Goal: Answer question/provide support

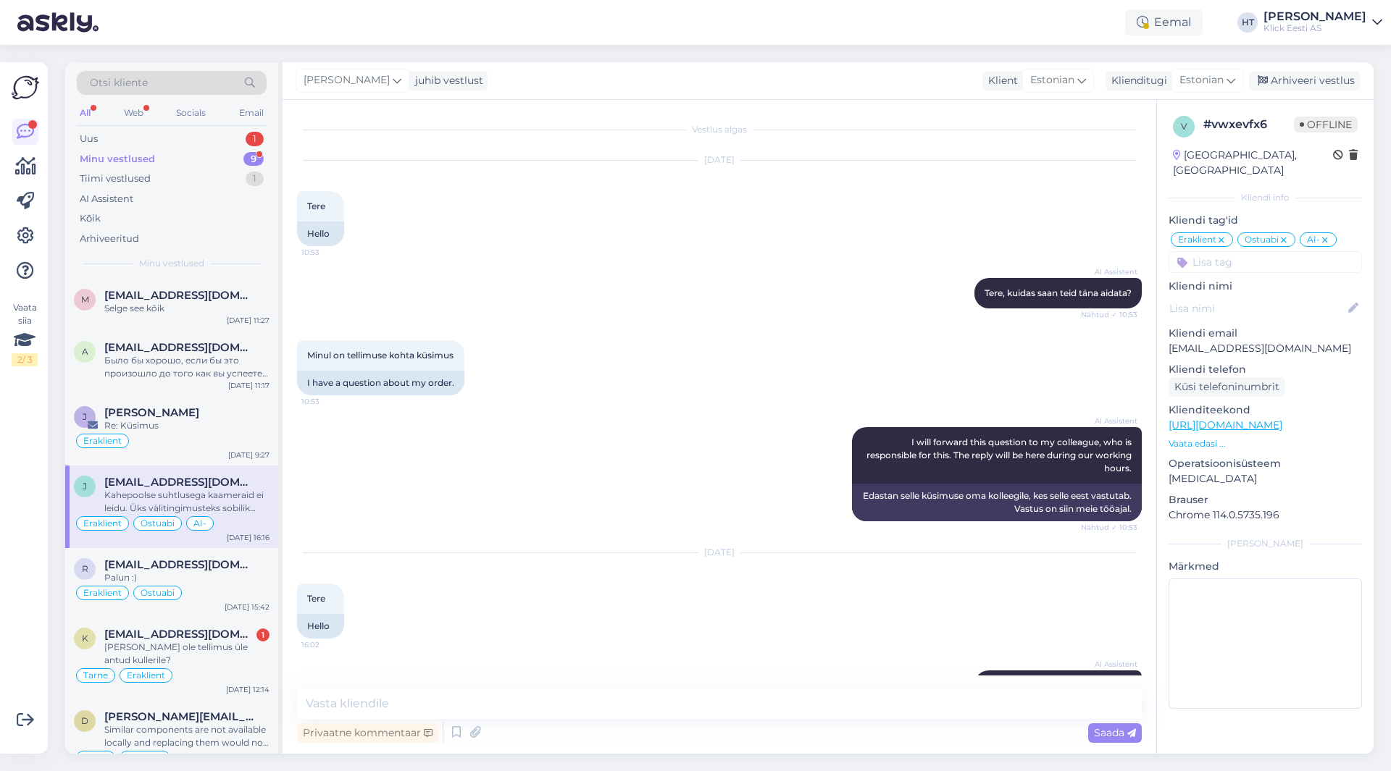
scroll to position [910, 0]
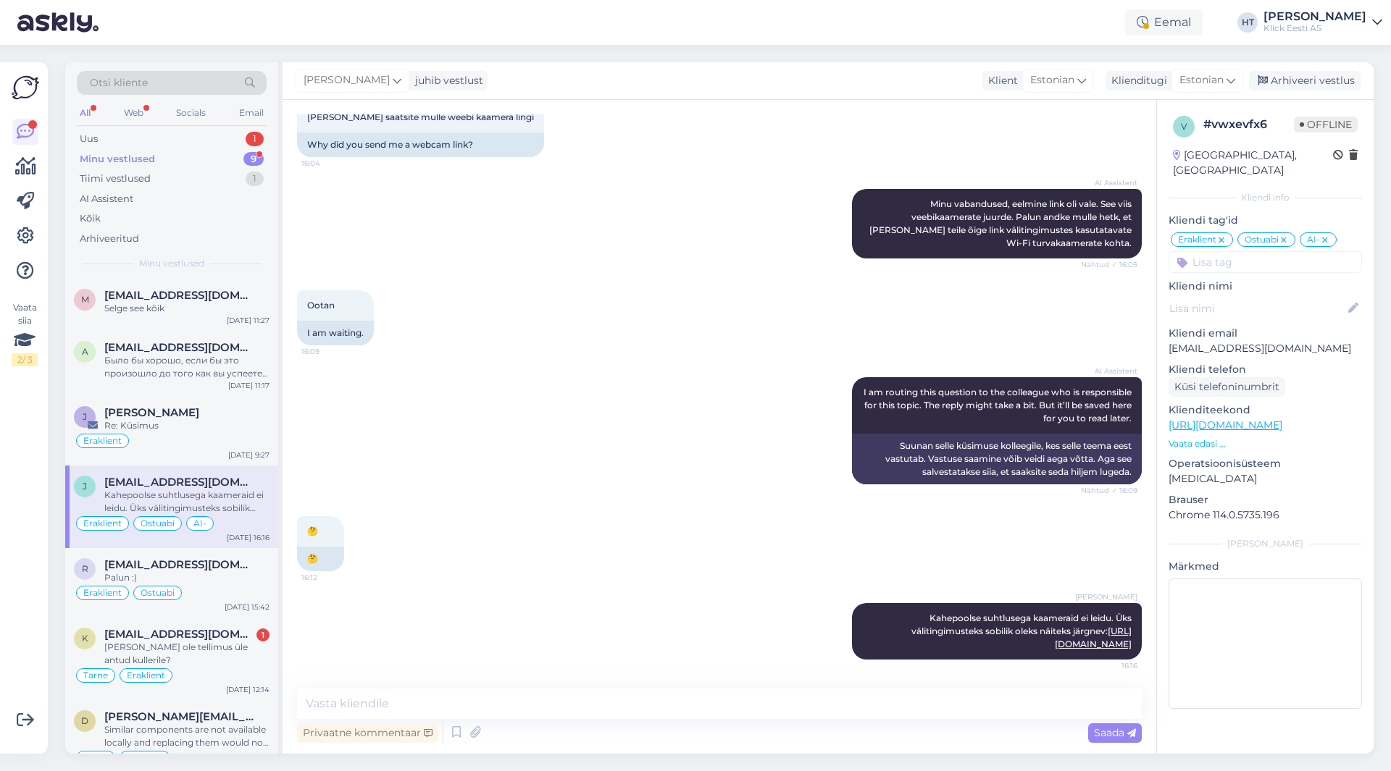
click at [0, 569] on div "Vaata siia 2 / 3 Võimalused Veendu, et Askly loob sulle väärtust. Sulge Ühenda …" at bounding box center [24, 408] width 48 height 692
click at [193, 637] on span "[EMAIL_ADDRESS][DOMAIN_NAME]" at bounding box center [179, 634] width 151 height 13
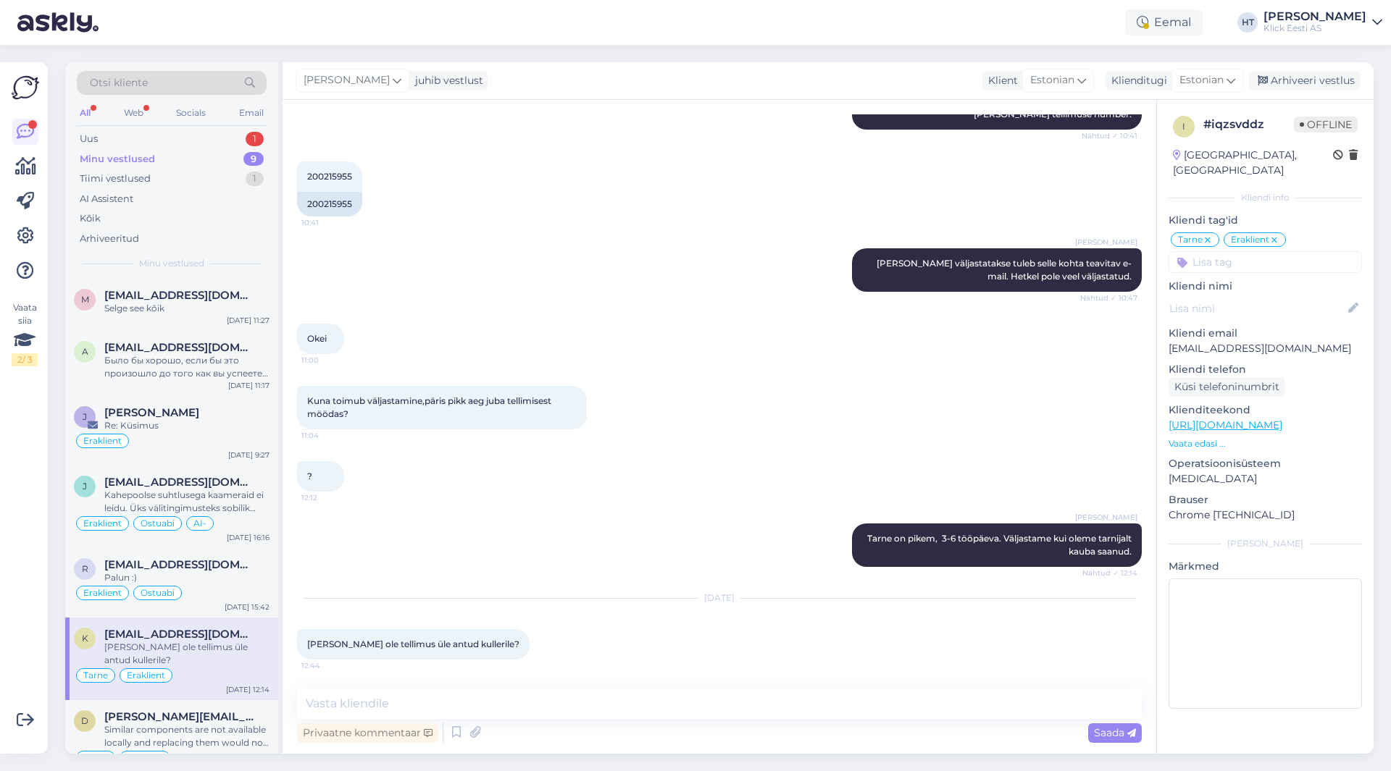
click at [953, 633] on div "[DATE] [PERSON_NAME] ole tellimus üle antud kullerile? 12:44" at bounding box center [719, 629] width 844 height 93
click at [205, 545] on div "j [EMAIL_ADDRESS][DOMAIN_NAME] Kahepoolse suhtlusega kaameraid ei leidu. Üks vä…" at bounding box center [171, 507] width 213 height 83
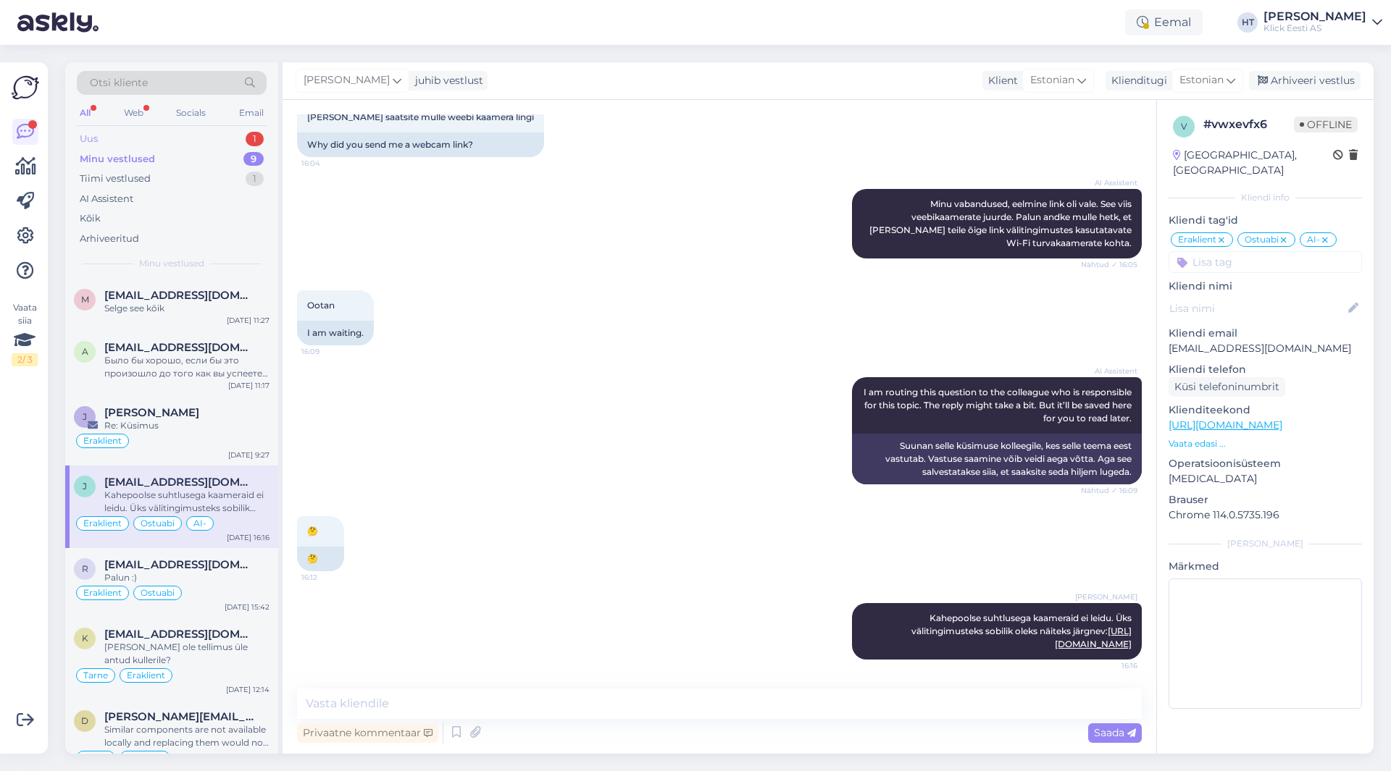
click at [233, 135] on div "Uus 1" at bounding box center [172, 139] width 190 height 20
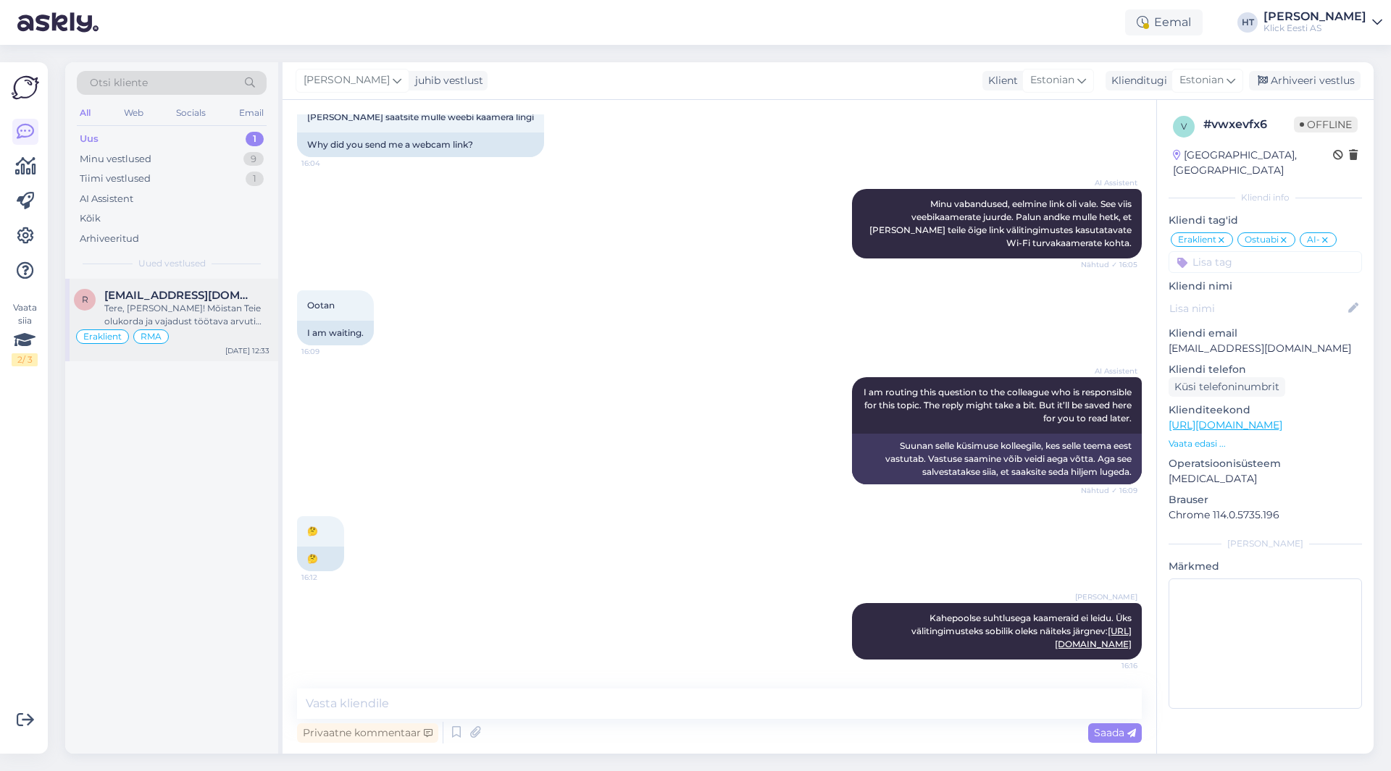
click at [220, 298] on span "[EMAIL_ADDRESS][DOMAIN_NAME]" at bounding box center [179, 295] width 151 height 13
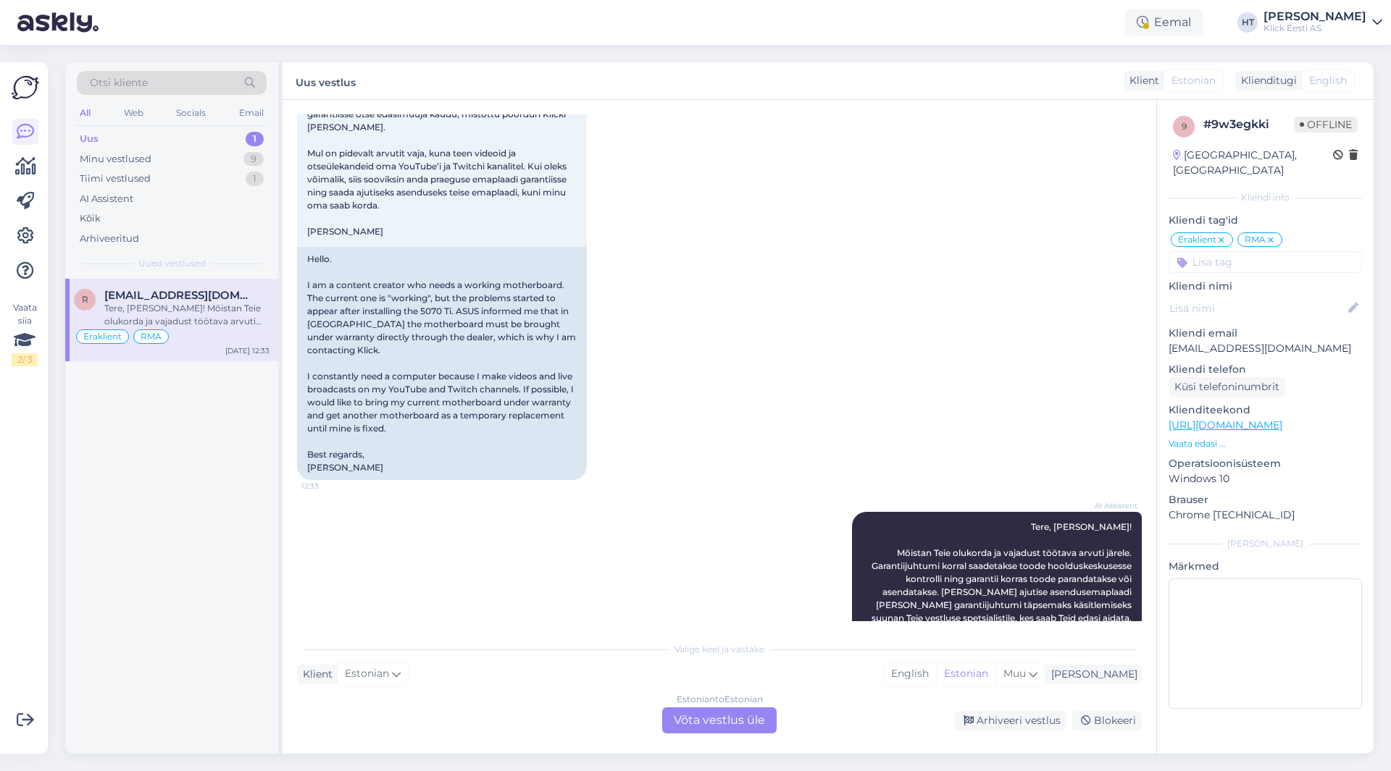
scroll to position [727, 0]
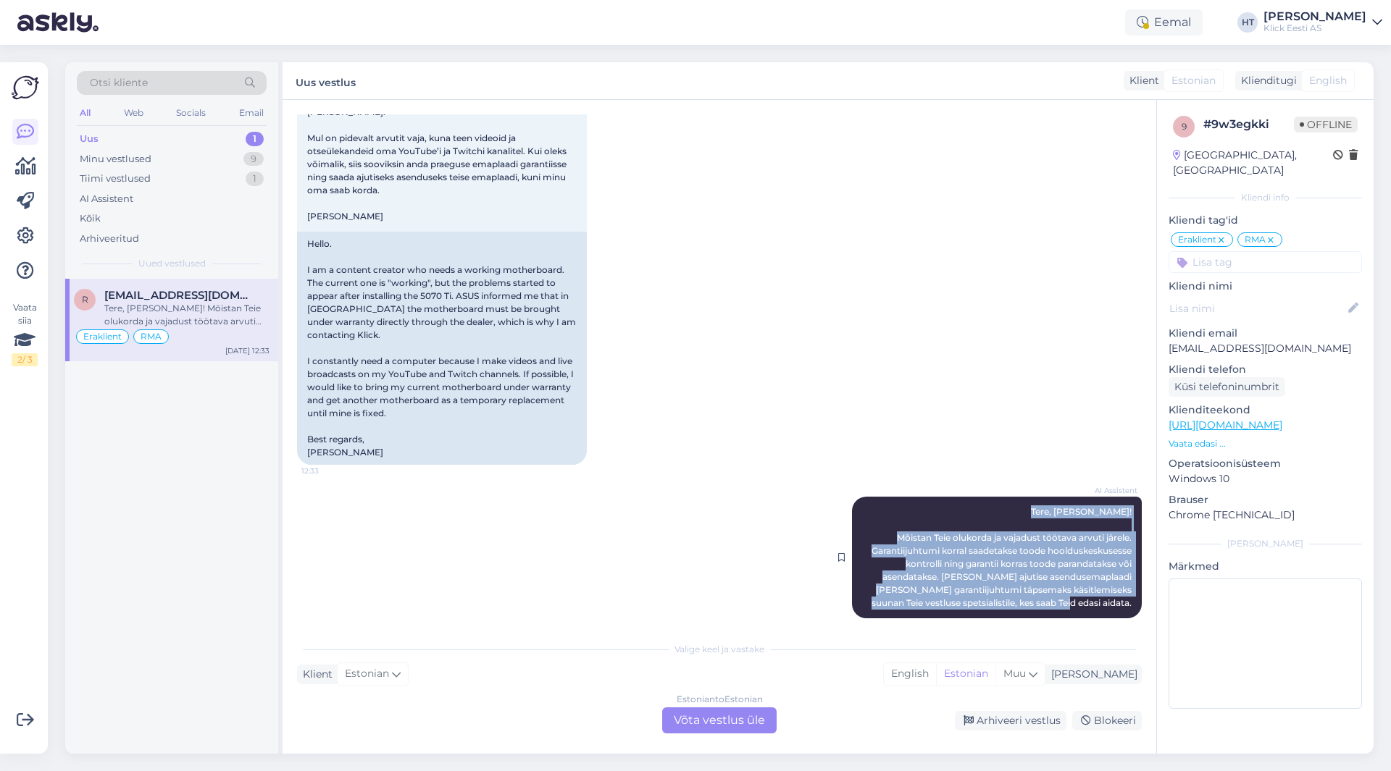
drag, startPoint x: 1062, startPoint y: 498, endPoint x: 1120, endPoint y: 592, distance: 110.8
click at [1120, 592] on div "AI Assistent [PERSON_NAME], [PERSON_NAME]! Mõistan Teie olukorda ja vajadust tö…" at bounding box center [997, 558] width 290 height 122
click at [1120, 592] on span "Tere, [PERSON_NAME]! Mõistan Teie olukorda ja vajadust töötava arvuti järele. G…" at bounding box center [1002, 557] width 262 height 102
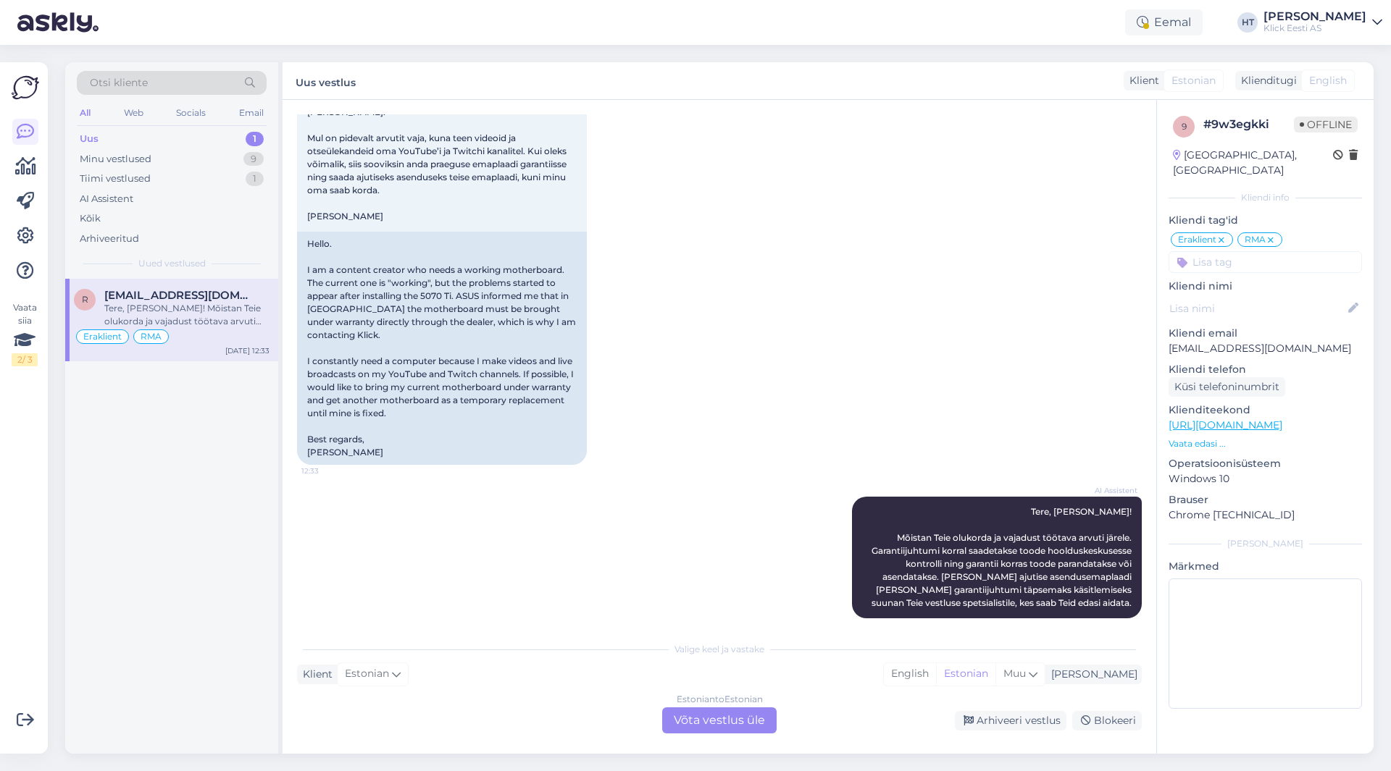
click at [1244, 341] on p "[EMAIL_ADDRESS][DOMAIN_NAME]" at bounding box center [1264, 348] width 193 height 15
copy p "[EMAIL_ADDRESS][DOMAIN_NAME]"
click at [172, 91] on div "Otsi kliente" at bounding box center [172, 83] width 190 height 24
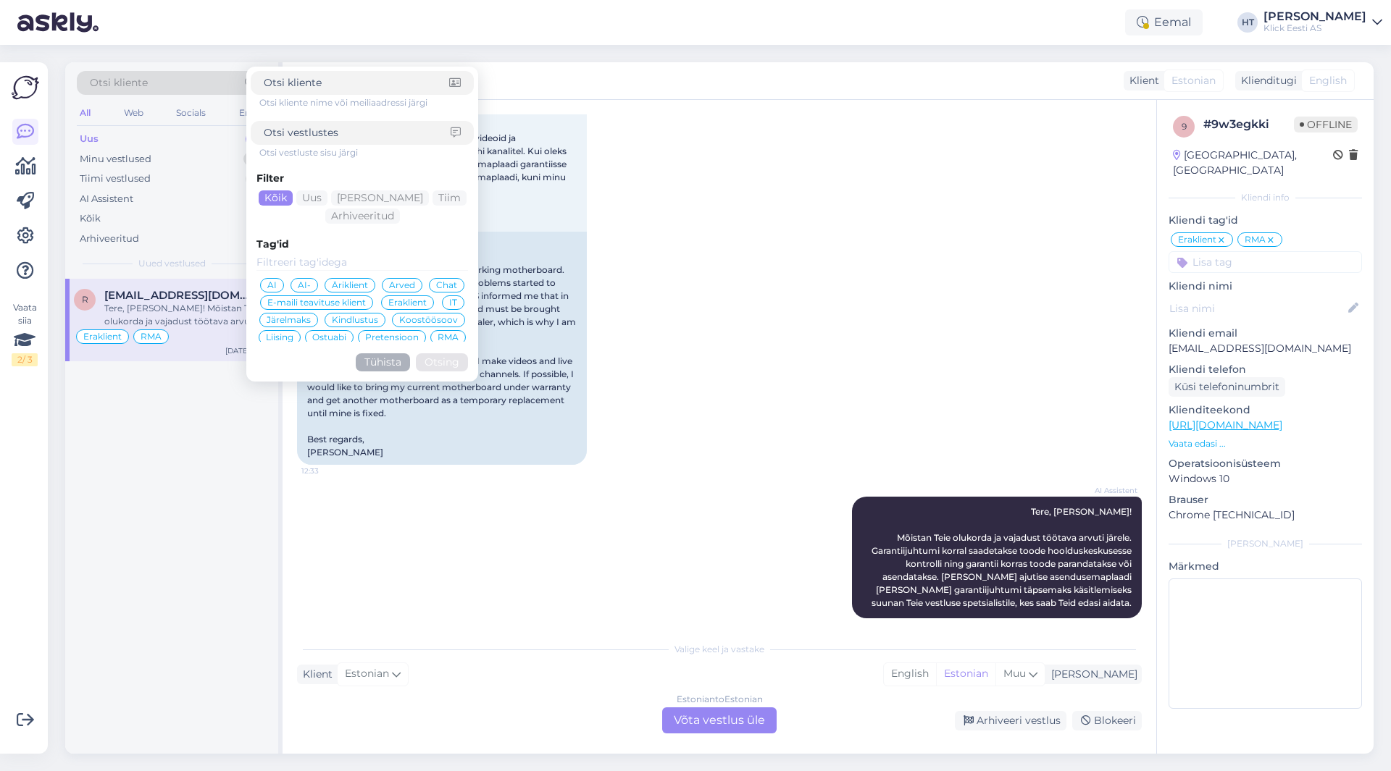
click at [319, 129] on input at bounding box center [357, 132] width 187 height 15
click at [353, 84] on input at bounding box center [356, 82] width 185 height 15
paste input "[EMAIL_ADDRESS][DOMAIN_NAME]"
type input "[EMAIL_ADDRESS][DOMAIN_NAME]"
click button "Otsing" at bounding box center [442, 362] width 52 height 18
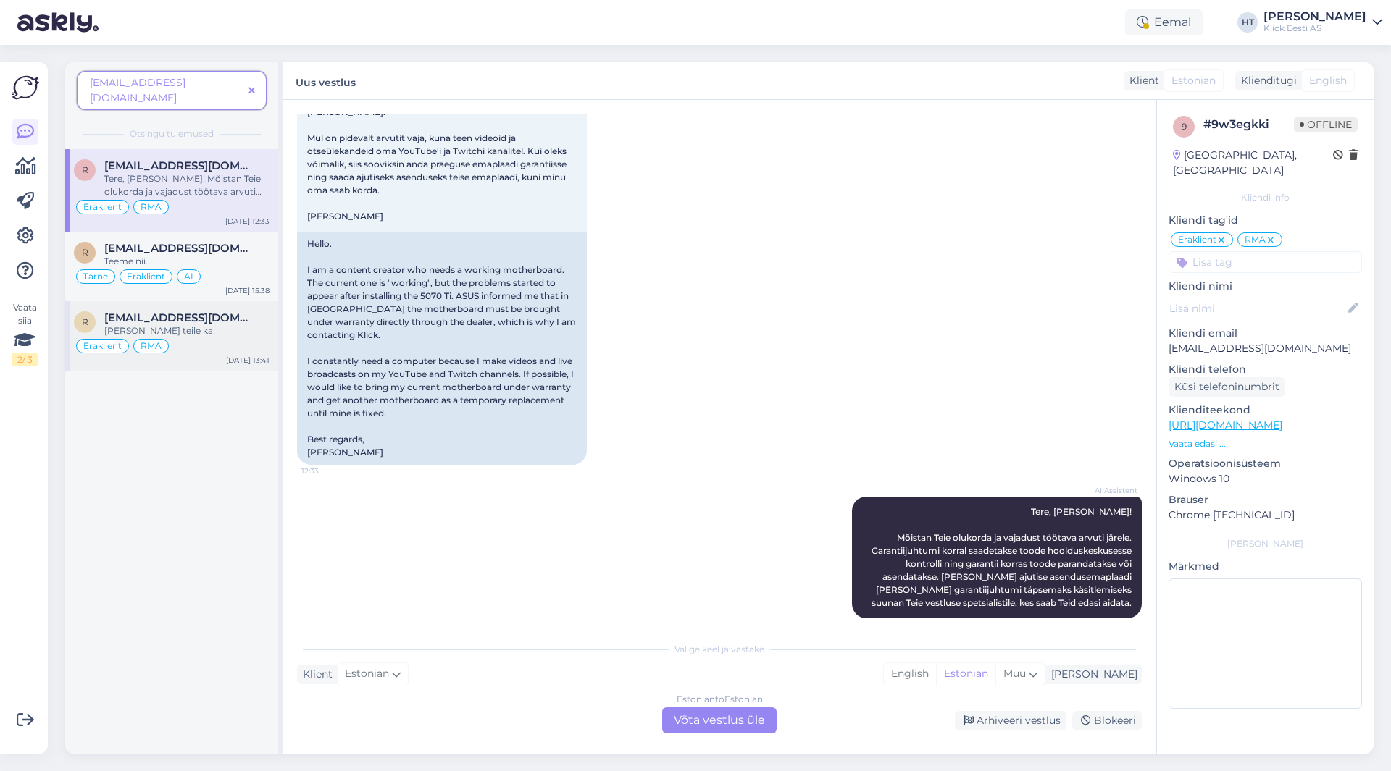
click at [223, 324] on div "[PERSON_NAME] teile ka!" at bounding box center [186, 330] width 165 height 13
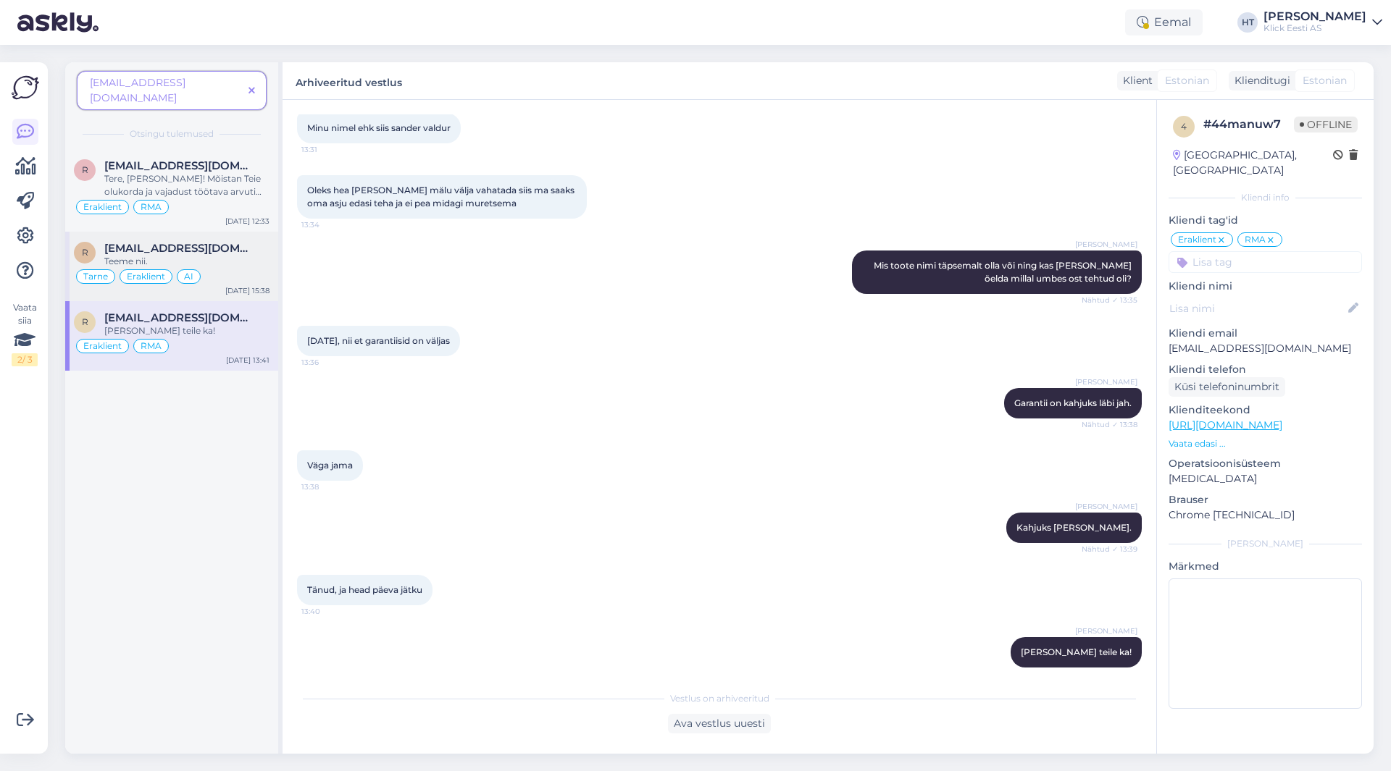
click at [238, 255] on div "Teeme nii." at bounding box center [186, 261] width 165 height 13
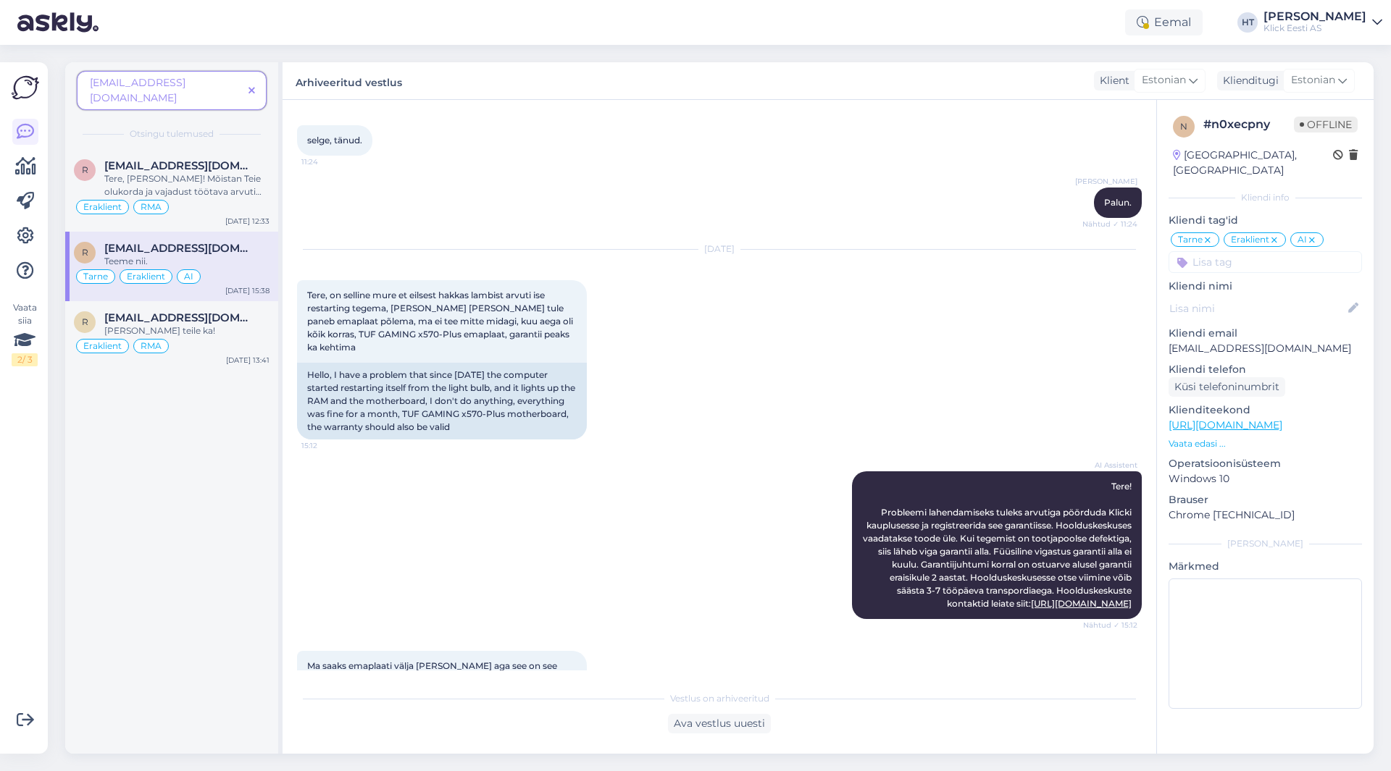
scroll to position [873, 0]
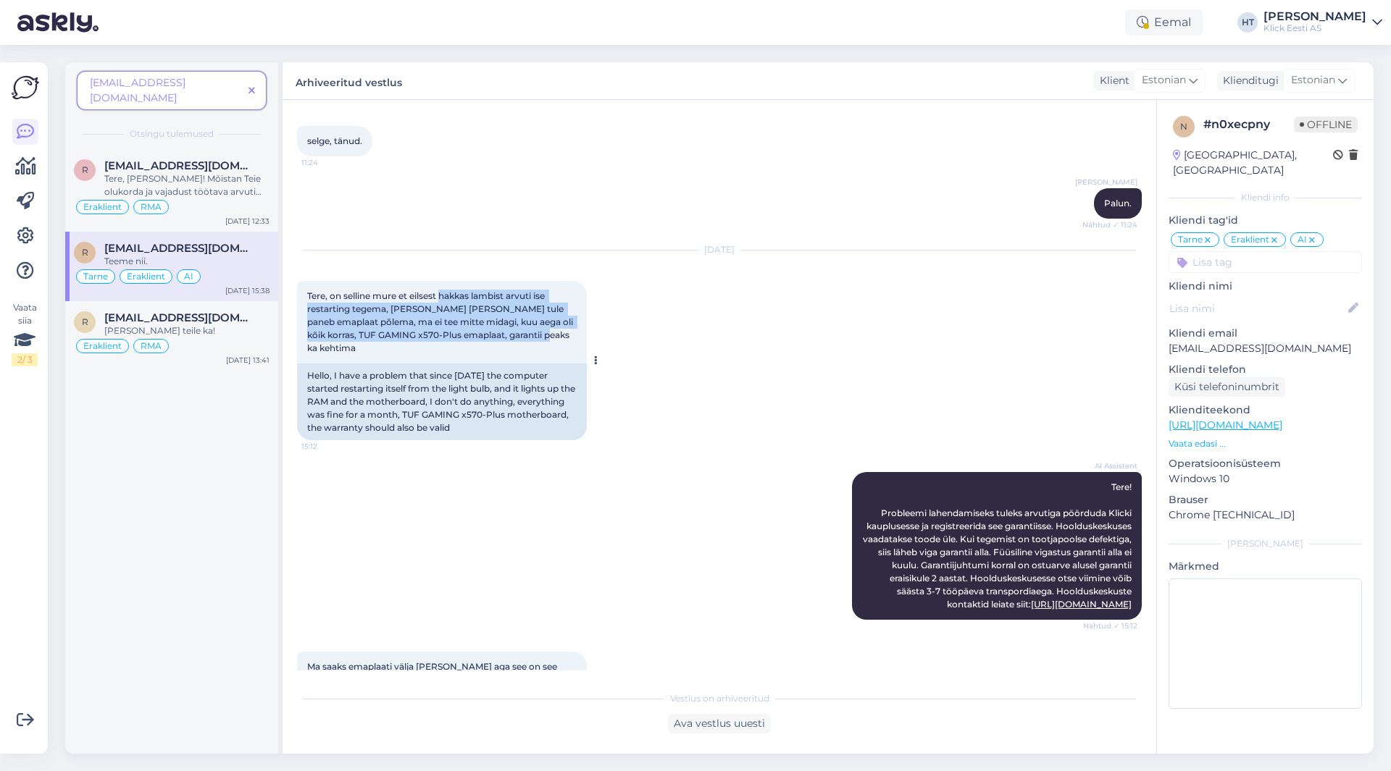
drag, startPoint x: 443, startPoint y: 295, endPoint x: 575, endPoint y: 335, distance: 138.4
click at [575, 335] on div "Tere, on selline mure et eilsest hakkas lambist arvuti ise restarting tegema, […" at bounding box center [442, 322] width 290 height 83
copy span "hakkas lambist arvuti ise restarting tegema, [PERSON_NAME] [PERSON_NAME] tule p…"
click at [232, 180] on div "Tere, [PERSON_NAME]! Mõistan Teie olukorda ja vajadust töötava arvuti järele. G…" at bounding box center [186, 185] width 165 height 26
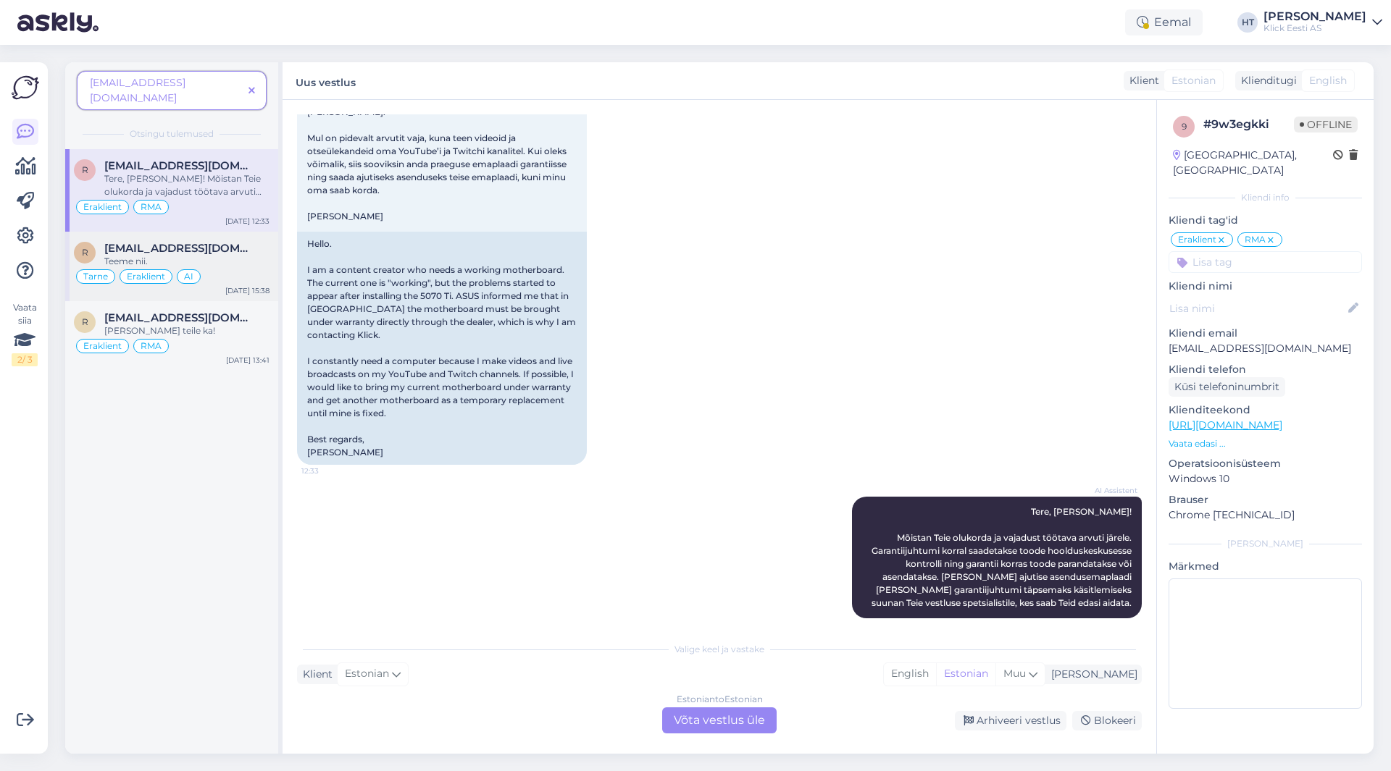
click at [244, 268] on div "Tarne Eraklient AI" at bounding box center [172, 276] width 196 height 17
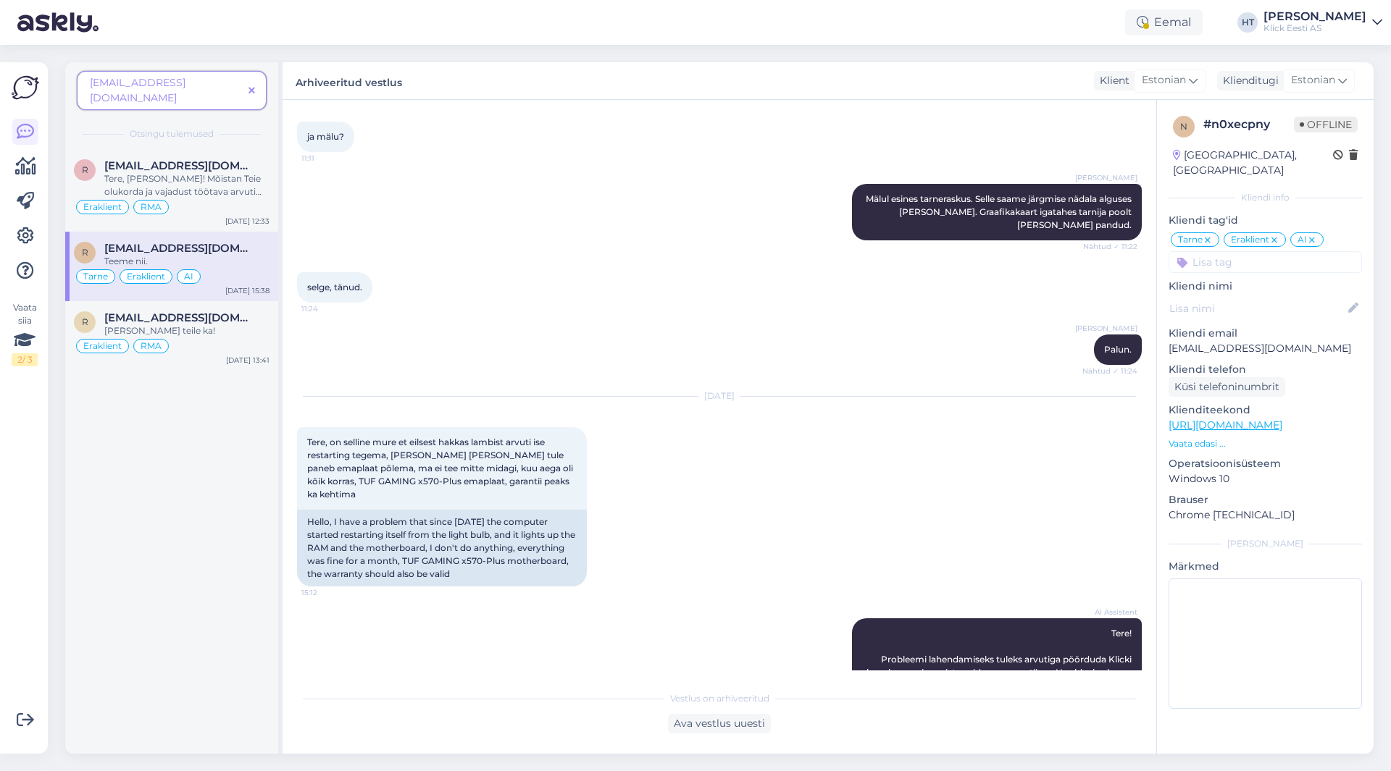
scroll to position [1670, 0]
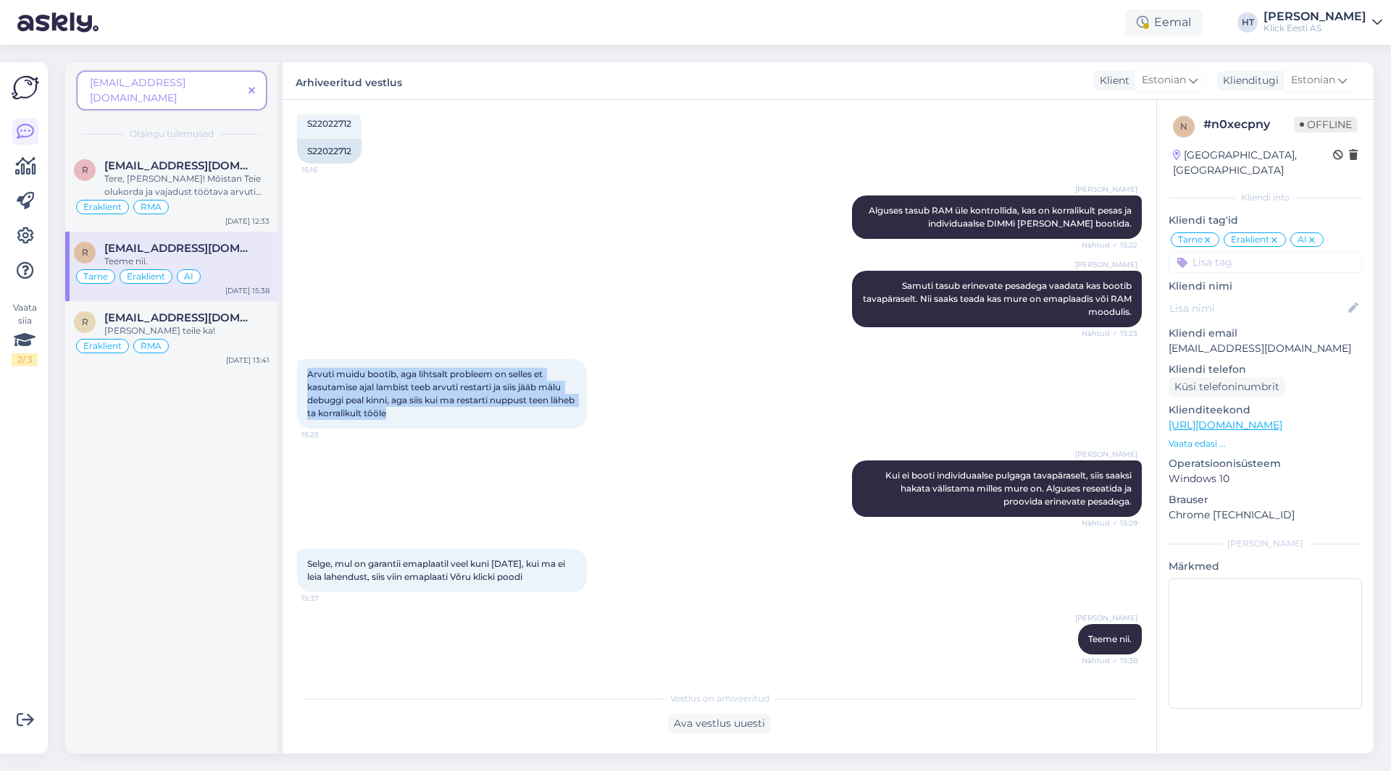
drag, startPoint x: 305, startPoint y: 372, endPoint x: 581, endPoint y: 412, distance: 278.8
click at [581, 412] on div "Arvuti muidu bootib, aga lihtsalt probleem on selles et kasutamise ajal lambist…" at bounding box center [442, 394] width 290 height 70
copy span "Arvuti muidu bootib, aga lihtsalt probleem on selles et kasutamise ajal lambist…"
click at [605, 422] on div "Arvuti muidu bootib, aga lihtsalt probleem on selles et kasutamise ajal lambist…" at bounding box center [719, 393] width 844 height 101
click at [462, 293] on div "[PERSON_NAME] Samuti tasub erinevate pesadega vaadata kas bootib tavapäraselt. …" at bounding box center [719, 299] width 844 height 88
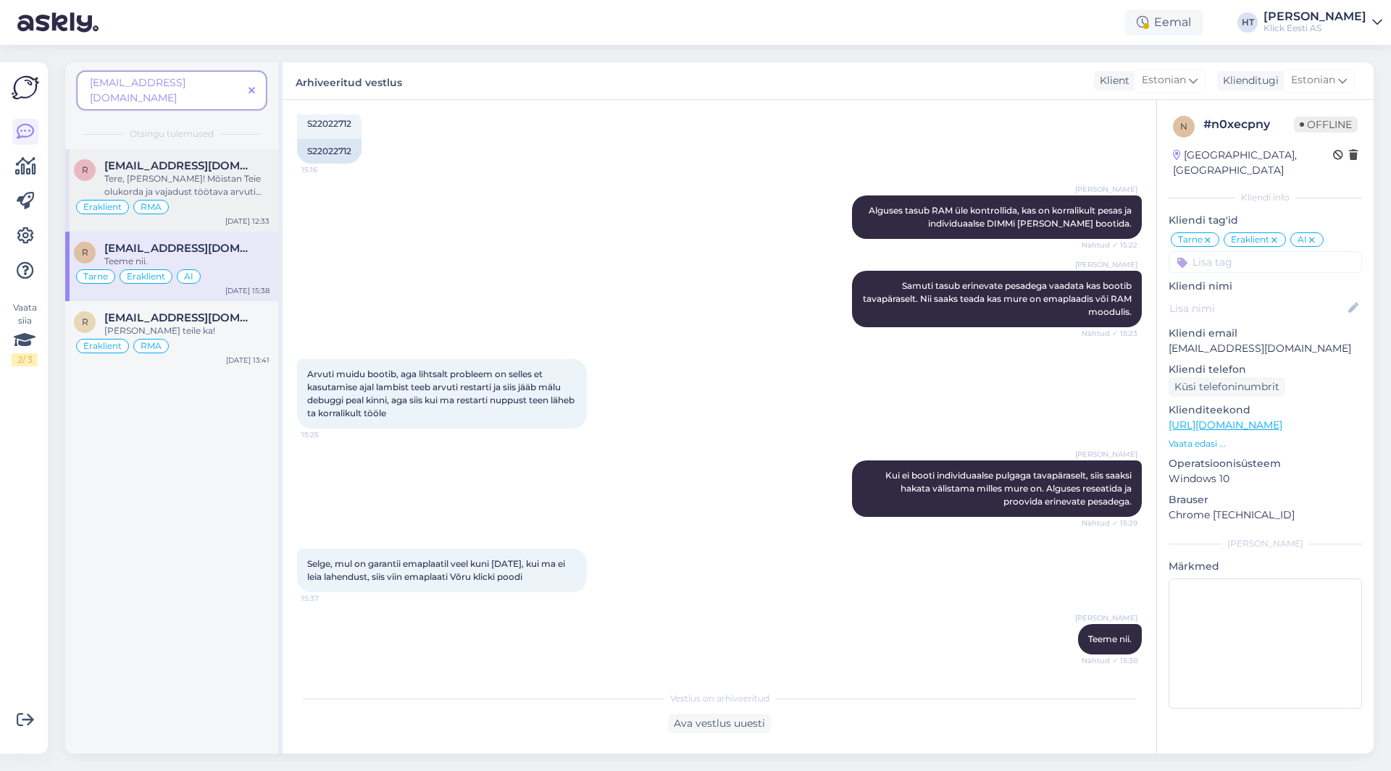
click at [197, 198] on div "Eraklient RMA" at bounding box center [172, 206] width 196 height 17
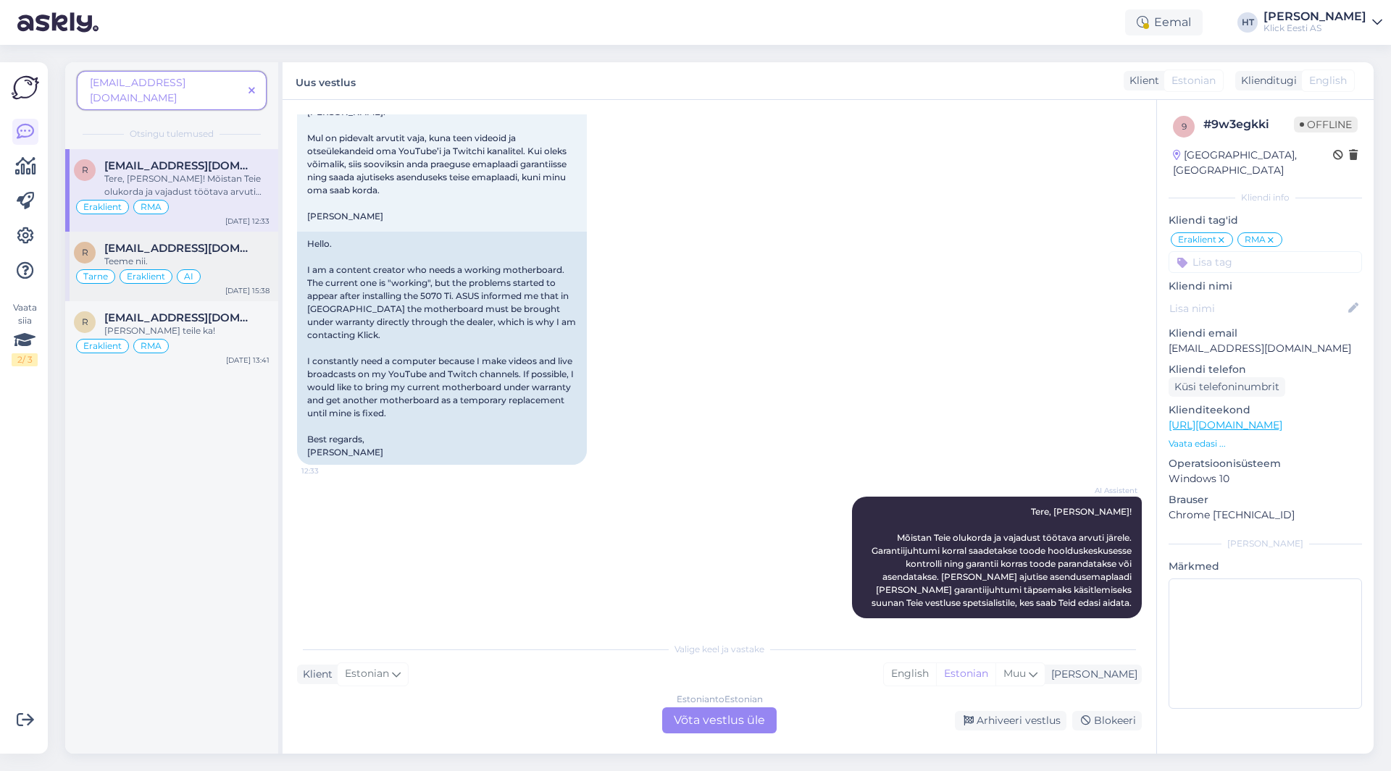
click at [214, 242] on span "[EMAIL_ADDRESS][DOMAIN_NAME]" at bounding box center [179, 248] width 151 height 13
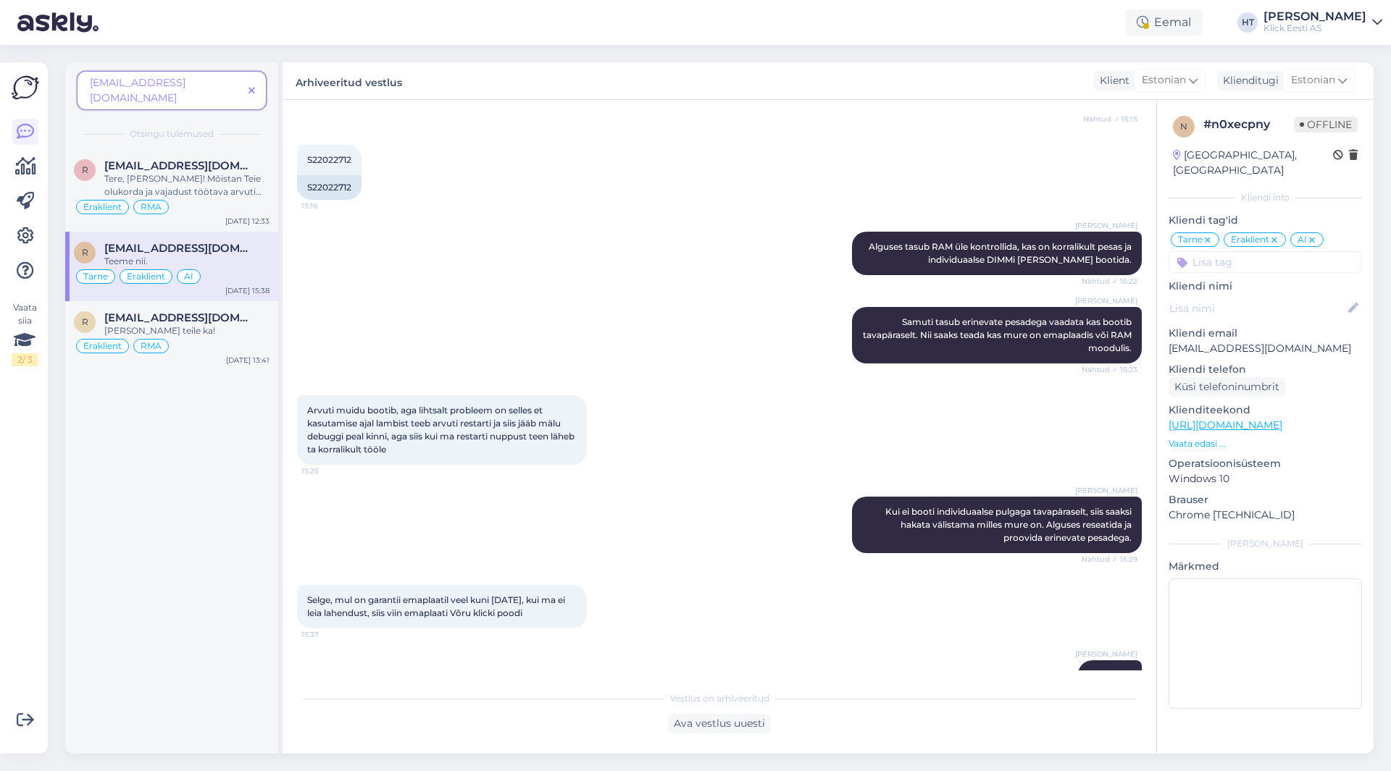
scroll to position [1598, 0]
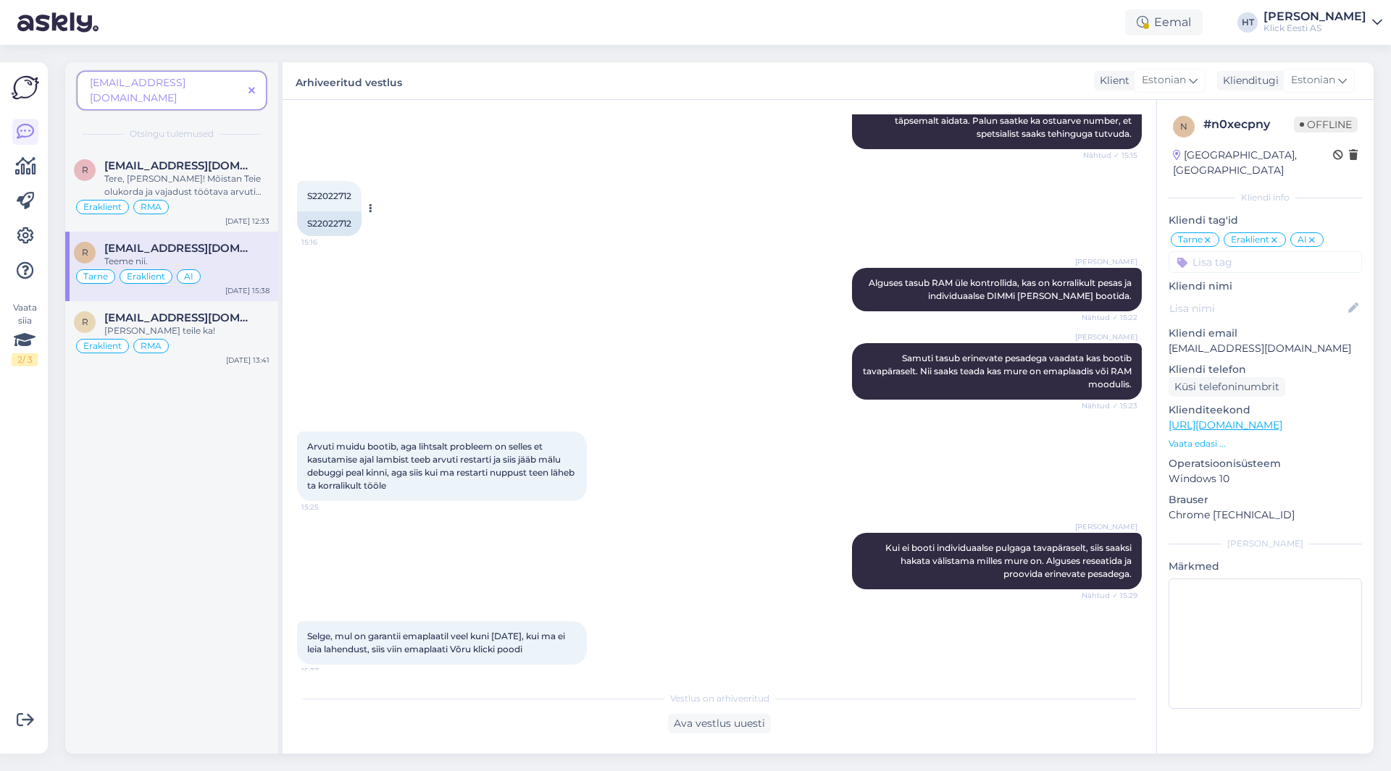
click at [319, 198] on span "S22022712" at bounding box center [329, 195] width 44 height 11
copy div "S22022712 15:16"
click at [476, 213] on div "S22022712 15:16 S22022712" at bounding box center [719, 208] width 844 height 87
click at [199, 172] on div "Tere, [PERSON_NAME]! Mõistan Teie olukorda ja vajadust töötava arvuti järele. G…" at bounding box center [186, 185] width 165 height 26
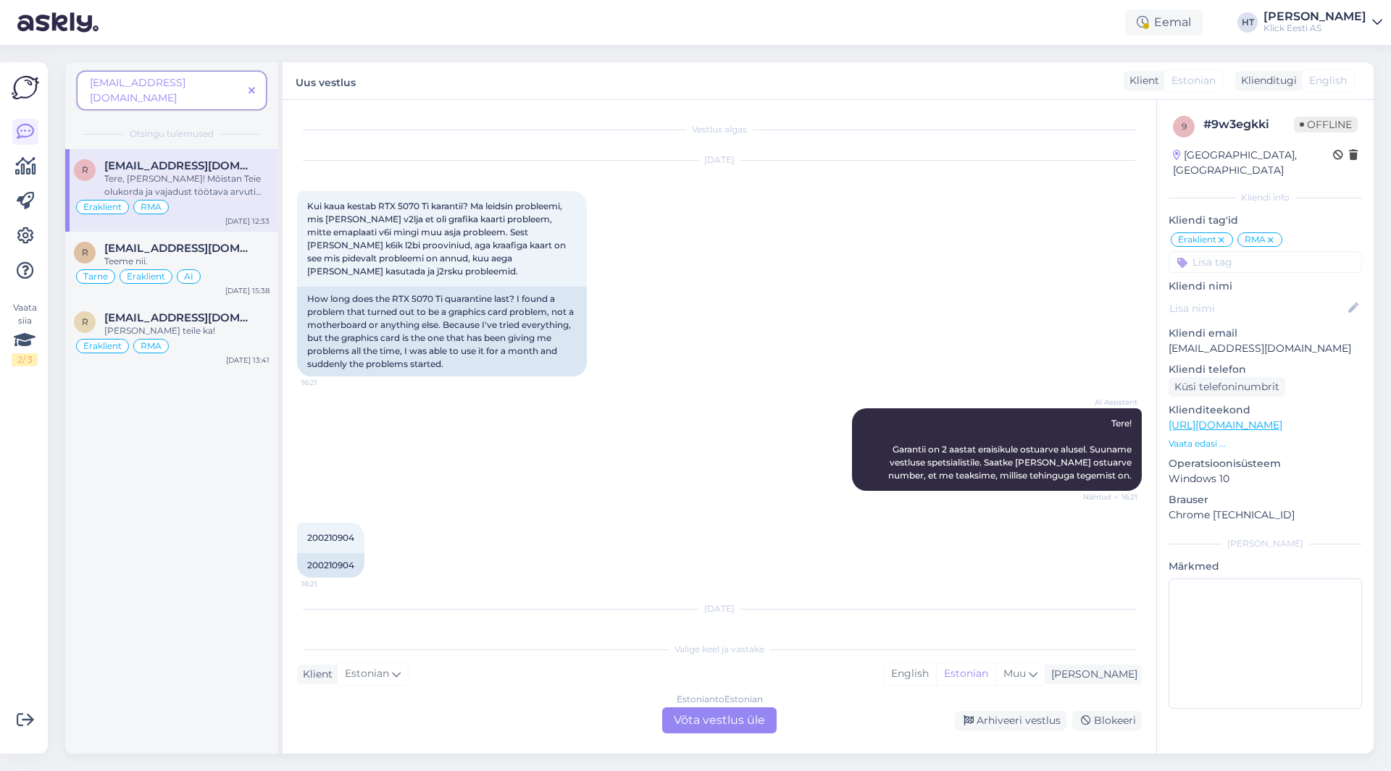
scroll to position [727, 0]
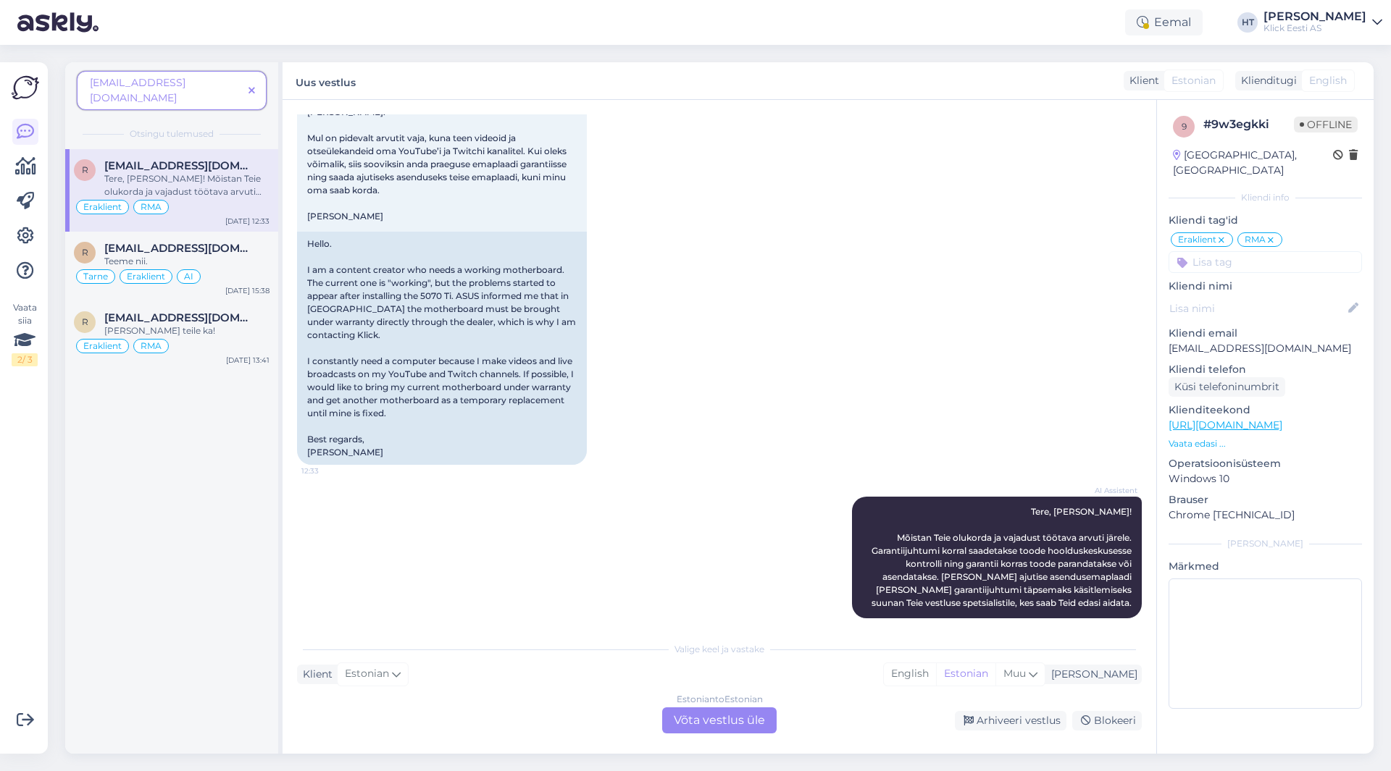
click at [733, 719] on div "Estonian to Estonian Võta vestlus üle" at bounding box center [719, 721] width 114 height 26
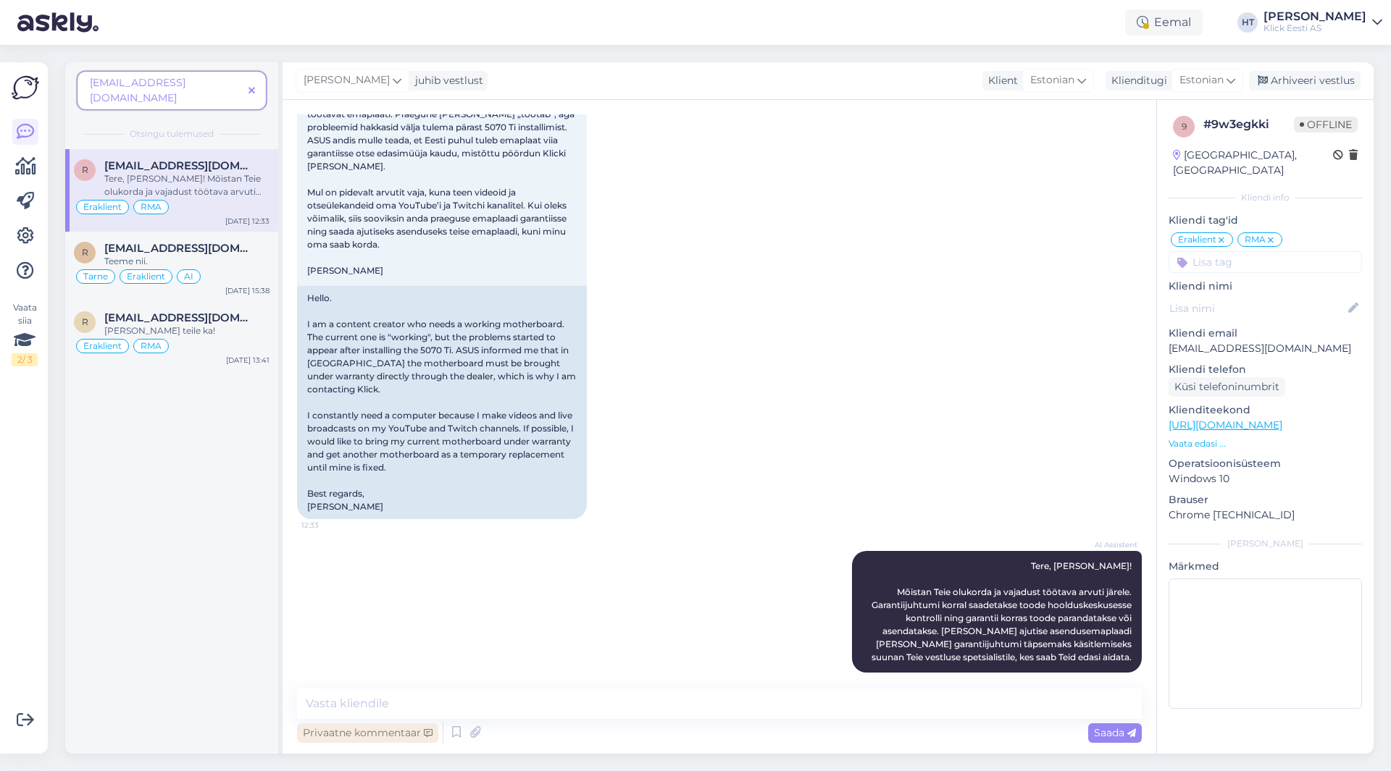
click at [376, 735] on div "Privaatne kommentaar" at bounding box center [367, 734] width 141 height 20
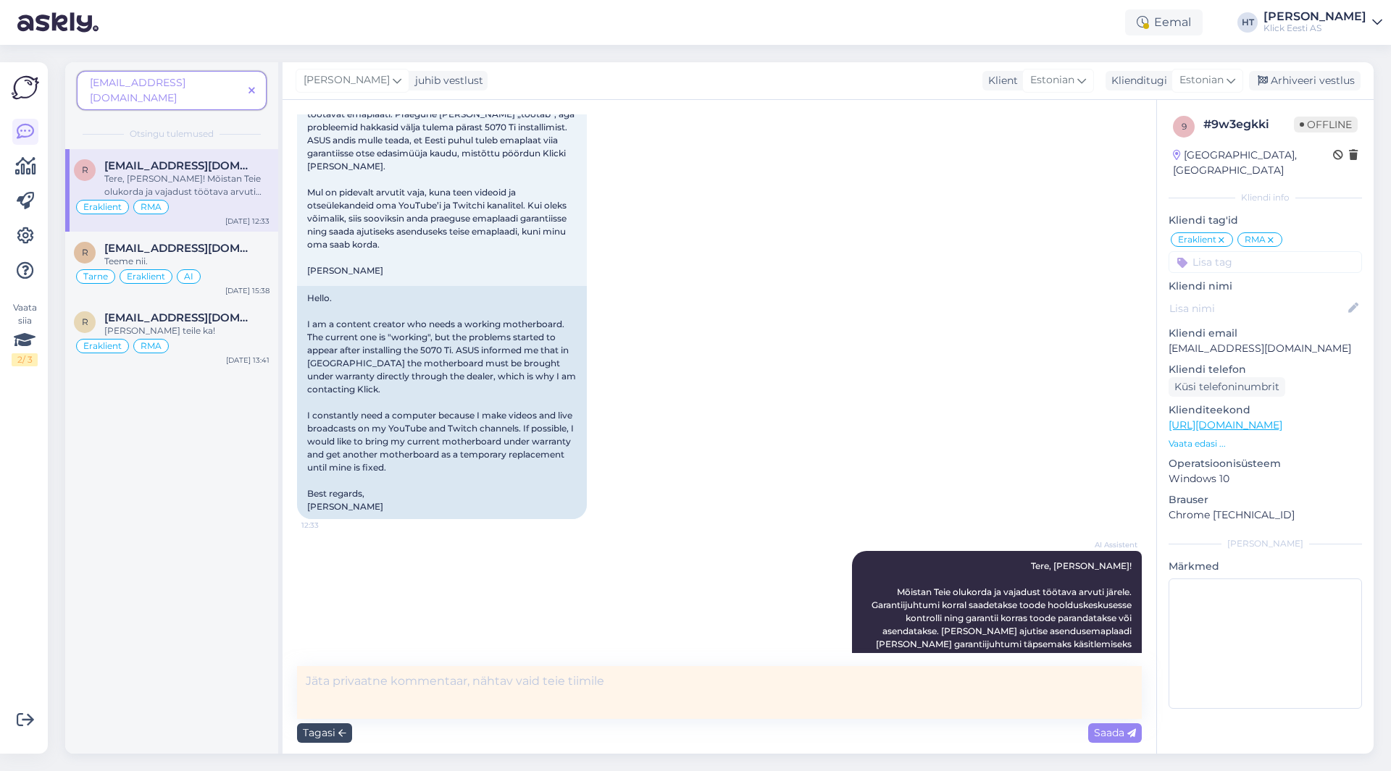
scroll to position [695, 0]
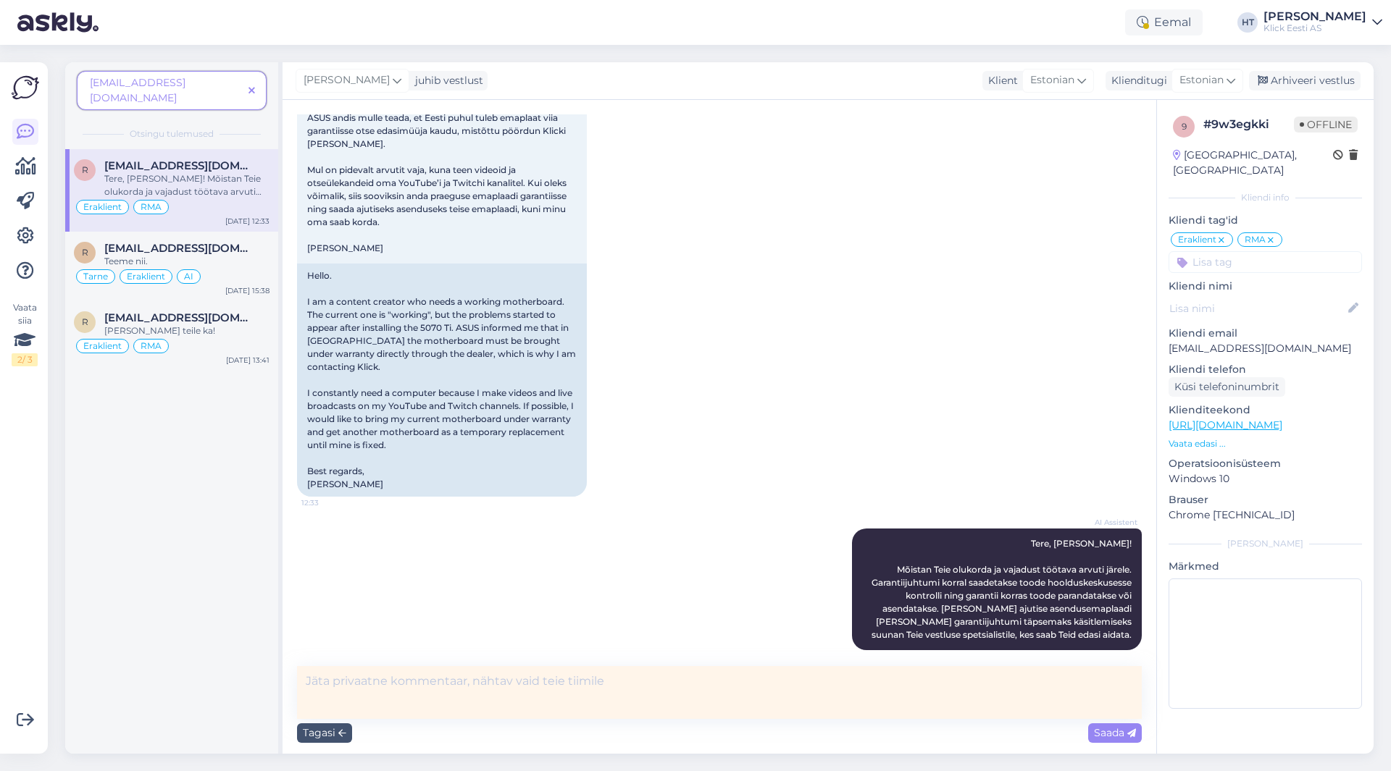
click at [422, 689] on textarea at bounding box center [719, 692] width 844 height 53
paste textarea "hakkas lambist arvuti ise restarting tegema, [PERSON_NAME] RAM tule paneb emapl…"
drag, startPoint x: 648, startPoint y: 706, endPoint x: 306, endPoint y: 704, distance: 342.6
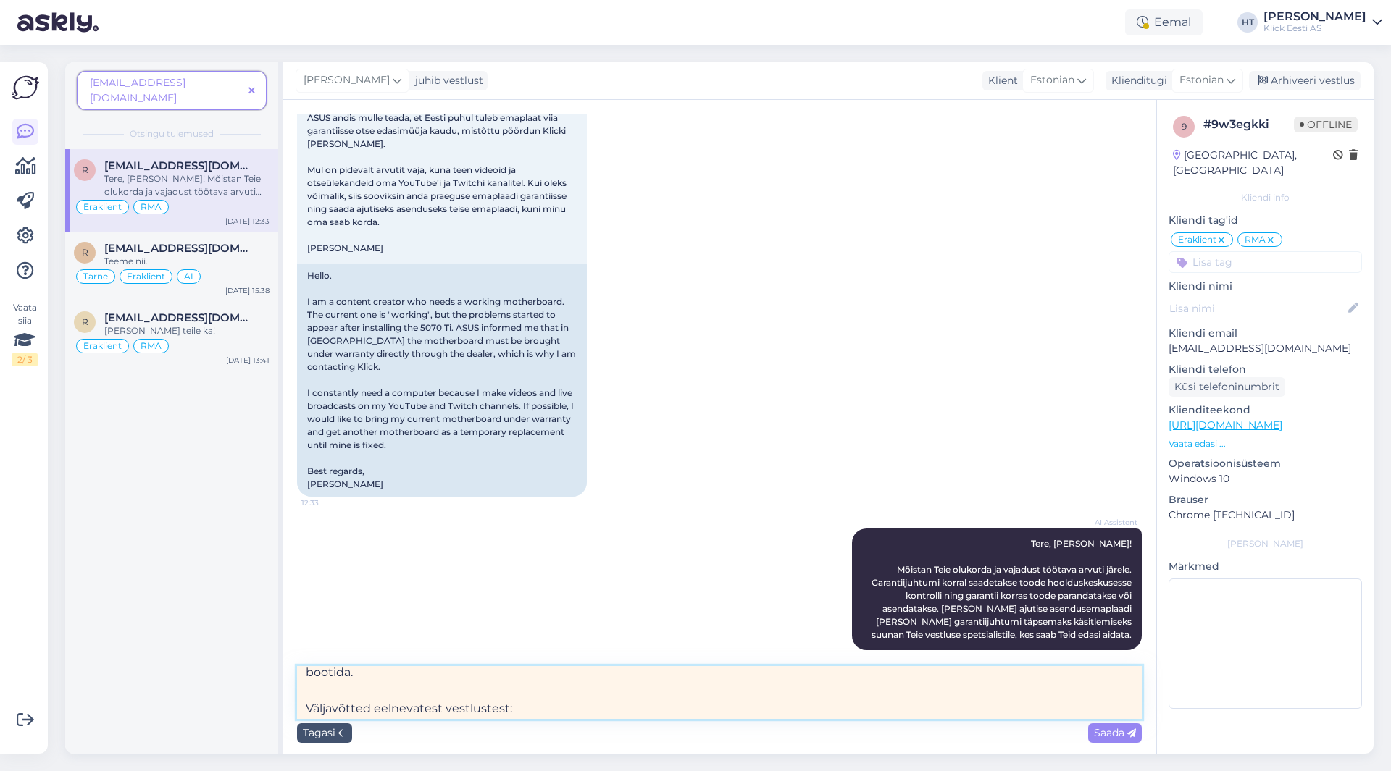
click at [306, 704] on textarea "S22022712 - mured hakkasid ilmuma [PERSON_NAME] uute komponentide lisamist, soo…" at bounding box center [719, 692] width 844 height 53
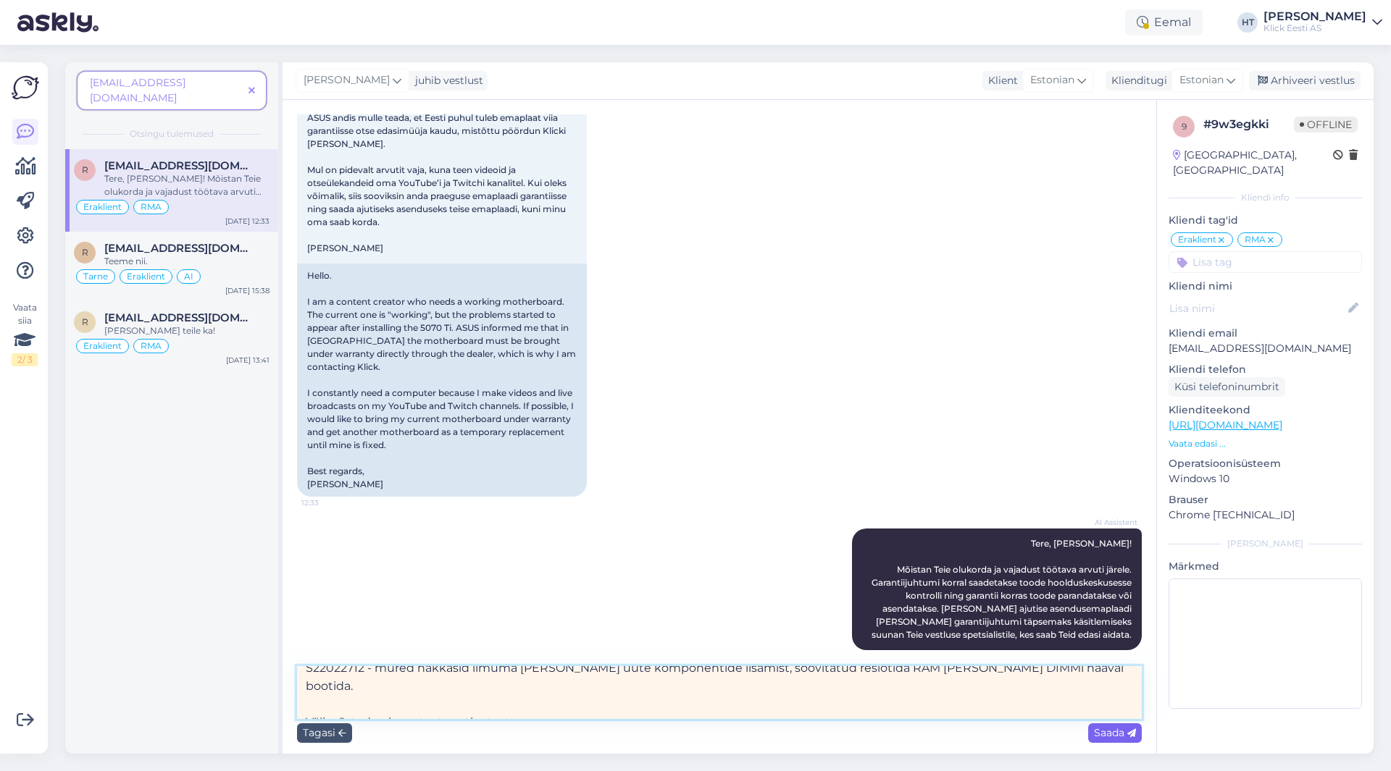
type textarea "S22022712 - mured hakkasid ilmuma [PERSON_NAME] uute komponentide lisamist, soo…"
click at [1106, 734] on span "Saada" at bounding box center [1115, 732] width 42 height 13
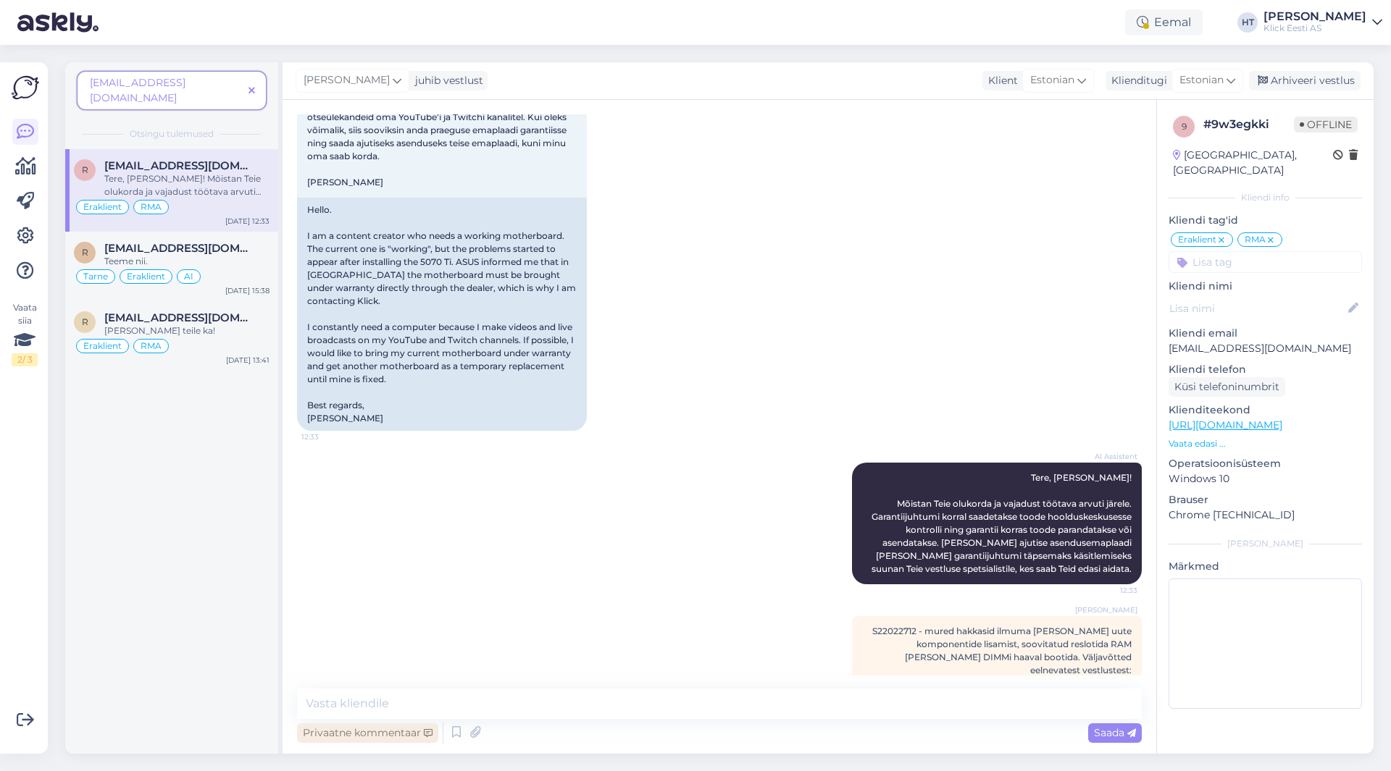
click at [406, 729] on div "Privaatne kommentaar" at bounding box center [367, 734] width 141 height 20
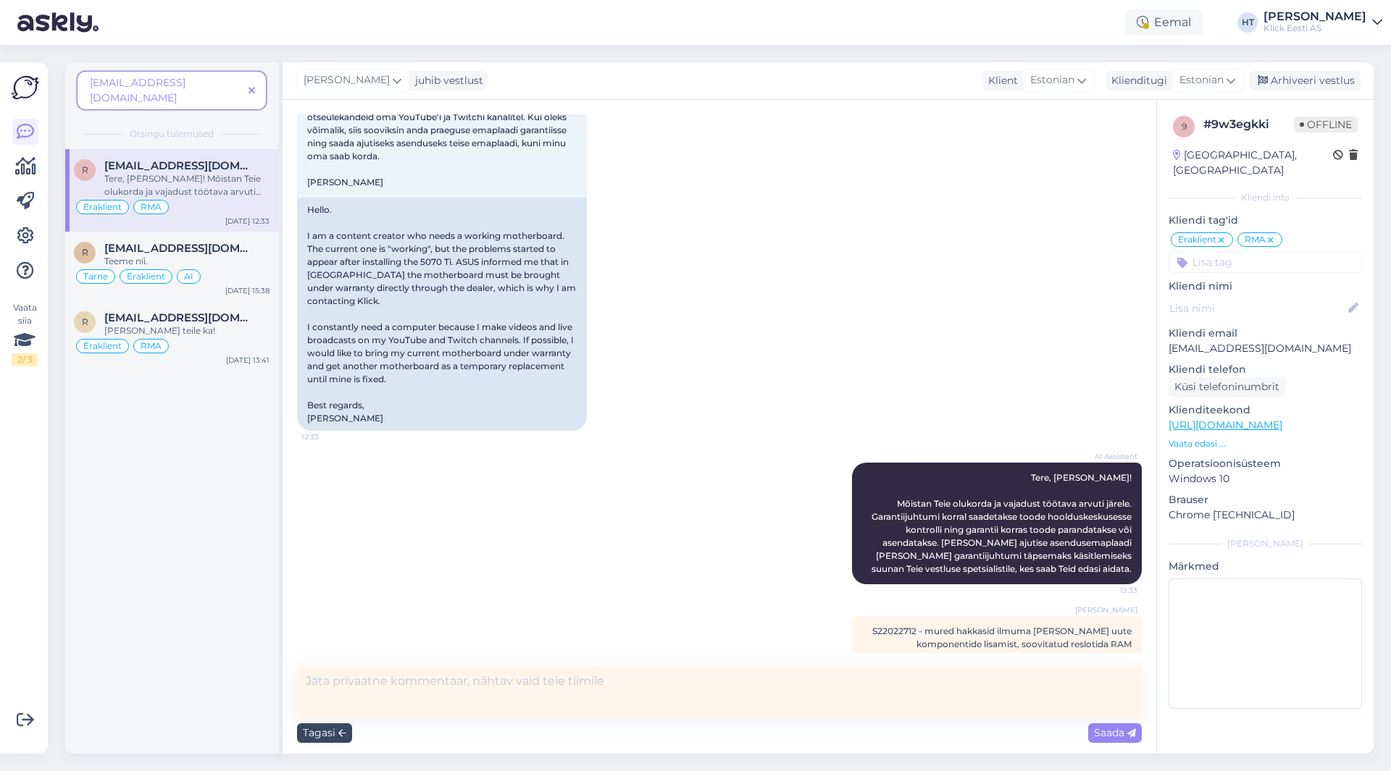
scroll to position [784, 0]
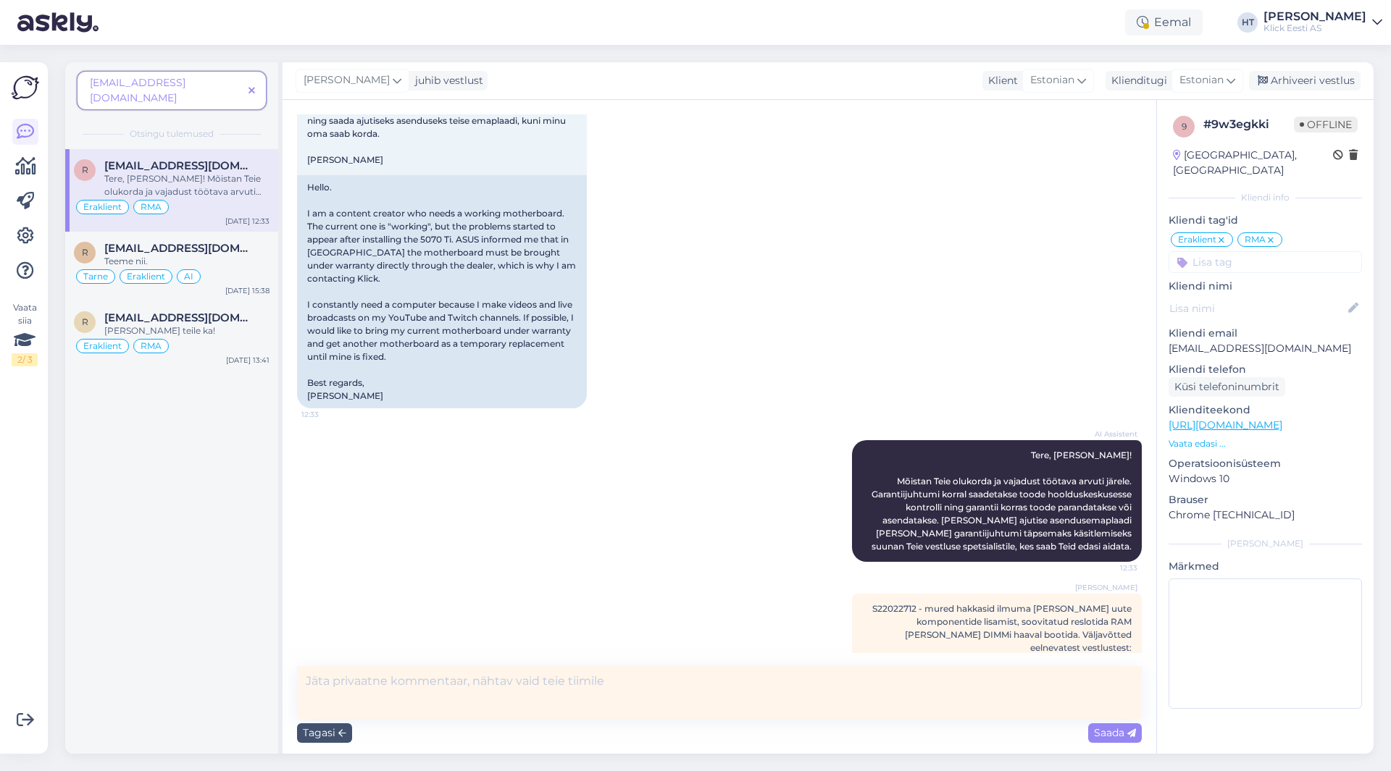
click at [477, 679] on textarea at bounding box center [719, 692] width 844 height 53
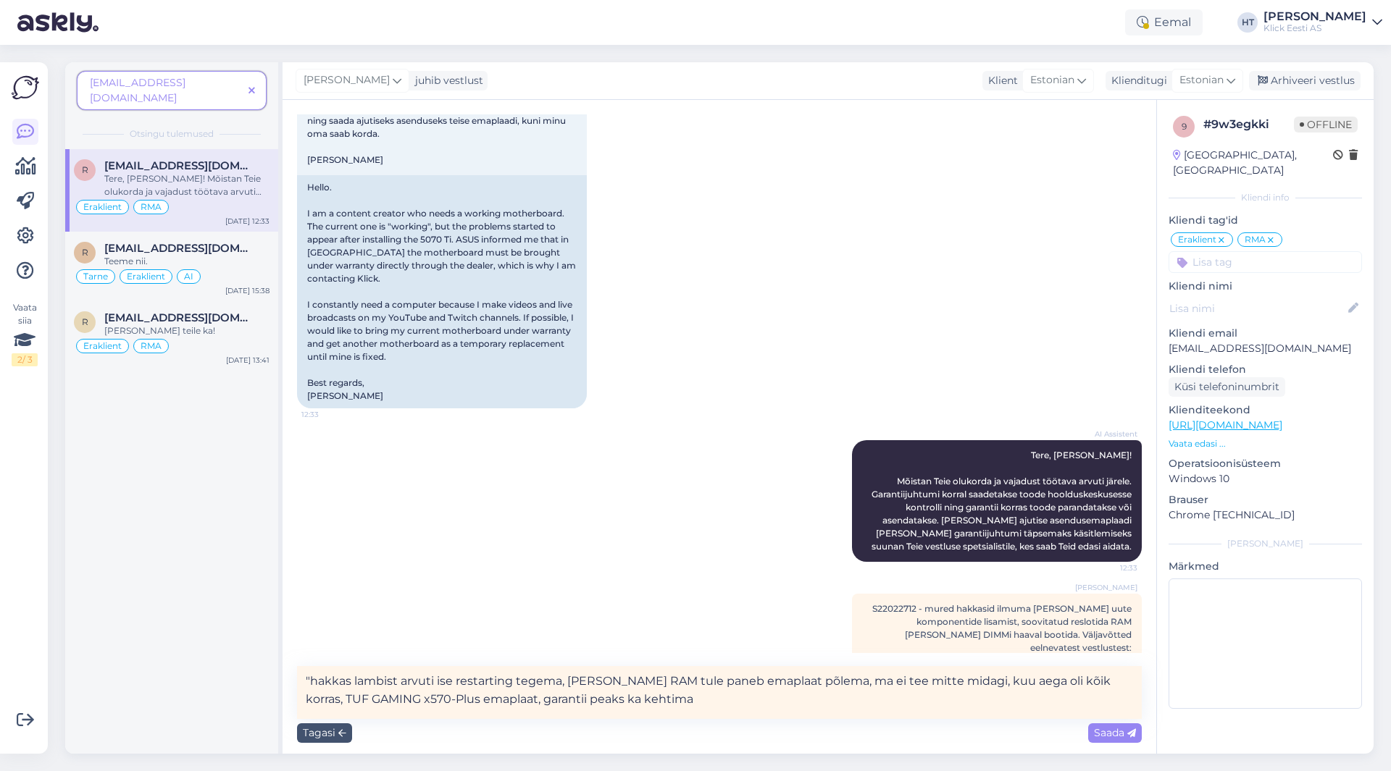
type textarea ""hakkas lambist arvuti ise restarting tegema, [PERSON_NAME] RAM tule paneb emap…"
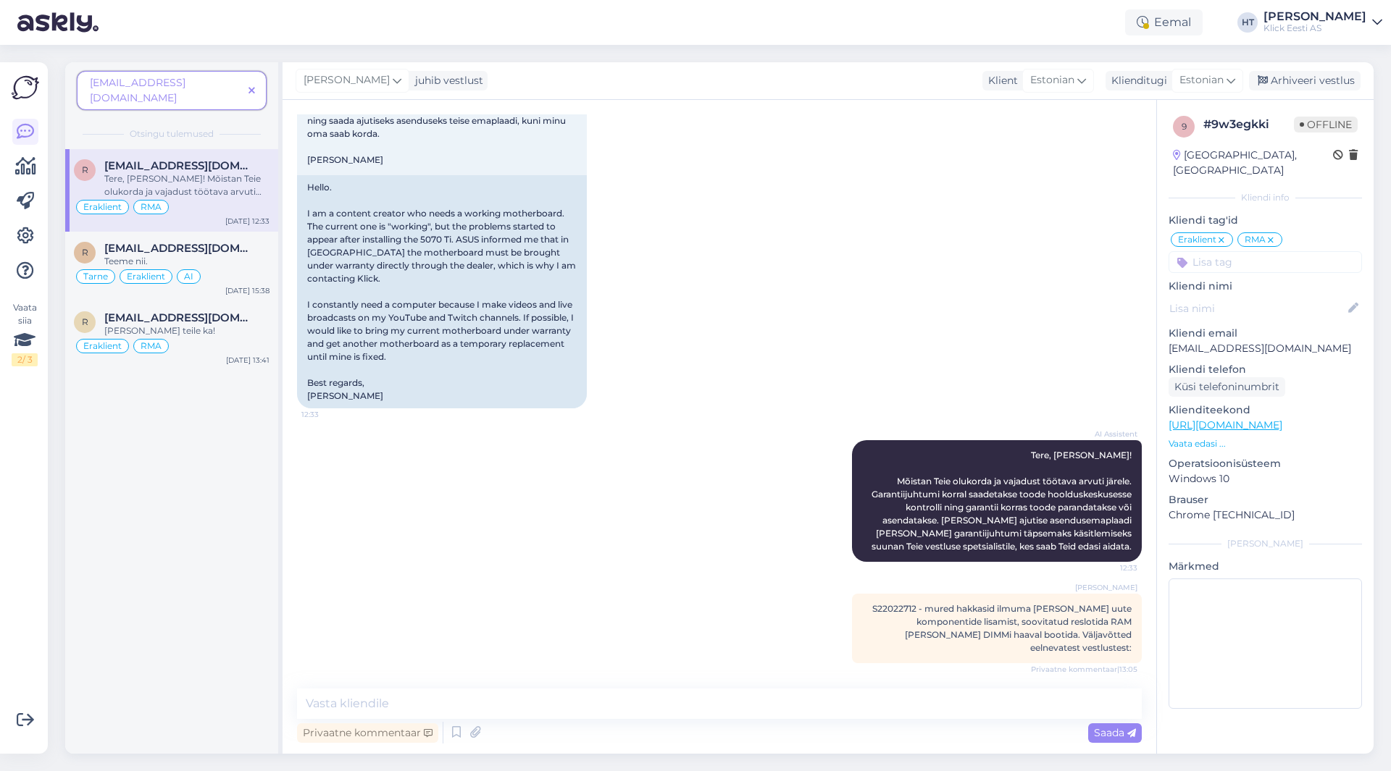
scroll to position [863, 0]
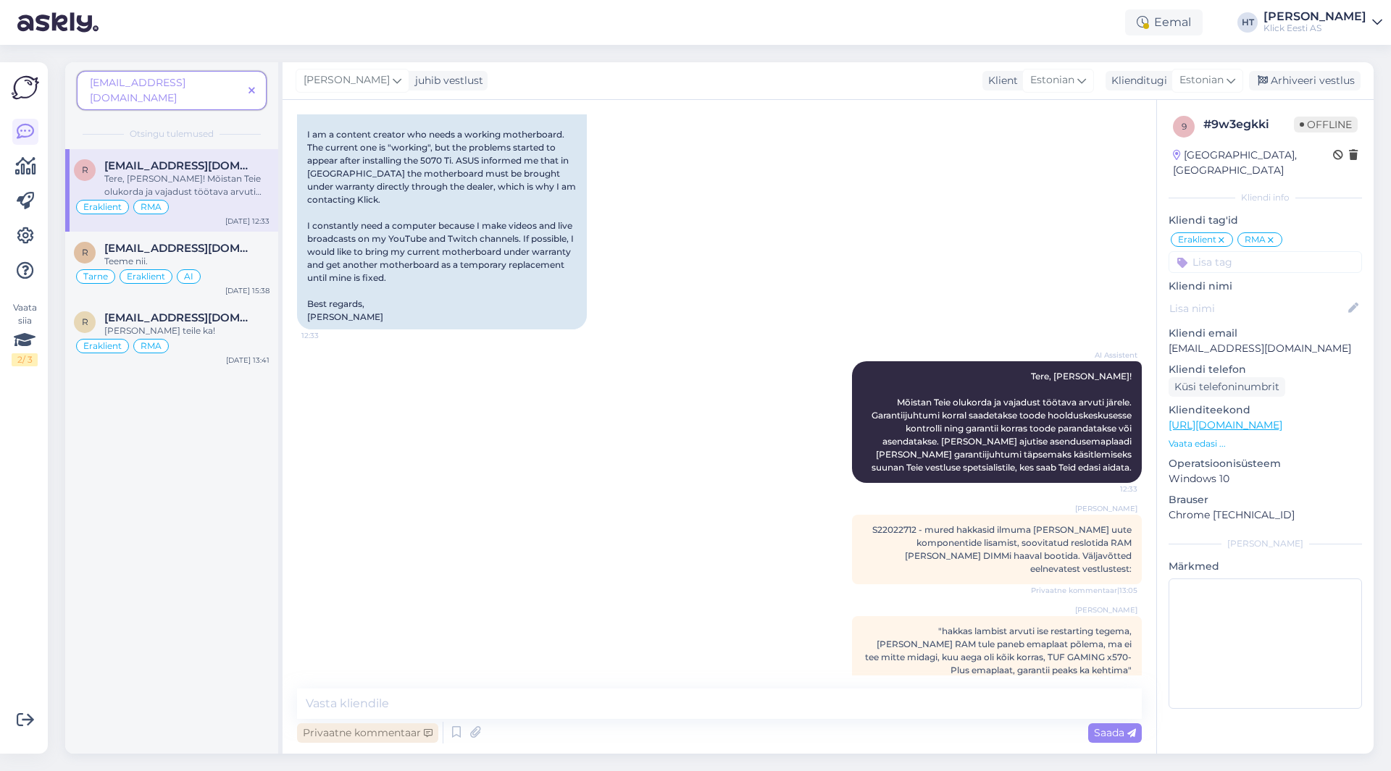
click at [393, 734] on div "Privaatne kommentaar" at bounding box center [367, 734] width 141 height 20
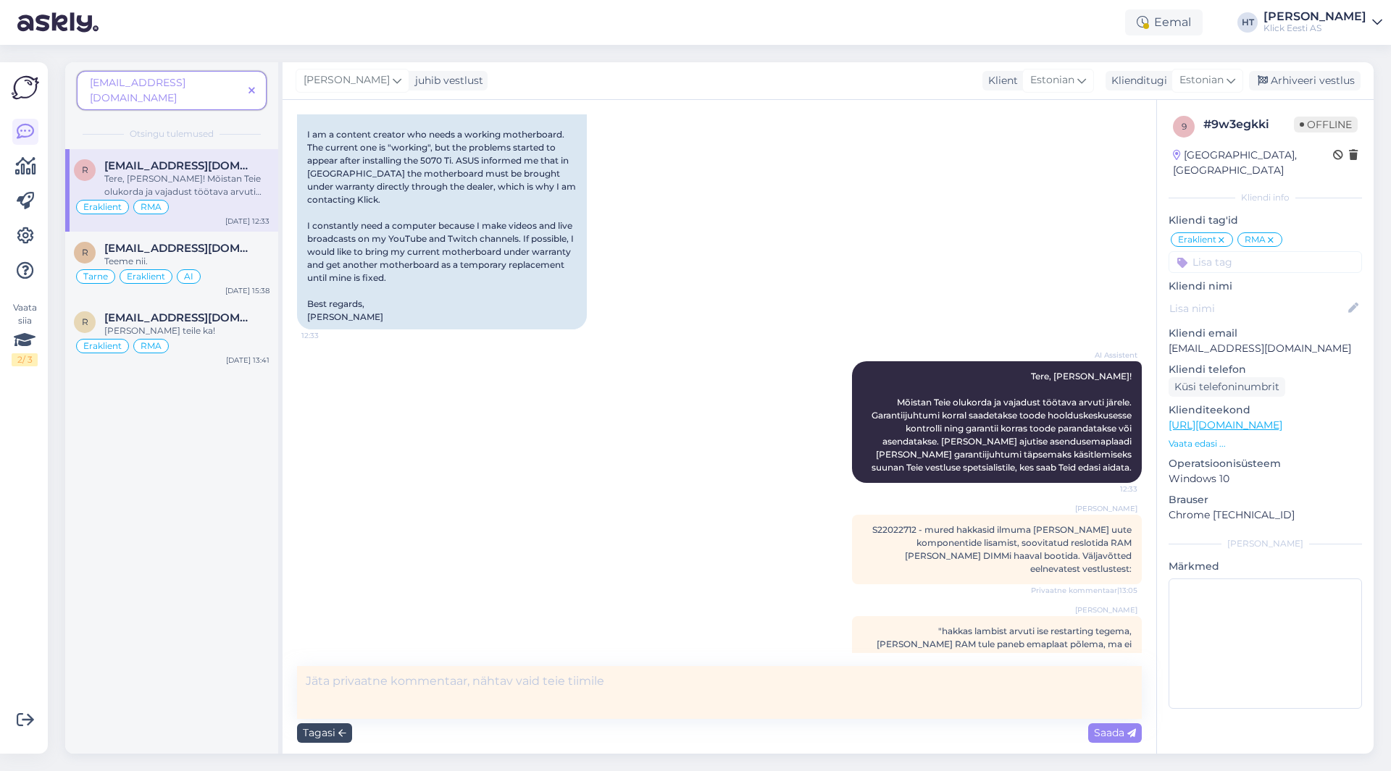
scroll to position [885, 0]
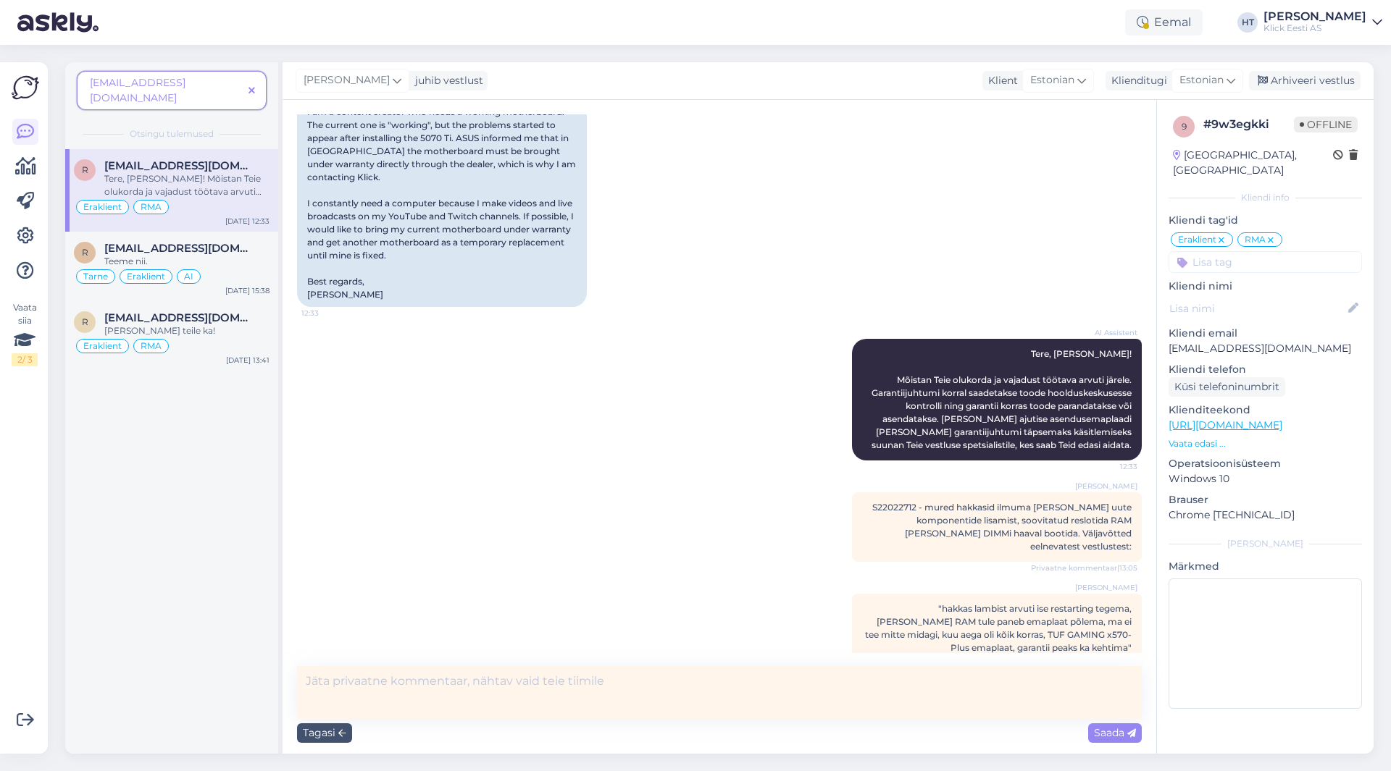
click at [516, 682] on textarea at bounding box center [719, 692] width 844 height 53
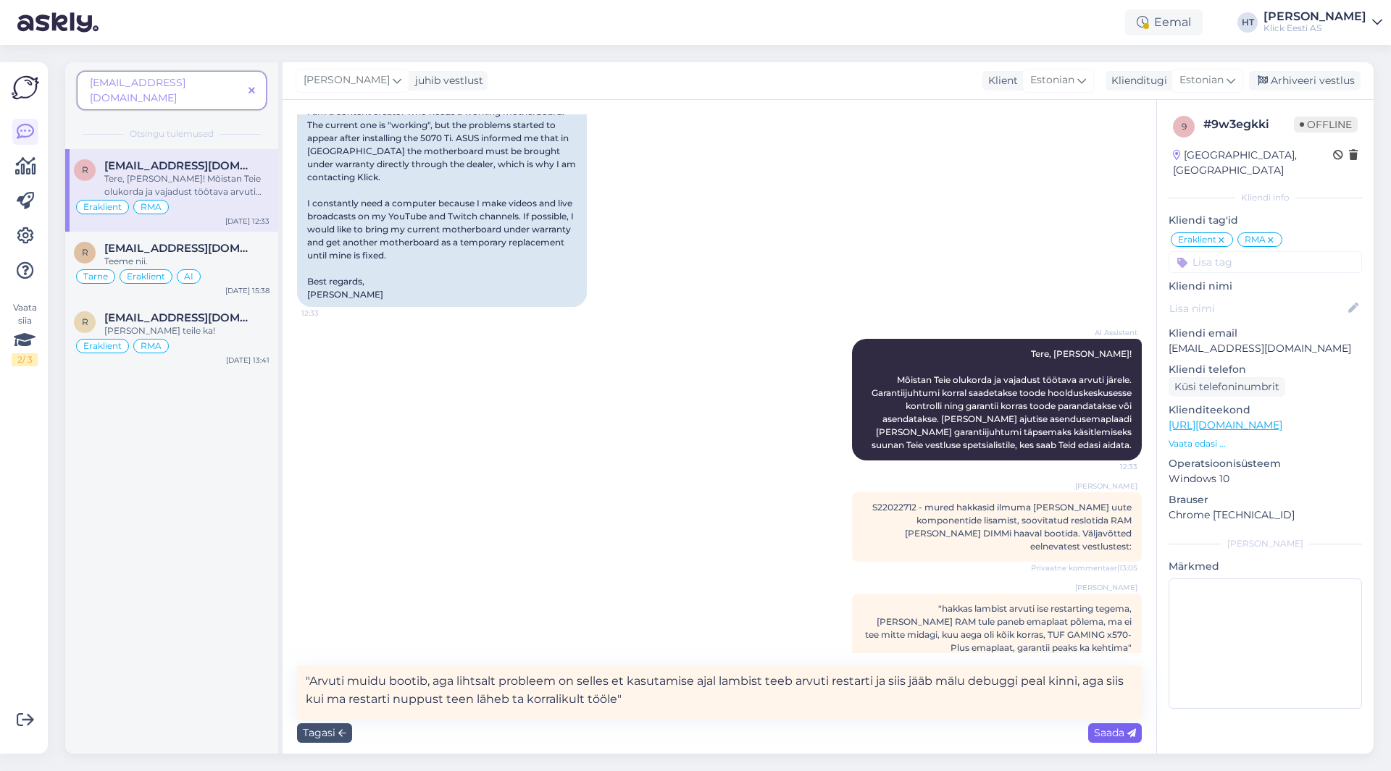
type textarea ""Arvuti muidu bootib, aga lihtsalt probleem on selles et kasutamise ajal lambis…"
click at [1132, 735] on icon at bounding box center [1131, 733] width 9 height 9
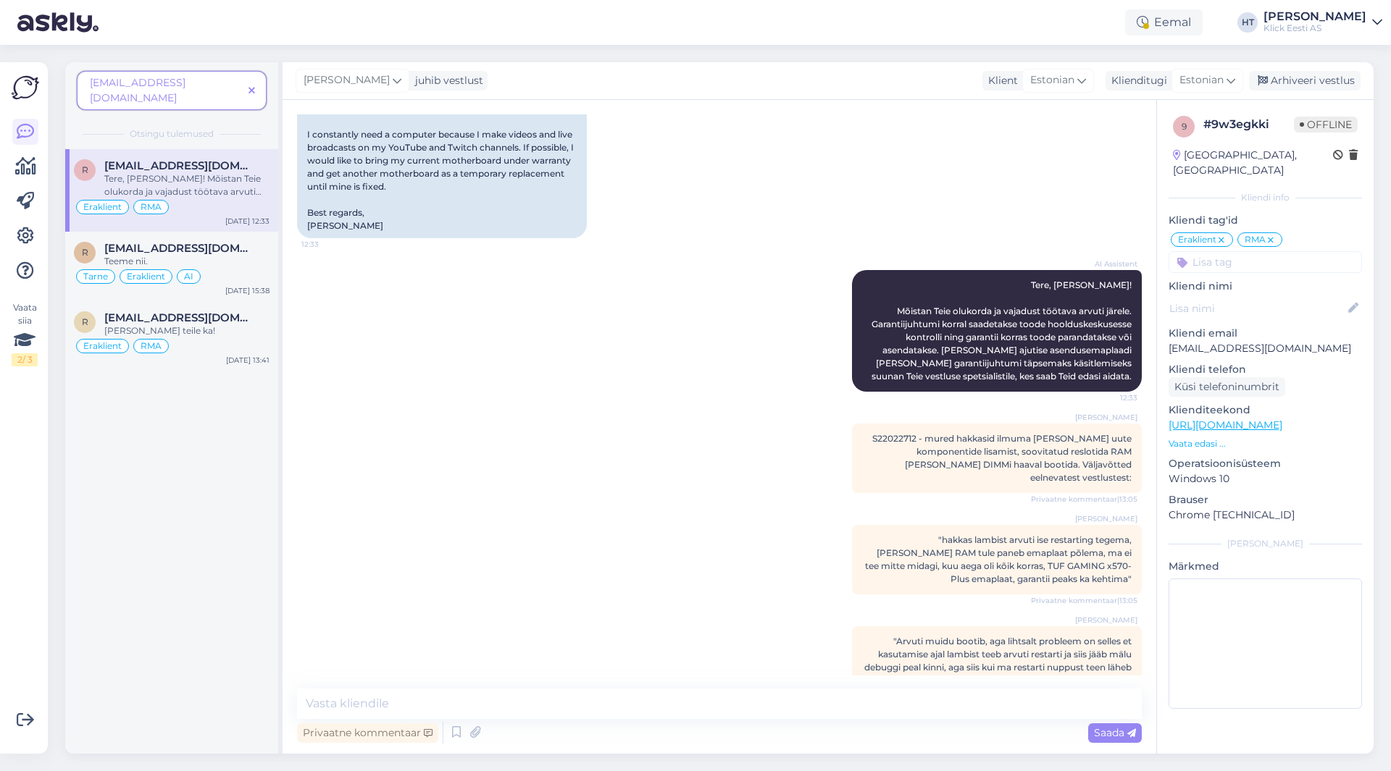
scroll to position [964, 0]
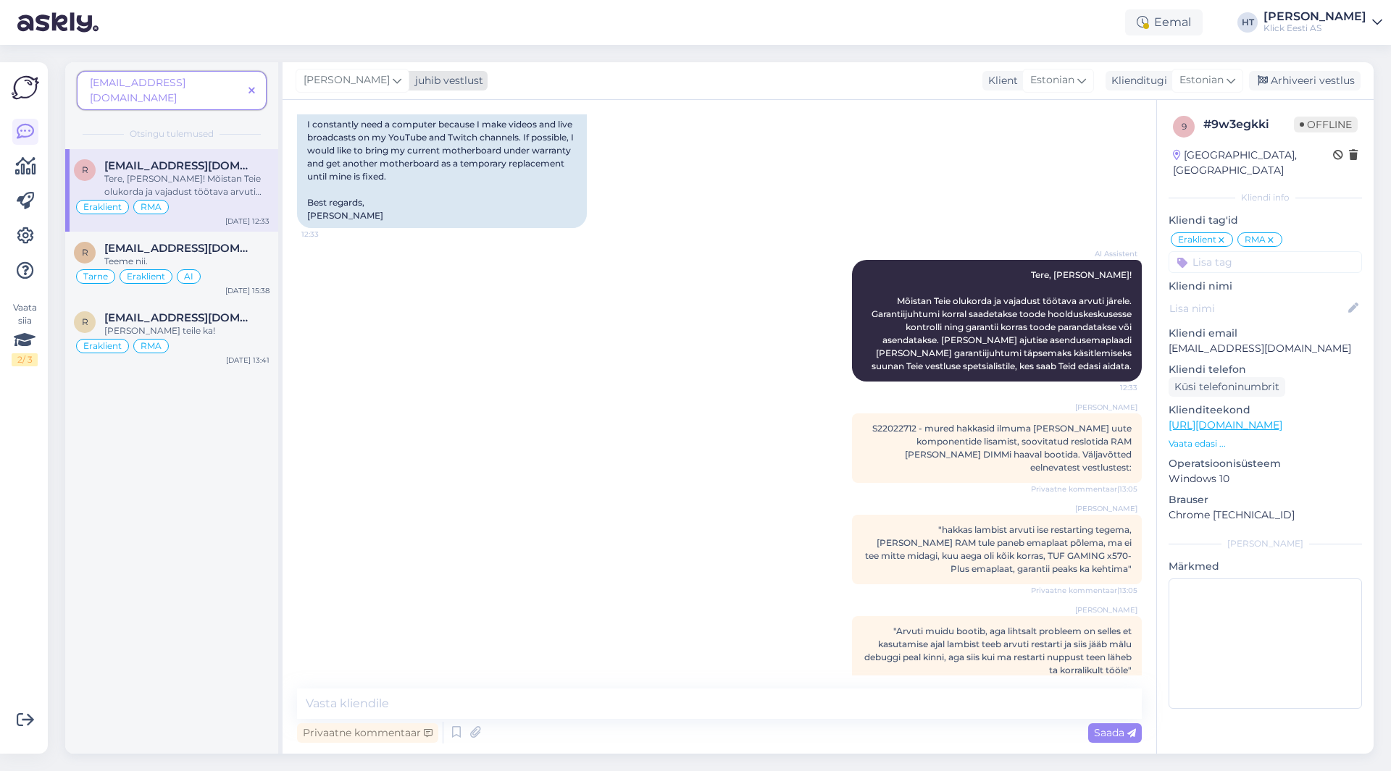
click at [364, 89] on div "[PERSON_NAME]" at bounding box center [352, 80] width 114 height 23
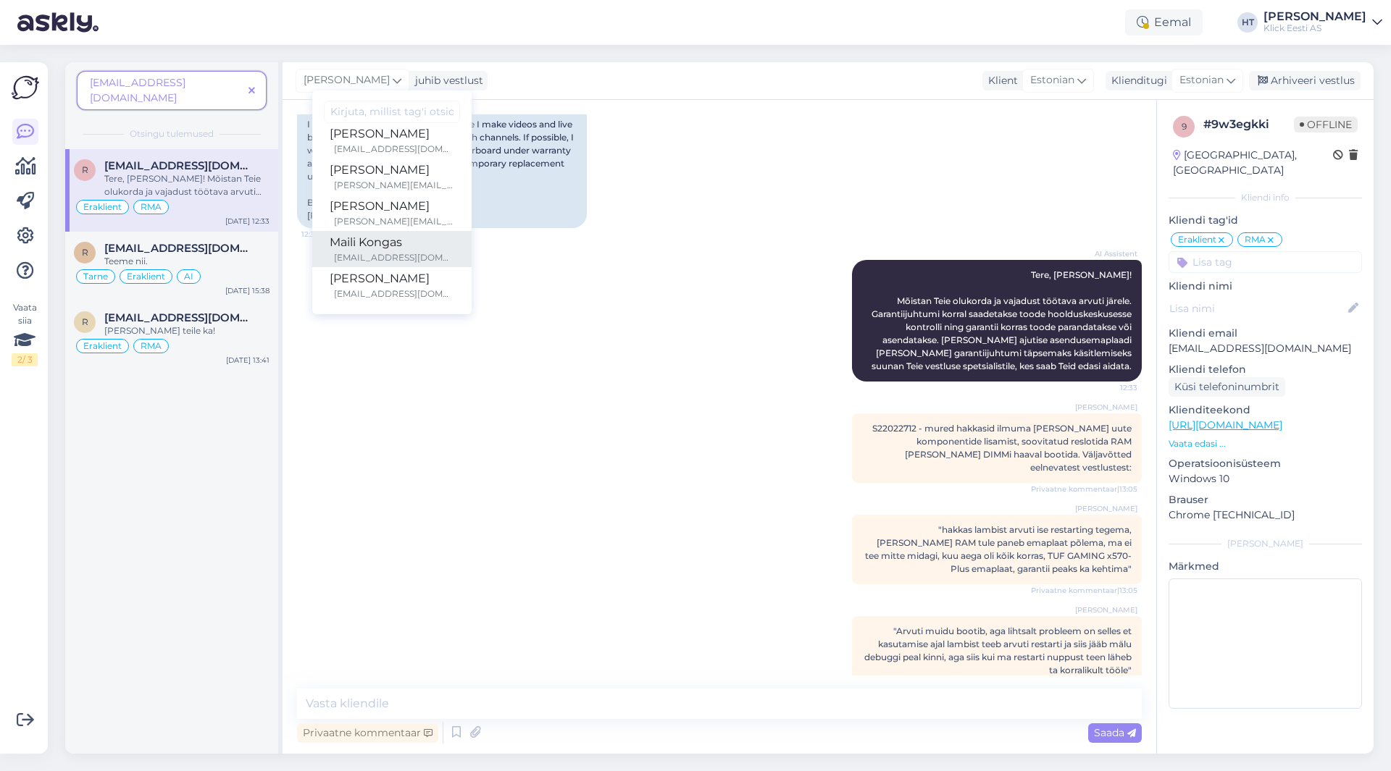
scroll to position [72, 0]
click at [390, 232] on div "[EMAIL_ADDRESS][DOMAIN_NAME]" at bounding box center [394, 232] width 120 height 13
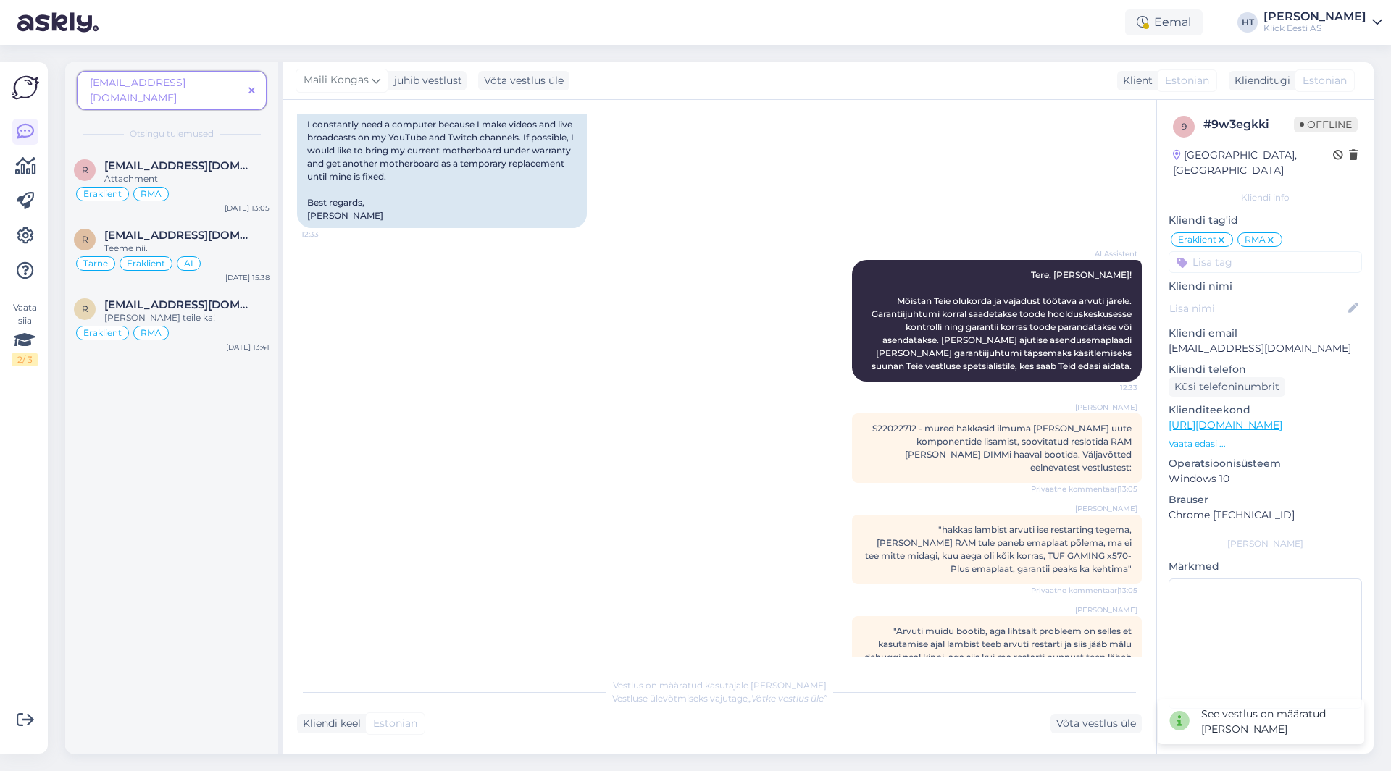
click at [250, 86] on icon at bounding box center [251, 91] width 7 height 10
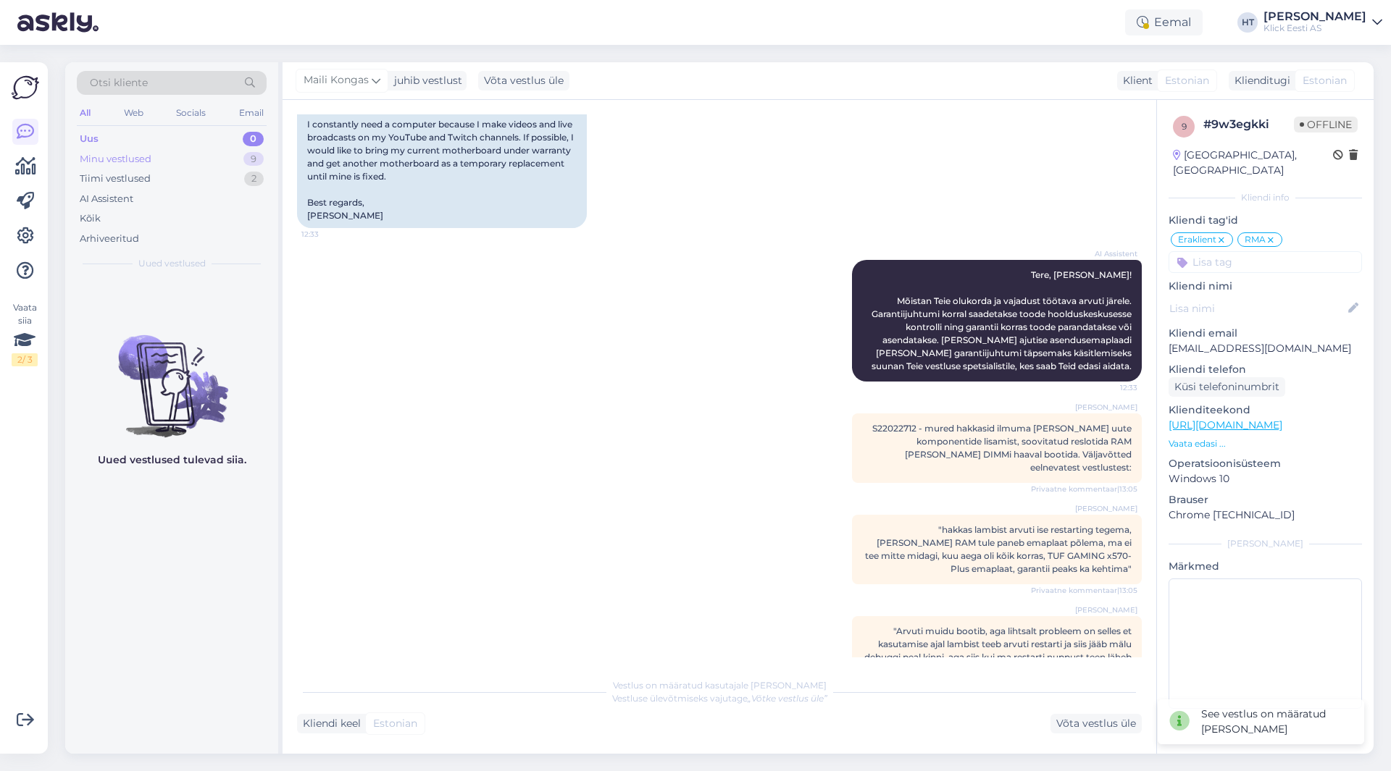
click at [198, 159] on div "Minu vestlused 9" at bounding box center [172, 159] width 190 height 20
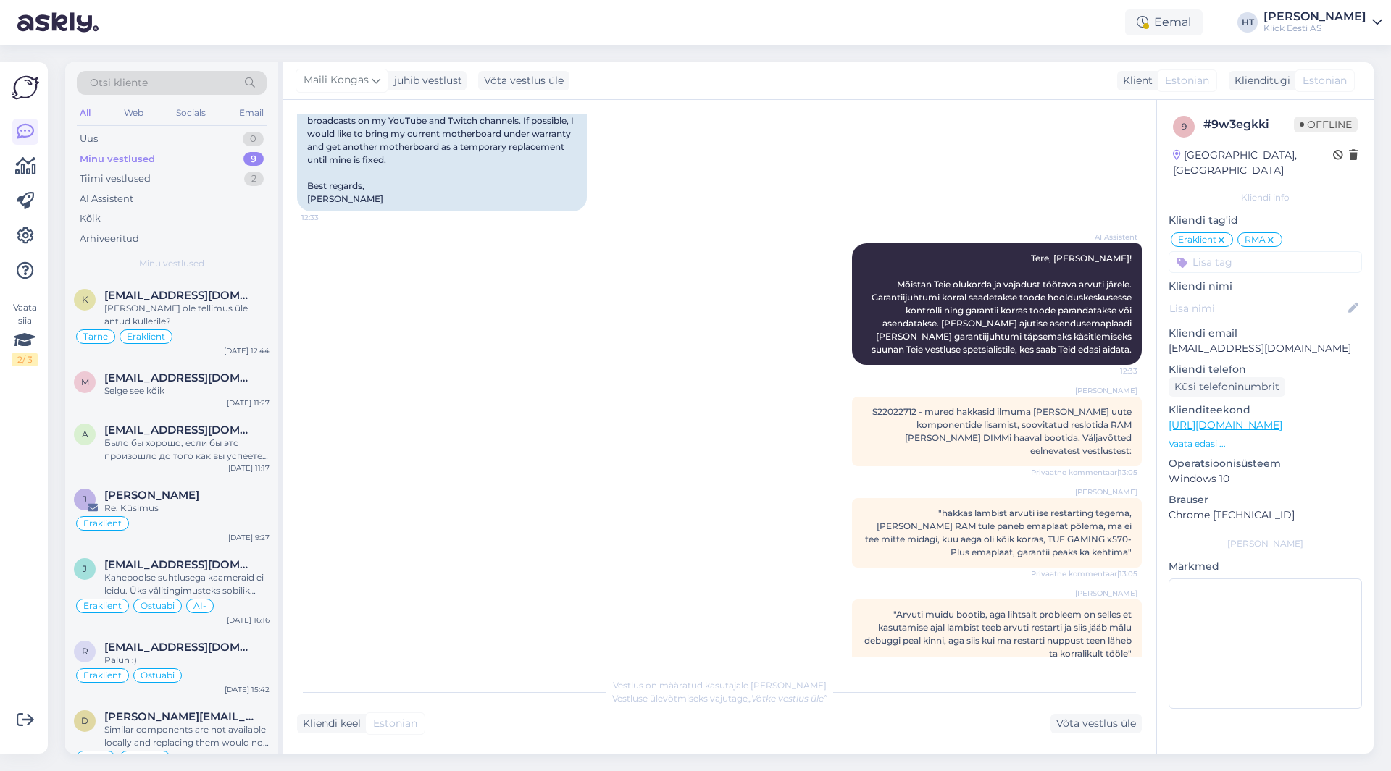
scroll to position [982, 0]
click at [1244, 341] on p "[EMAIL_ADDRESS][DOMAIN_NAME]" at bounding box center [1264, 348] width 193 height 15
copy p "[EMAIL_ADDRESS][DOMAIN_NAME]"
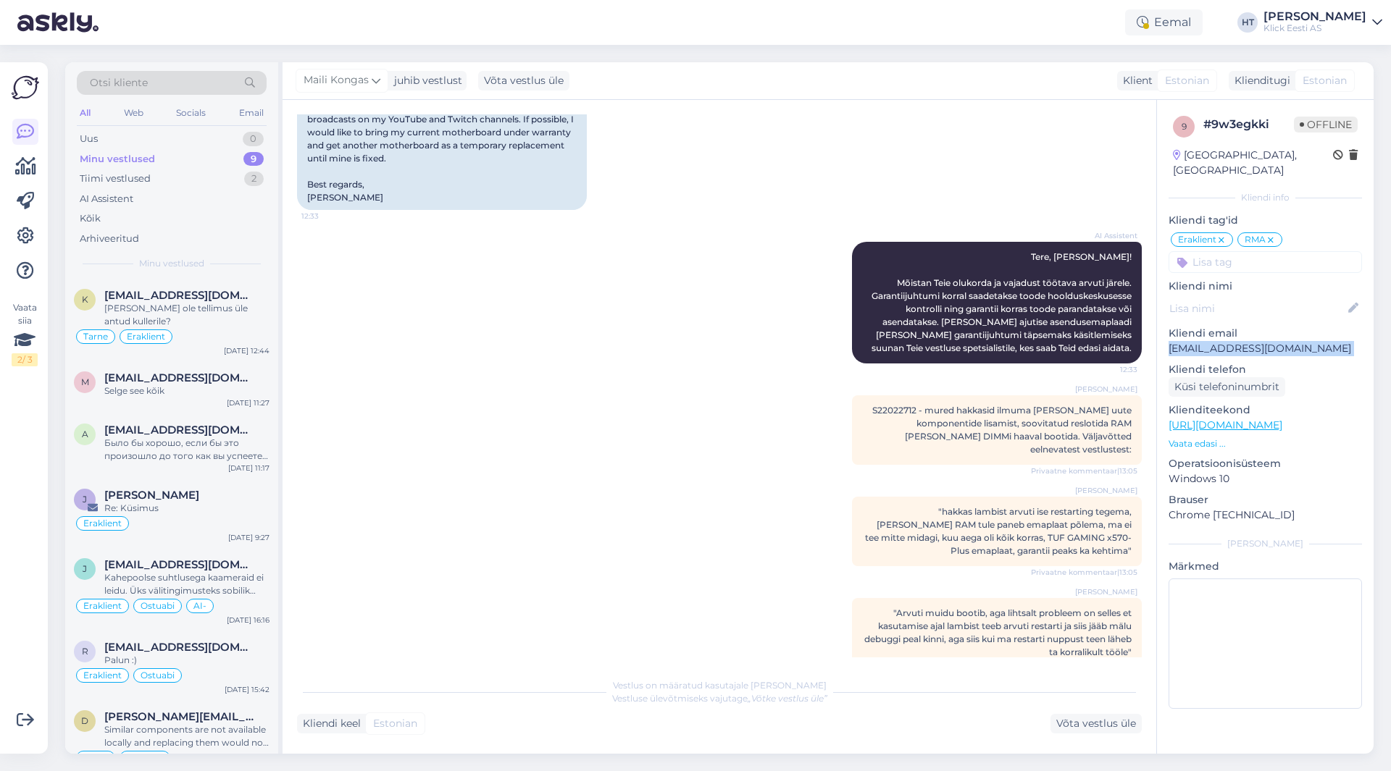
click at [153, 86] on div "Otsi kliente" at bounding box center [172, 83] width 190 height 24
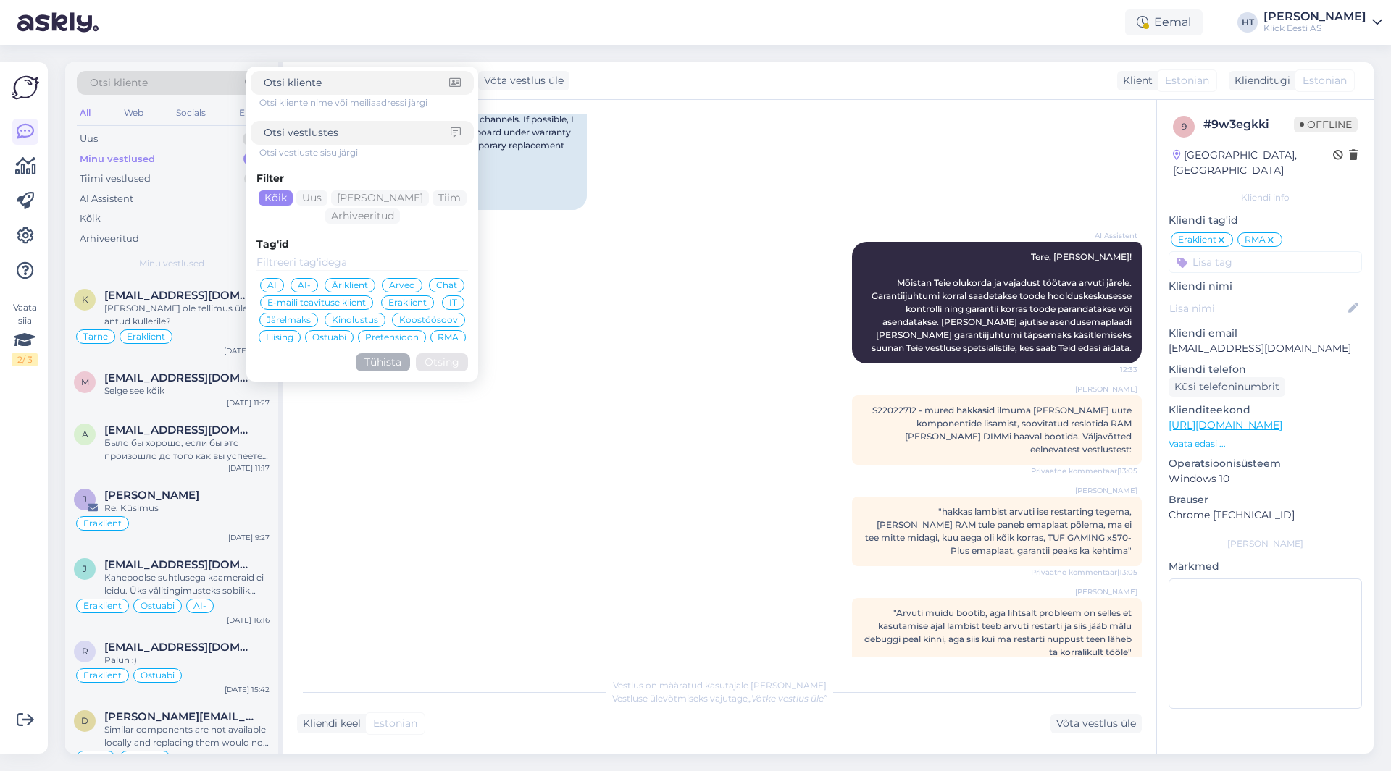
click at [314, 95] on div "Otsi kliente nime või meiliaadressi järgi Otsi vestluste sisu järgi Filter Kõik…" at bounding box center [362, 224] width 223 height 306
click at [317, 86] on input at bounding box center [356, 82] width 185 height 15
paste input "[EMAIL_ADDRESS][DOMAIN_NAME]"
type input "[EMAIL_ADDRESS][DOMAIN_NAME]"
click button "Otsing" at bounding box center [442, 362] width 52 height 18
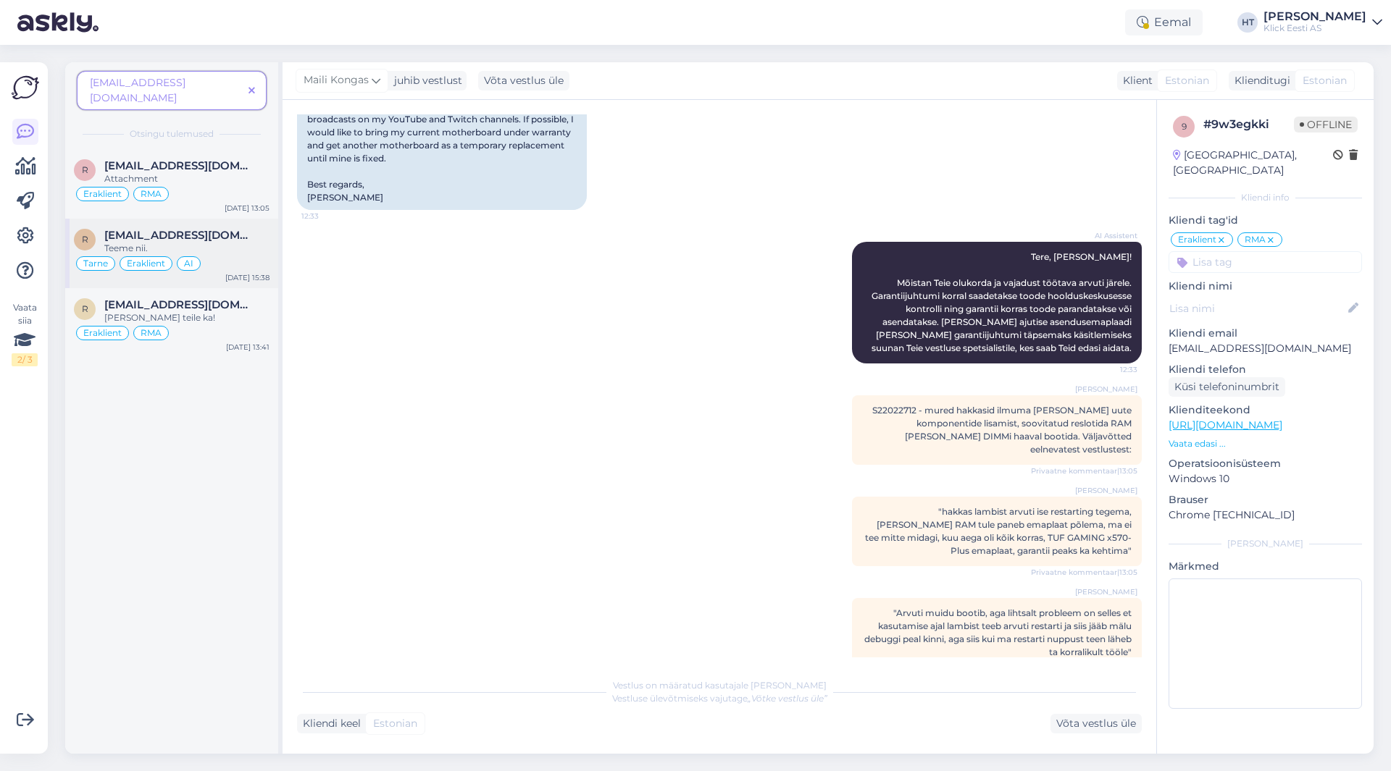
click at [207, 255] on div "Tarne Eraklient AI" at bounding box center [172, 263] width 196 height 17
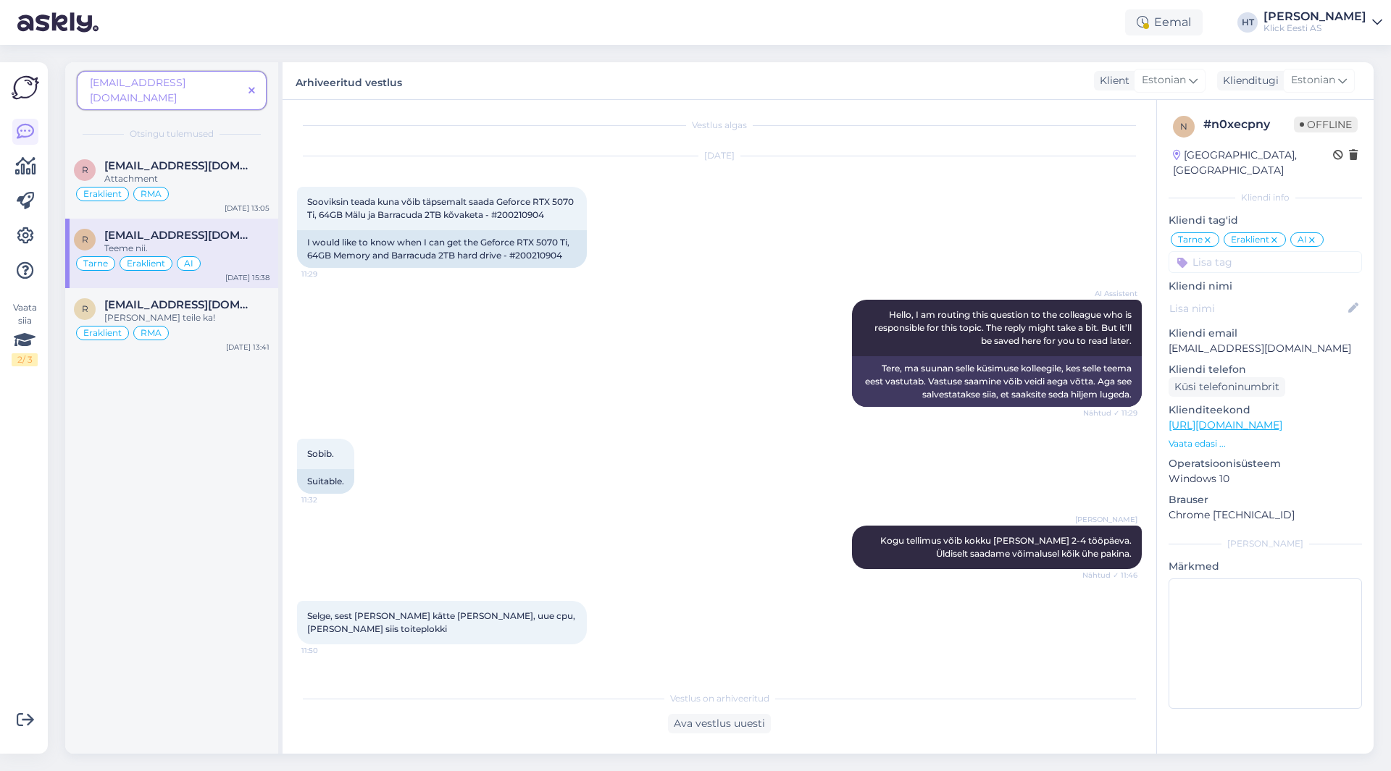
scroll to position [0, 0]
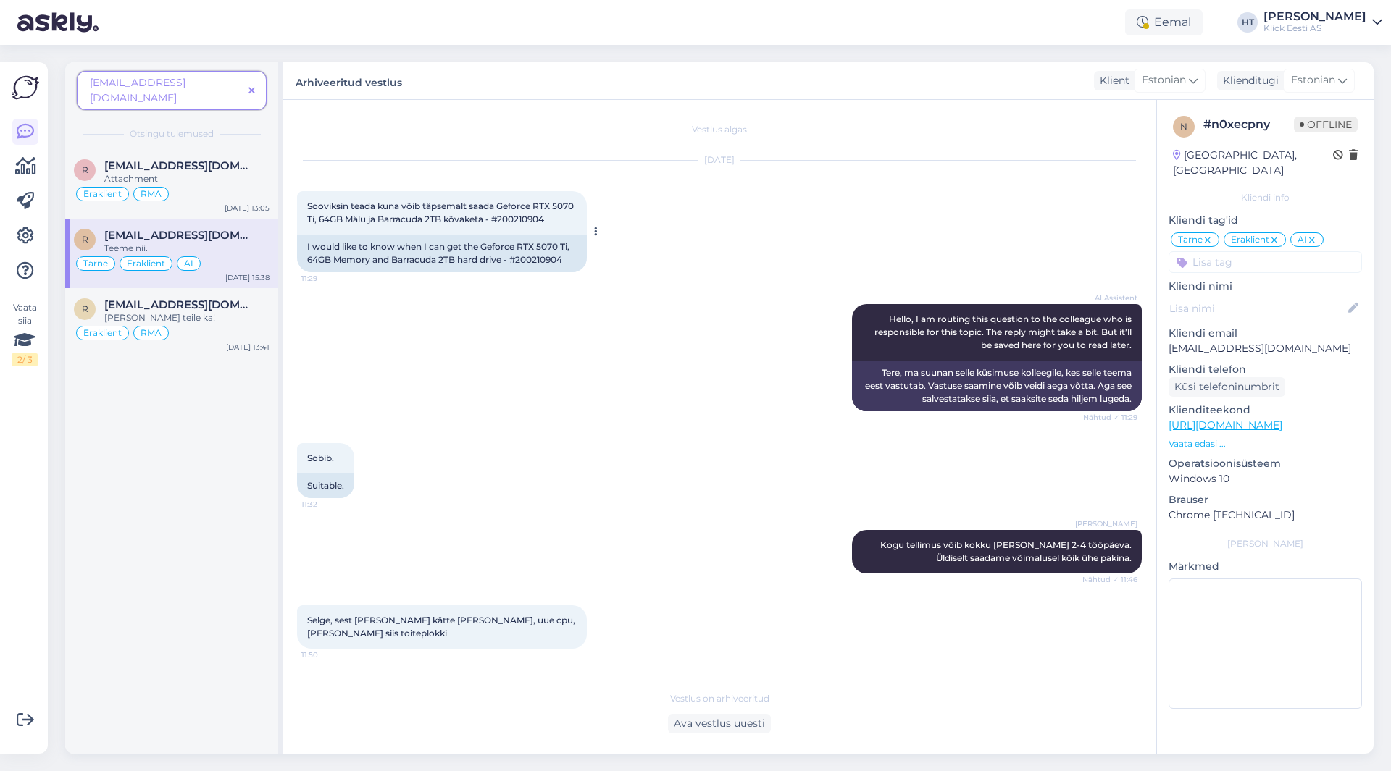
click at [525, 218] on span "Sooviksin teada kuna võib täpsemalt saada Geforce RTX 5070 Ti, 64GB Mälu ja Bar…" at bounding box center [441, 213] width 269 height 24
copy div "200210904 11:29"
click at [35, 135] on link at bounding box center [25, 132] width 26 height 26
click at [253, 86] on icon at bounding box center [251, 91] width 7 height 10
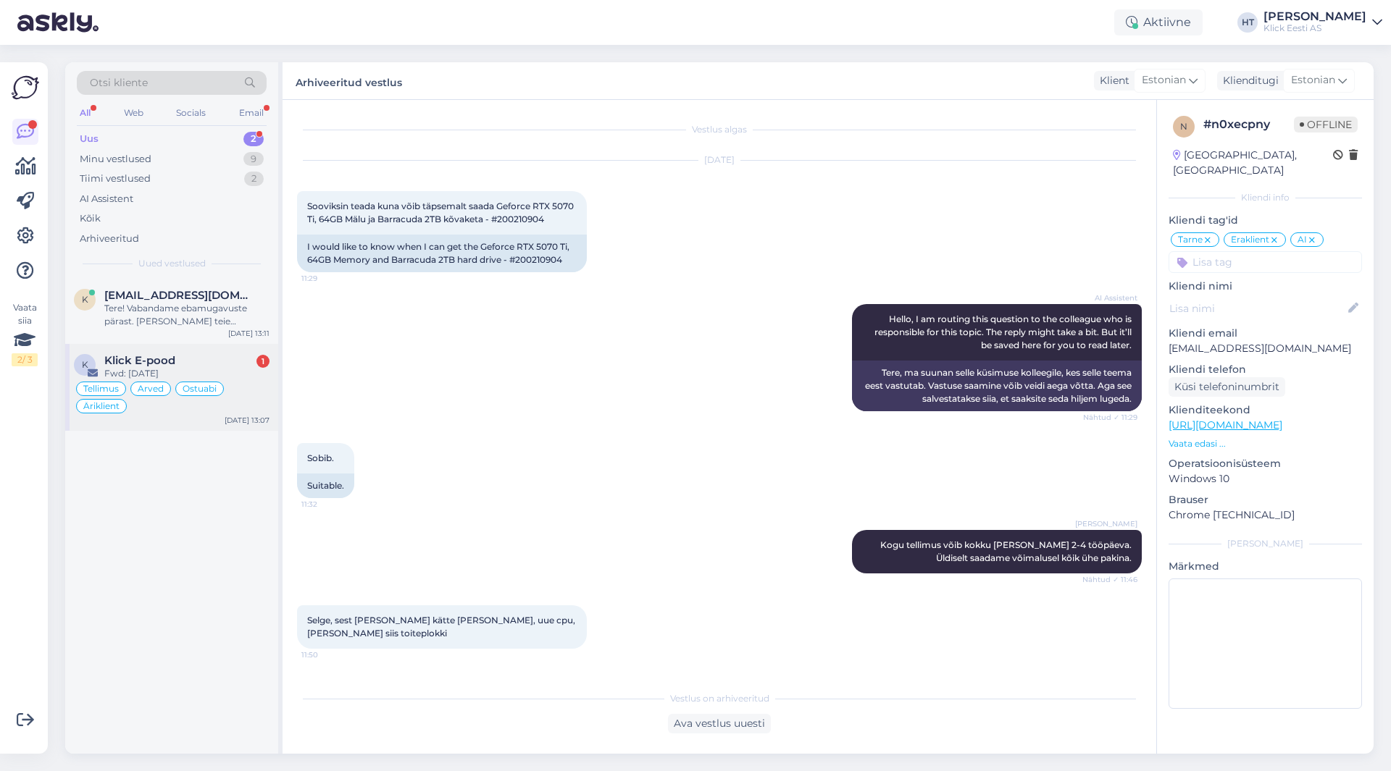
click at [227, 351] on div "K Klick E-pood 1 Fwd: [DATE] Tellimus Arved Ostuabi Äriklient [DATE] 13:07" at bounding box center [171, 387] width 213 height 87
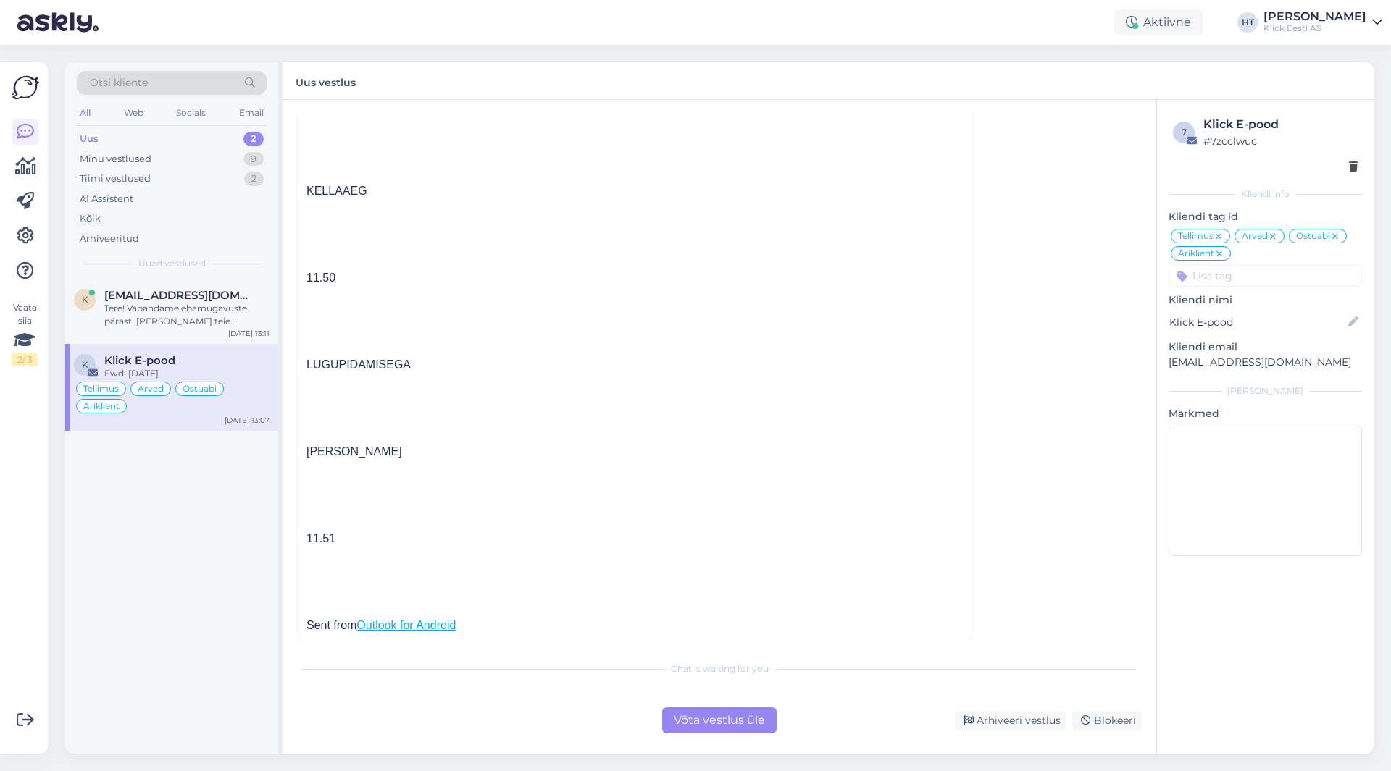
scroll to position [5742, 0]
click at [235, 324] on div "Tere! Vabandame ebamugavuste pärast. [PERSON_NAME] teie tellimuse numbri kätte …" at bounding box center [186, 315] width 165 height 26
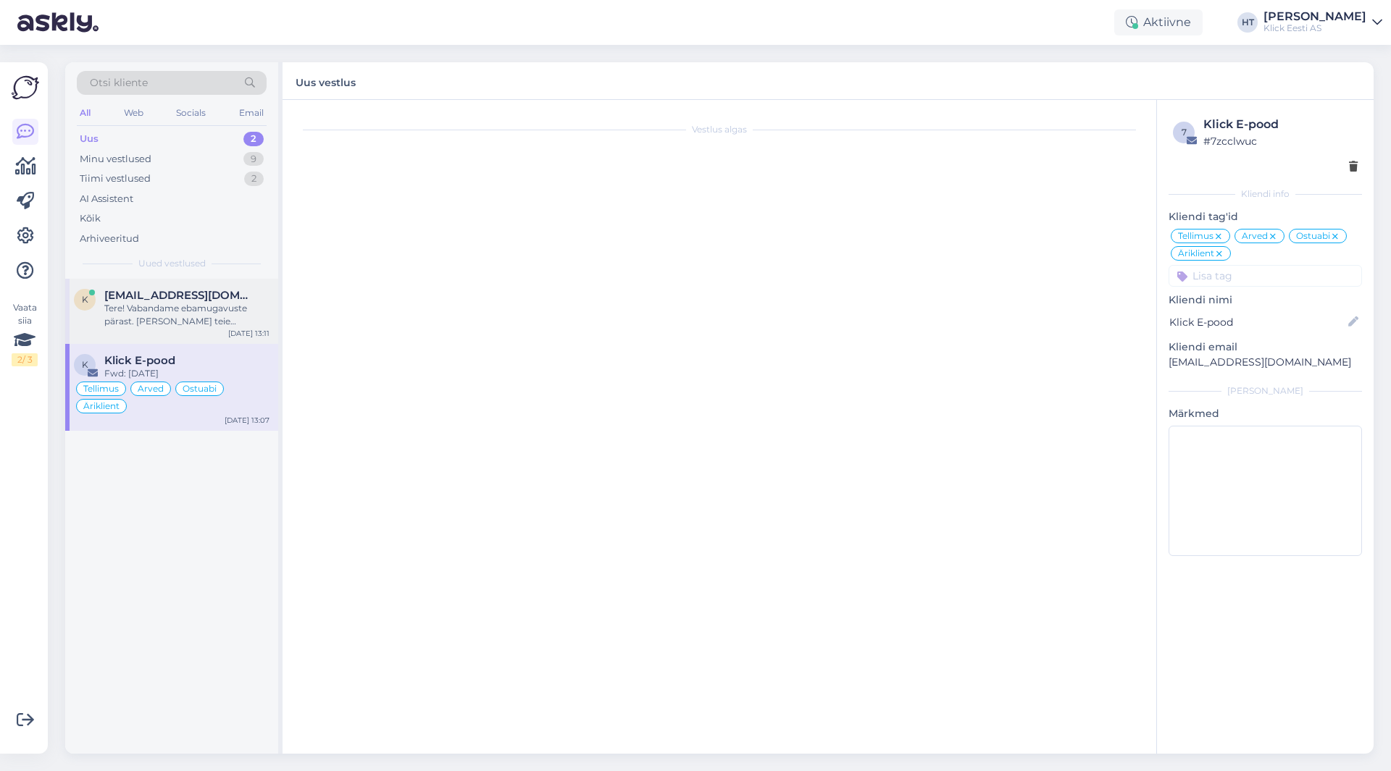
scroll to position [0, 0]
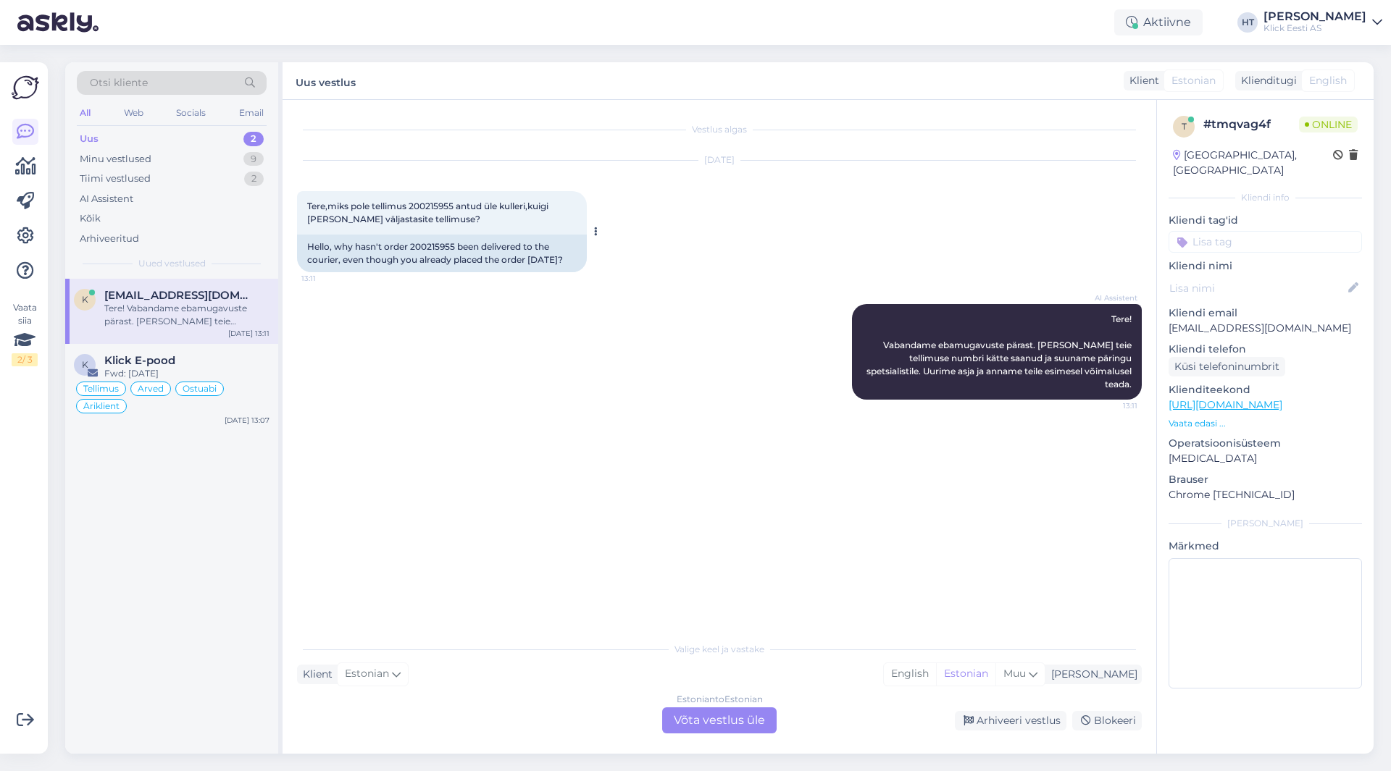
click at [422, 205] on span "Tere,miks pole tellimus 200215955 antud üle kulleri,kuigi [PERSON_NAME] väljast…" at bounding box center [428, 213] width 243 height 24
copy span "200215955"
click at [714, 230] on div "[DATE] Tere,miks pole tellimus 200215955 antud üle kulleri,kuigi [PERSON_NAME] …" at bounding box center [719, 216] width 844 height 143
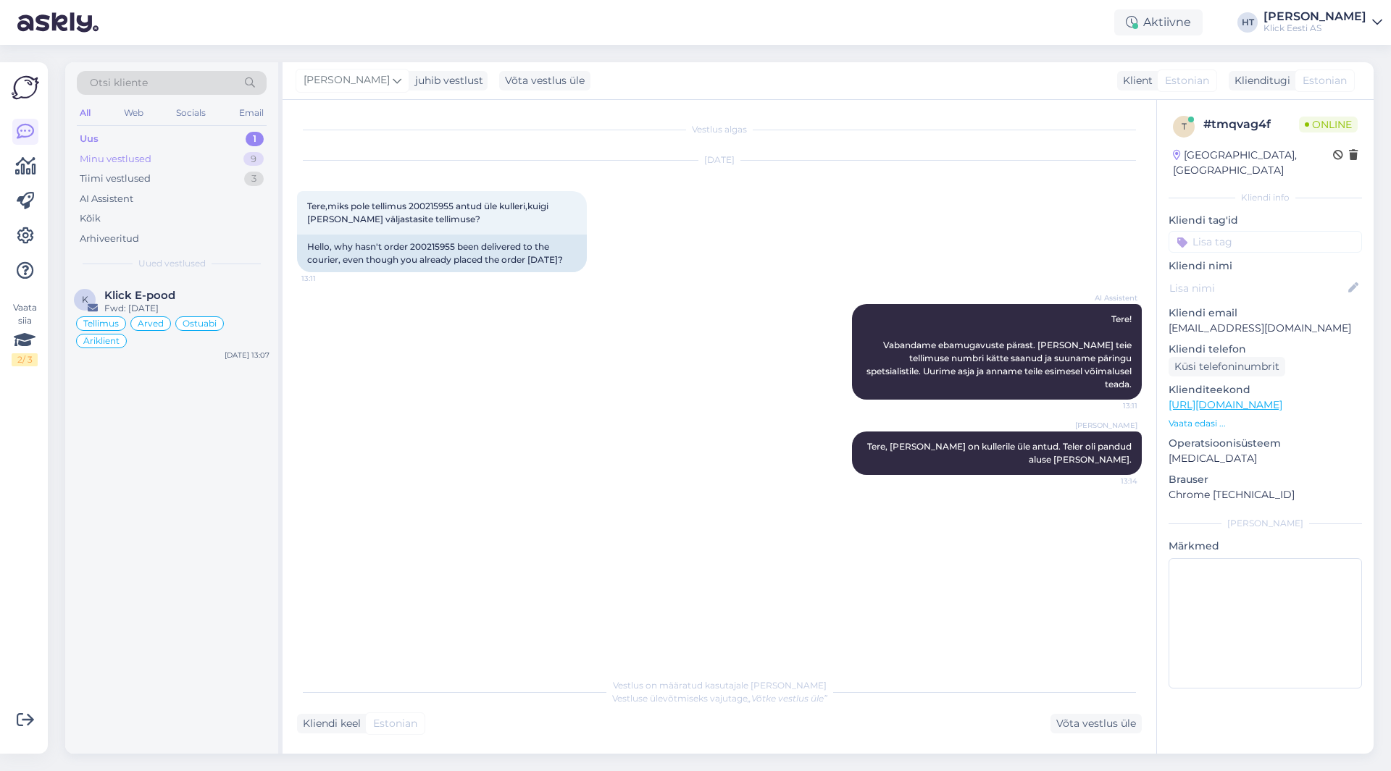
click at [244, 159] on div "9" at bounding box center [253, 159] width 20 height 14
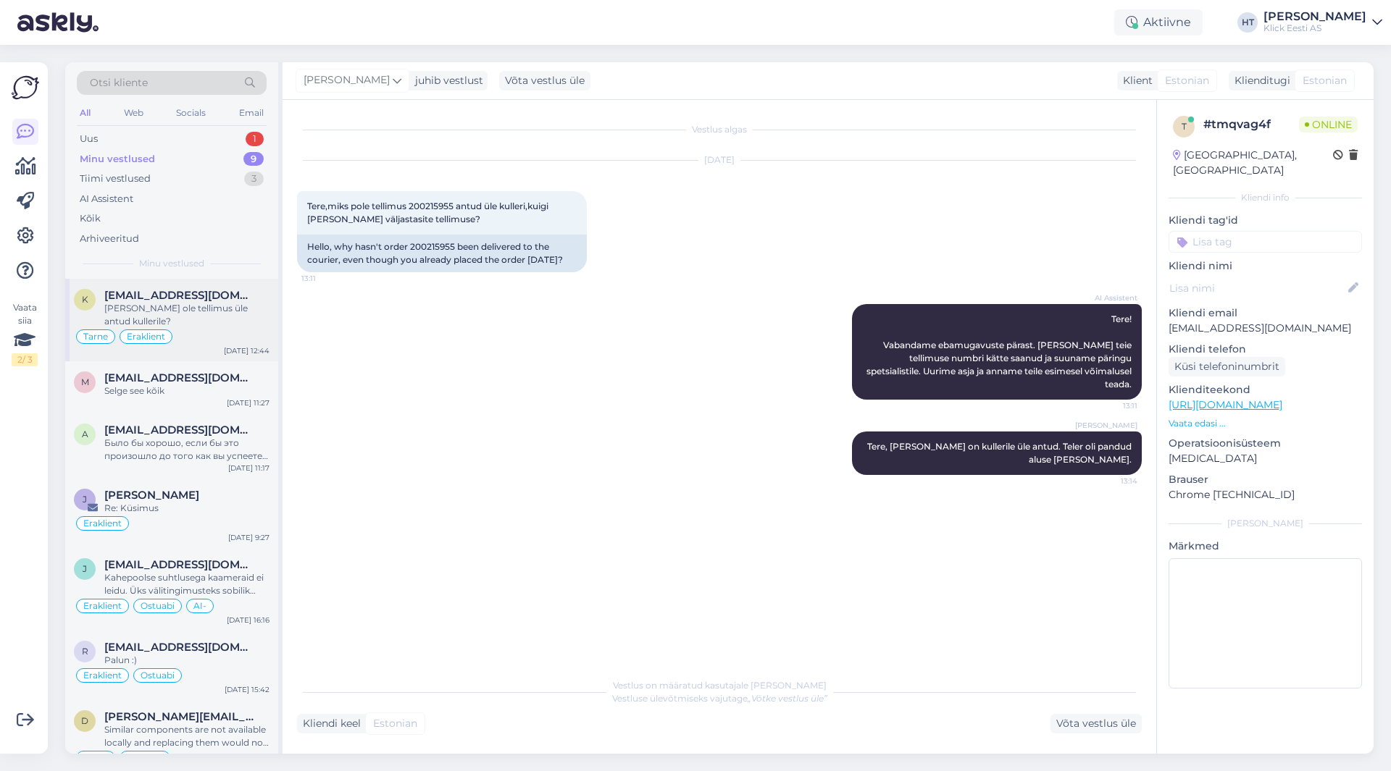
click at [211, 324] on div "[PERSON_NAME] ole tellimus üle antud kullerile?" at bounding box center [186, 315] width 165 height 26
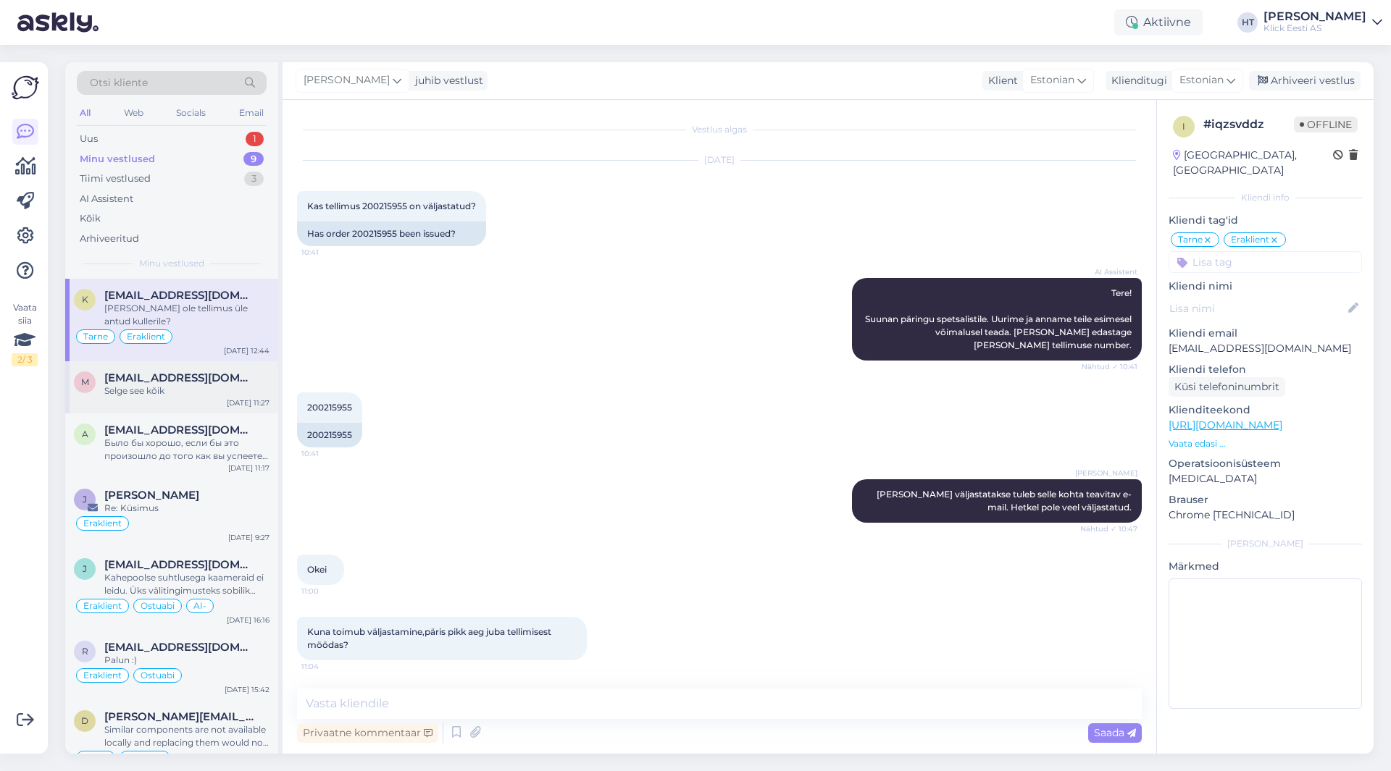
scroll to position [231, 0]
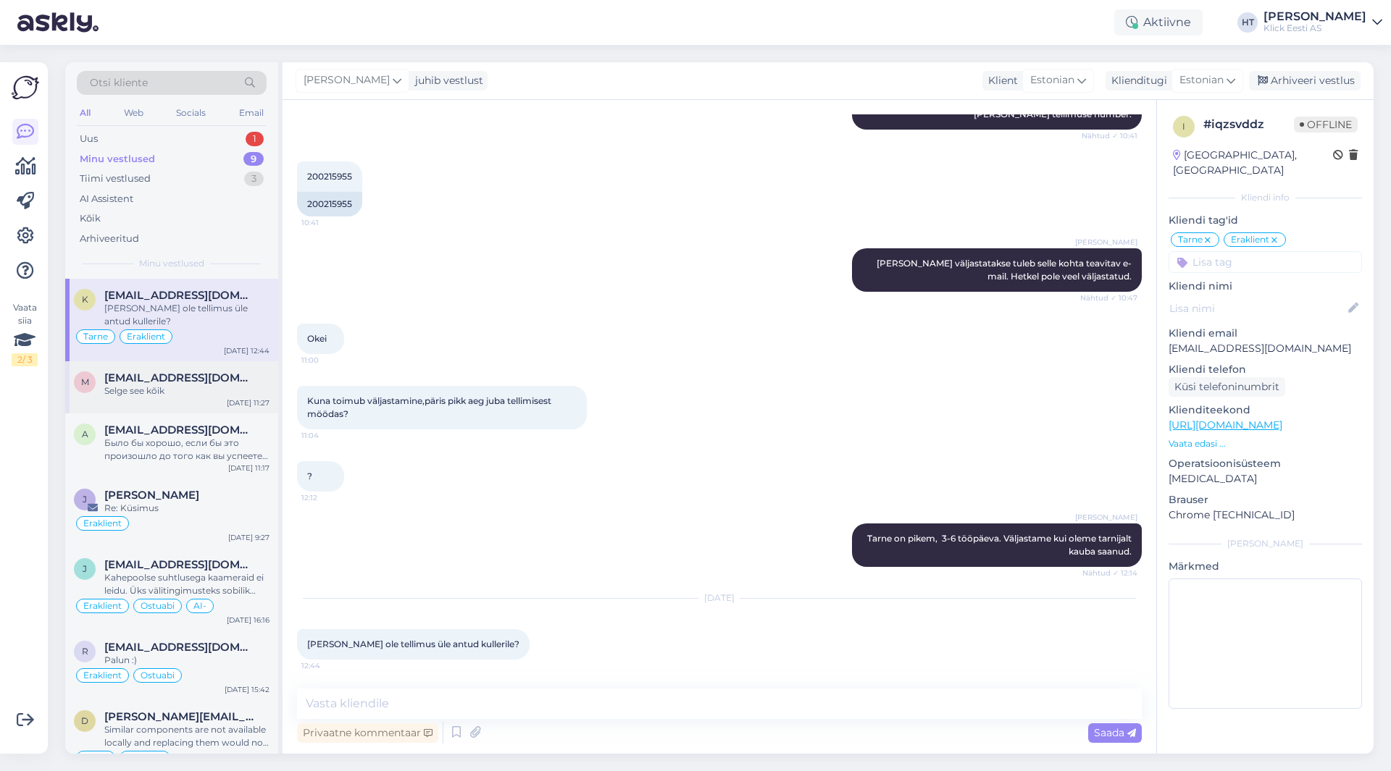
click at [221, 391] on div "Selge see kõik" at bounding box center [186, 391] width 165 height 13
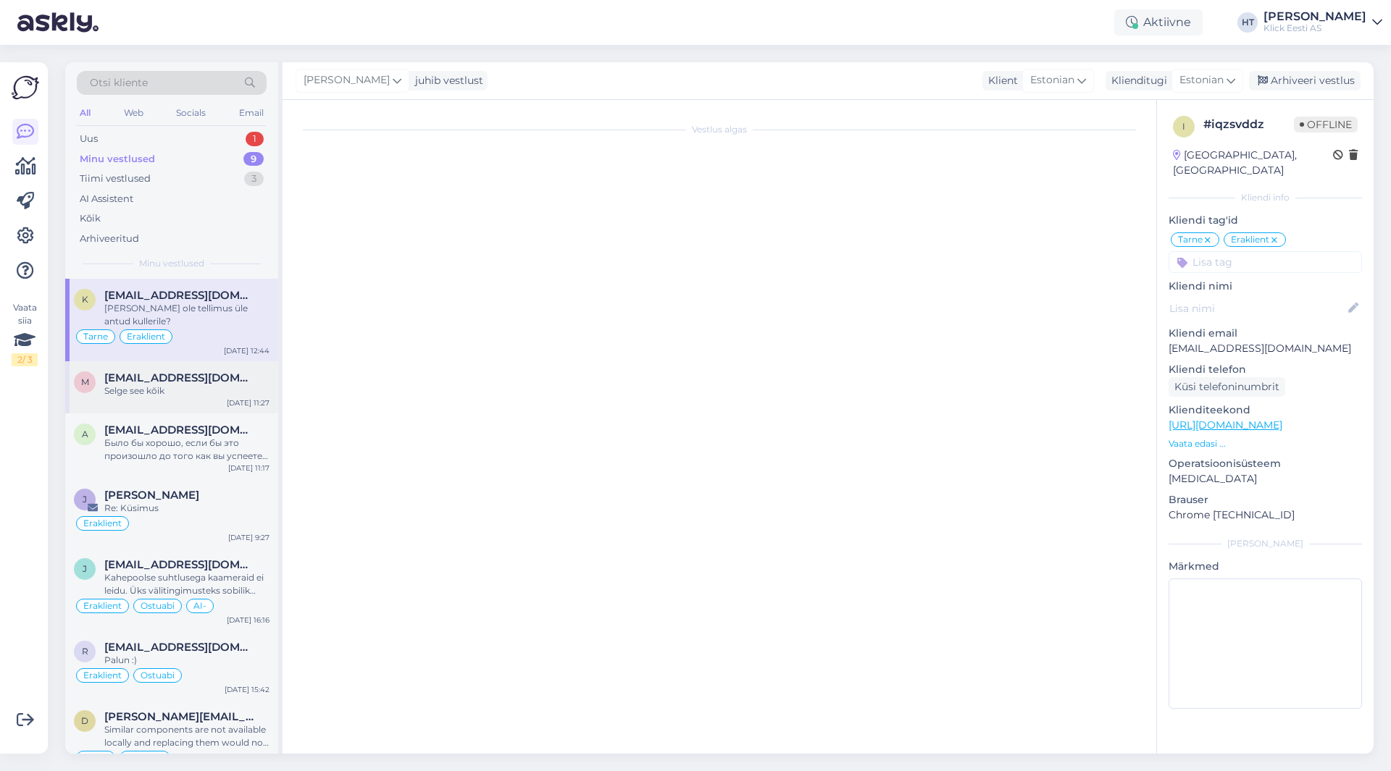
scroll to position [0, 0]
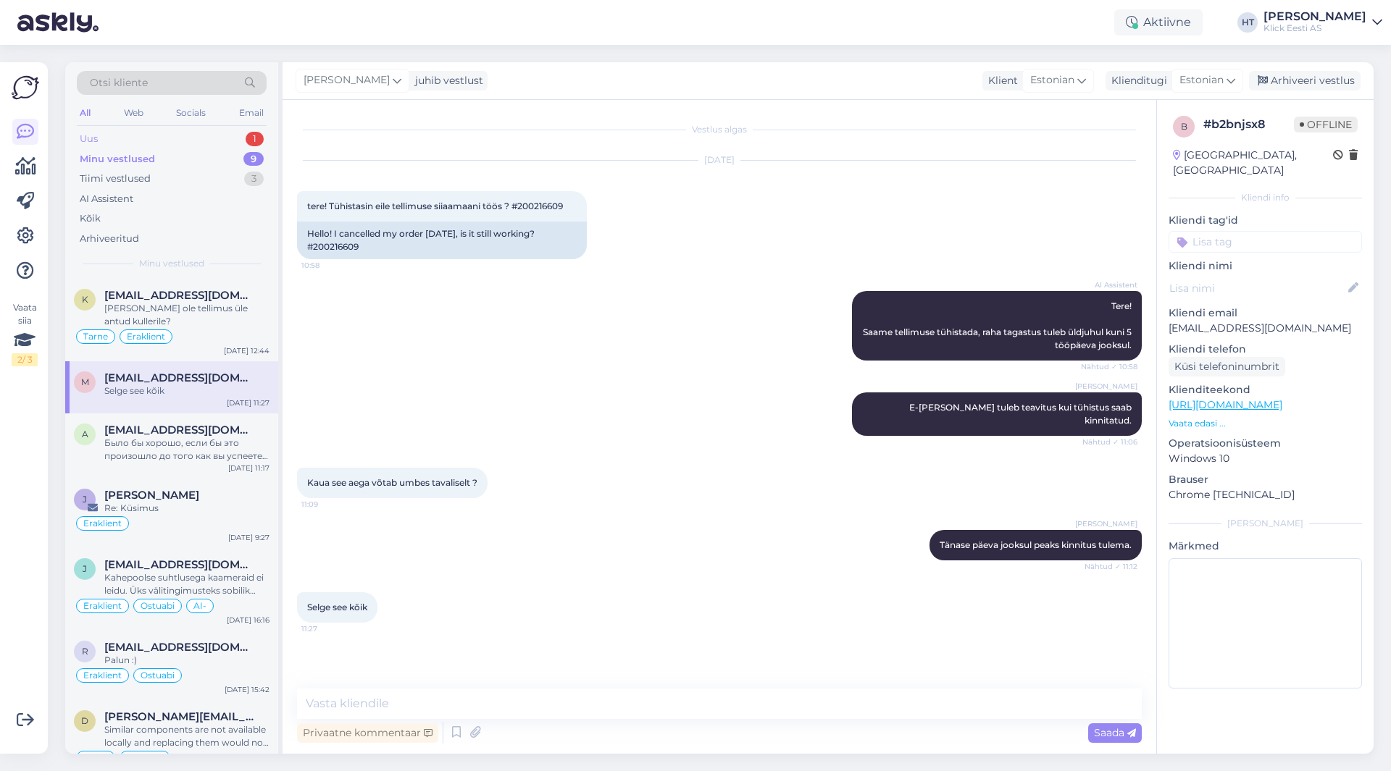
click at [206, 135] on div "Uus 1" at bounding box center [172, 139] width 190 height 20
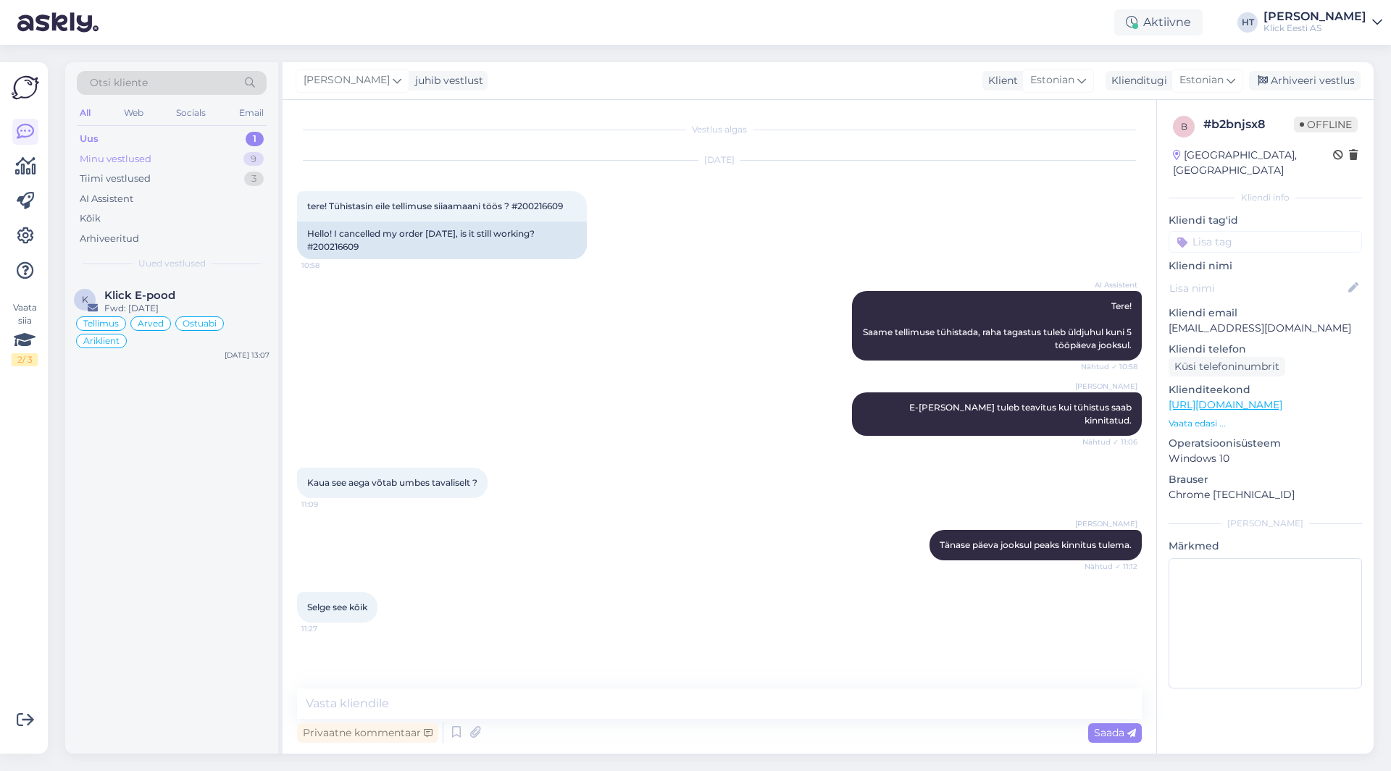
click at [211, 154] on div "Minu vestlused 9" at bounding box center [172, 159] width 190 height 20
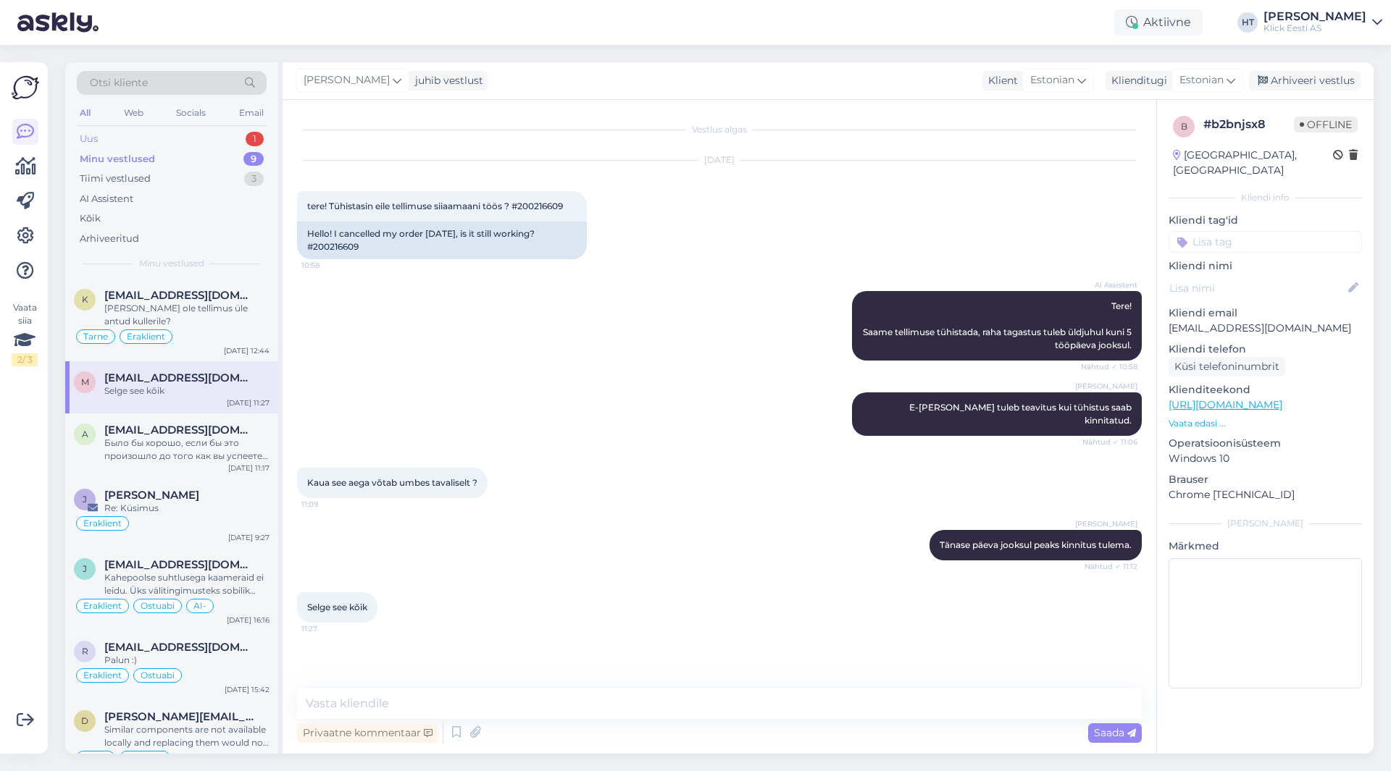
click at [238, 130] on div "Uus 1" at bounding box center [172, 139] width 190 height 20
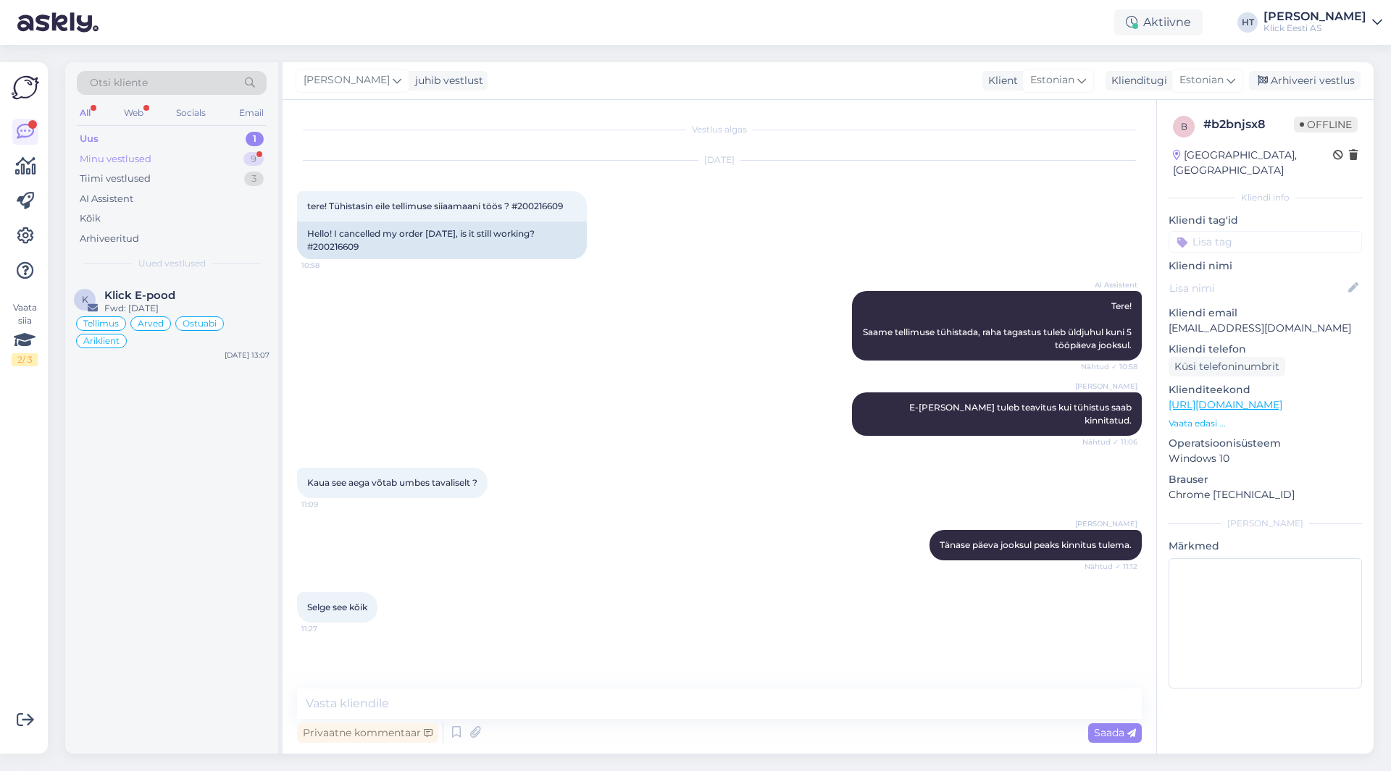
click at [253, 154] on div "9" at bounding box center [253, 159] width 20 height 14
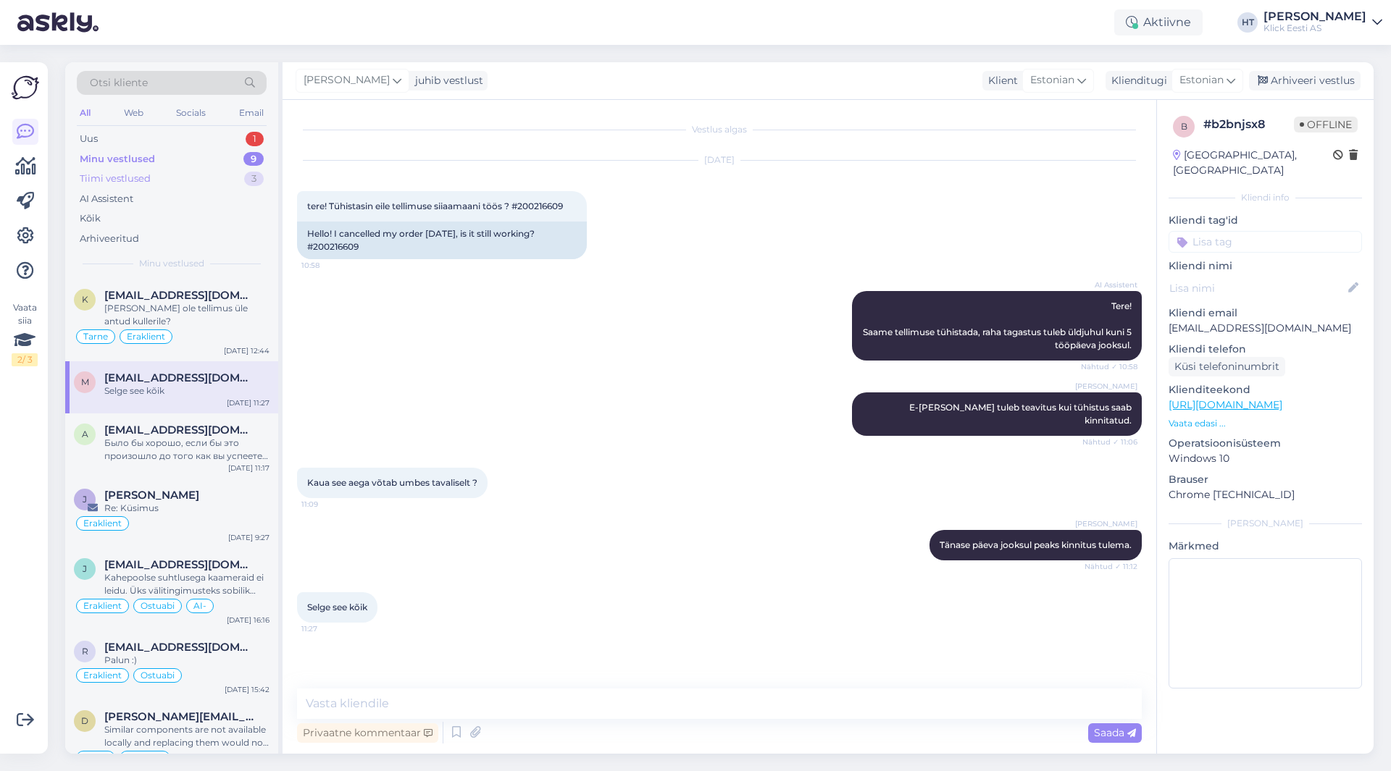
click at [219, 180] on div "Tiimi vestlused 3" at bounding box center [172, 179] width 190 height 20
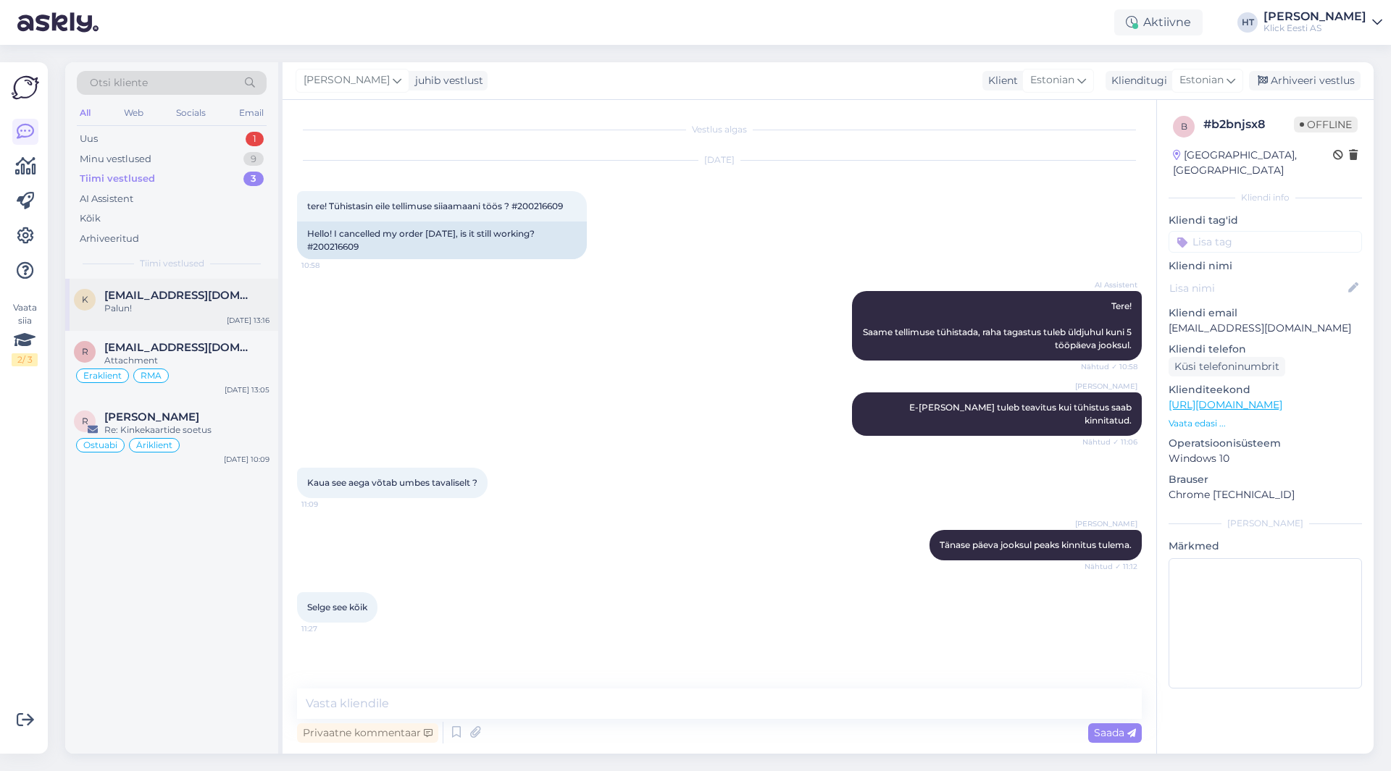
click at [224, 316] on div "k [EMAIL_ADDRESS][DOMAIN_NAME] Palun! [DATE] 13:16" at bounding box center [171, 305] width 213 height 52
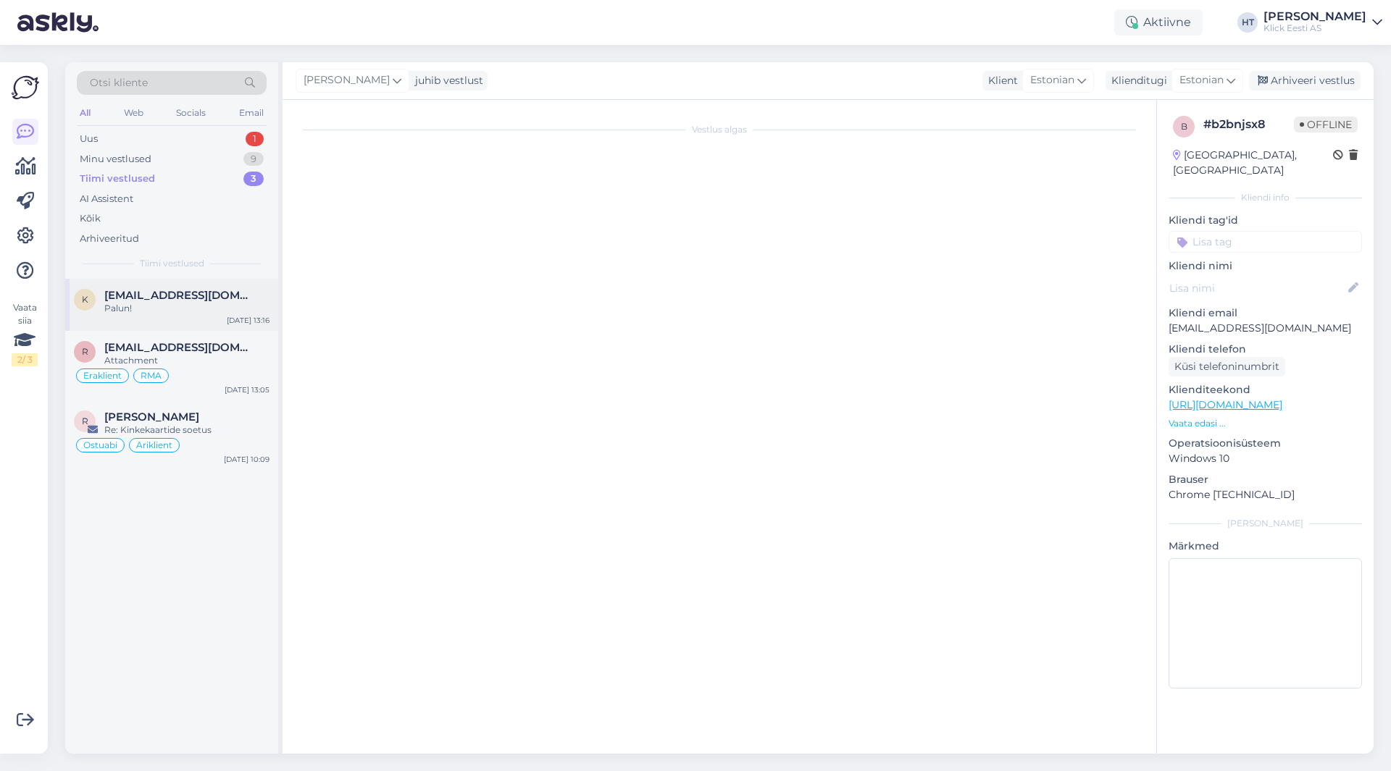
scroll to position [109, 0]
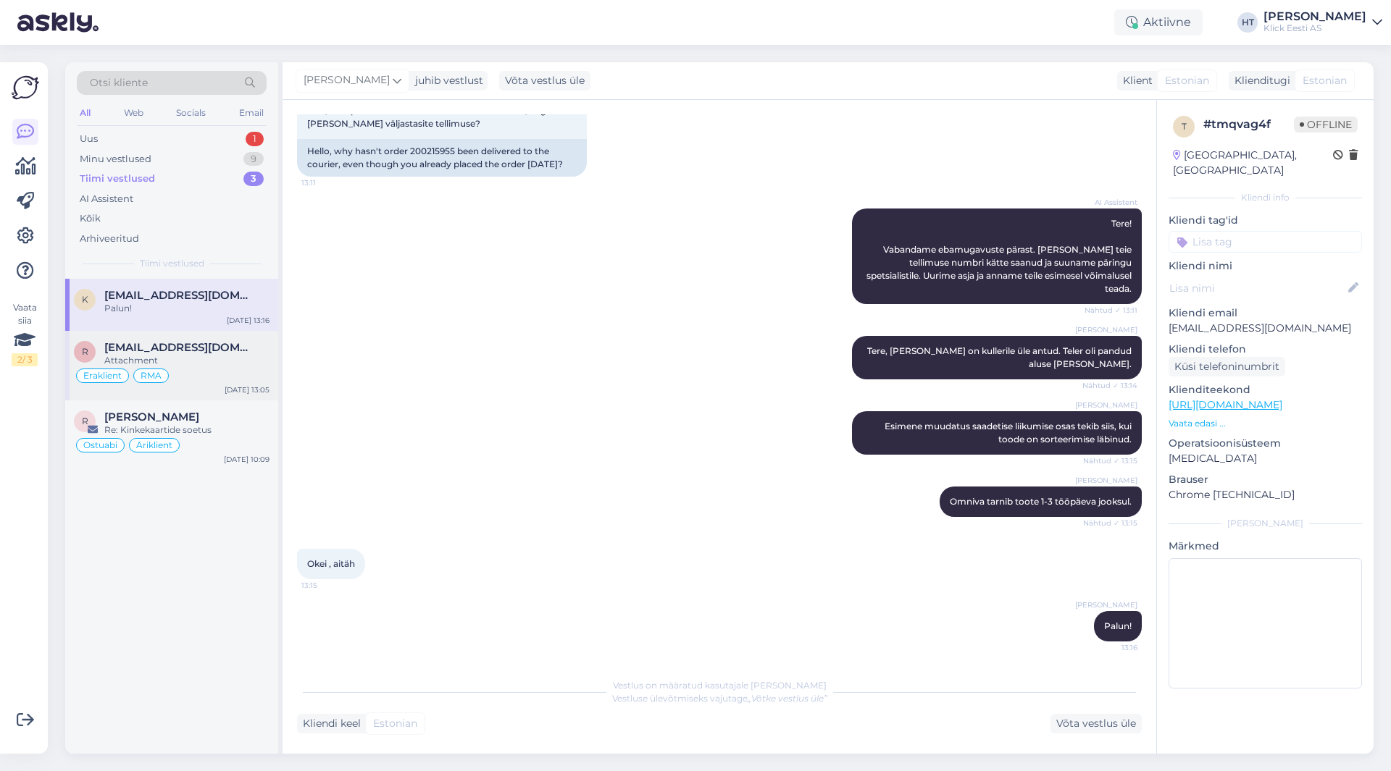
click at [241, 354] on div "Attachment" at bounding box center [186, 360] width 165 height 13
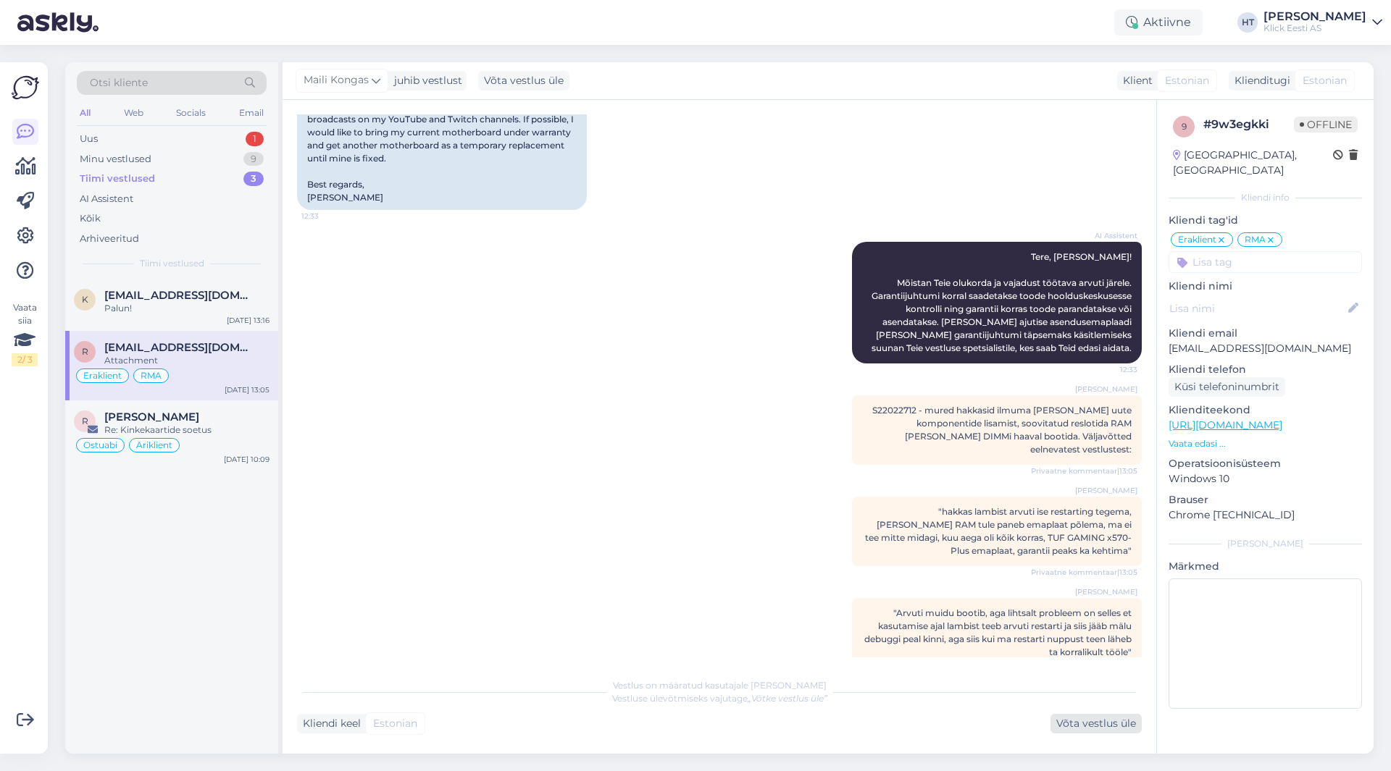
click at [1118, 721] on div "Võta vestlus üle" at bounding box center [1095, 724] width 91 height 20
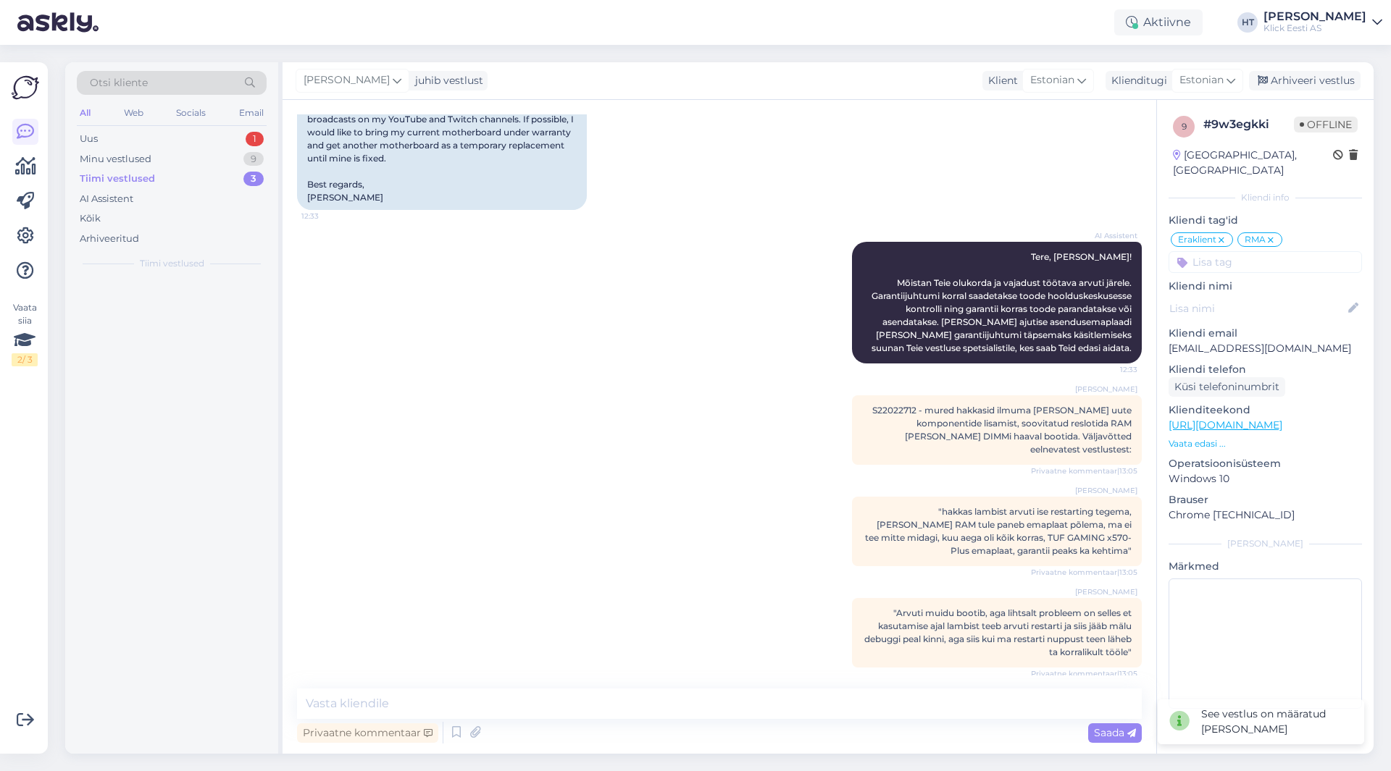
scroll to position [964, 0]
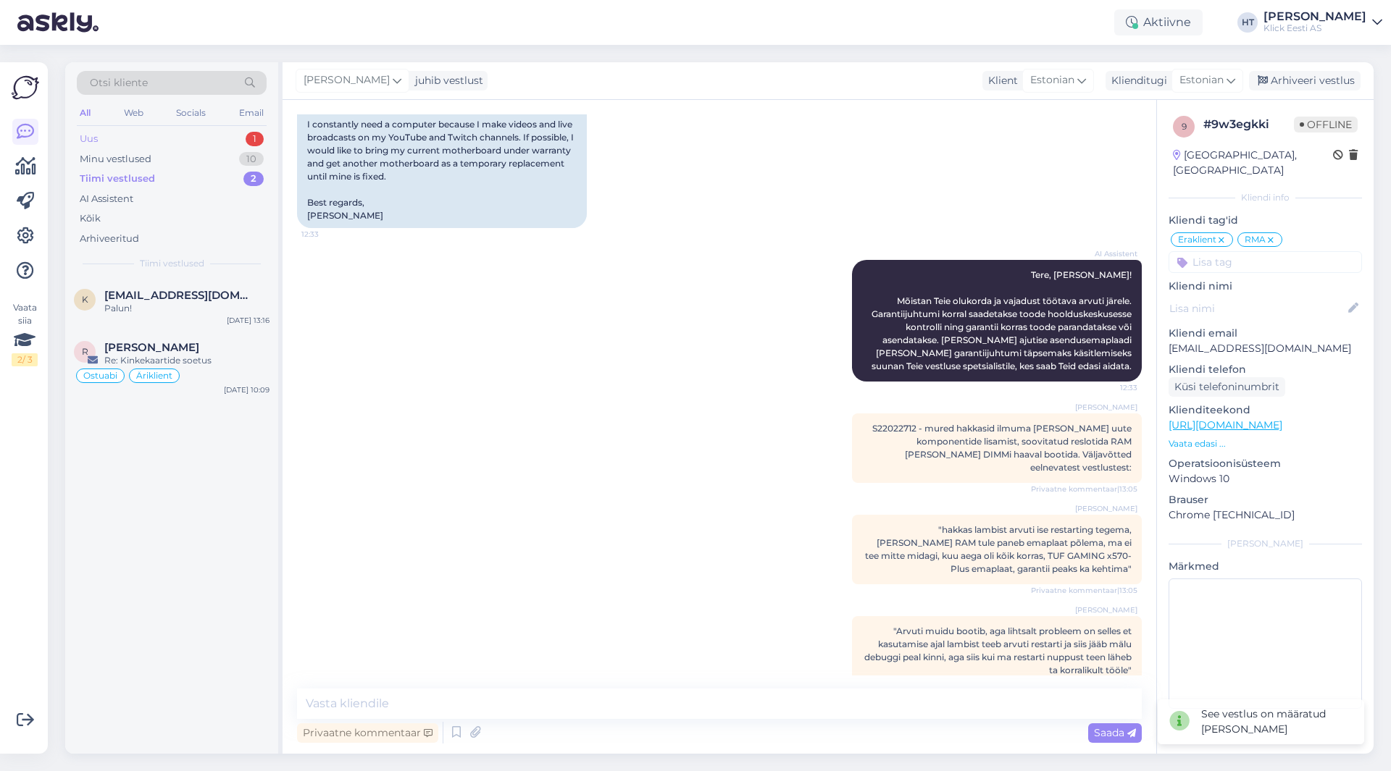
click at [232, 136] on div "Uus 1" at bounding box center [172, 139] width 190 height 20
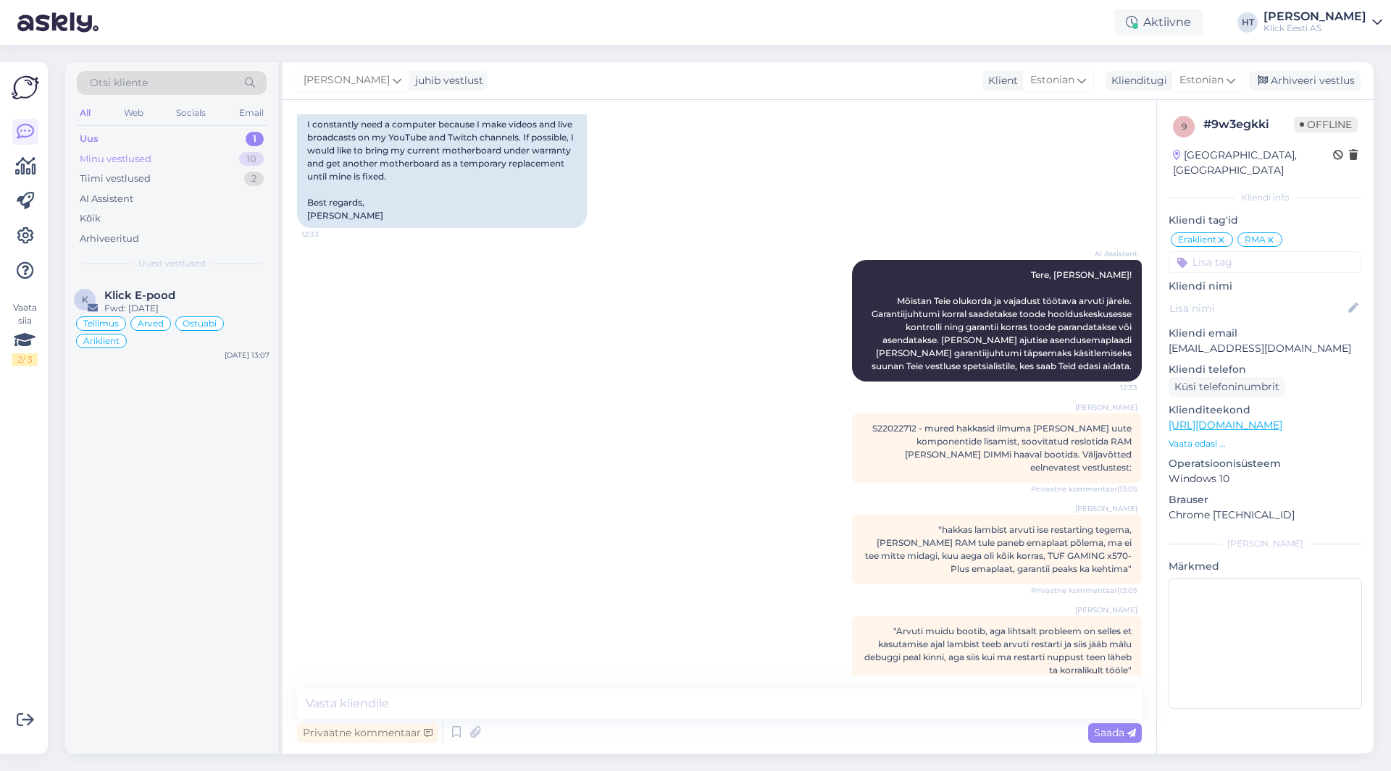
click at [235, 156] on div "Minu vestlused 10" at bounding box center [172, 159] width 190 height 20
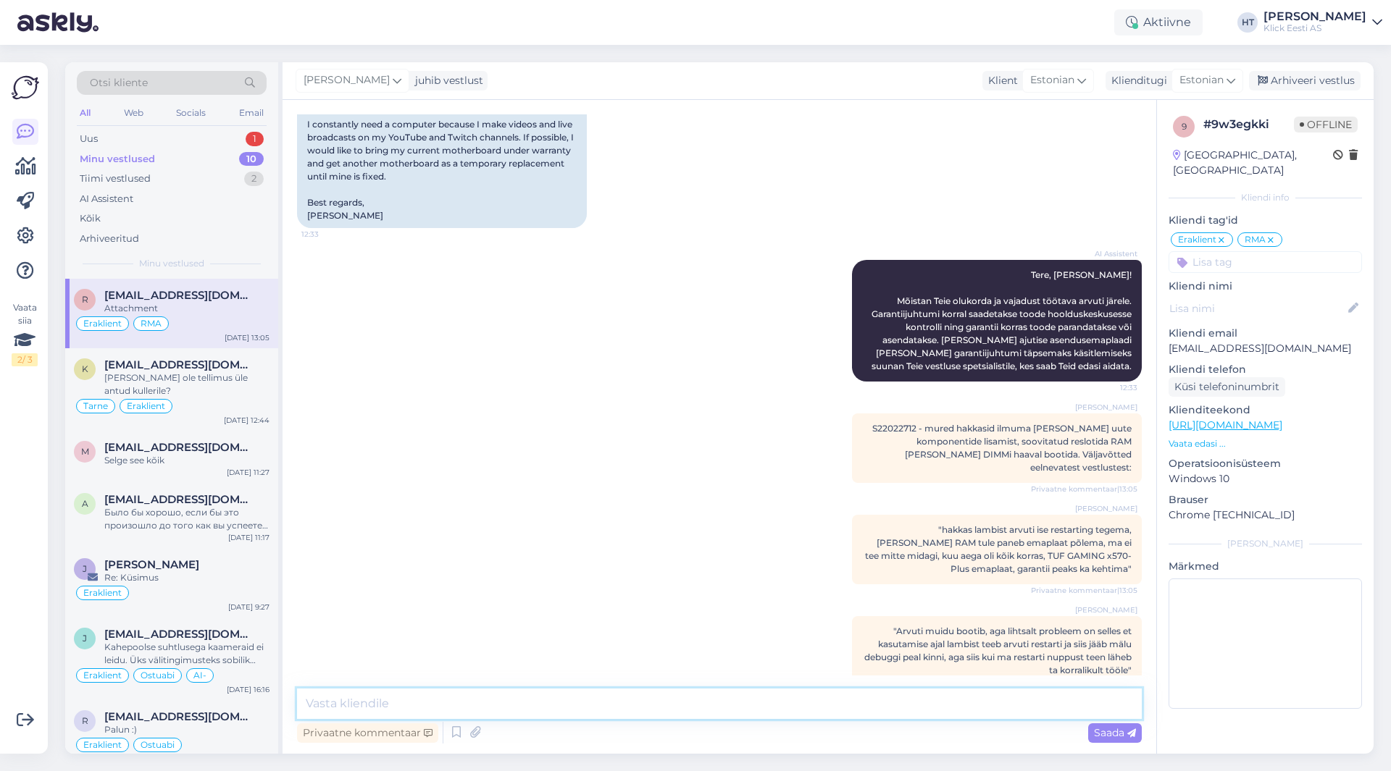
click at [541, 690] on textarea at bounding box center [719, 704] width 844 height 30
click at [649, 701] on textarea "Asendusemaplaate meil kahjuks ei õnnestu pakkuda." at bounding box center [719, 704] width 844 height 30
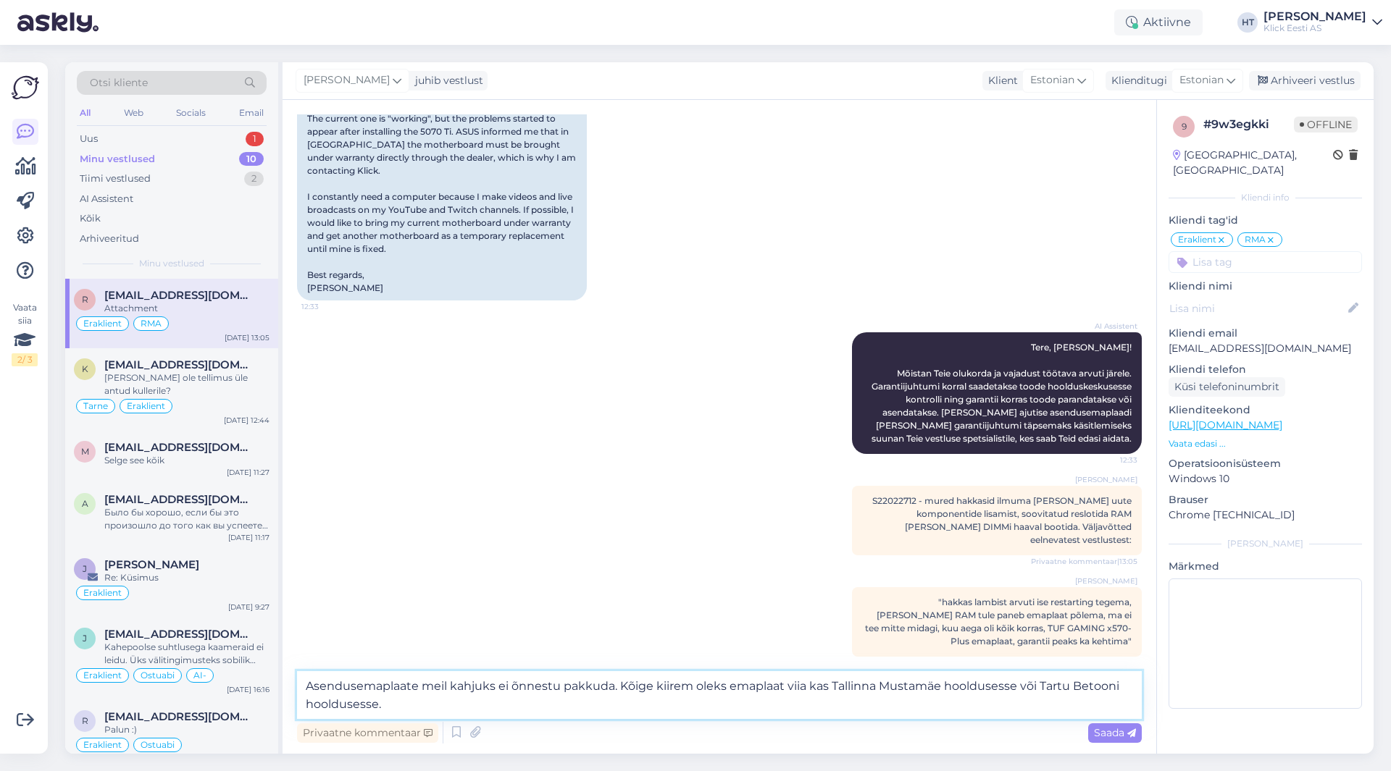
scroll to position [981, 0]
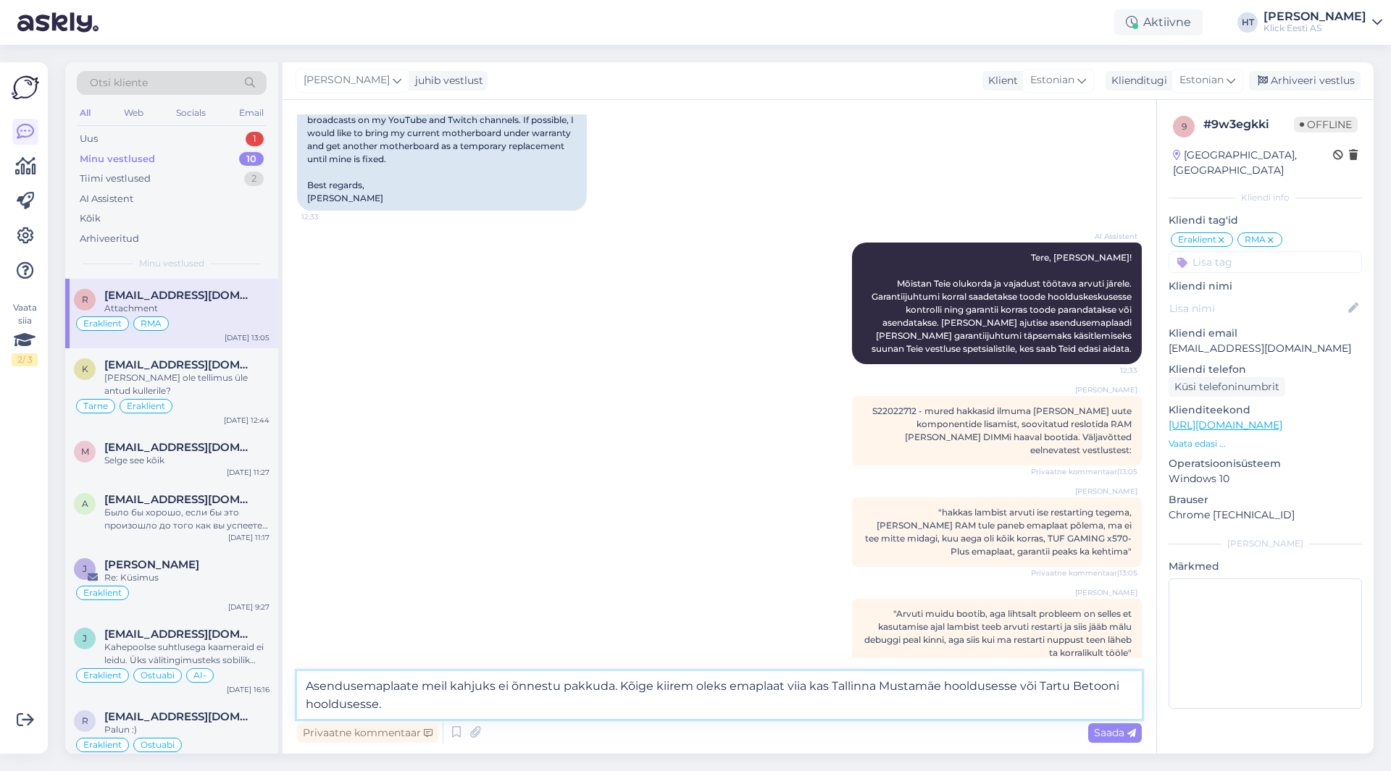
click at [448, 713] on textarea "Asendusemaplaate meil kahjuks ei õnnestu pakkuda. Kõige kiirem oleks emaplaat v…" at bounding box center [719, 695] width 844 height 48
type textarea "Asendusemaplaate meil kahjuks ei õnnestu pakkuda. Kõige kiirem oleks emaplaat v…"
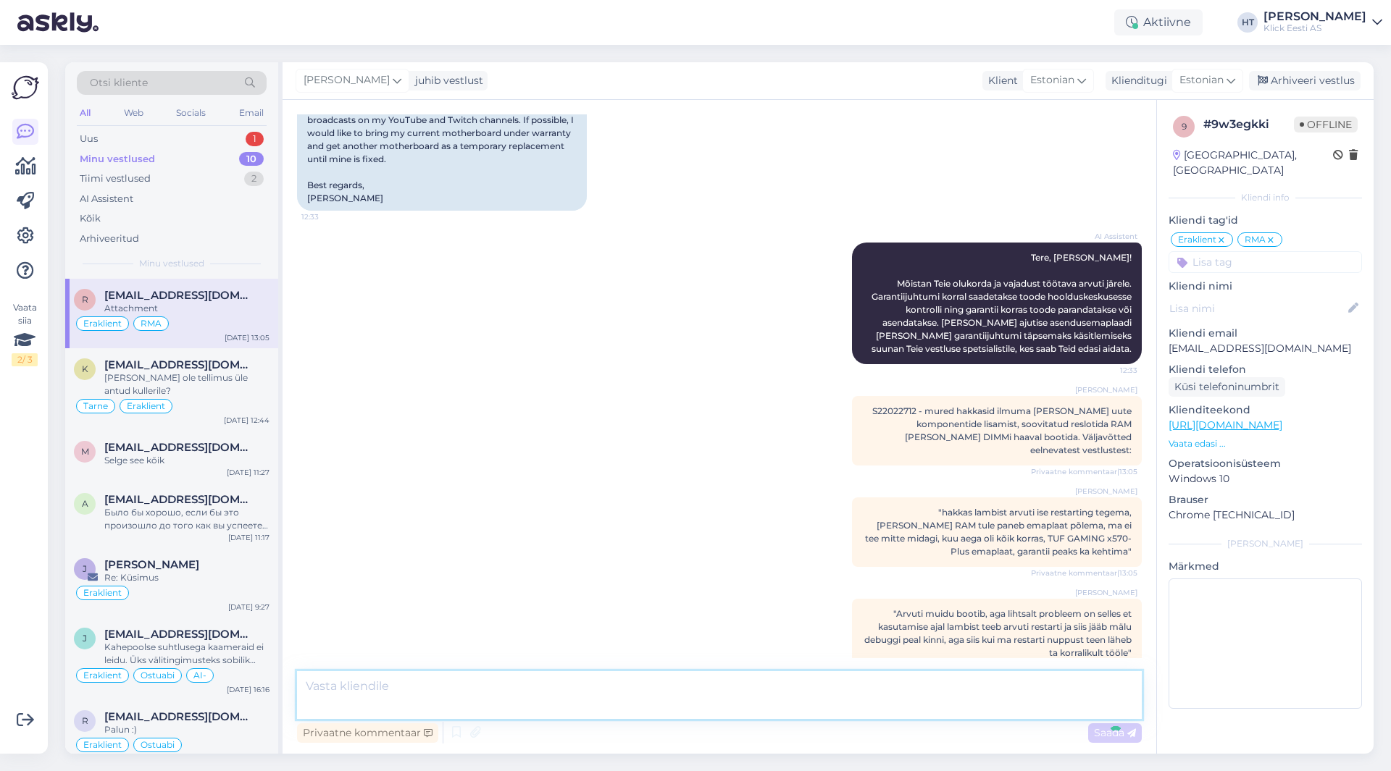
scroll to position [1052, 0]
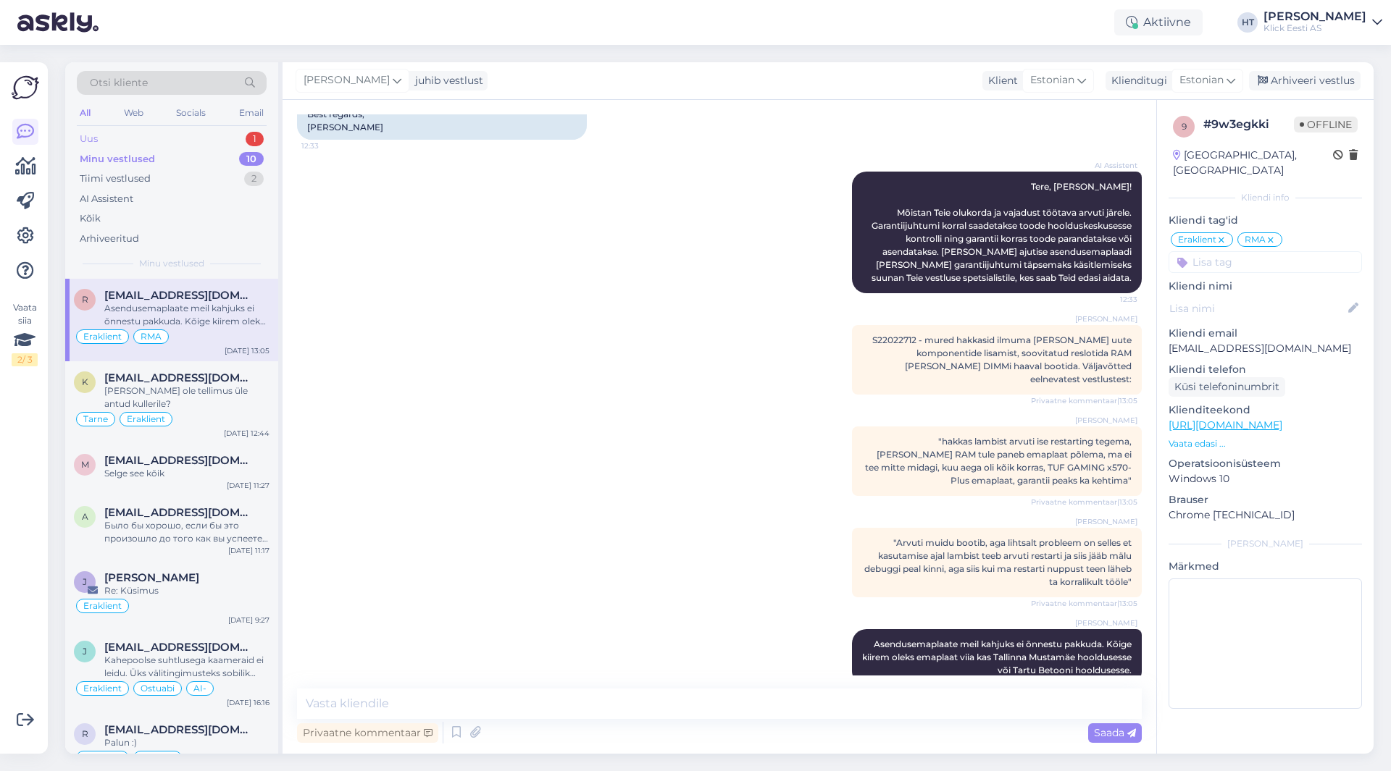
click at [226, 136] on div "Uus 1" at bounding box center [172, 139] width 190 height 20
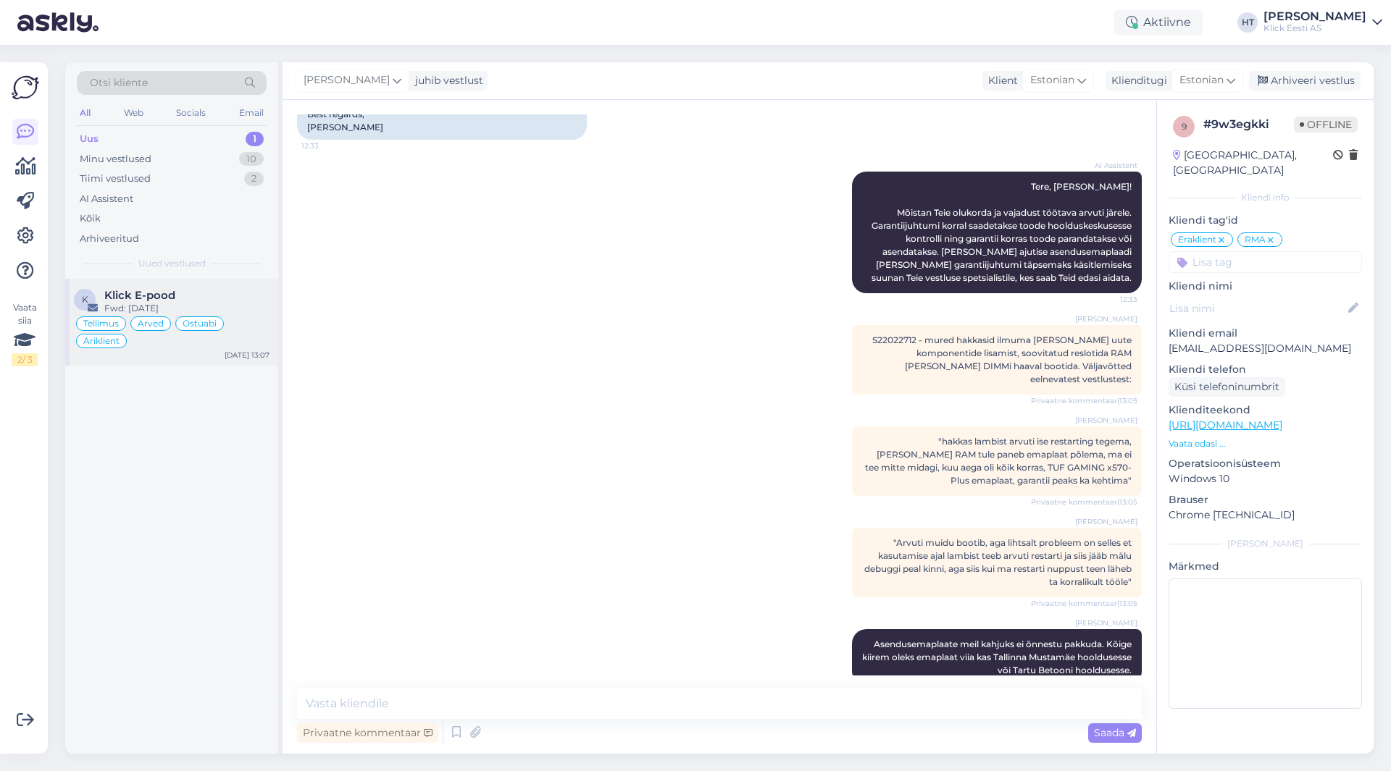
click at [207, 297] on div "Klick E-pood" at bounding box center [186, 295] width 165 height 13
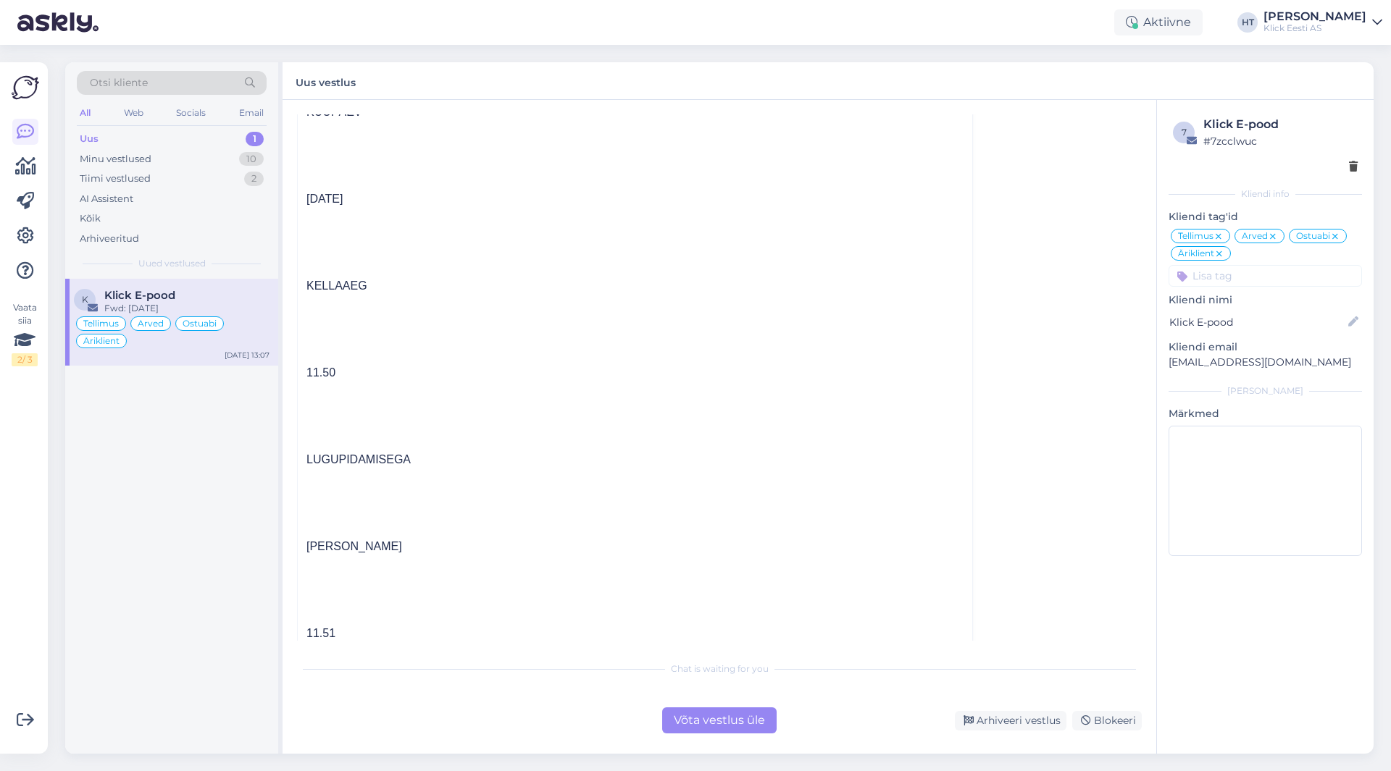
scroll to position [5742, 0]
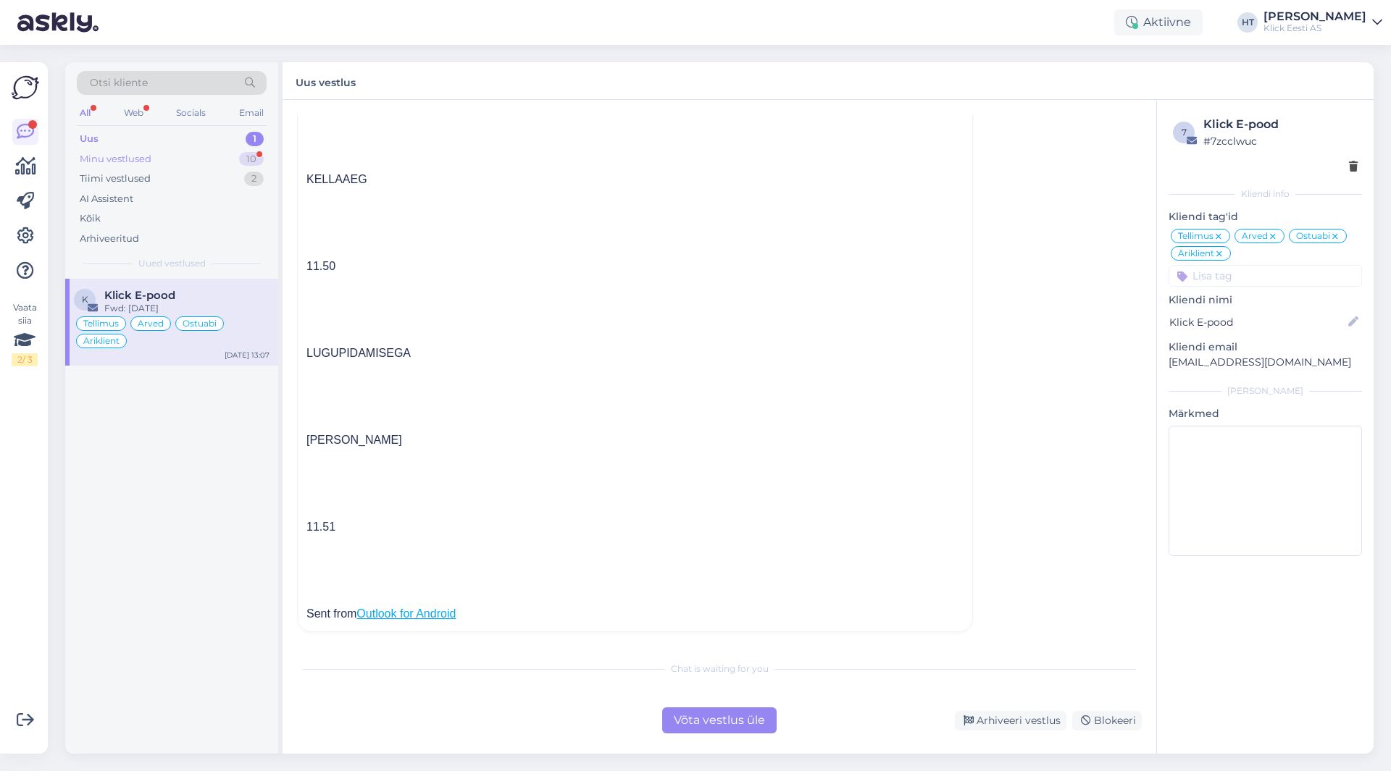
click at [189, 151] on div "Minu vestlused 10" at bounding box center [172, 159] width 190 height 20
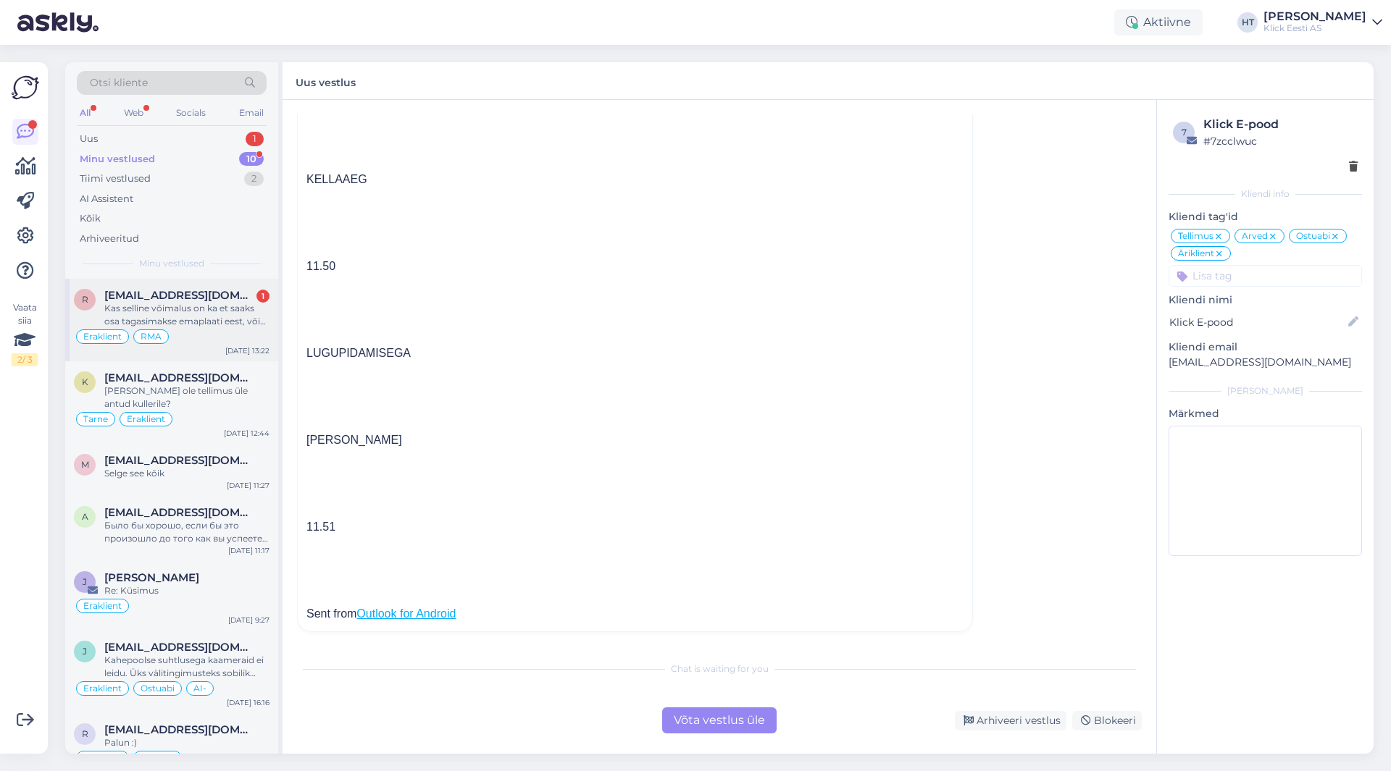
click at [217, 323] on div "Kas selline võimalus on ka et saaks osa tagasimakse emaplaati eest, või kas see…" at bounding box center [186, 315] width 165 height 26
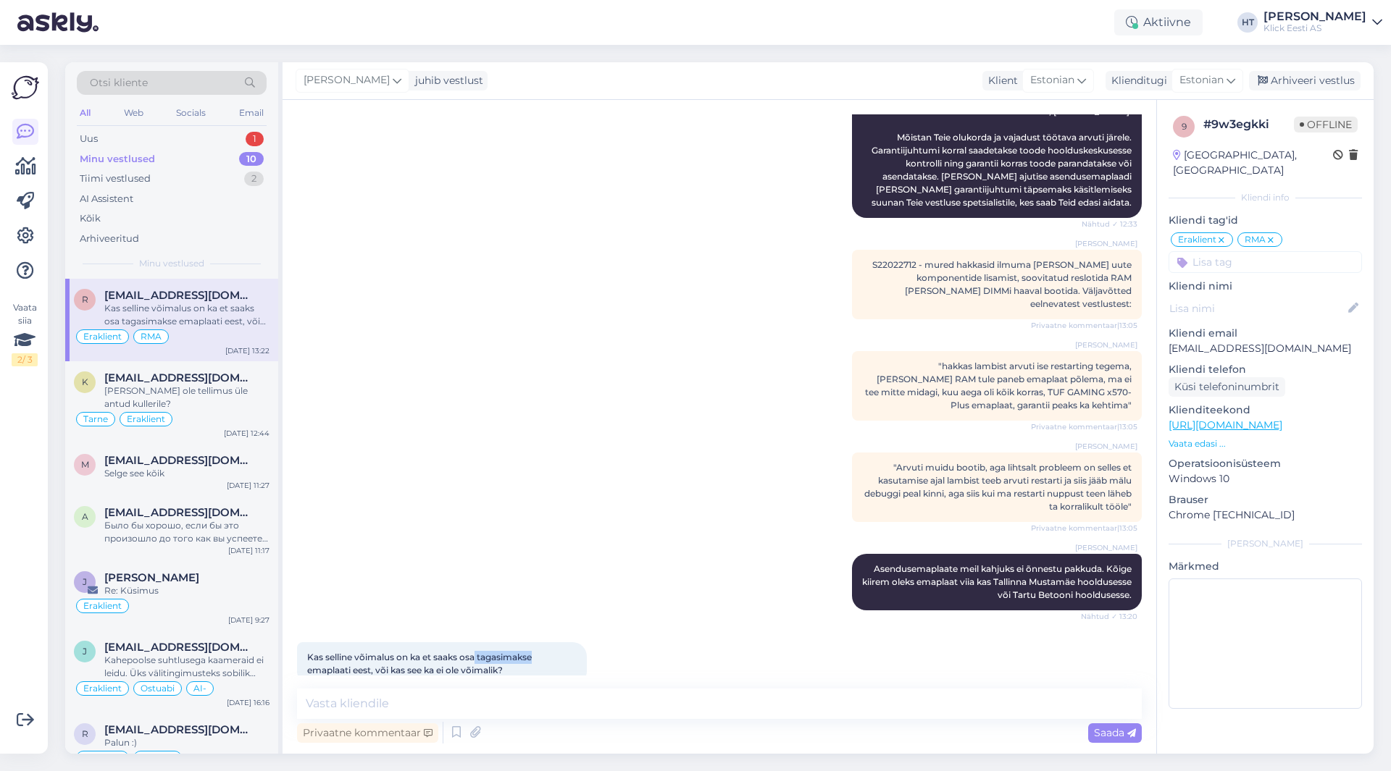
drag, startPoint x: 478, startPoint y: 632, endPoint x: 535, endPoint y: 628, distance: 57.3
click at [534, 652] on span "Kas selline võimalus on ka et saaks osa tagasimakse emaplaati eest, või kas see…" at bounding box center [420, 664] width 227 height 24
copy span "tagasimakse"
click at [623, 93] on div "[PERSON_NAME] juhib vestlust Klient [DEMOGRAPHIC_DATA] Klienditugi [DEMOGRAPHIC…" at bounding box center [827, 81] width 1091 height 38
click at [635, 699] on textarea at bounding box center [719, 704] width 844 height 30
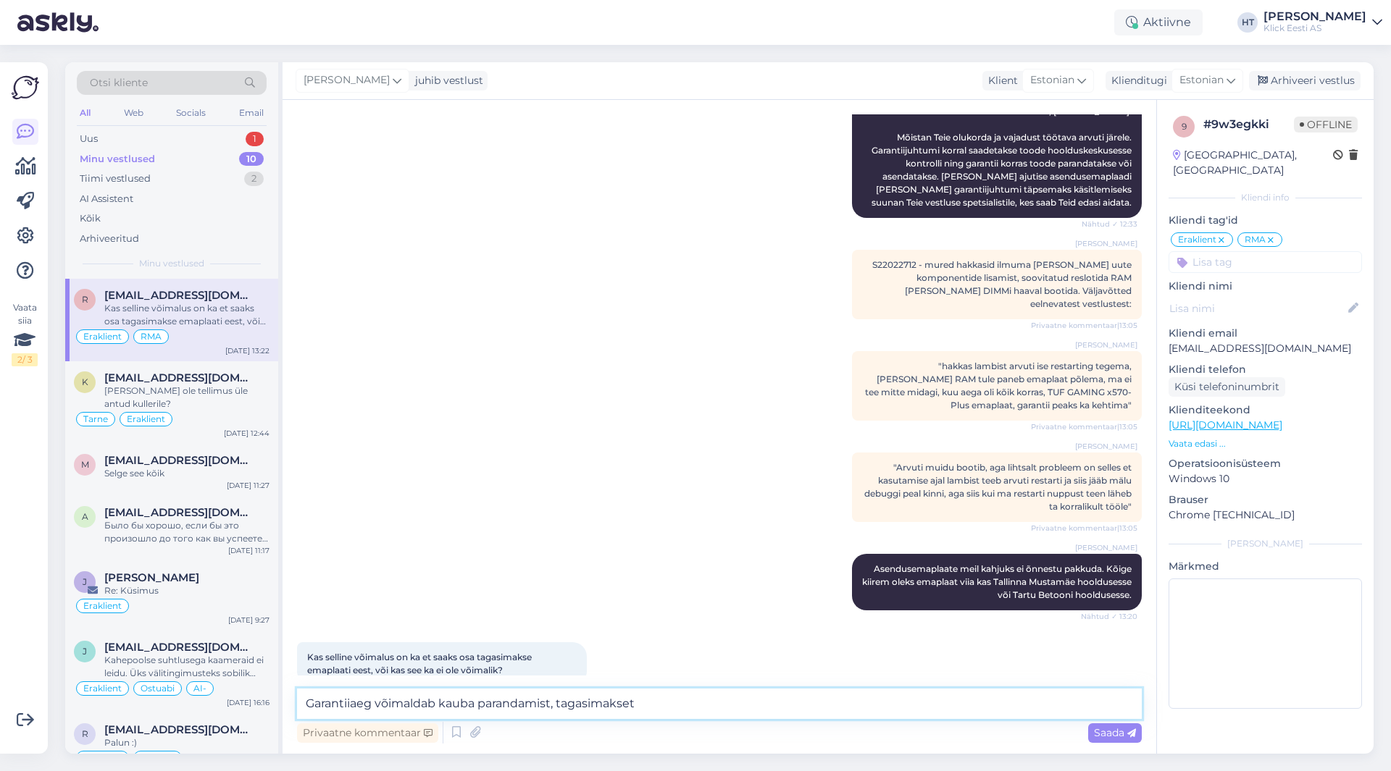
drag, startPoint x: 665, startPoint y: 710, endPoint x: 561, endPoint y: 704, distance: 104.5
click at [561, 704] on textarea "Garantiiaeg võimaldab kauba parandamist, tagasimakset" at bounding box center [719, 704] width 844 height 30
type textarea "Garantiiaeg võimaldab kauba parandamist, seega saaks hetkel remonti pakkuda."
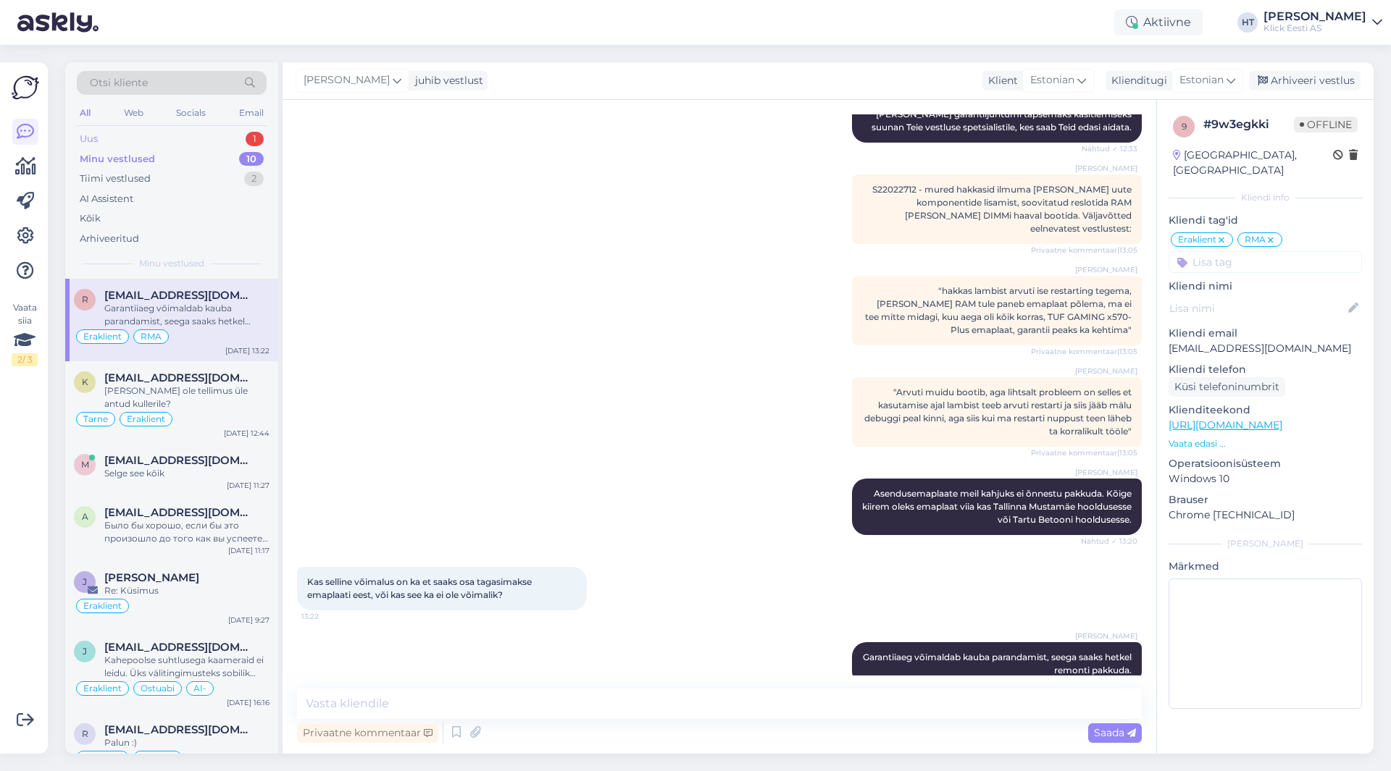
click at [133, 143] on div "Uus 1" at bounding box center [172, 139] width 190 height 20
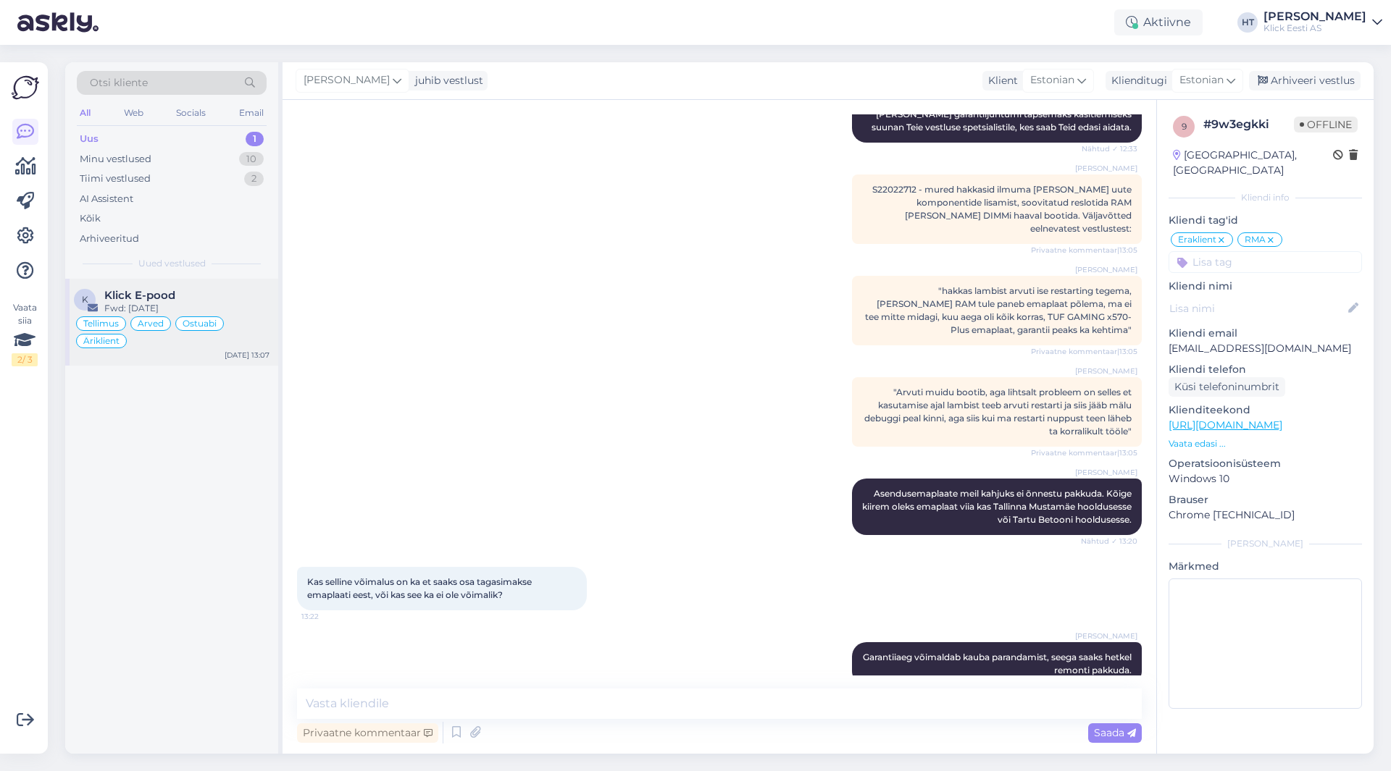
click at [216, 309] on div "Fwd: [DATE]" at bounding box center [186, 308] width 165 height 13
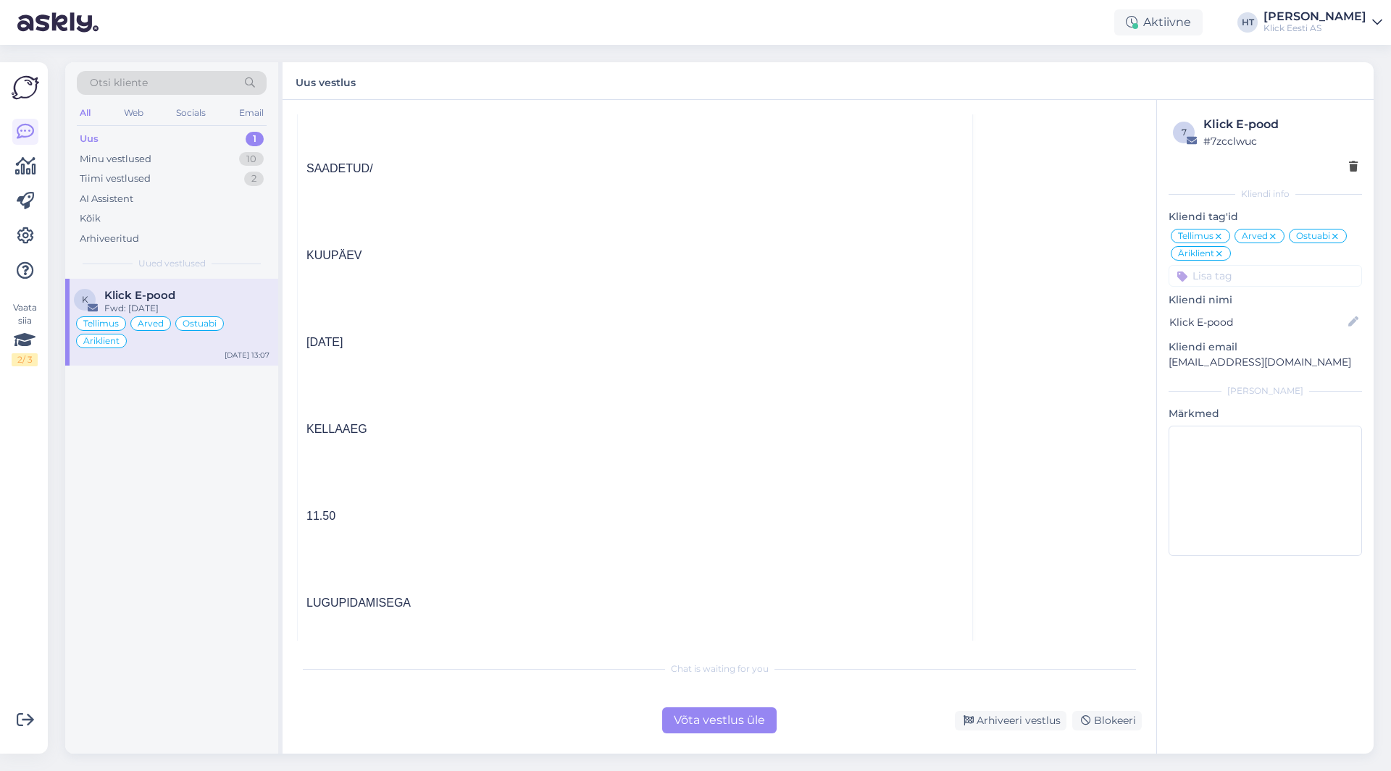
scroll to position [5742, 0]
click at [176, 155] on div "Minu vestlused 10" at bounding box center [172, 159] width 190 height 20
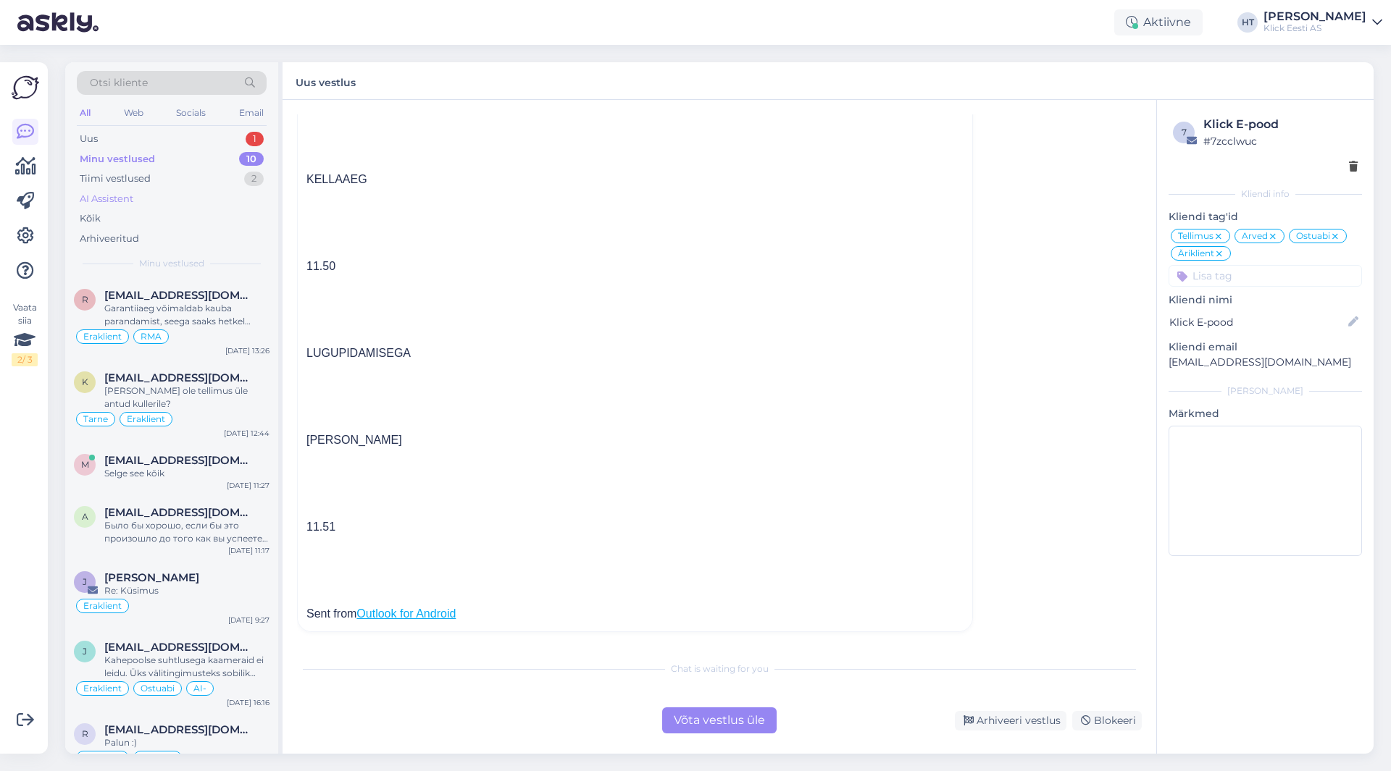
click at [166, 194] on div "AI Assistent" at bounding box center [172, 199] width 190 height 20
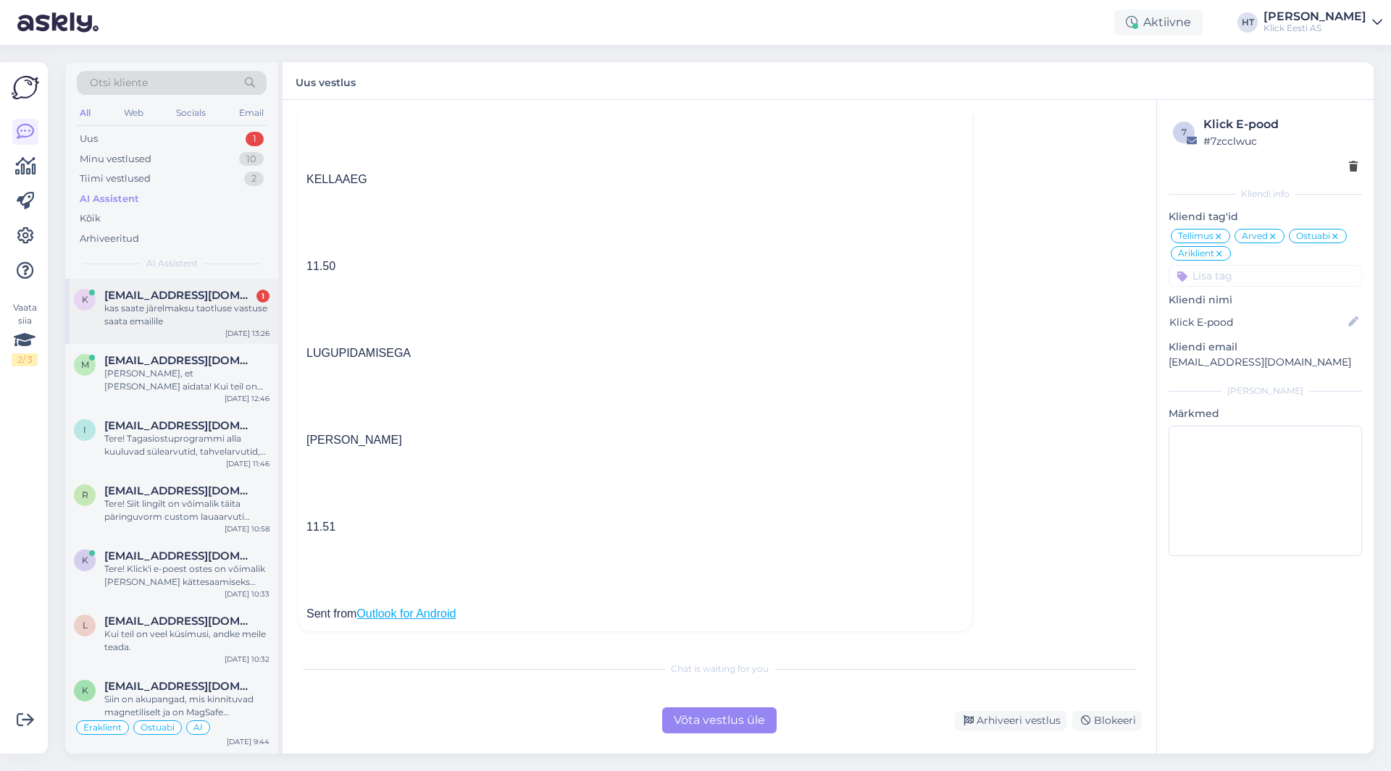
click at [209, 306] on div "kas saate järelmaksu taotluse vastuse saata emailile" at bounding box center [186, 315] width 165 height 26
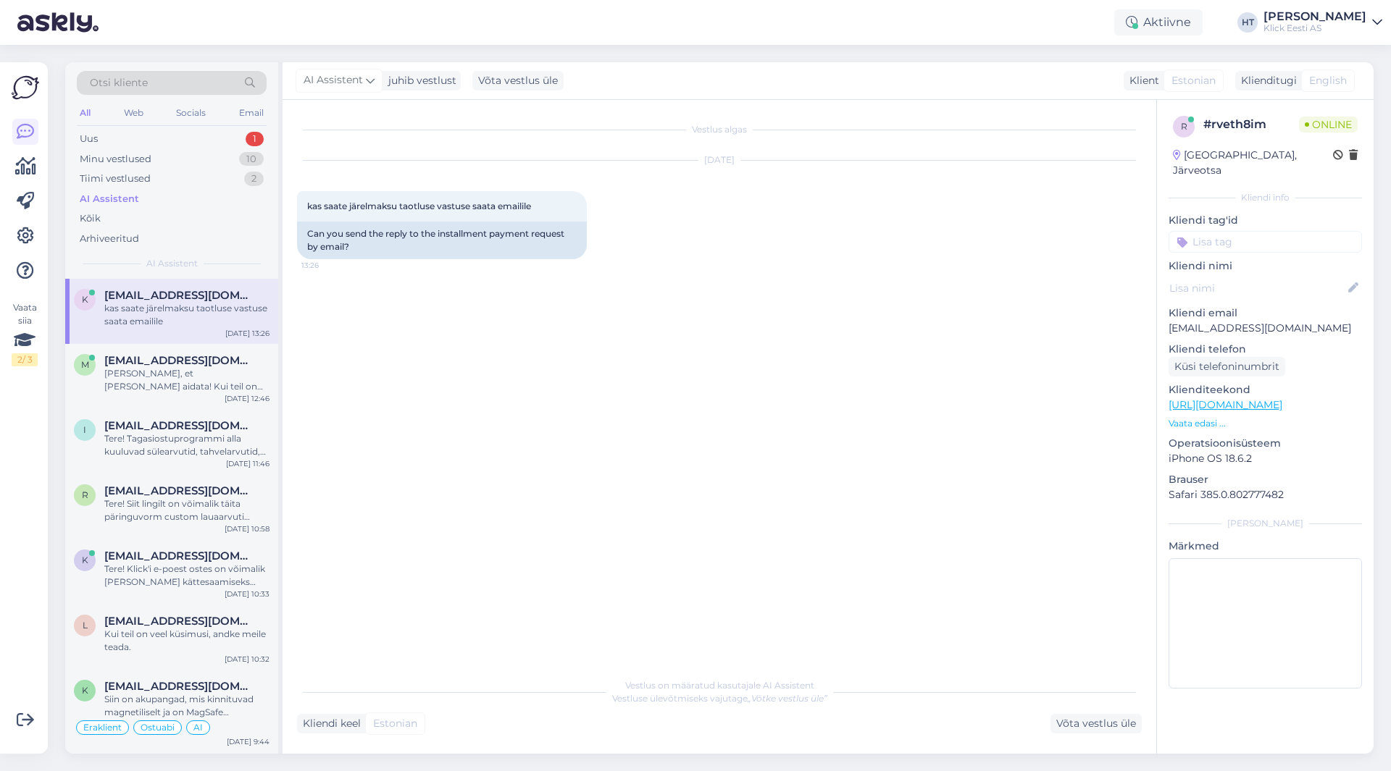
scroll to position [0, 0]
click at [226, 139] on div "Uus 1" at bounding box center [172, 139] width 190 height 20
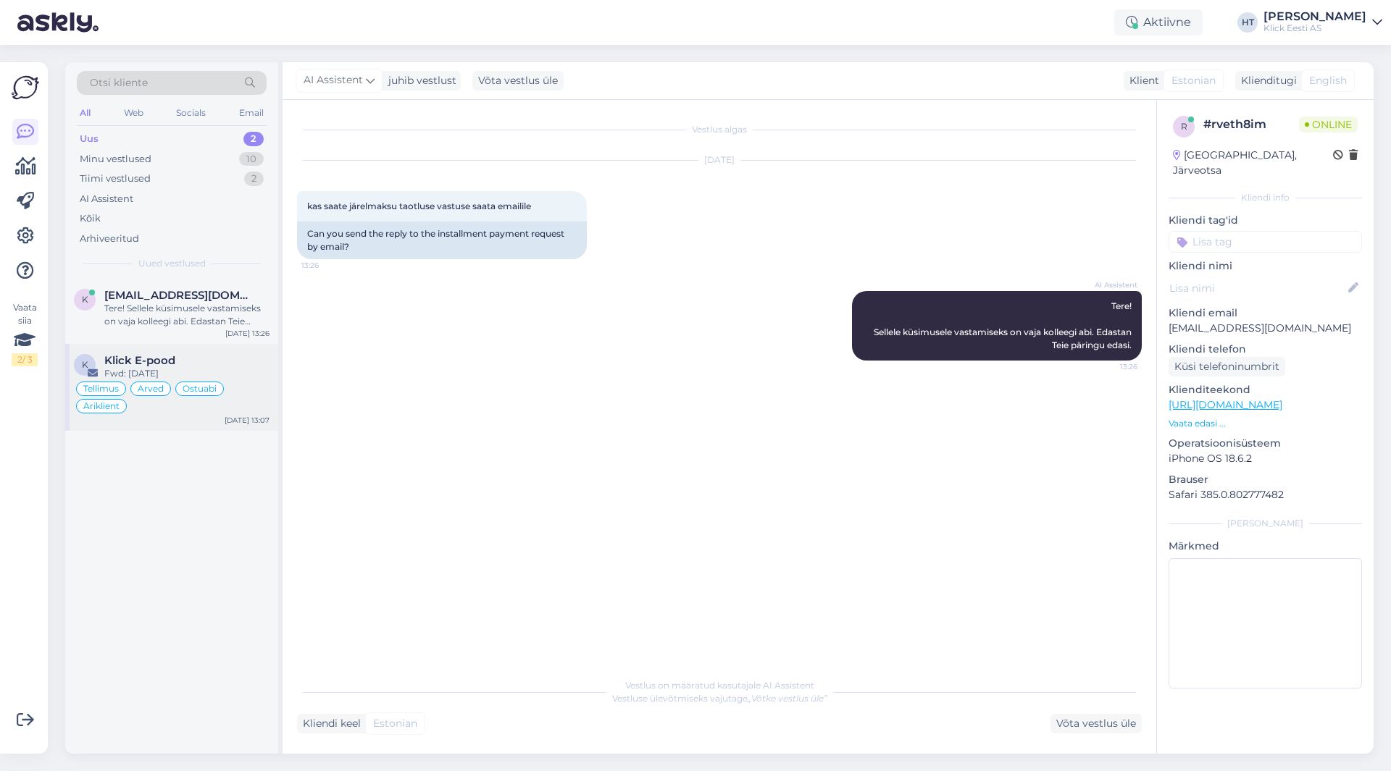
click at [172, 361] on span "Klick E-pood" at bounding box center [139, 360] width 71 height 13
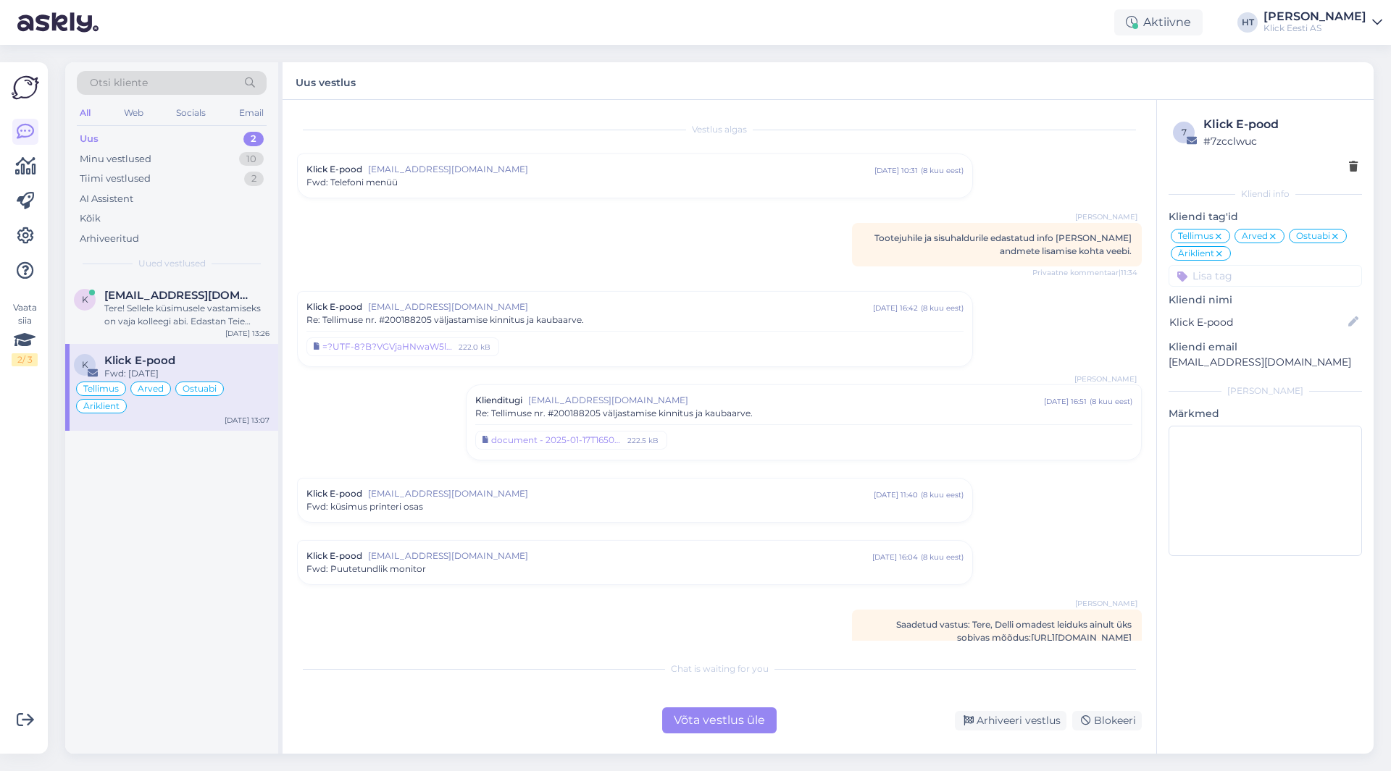
scroll to position [4828, 0]
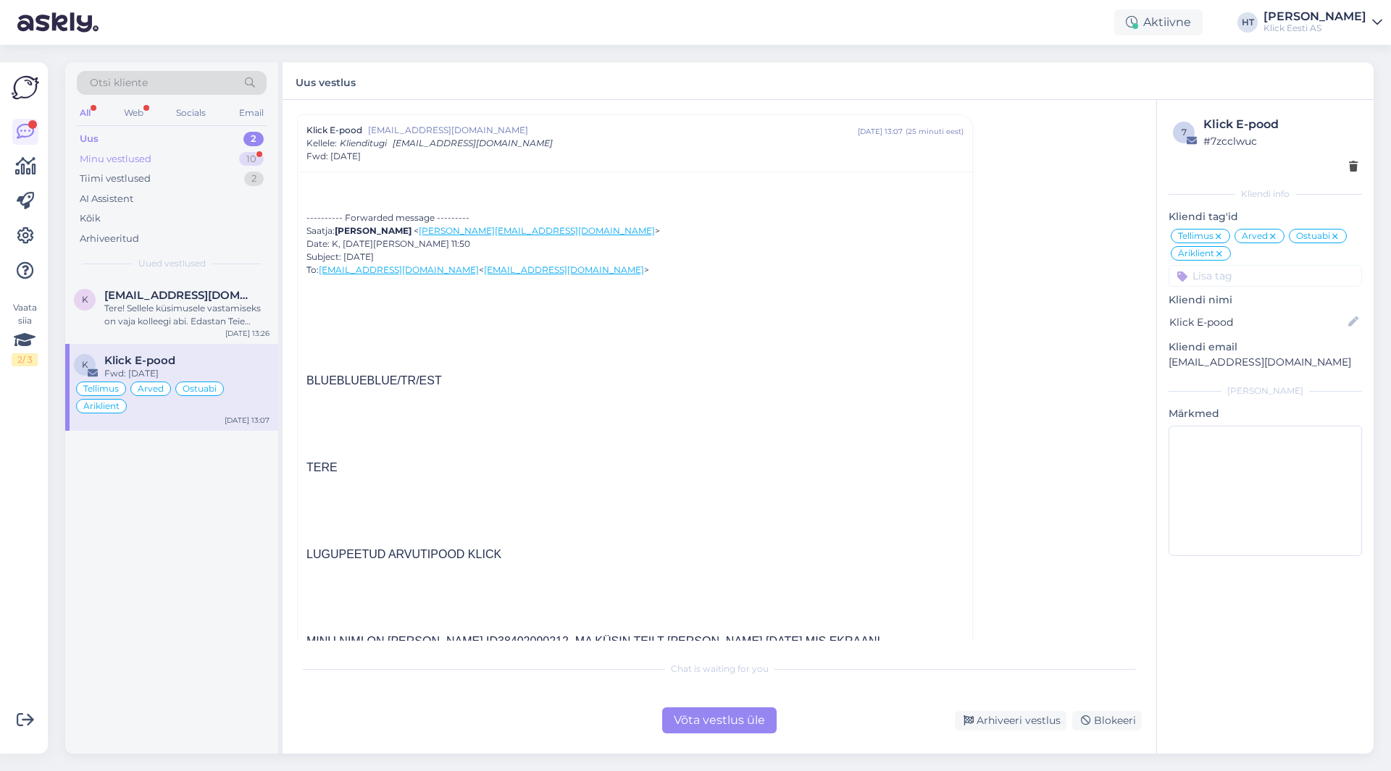
click at [180, 164] on div "Minu vestlused 10" at bounding box center [172, 159] width 190 height 20
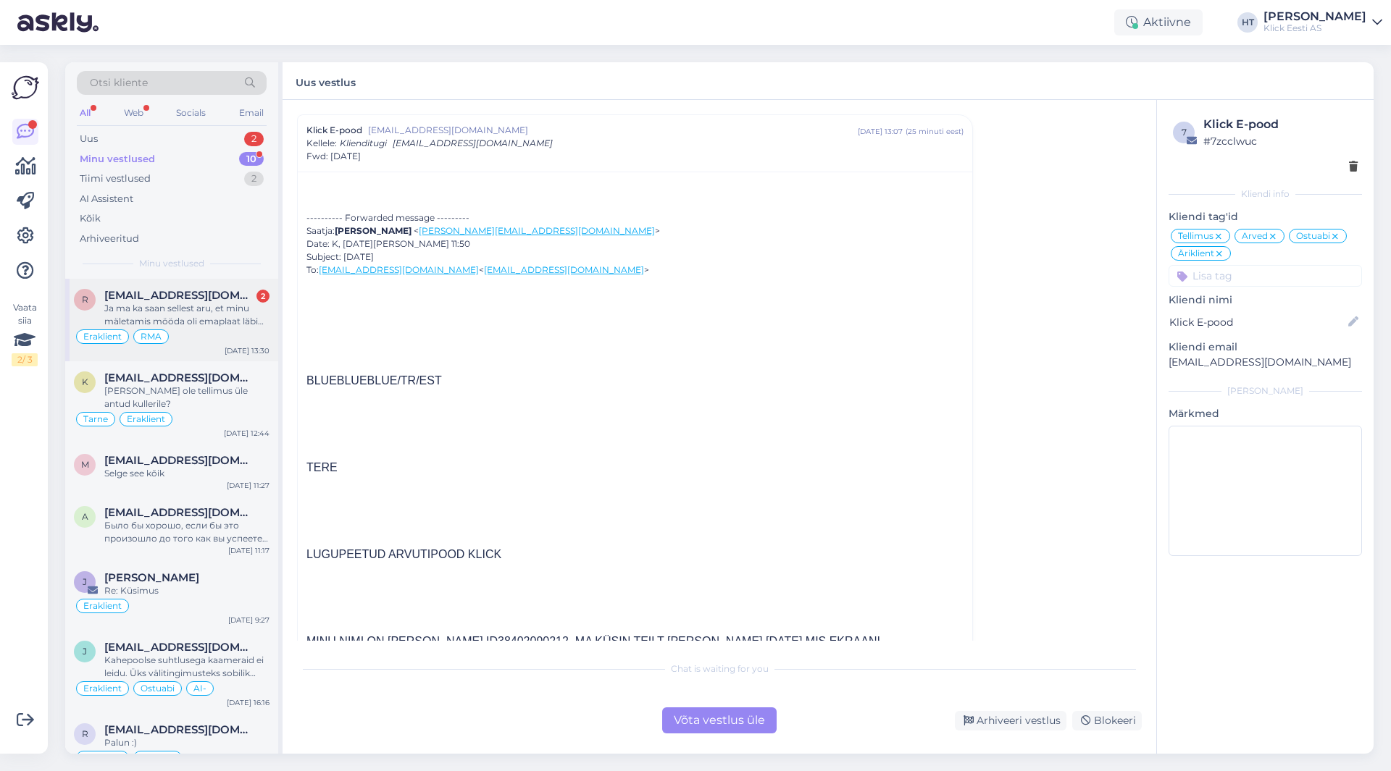
click at [227, 328] on div "Eraklient RMA" at bounding box center [172, 336] width 196 height 17
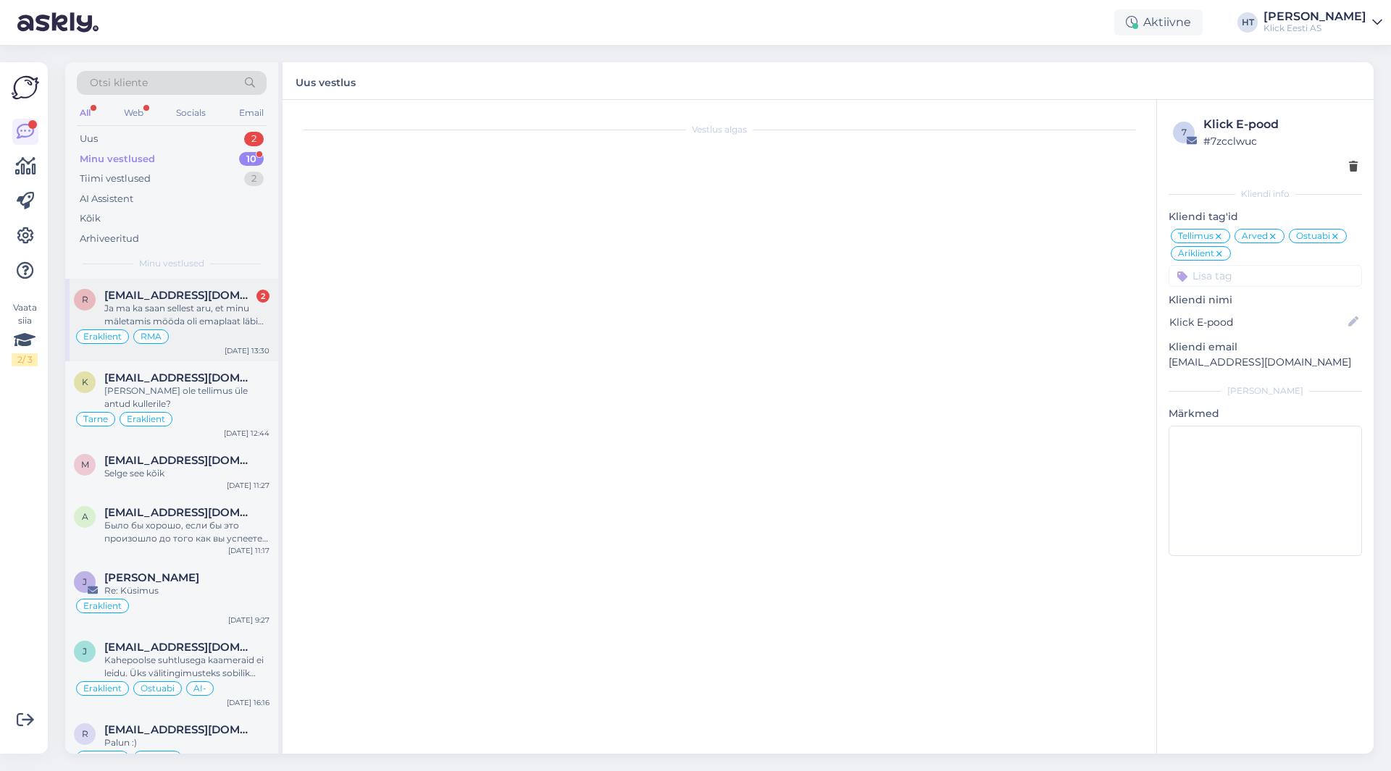
scroll to position [1393, 0]
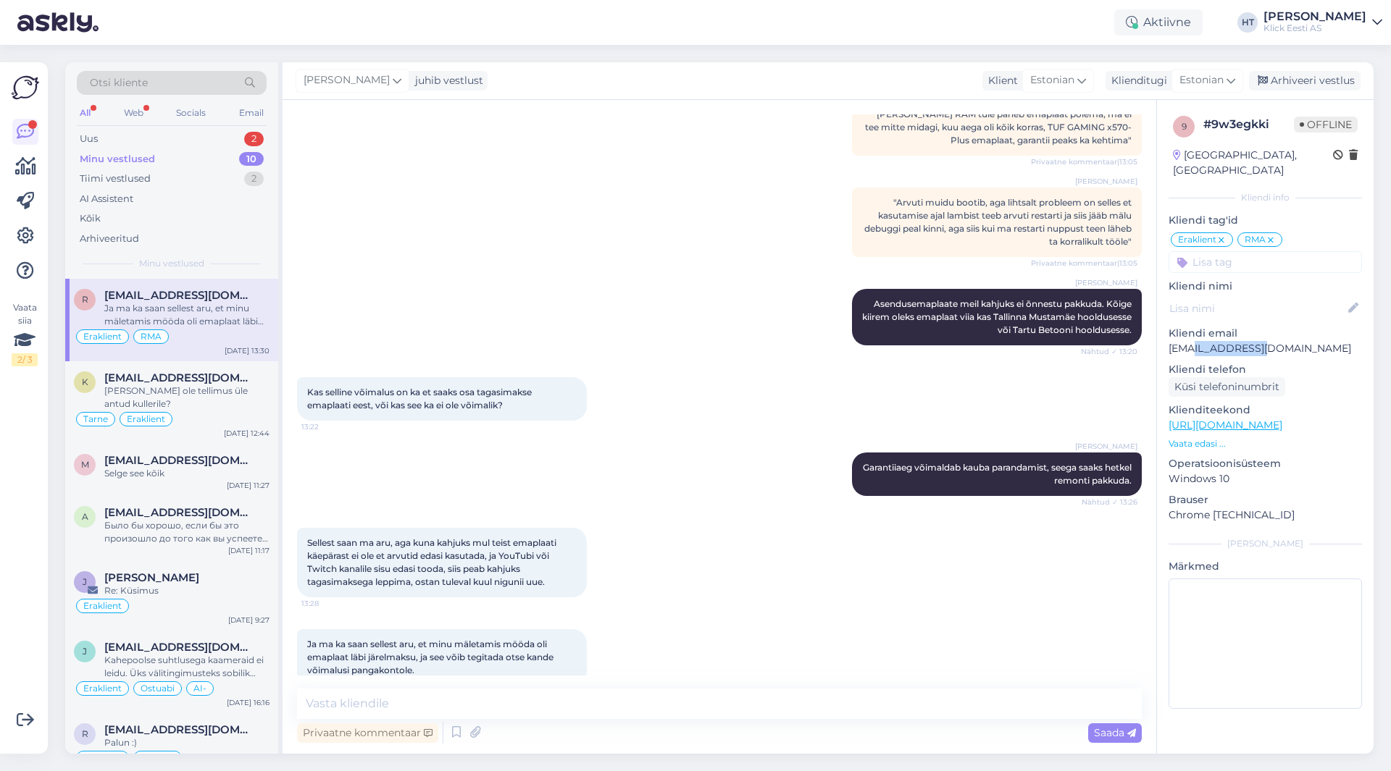
drag, startPoint x: 1186, startPoint y: 330, endPoint x: 1252, endPoint y: 336, distance: 66.2
click at [1252, 341] on p "[EMAIL_ADDRESS][DOMAIN_NAME]" at bounding box center [1264, 348] width 193 height 15
copy p "sandervaldur"
click at [645, 470] on div "[PERSON_NAME] Garantiiaeg võimaldab kauba parandamist, seega saaks hetkel remon…" at bounding box center [719, 474] width 844 height 75
click at [1234, 341] on p "[EMAIL_ADDRESS][DOMAIN_NAME]" at bounding box center [1264, 348] width 193 height 15
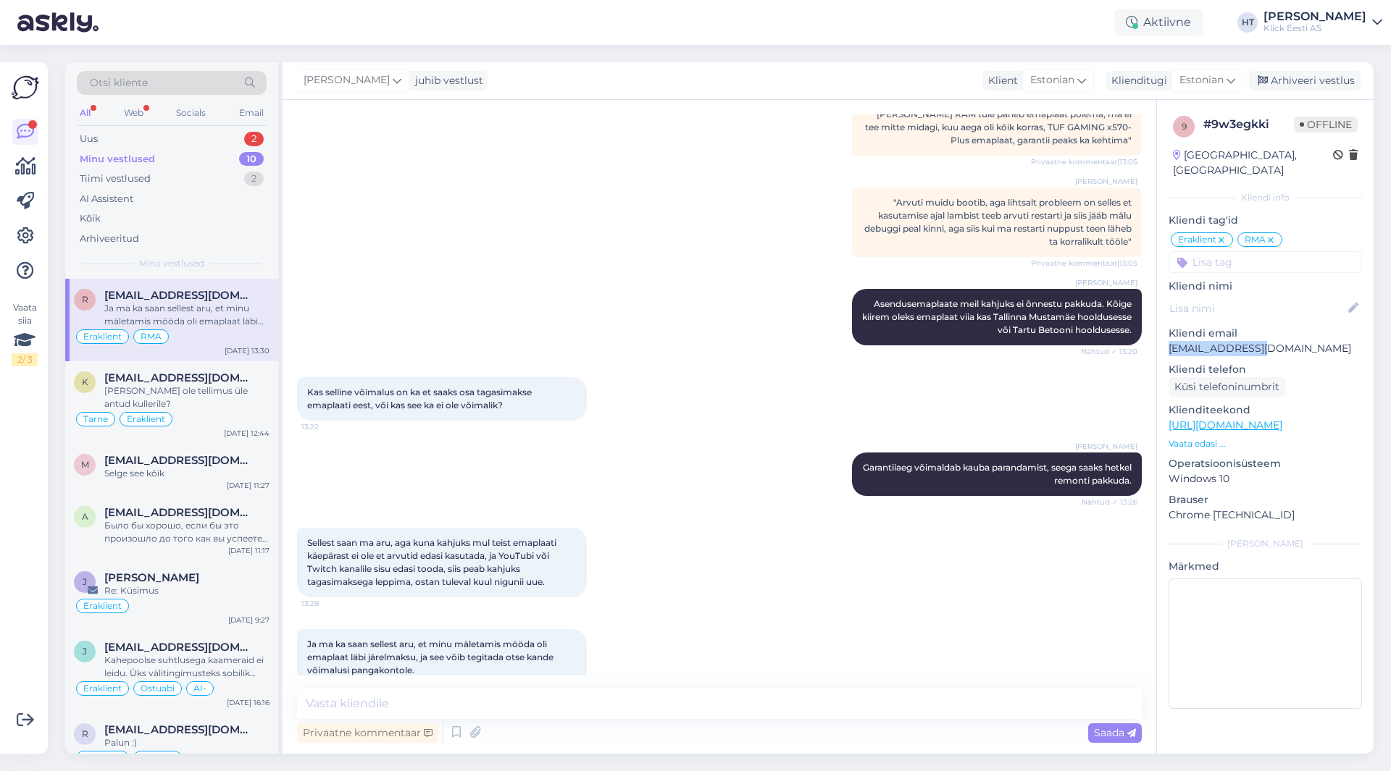
click at [1234, 341] on p "[EMAIL_ADDRESS][DOMAIN_NAME]" at bounding box center [1264, 348] width 193 height 15
copy p "[EMAIL_ADDRESS][DOMAIN_NAME]"
click at [692, 369] on div "Kas selline võimalus on ka et saaks osa tagasimakse emaplaati eest, või kas see…" at bounding box center [719, 398] width 844 height 75
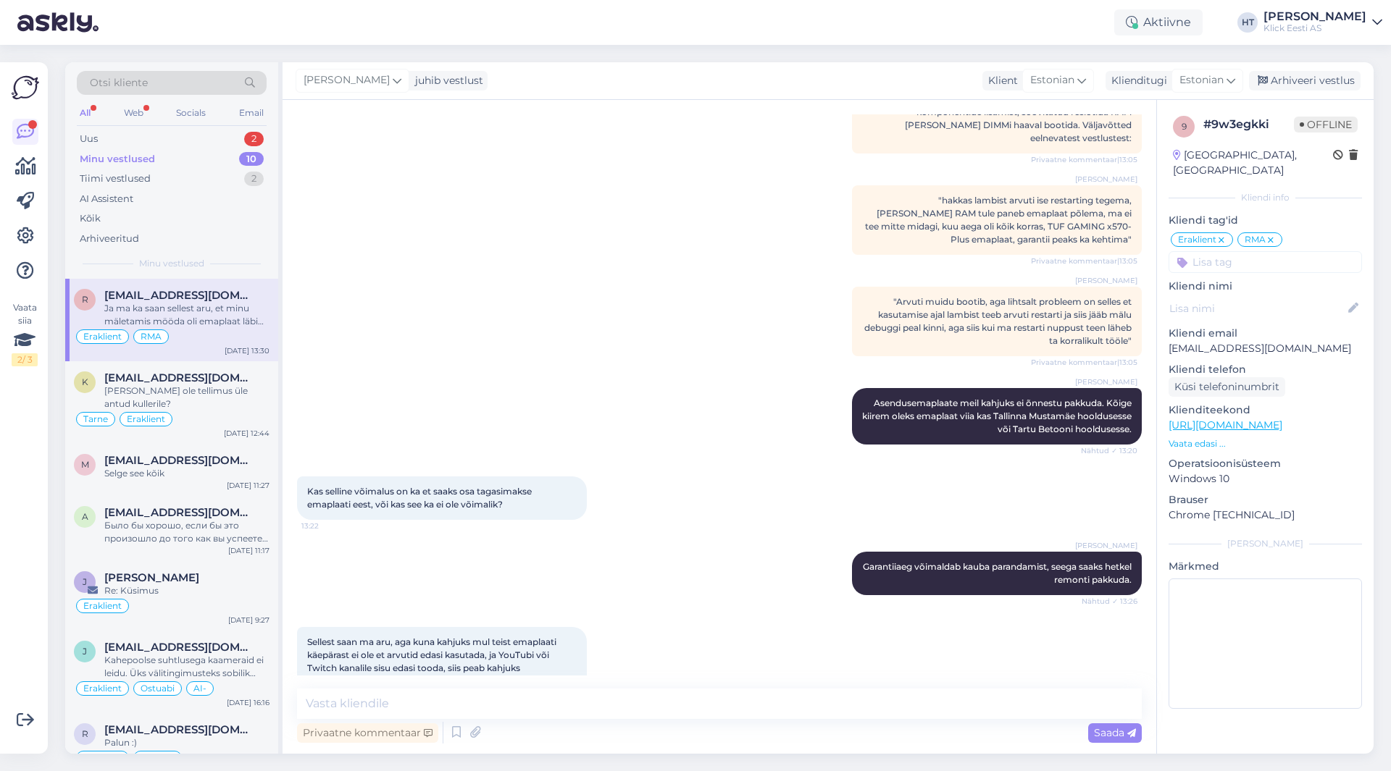
scroll to position [1103, 0]
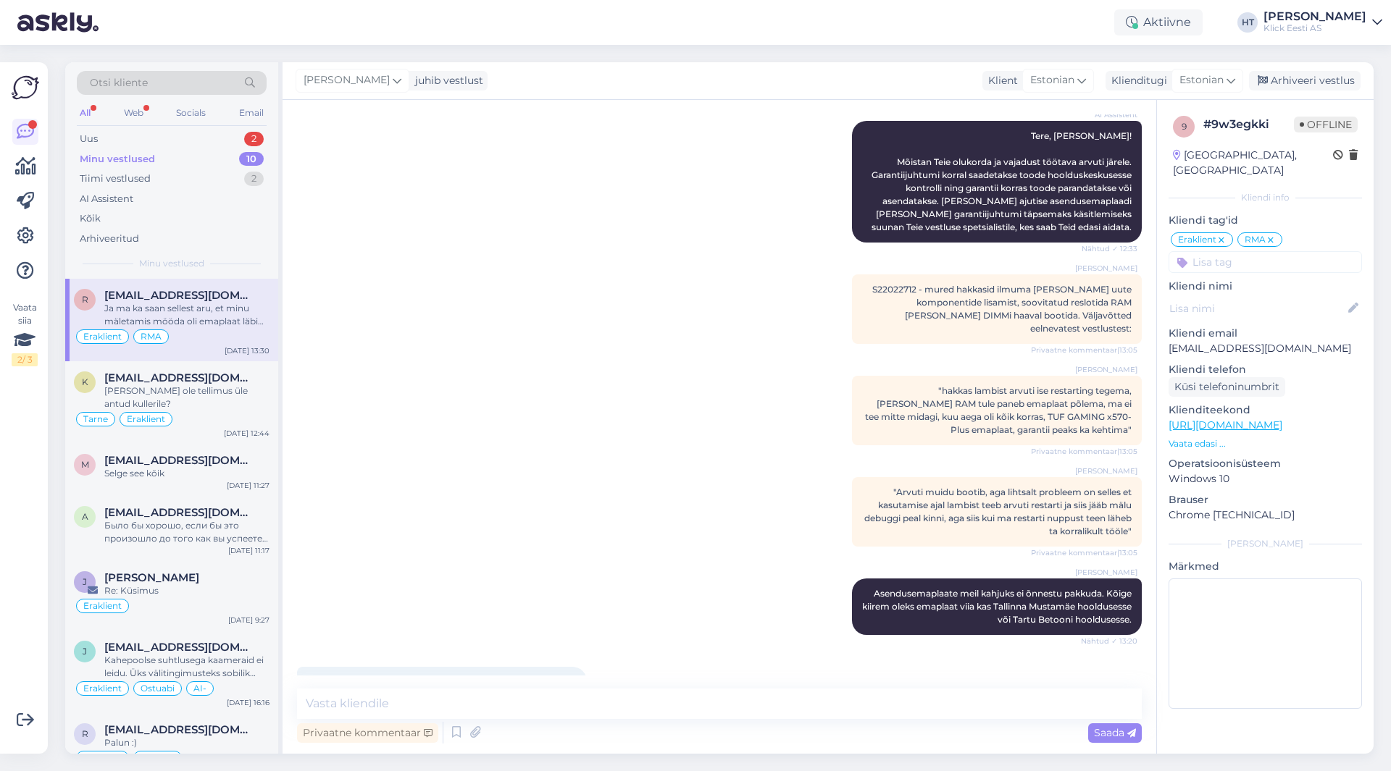
click at [926, 284] on span "S22022712 - mured hakkasid ilmuma [PERSON_NAME] uute komponentide lisamist, soo…" at bounding box center [1001, 309] width 259 height 50
click at [669, 270] on div "Vestlus algas [DATE] Kui kaua kestab RTX 5070 Ti karantii? Ma leidsin probleemi…" at bounding box center [726, 394] width 858 height 561
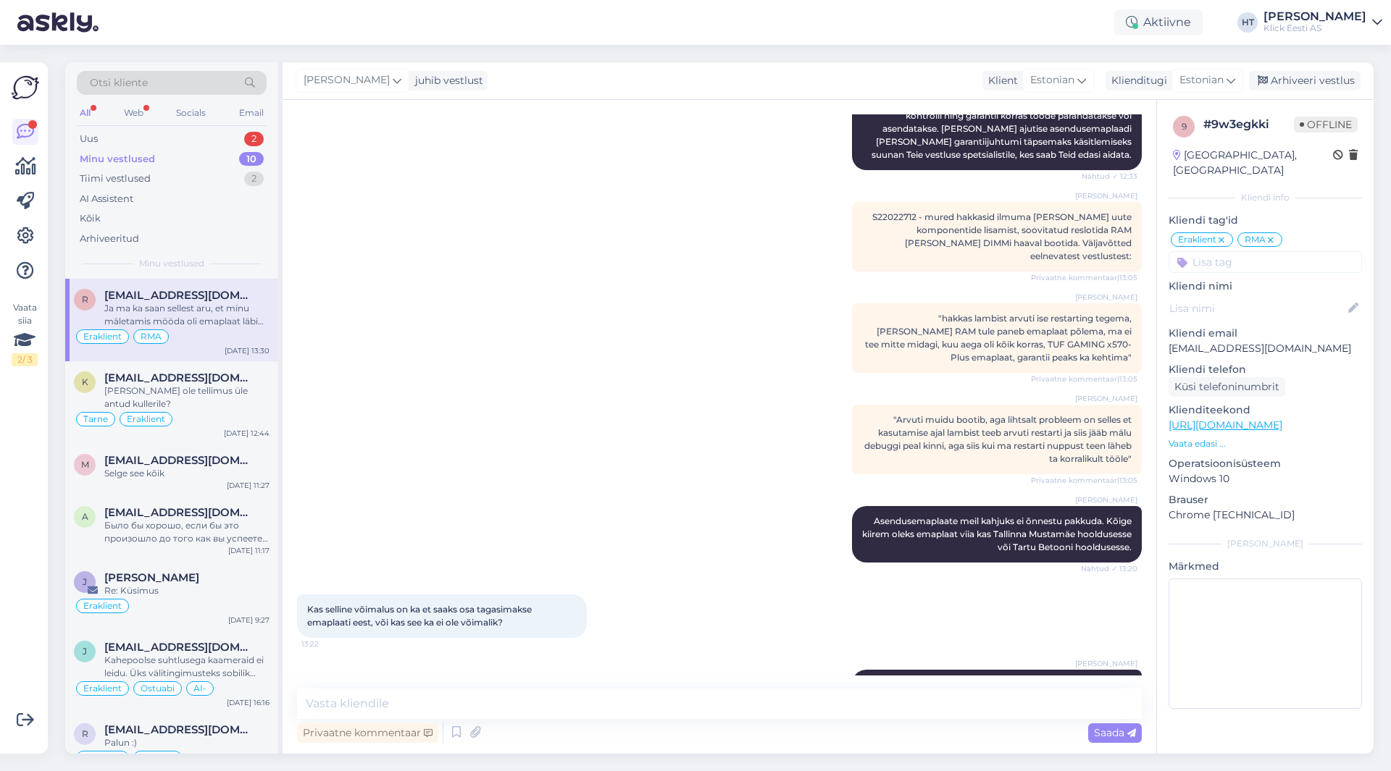
scroll to position [1393, 0]
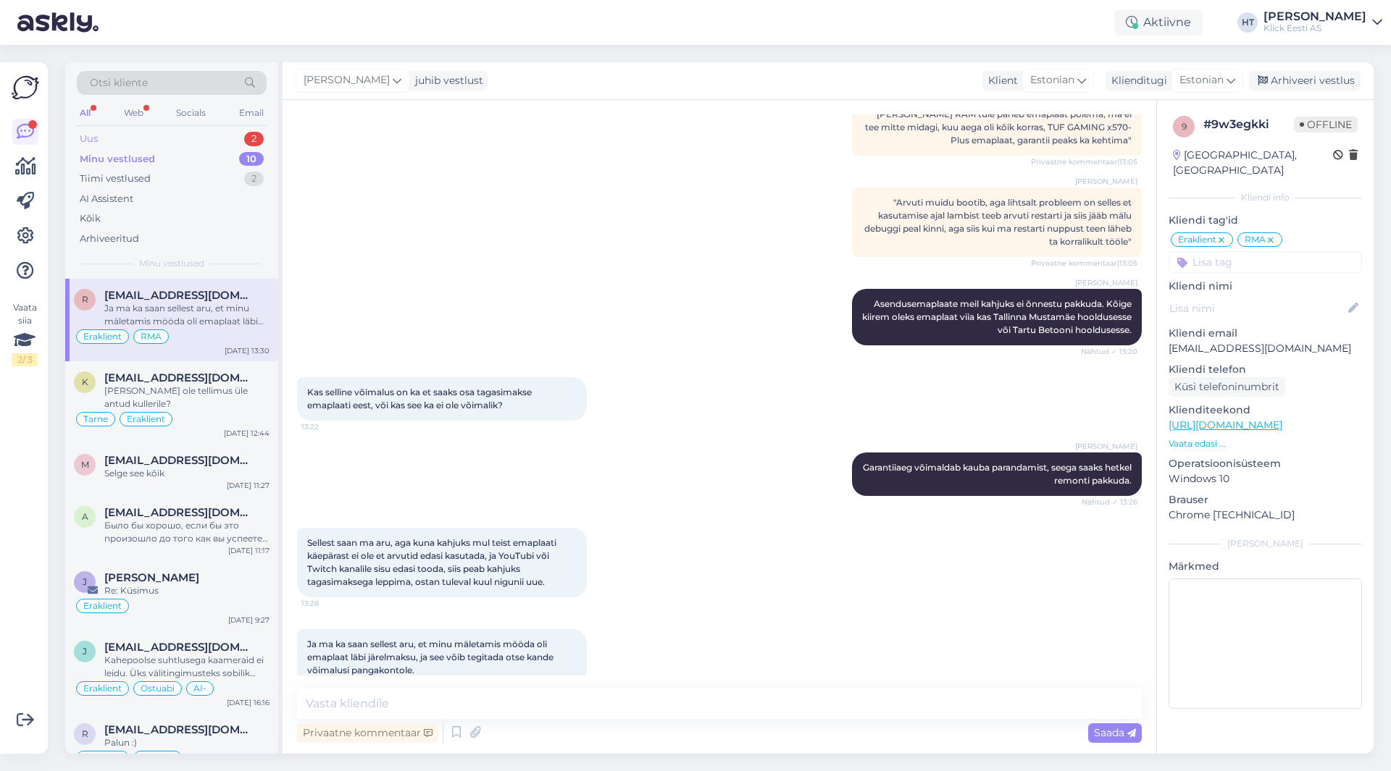
click at [241, 135] on div "Uus 2" at bounding box center [172, 139] width 190 height 20
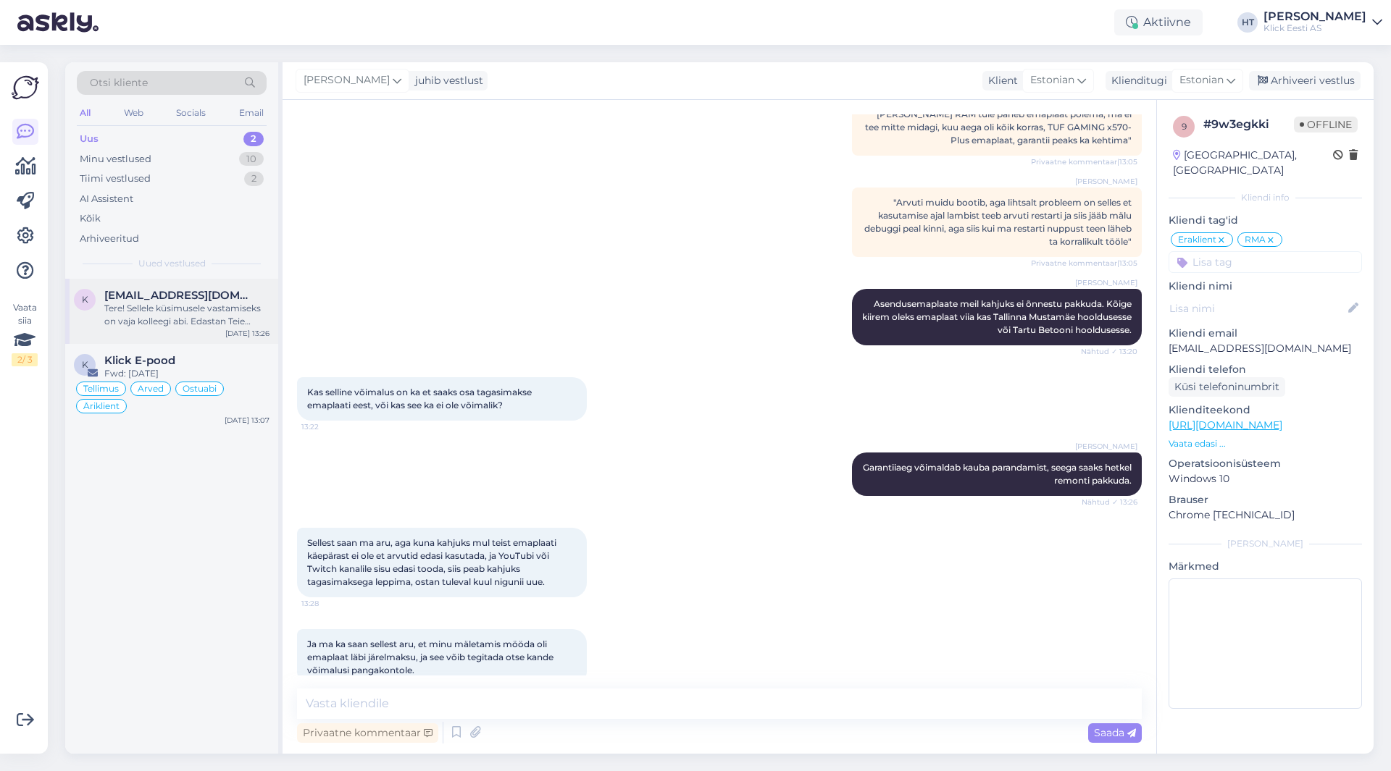
click at [236, 315] on div "Tere! Sellele küsimusele vastamiseks on vaja kolleegi abi. Edastan Teie päringu…" at bounding box center [186, 315] width 165 height 26
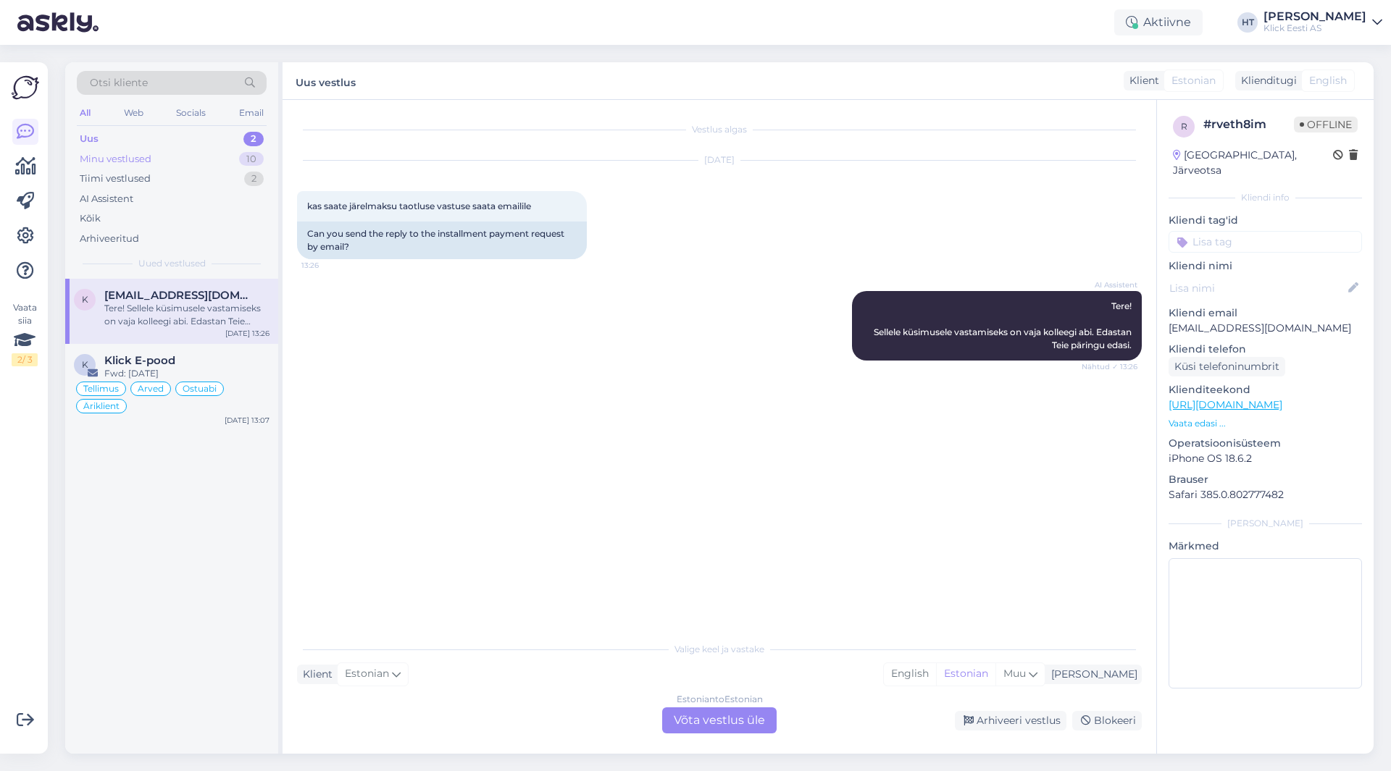
click at [226, 158] on div "Minu vestlused 10" at bounding box center [172, 159] width 190 height 20
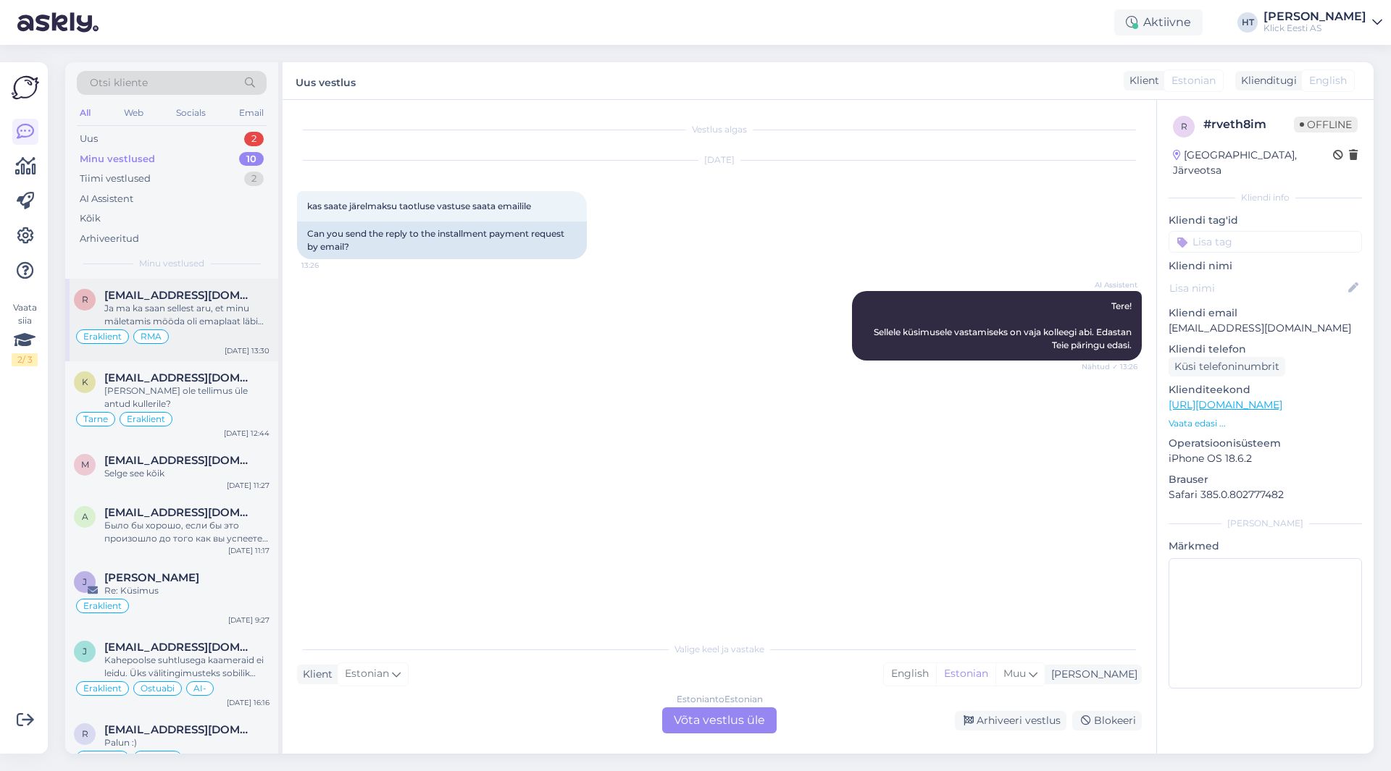
click at [235, 324] on div "Ja ma ka saan sellest aru, et minu mäletamis mööda oli emaplaat läbi järelmaksu…" at bounding box center [186, 315] width 165 height 26
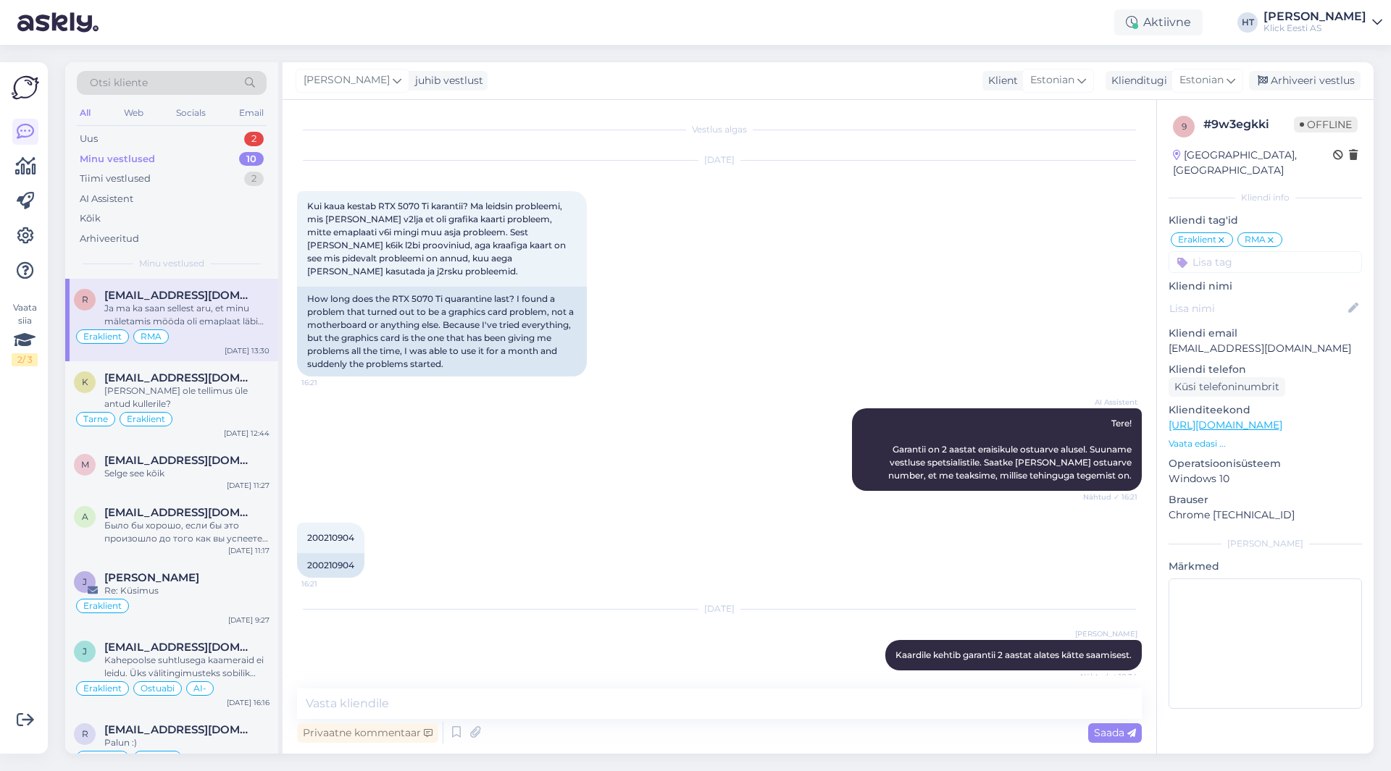
scroll to position [1393, 0]
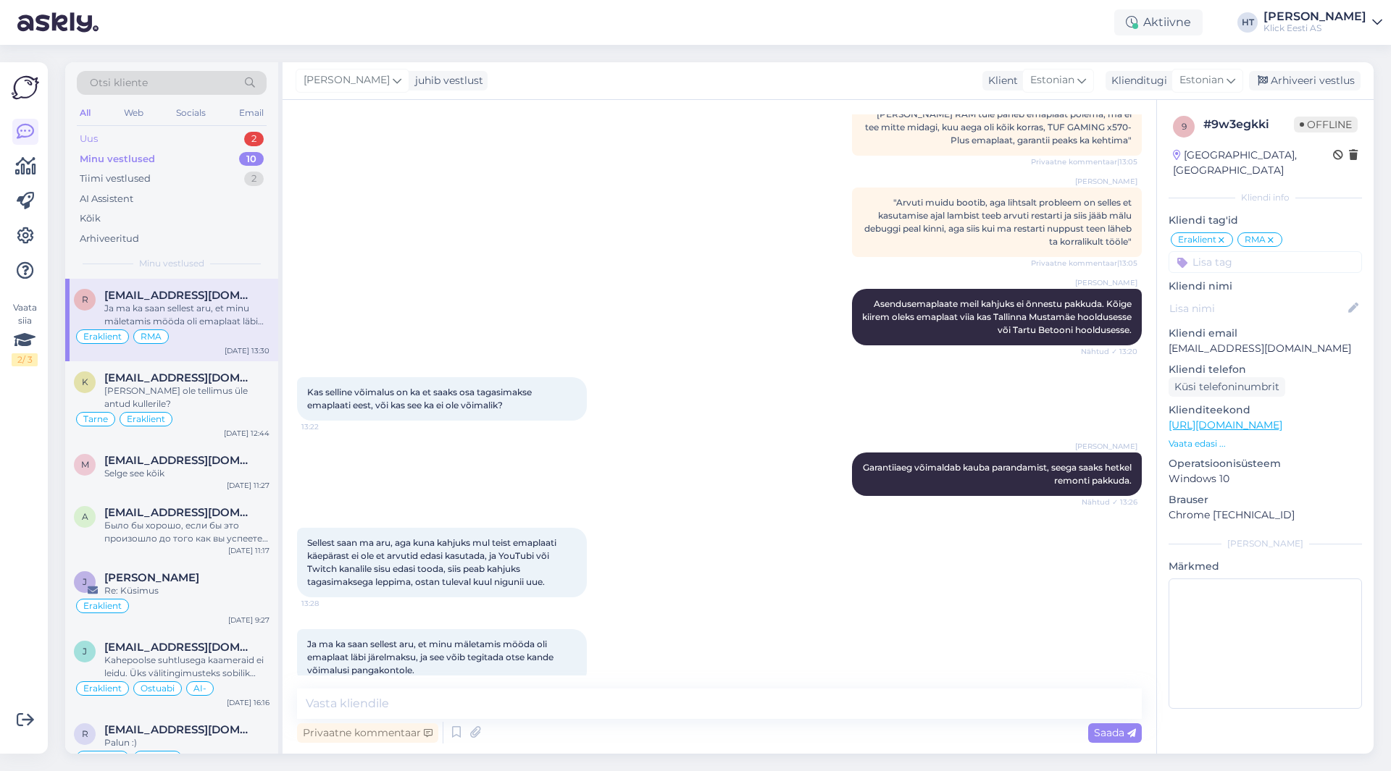
click at [230, 139] on div "Uus 2" at bounding box center [172, 139] width 190 height 20
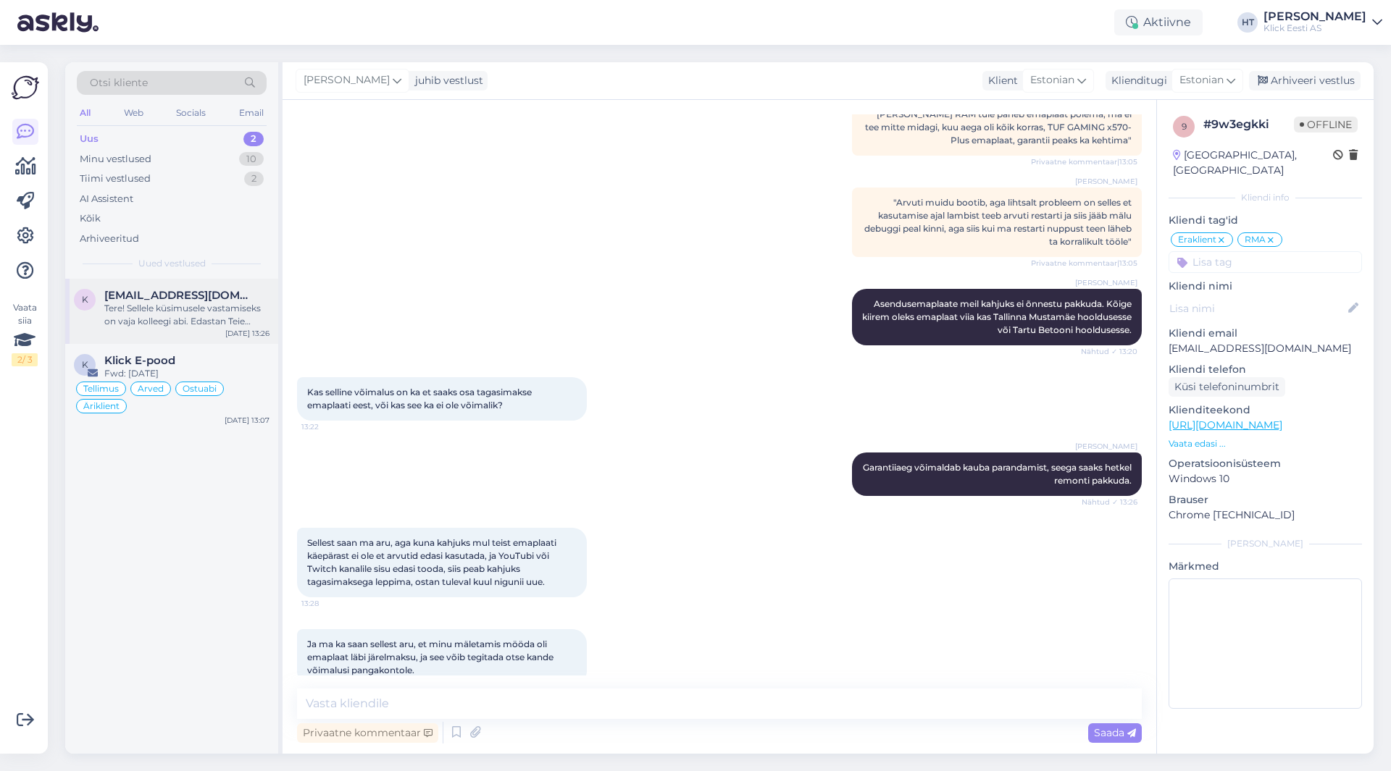
click at [229, 340] on div "k [EMAIL_ADDRESS][DOMAIN_NAME] Tere! Sellele küsimusele vastamiseks on vaja kol…" at bounding box center [171, 311] width 213 height 65
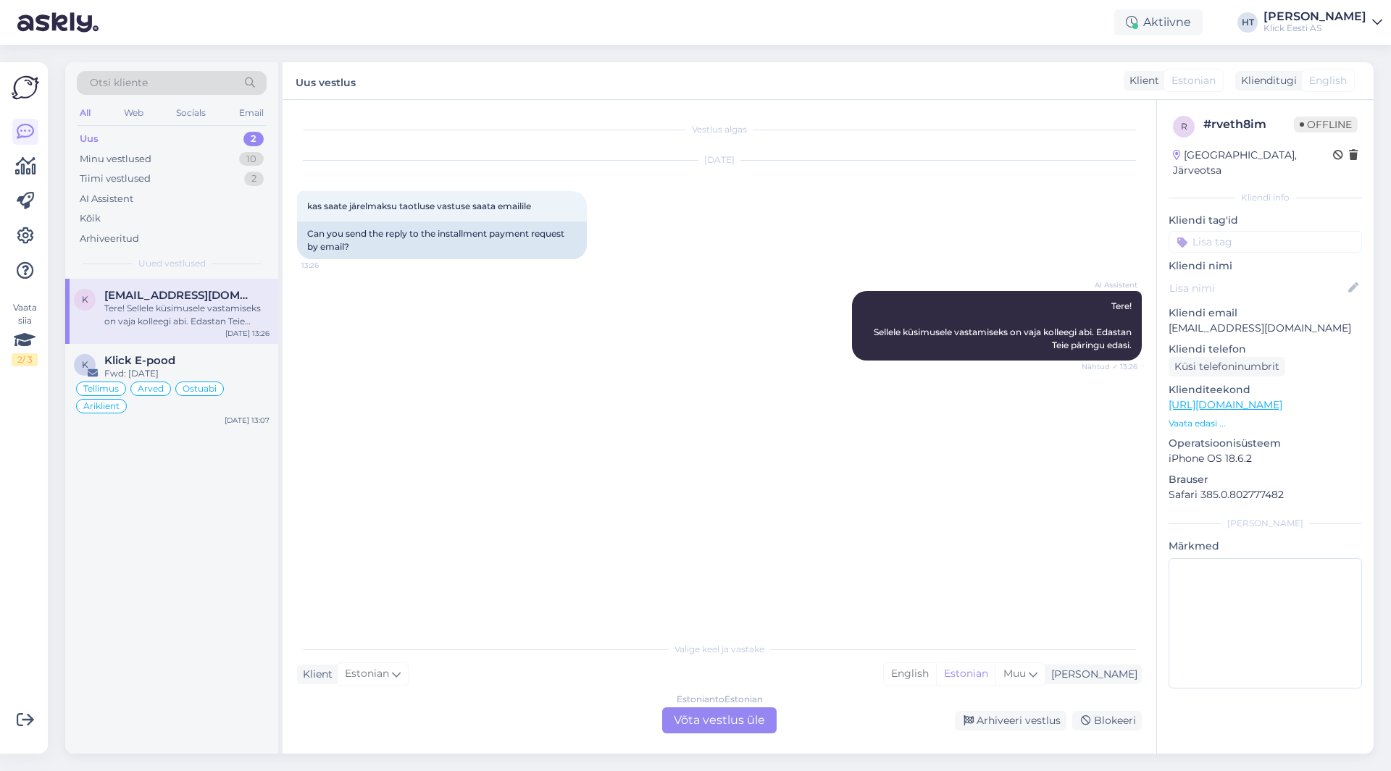
click at [725, 708] on div "Estonian to Estonian Võta vestlus üle" at bounding box center [719, 721] width 114 height 26
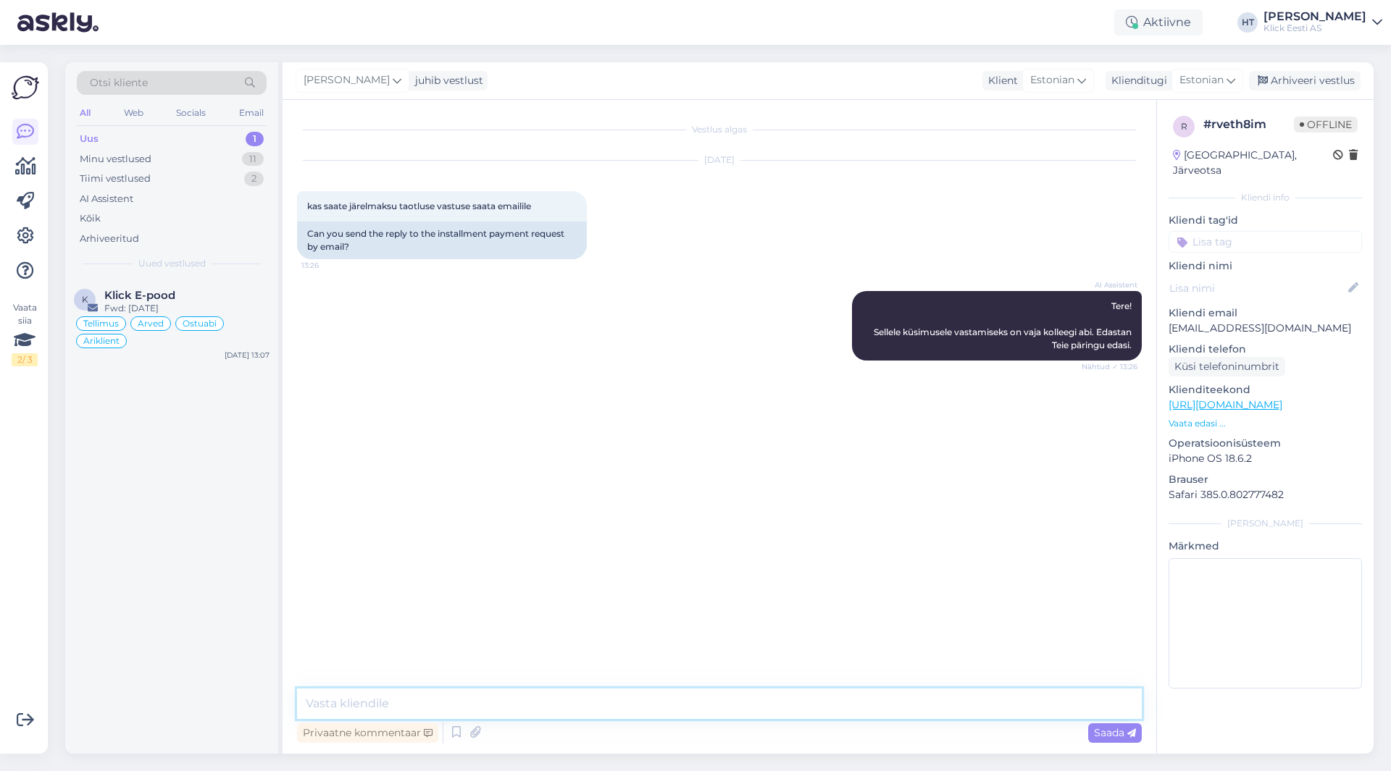
click at [725, 708] on textarea at bounding box center [719, 704] width 844 height 30
type textarea "P"
click at [325, 704] on textarea "Nikekiri pakkumistest ilmub kodulehele [PERSON_NAME] taotluse esitamist," at bounding box center [719, 704] width 844 height 30
click at [703, 702] on textarea "Nimekiri pakkumistest ilmub kodulehele [PERSON_NAME] taotluse esitamist," at bounding box center [719, 704] width 844 height 30
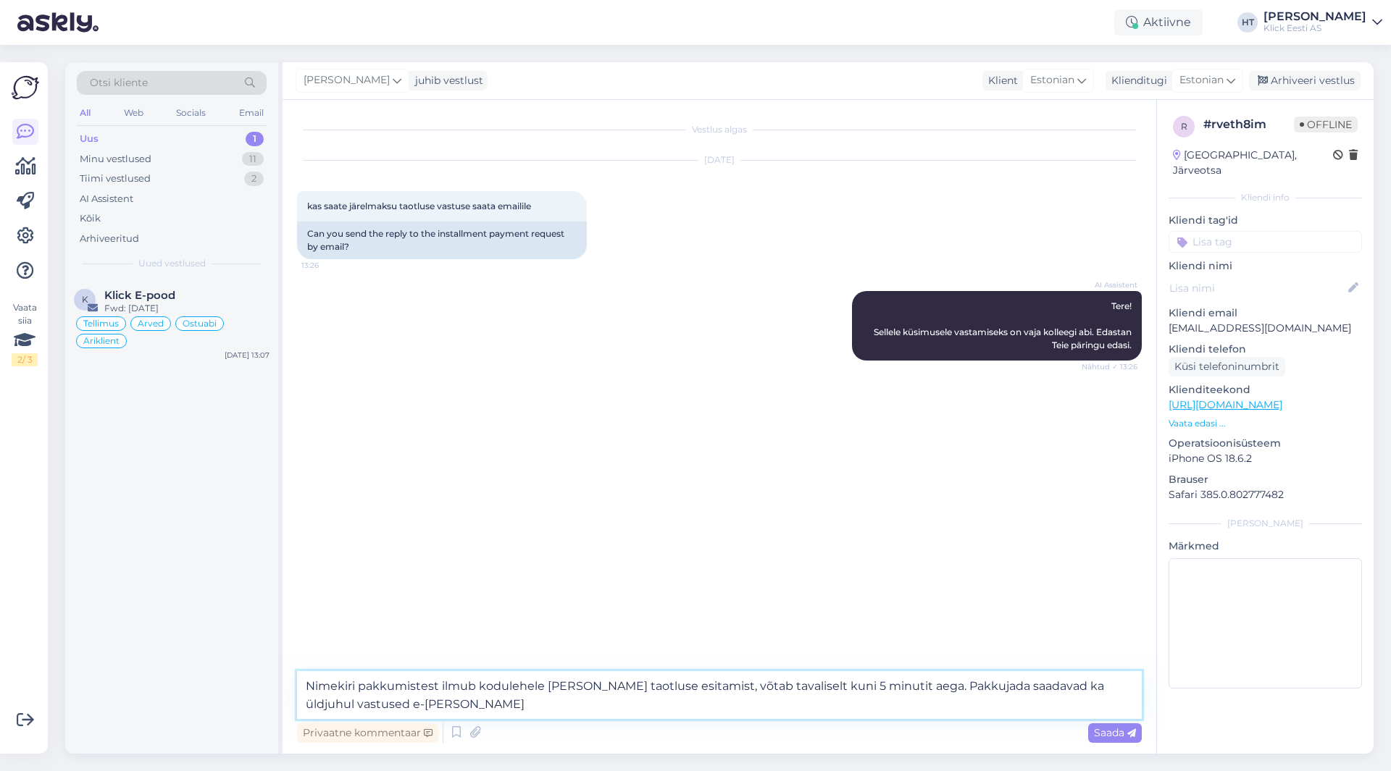
type textarea "Nimekiri pakkumistest ilmub kodulehele [PERSON_NAME] taotluse esitamist, võtab …"
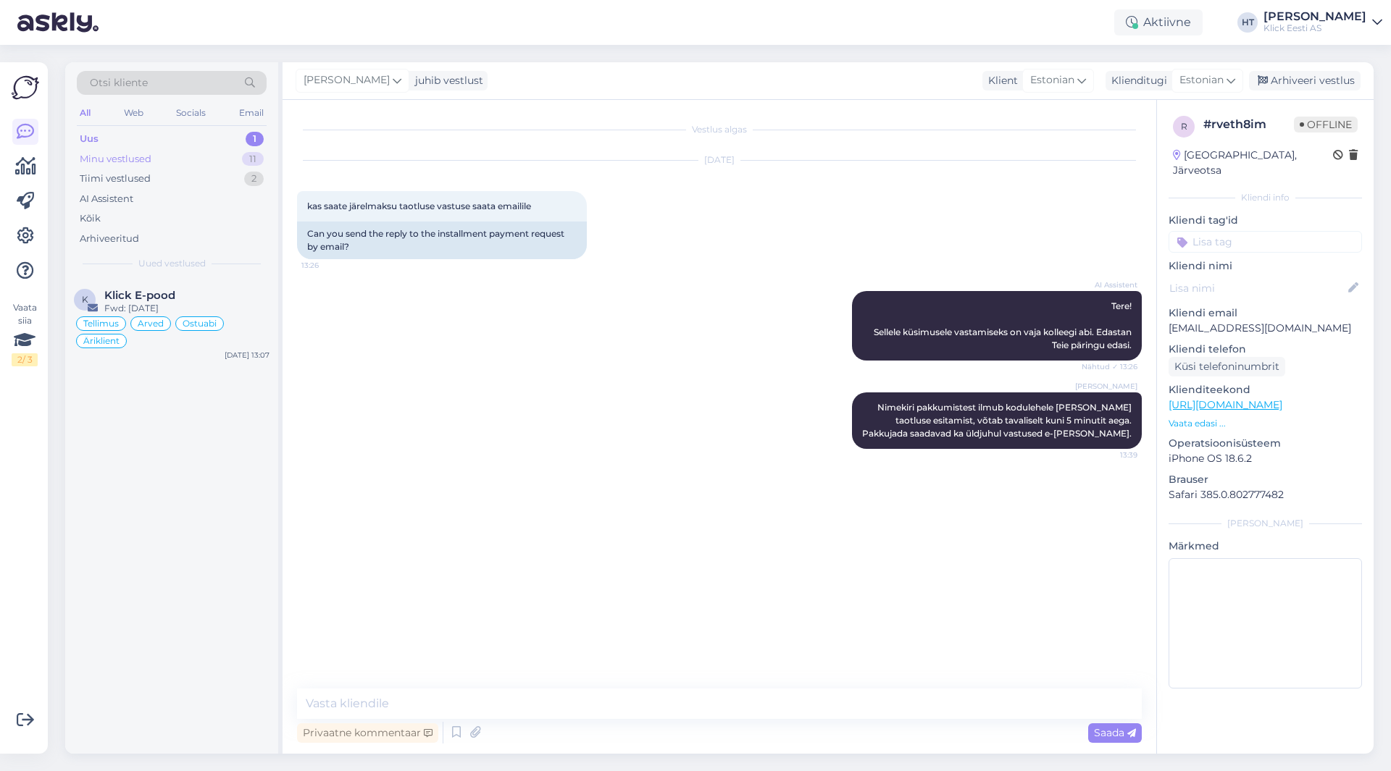
click at [245, 159] on div "11" at bounding box center [253, 159] width 22 height 14
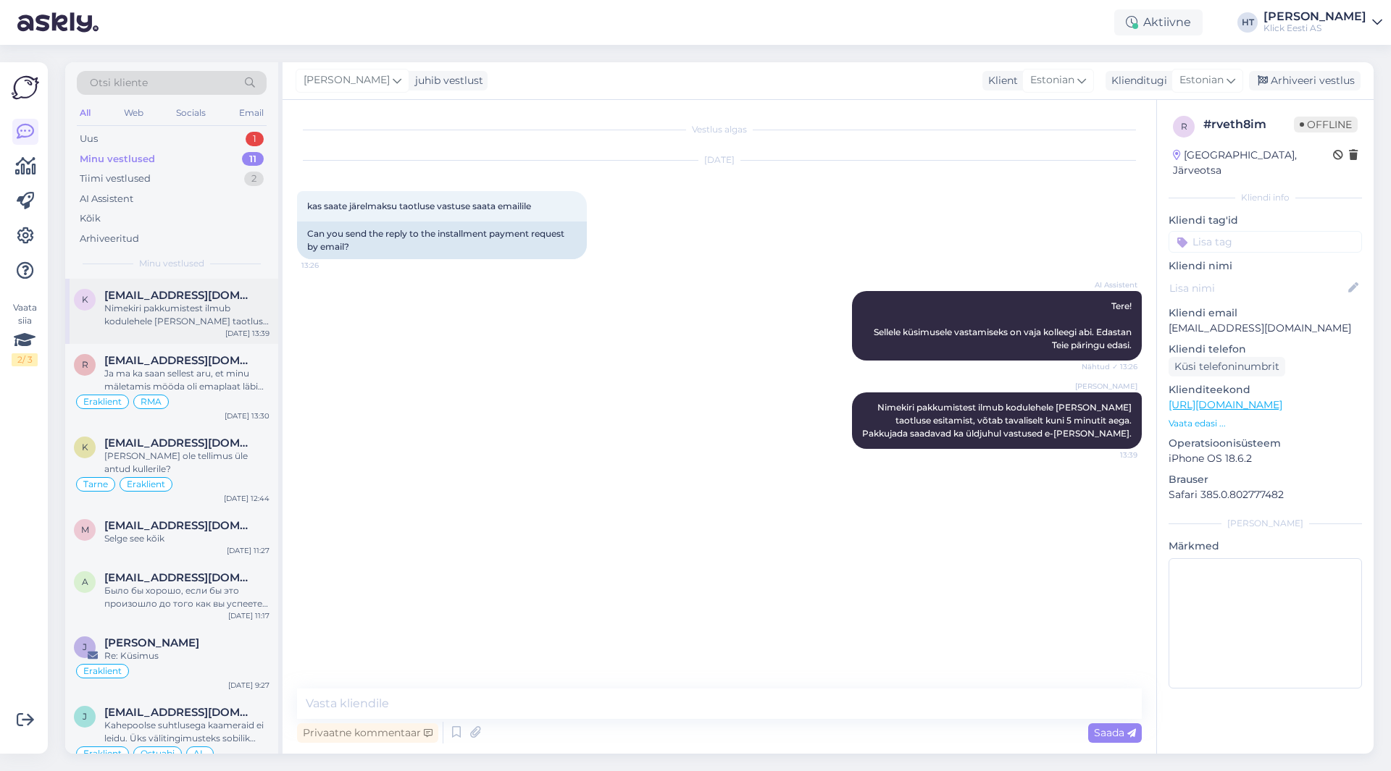
click at [238, 330] on div "[DATE] 13:39" at bounding box center [247, 333] width 44 height 11
click at [234, 369] on div "Ja ma ka saan sellest aru, et minu mäletamis mööda oli emaplaat läbi järelmaksu…" at bounding box center [186, 380] width 165 height 26
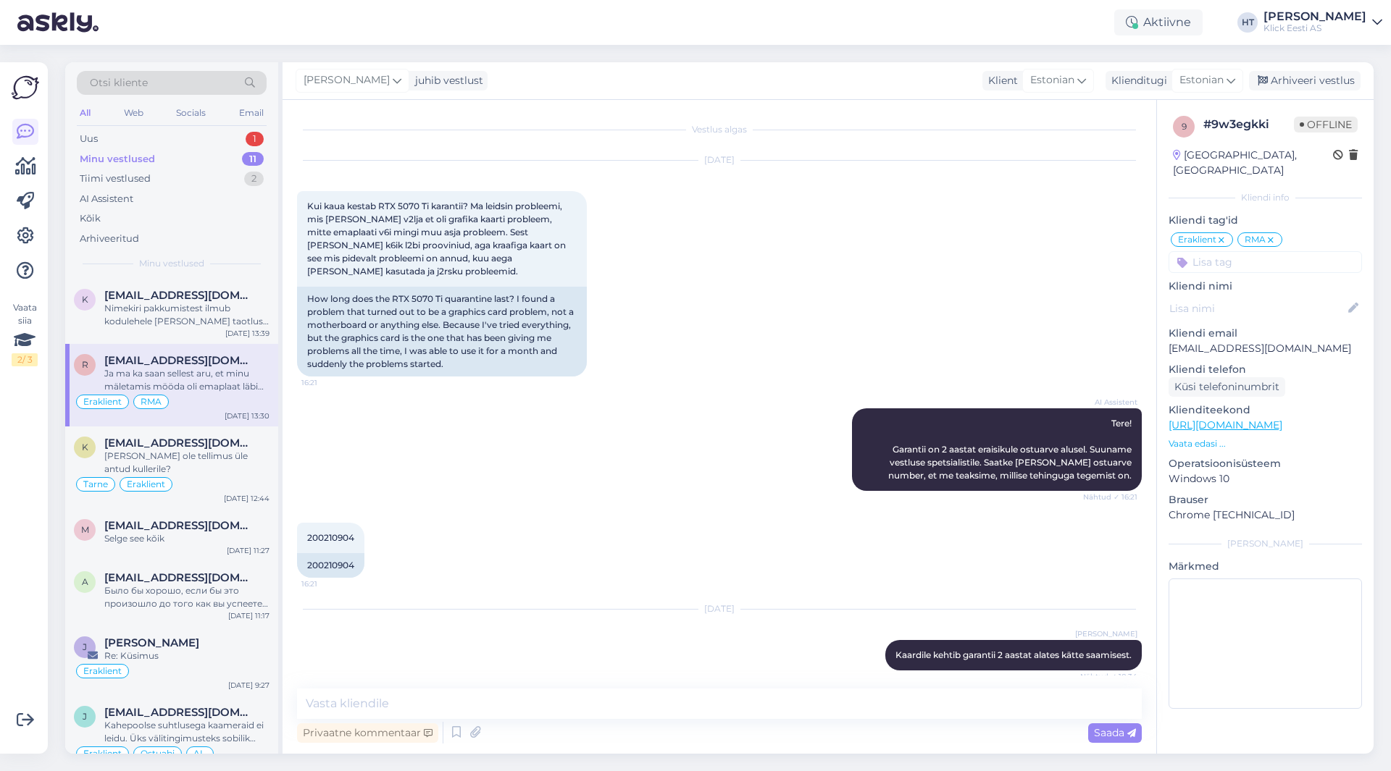
scroll to position [1393, 0]
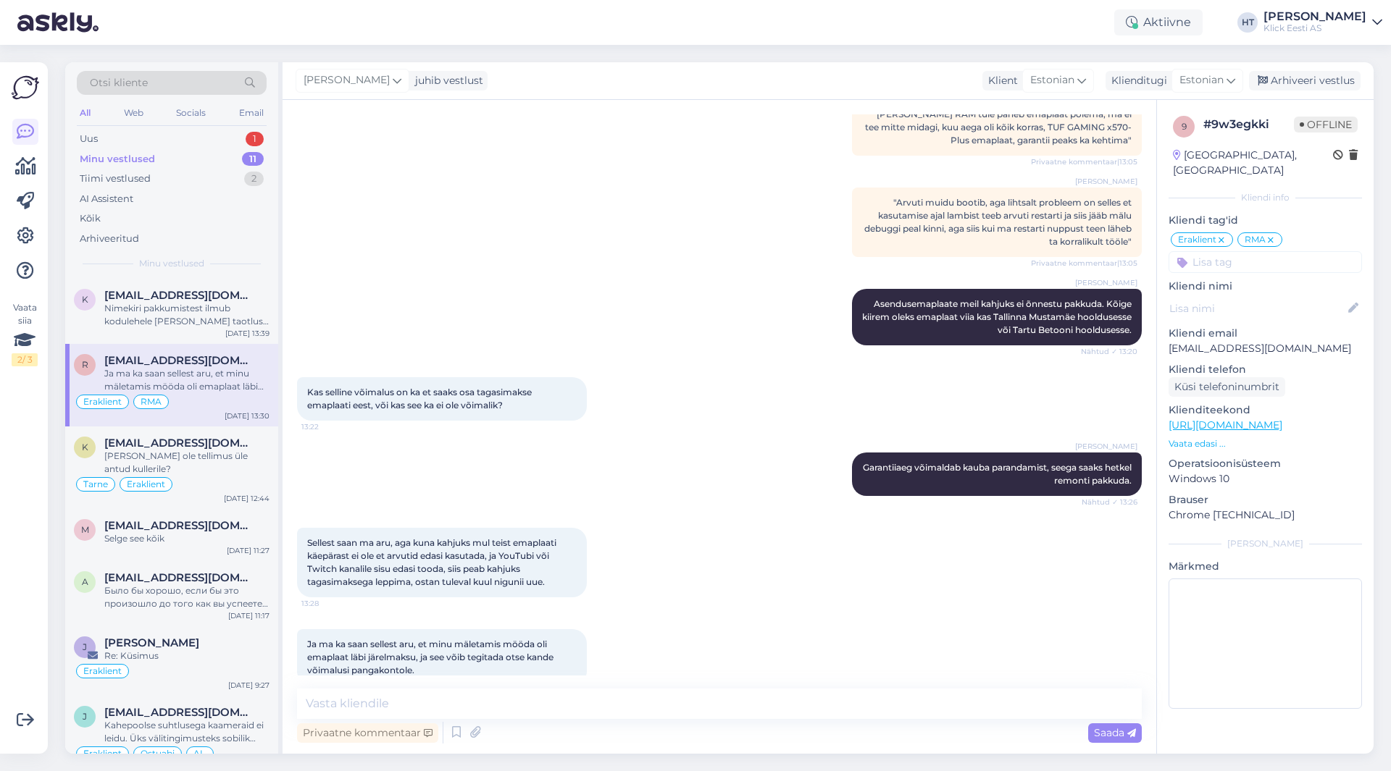
click at [1217, 341] on p "[EMAIL_ADDRESS][DOMAIN_NAME]" at bounding box center [1264, 348] width 193 height 15
click at [681, 437] on div "[PERSON_NAME] Garantiiaeg võimaldab kauba parandamist, seega saaks hetkel remon…" at bounding box center [719, 474] width 844 height 75
click at [141, 83] on span "Otsi kliente" at bounding box center [119, 82] width 58 height 15
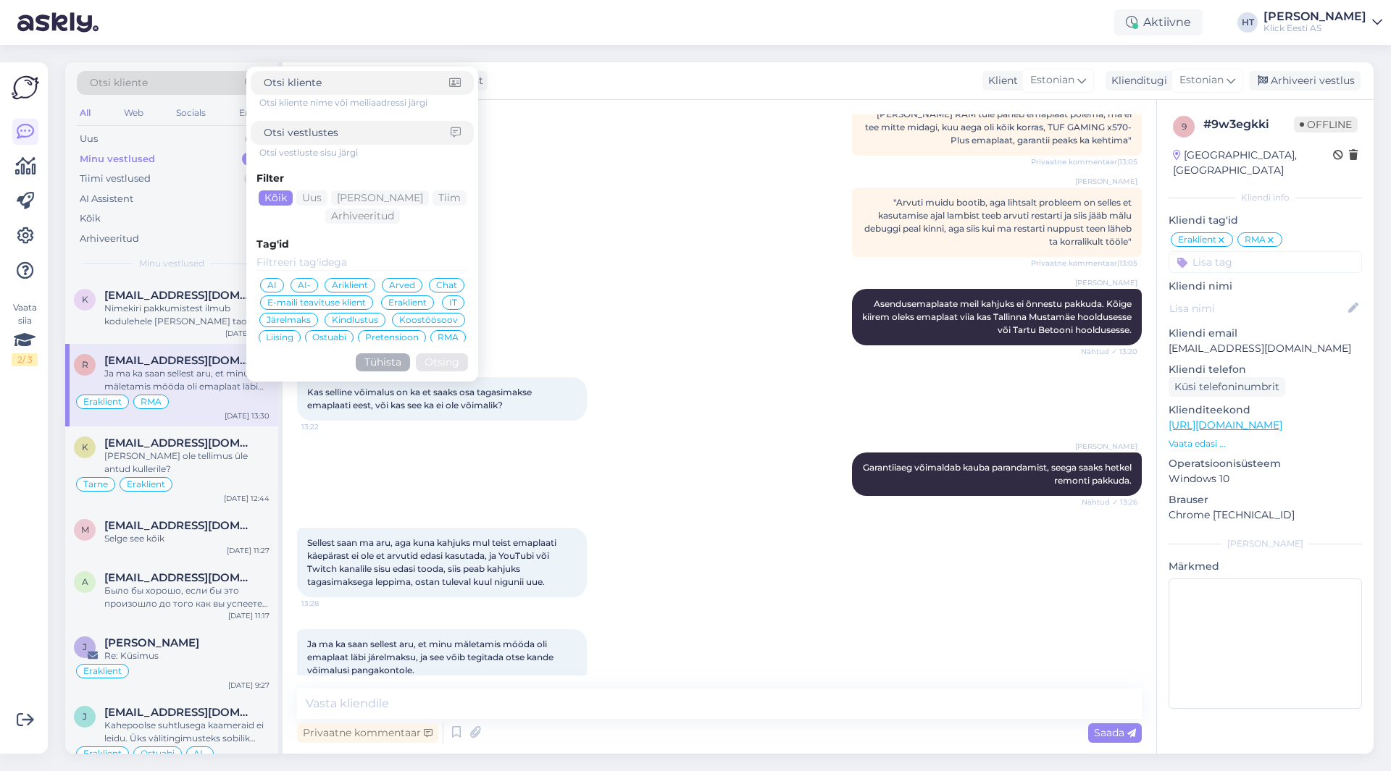
click at [323, 89] on input at bounding box center [356, 82] width 185 height 15
type input "[EMAIL_ADDRESS][DOMAIN_NAME]"
click button "Otsing" at bounding box center [442, 362] width 52 height 18
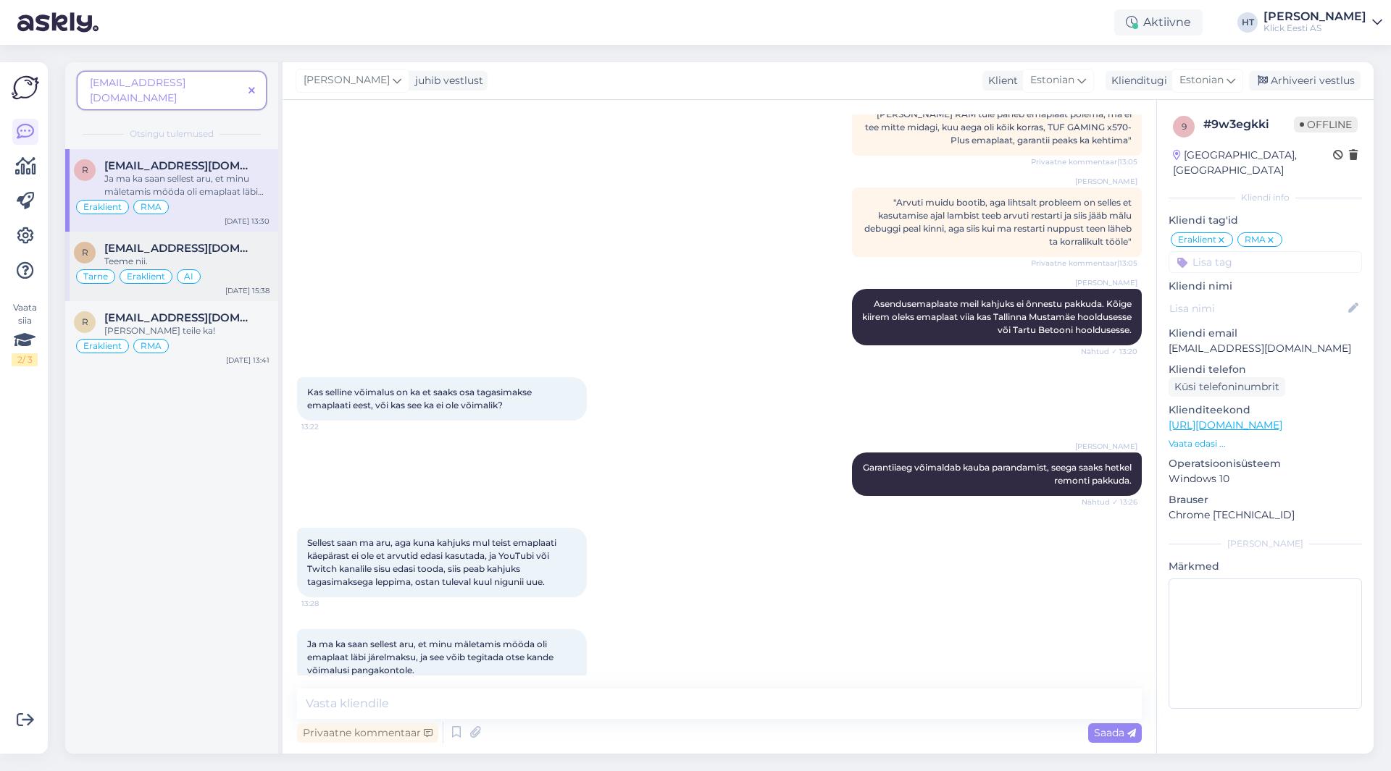
click at [253, 255] on div "Teeme nii." at bounding box center [186, 261] width 165 height 13
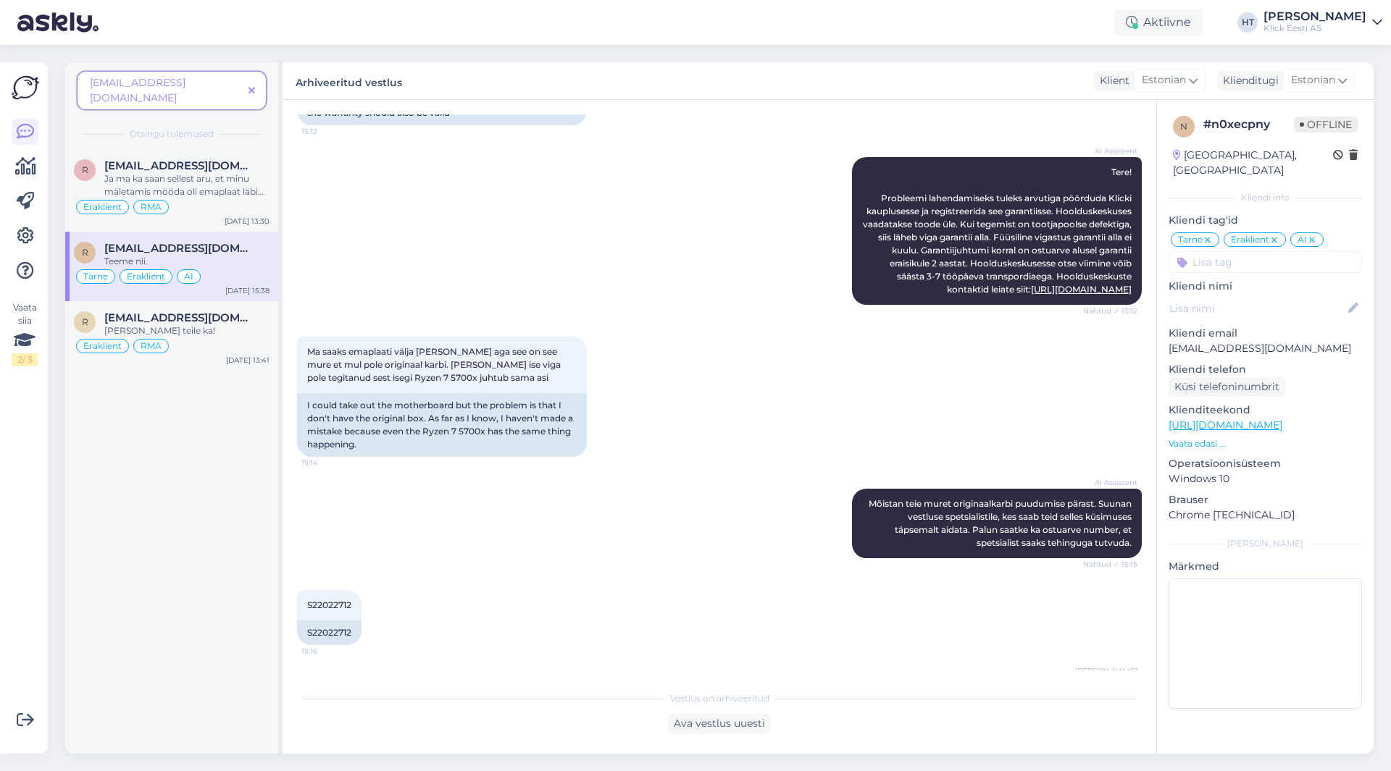
scroll to position [1163, 0]
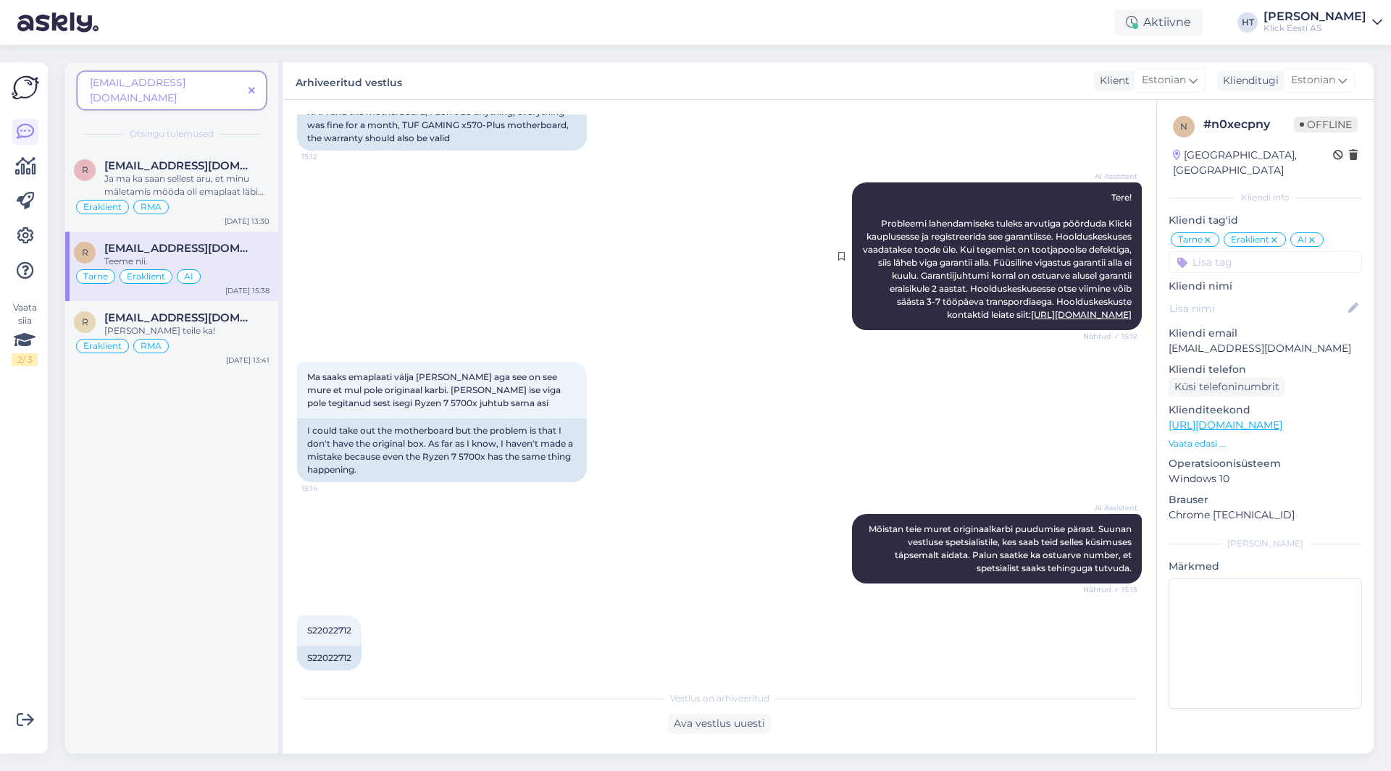
drag, startPoint x: 865, startPoint y: 208, endPoint x: 1128, endPoint y: 320, distance: 285.9
click at [1128, 320] on div "AI Assistent Tere! Probleemi lahendamiseks tuleks arvutiga pöörduda Klicki kaup…" at bounding box center [997, 257] width 290 height 148
click at [1087, 367] on div "Ma saaks emaplaati välja [PERSON_NAME] aga see on see mure et mul pole originaa…" at bounding box center [719, 422] width 844 height 152
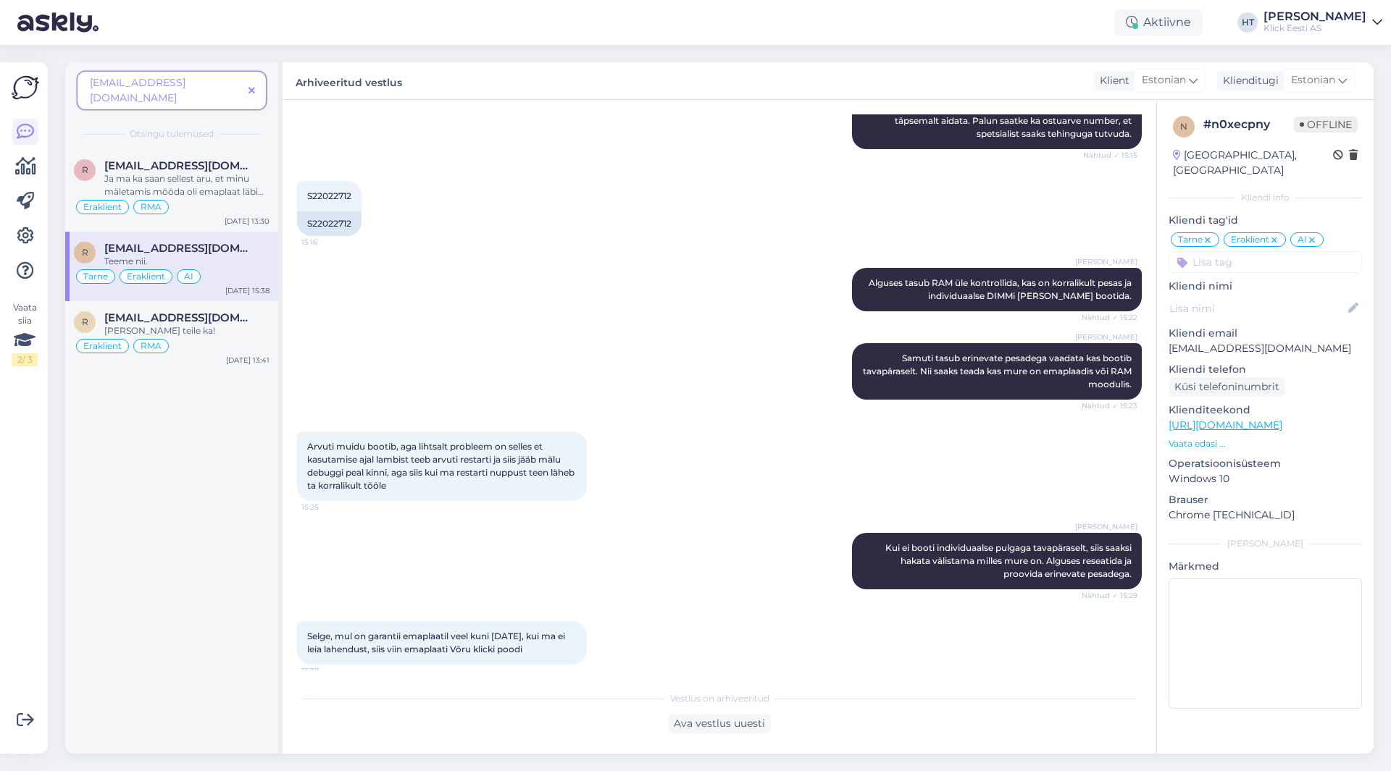
scroll to position [1670, 0]
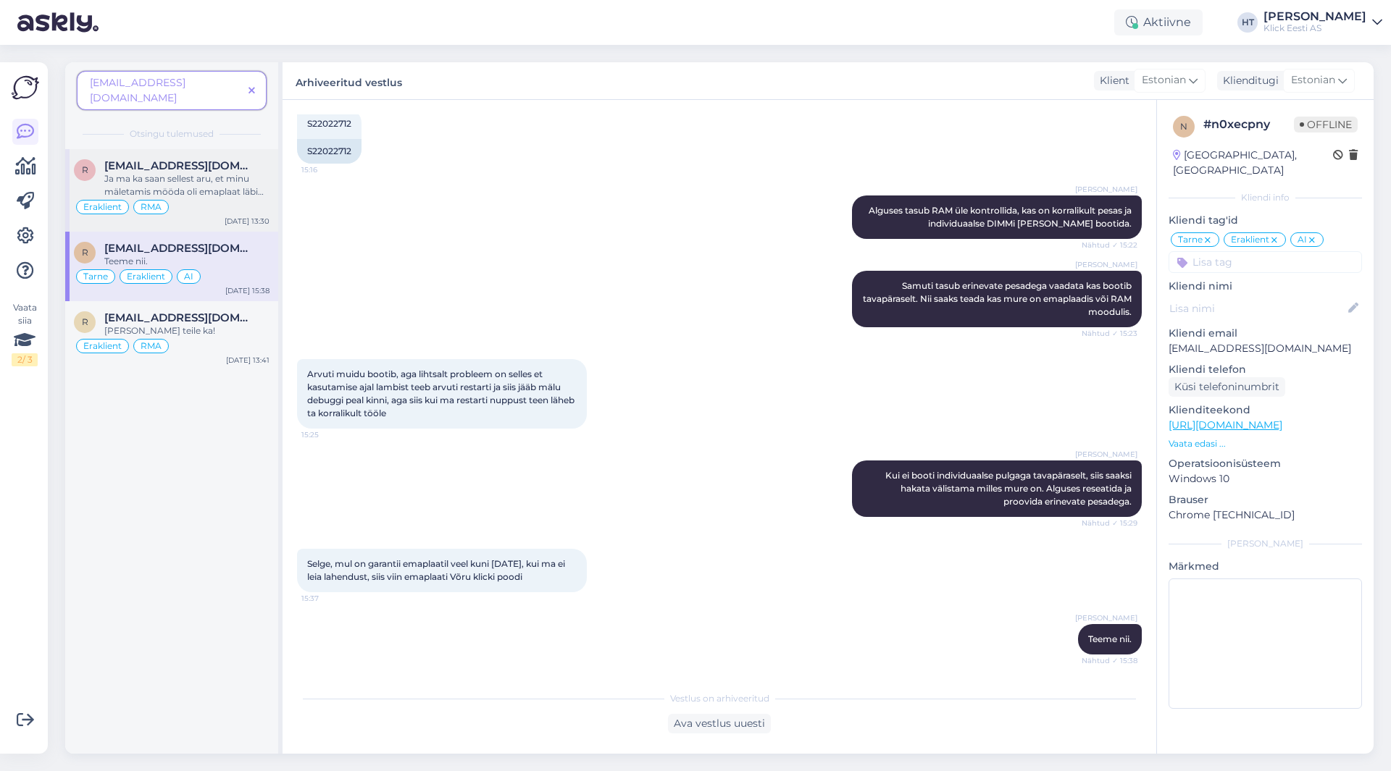
click at [234, 179] on div "Ja ma ka saan sellest aru, et minu mäletamis mööda oli emaplaat läbi järelmaksu…" at bounding box center [186, 185] width 165 height 26
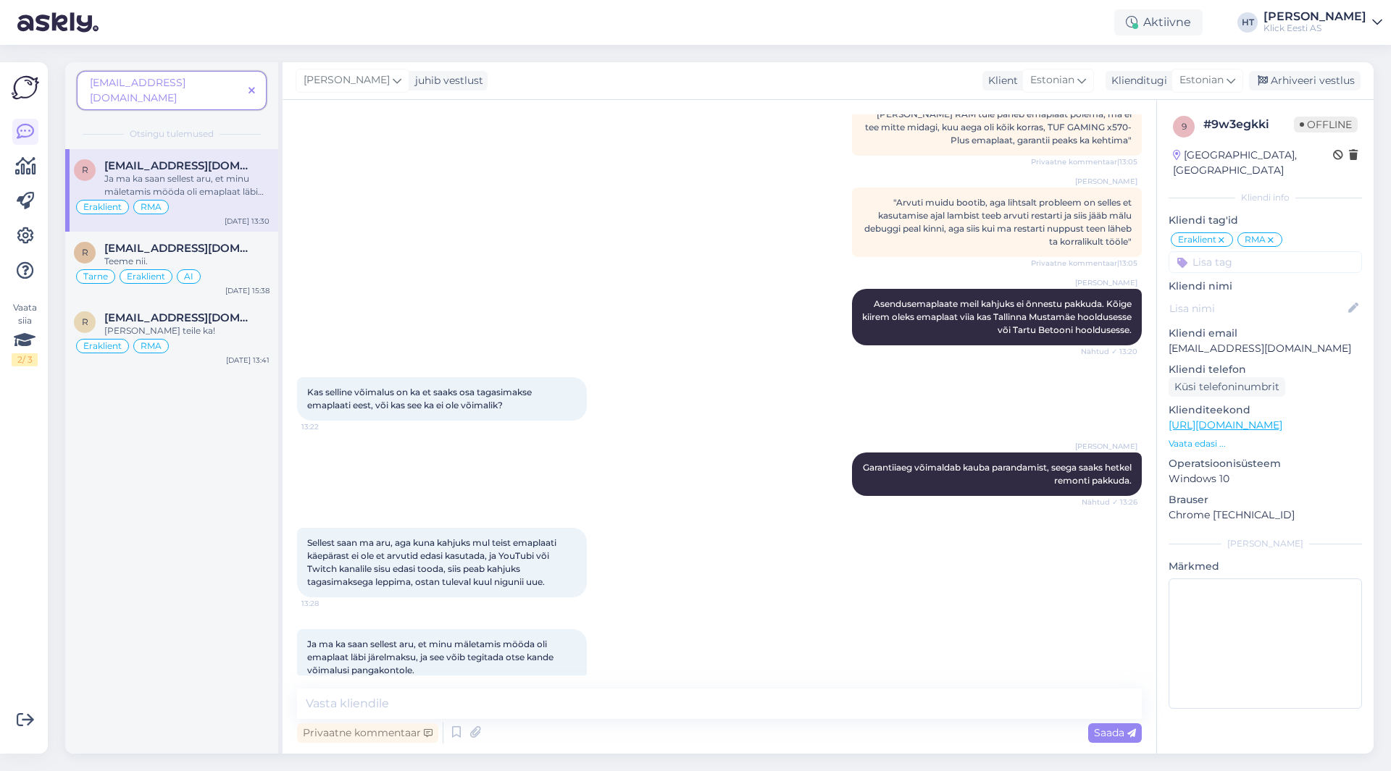
click at [253, 86] on icon at bounding box center [251, 91] width 7 height 10
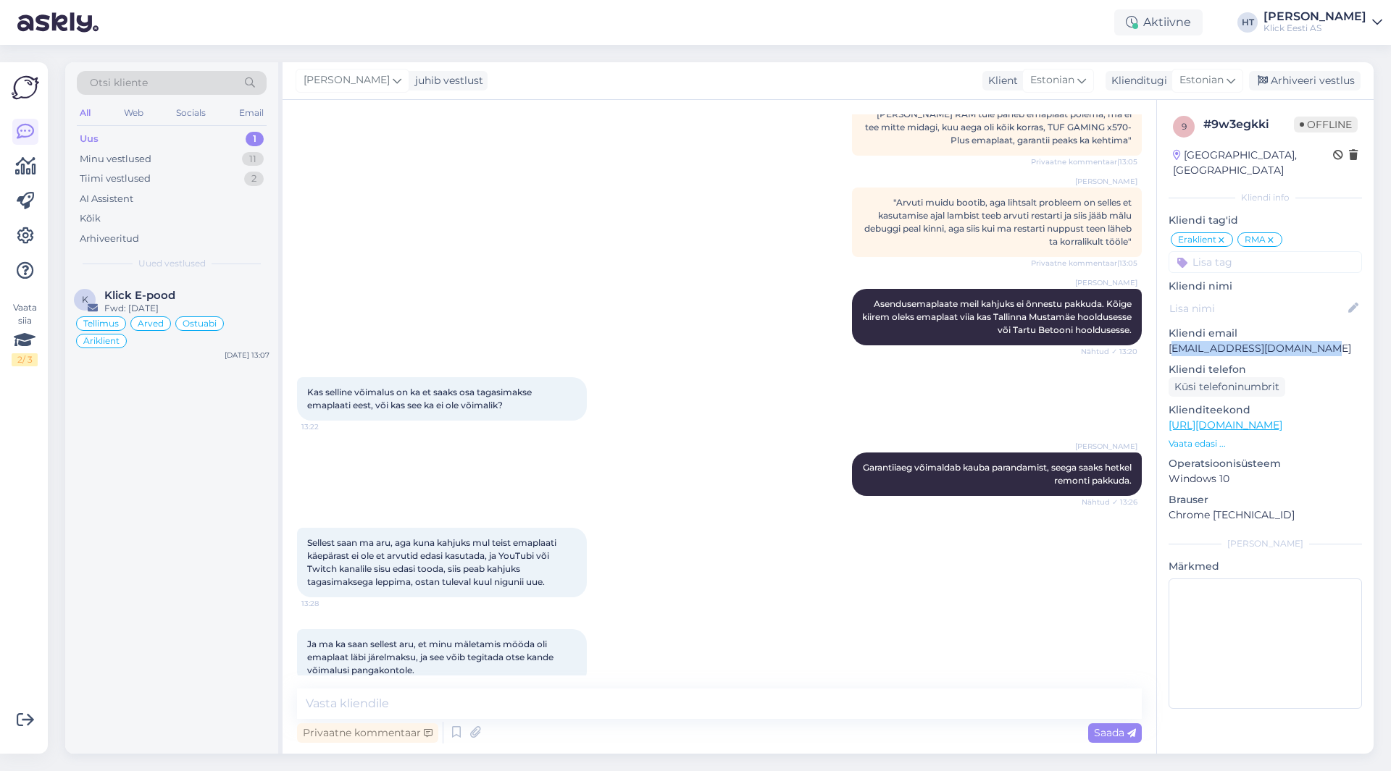
drag, startPoint x: 1170, startPoint y: 332, endPoint x: 1331, endPoint y: 335, distance: 160.8
click at [1331, 341] on p "[EMAIL_ADDRESS][DOMAIN_NAME]" at bounding box center [1264, 348] width 193 height 15
click at [1222, 341] on p "[EMAIL_ADDRESS][DOMAIN_NAME]" at bounding box center [1264, 348] width 193 height 15
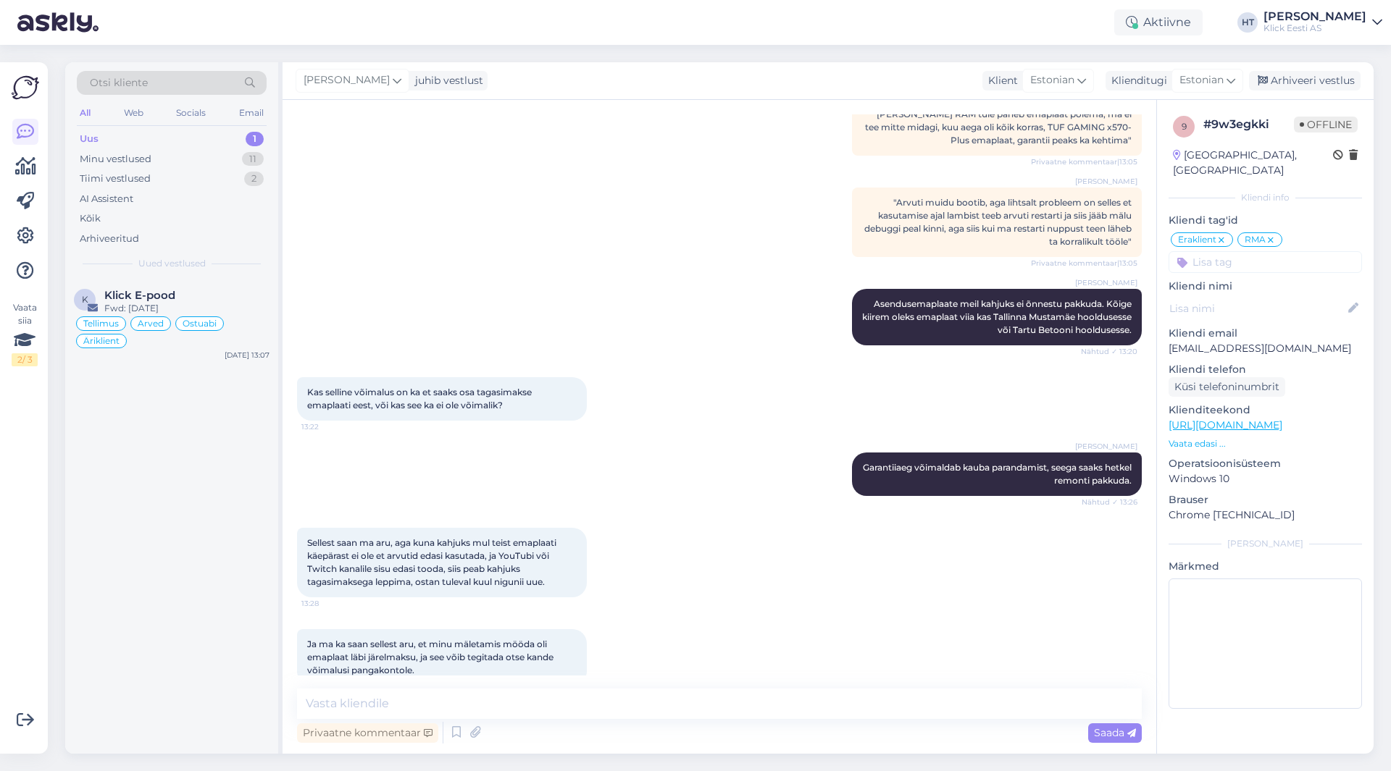
click at [572, 450] on div "[PERSON_NAME] Garantiiaeg võimaldab kauba parandamist, seega saaks hetkel remon…" at bounding box center [719, 474] width 844 height 75
click at [662, 701] on textarea at bounding box center [719, 704] width 844 height 30
type textarea "Ei saa tagasimakset võimaldada."
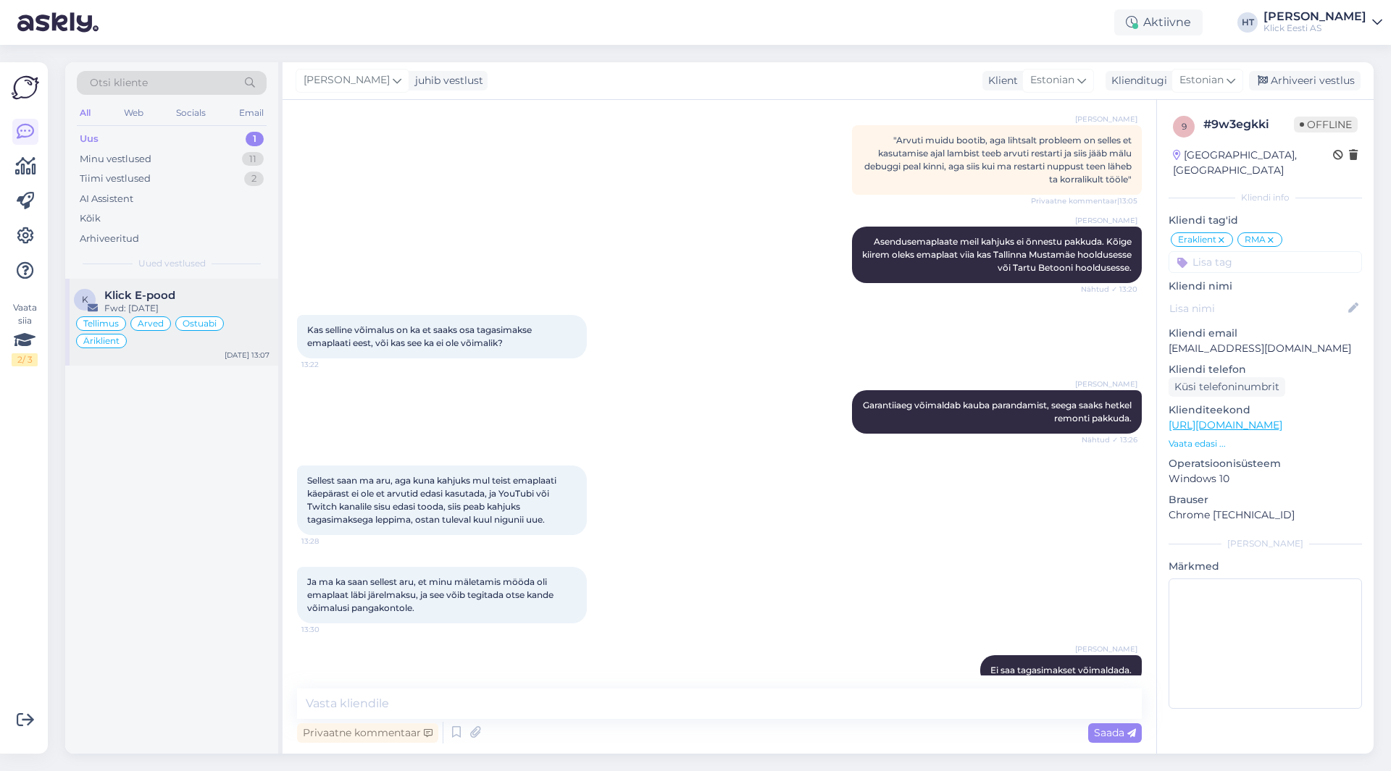
click at [207, 307] on div "Fwd: [DATE]" at bounding box center [186, 308] width 165 height 13
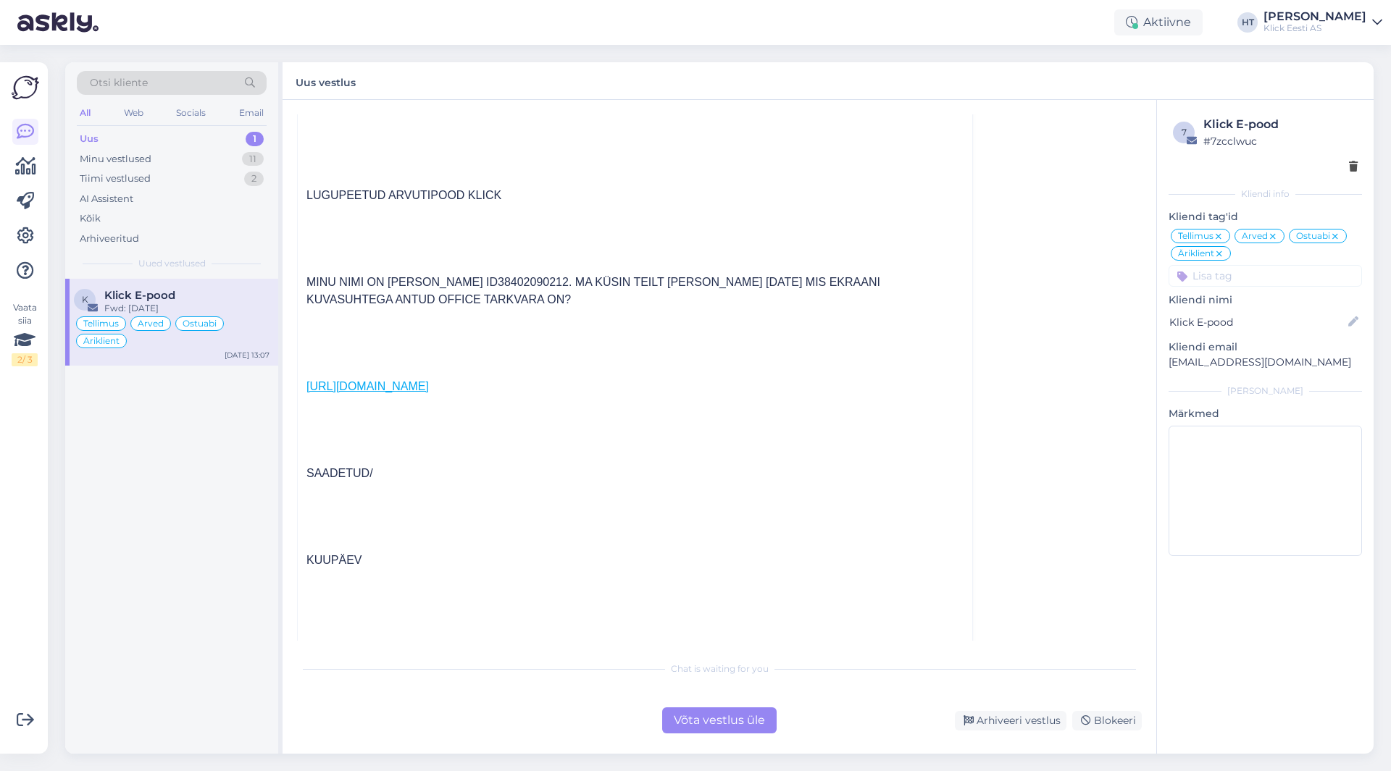
scroll to position [5162, 0]
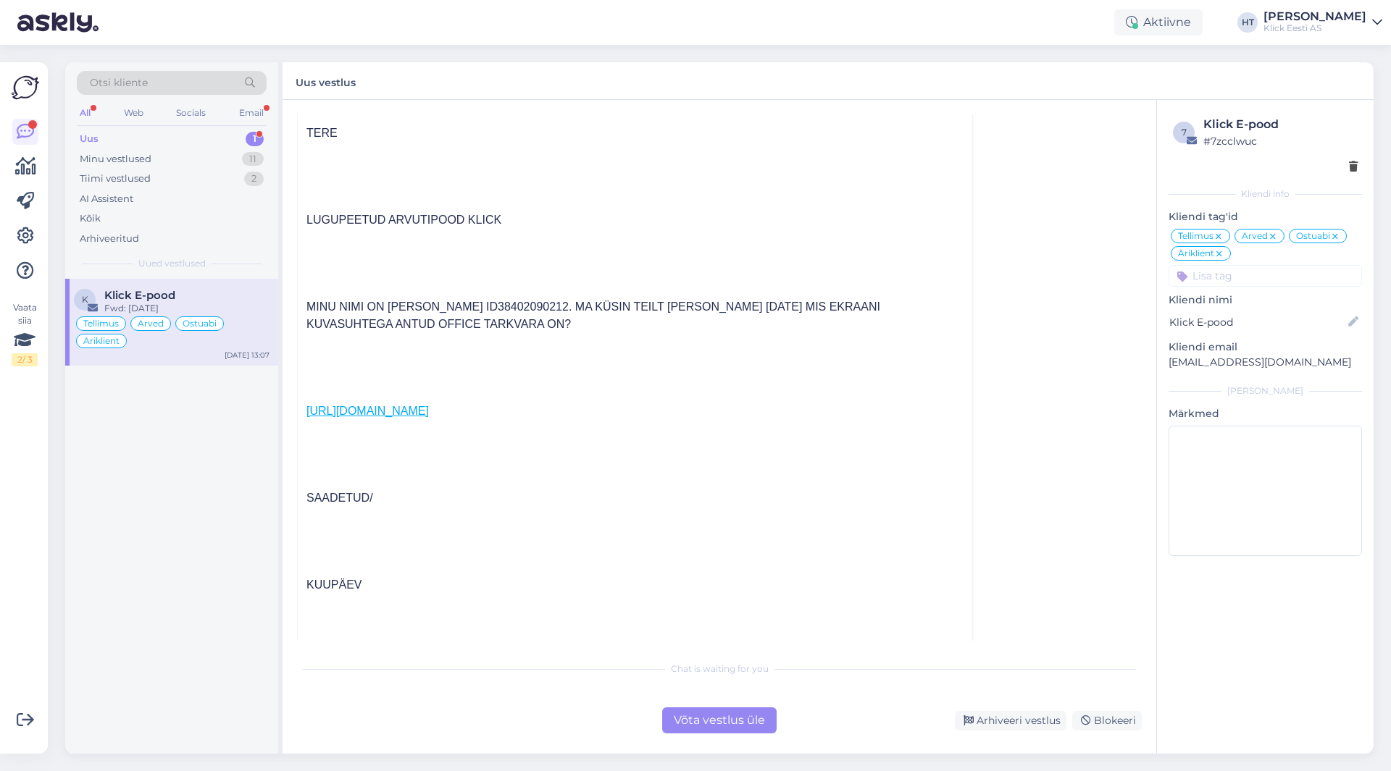
click at [162, 138] on div "Uus 1" at bounding box center [172, 139] width 190 height 20
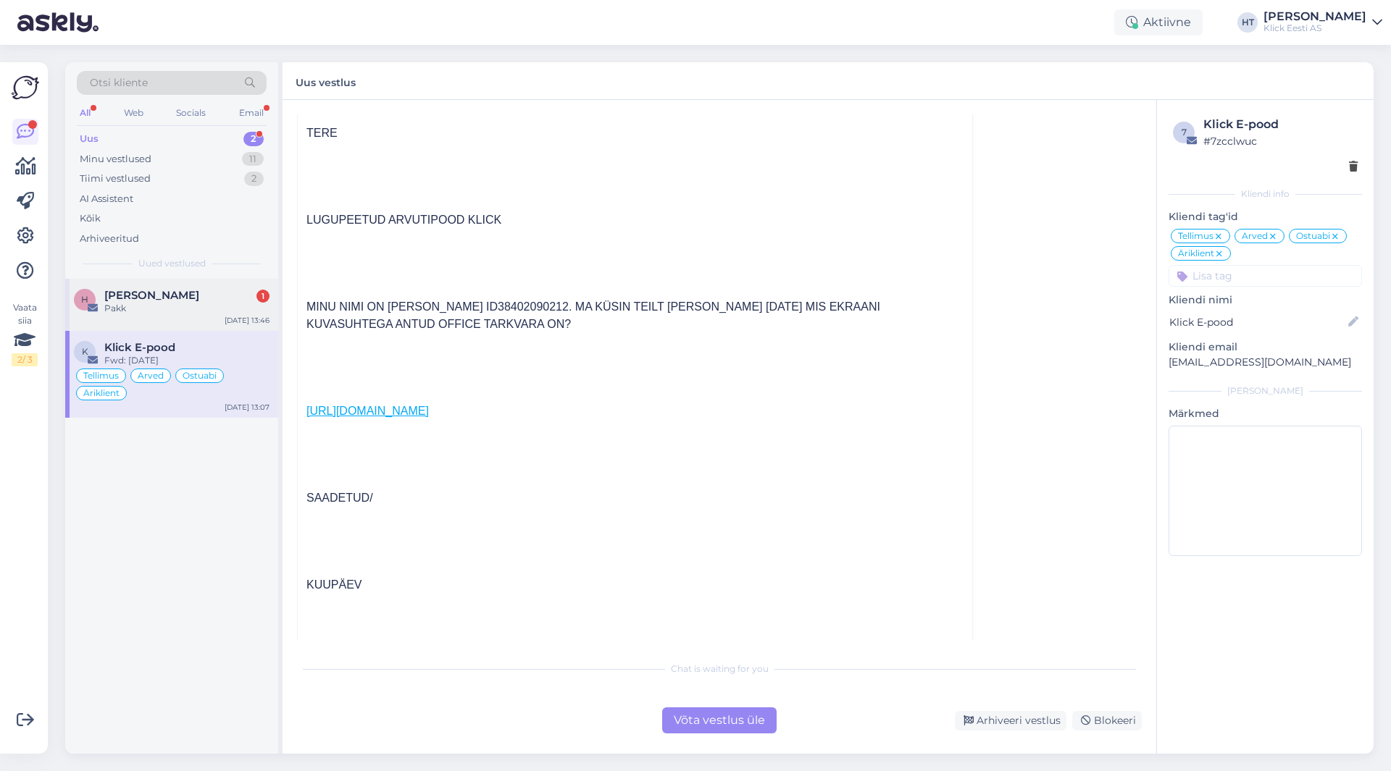
click at [180, 301] on div "[PERSON_NAME] 1" at bounding box center [186, 295] width 165 height 13
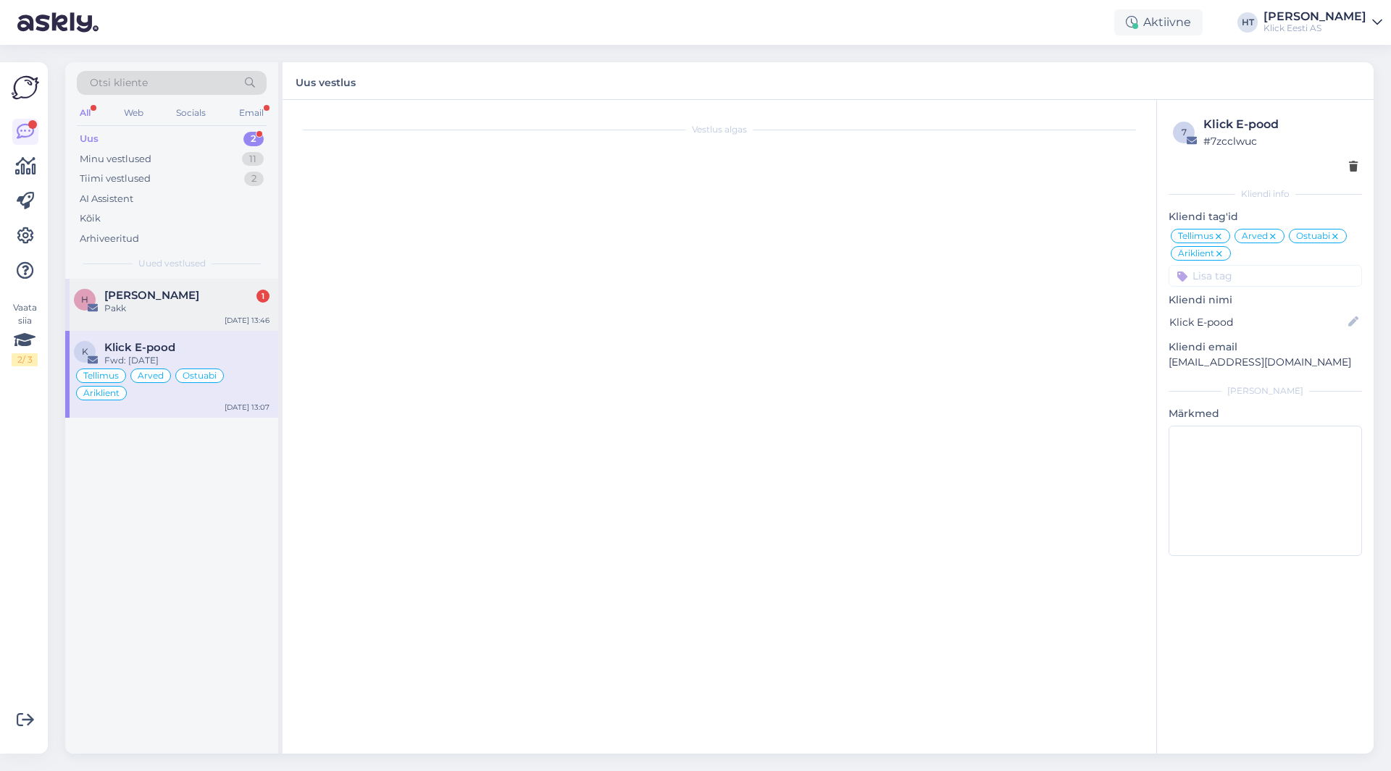
scroll to position [0, 0]
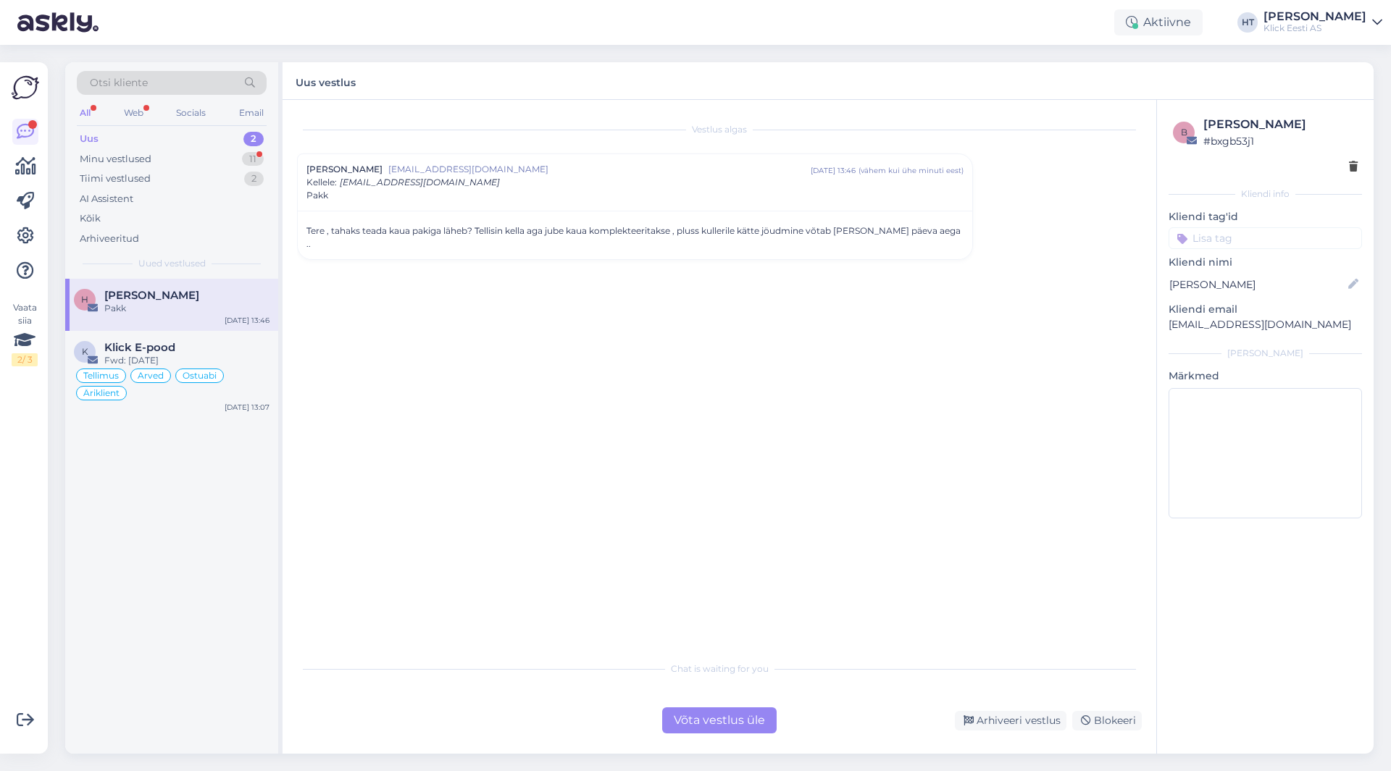
click at [605, 231] on div "Tere , tahaks teada kaua pakiga läheb? Tellisin kella aga jube kaua komplekteer…" at bounding box center [634, 238] width 657 height 26
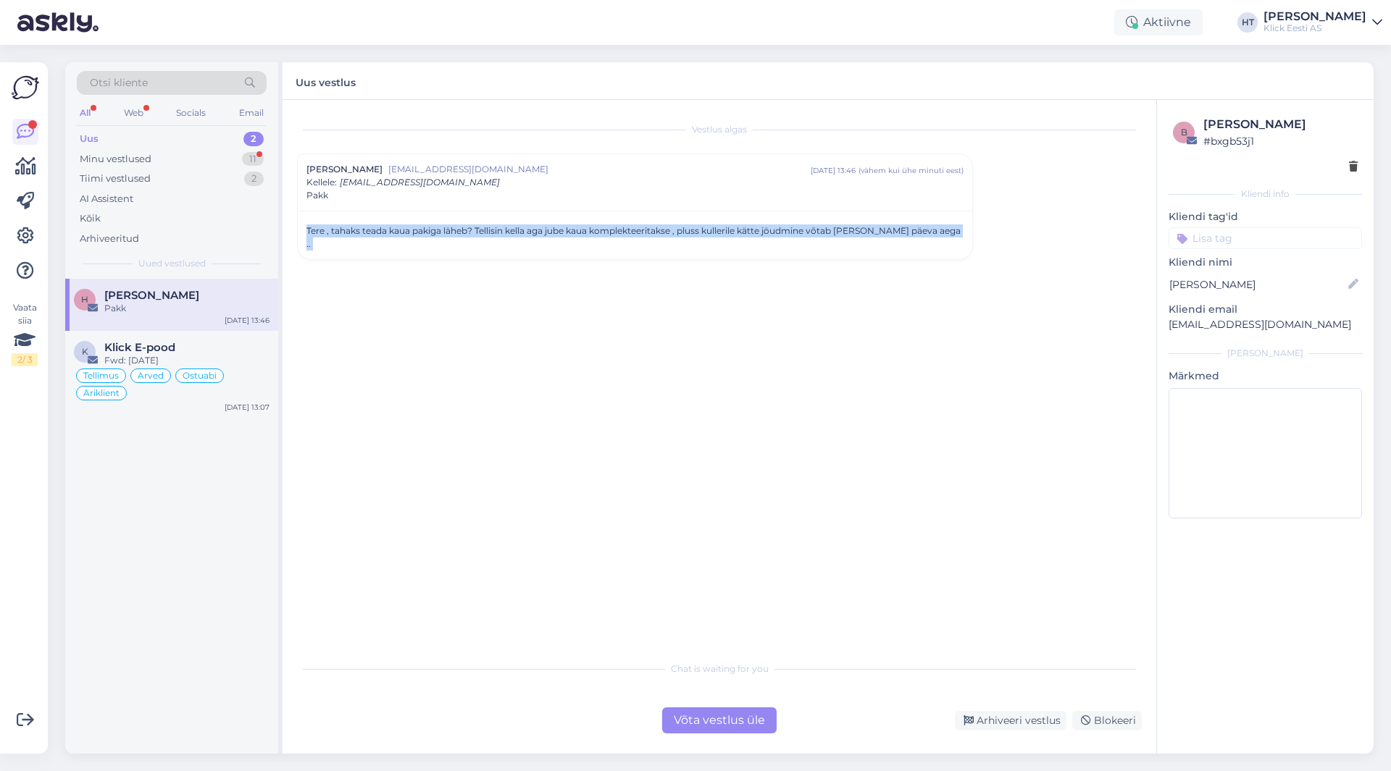
click at [605, 231] on div "Tere , tahaks teada kaua pakiga läheb? Tellisin kella aga jube kaua komplekteer…" at bounding box center [634, 238] width 657 height 26
click at [590, 298] on div "Vestlus algas [PERSON_NAME] [EMAIL_ADDRESS][DOMAIN_NAME] [DATE] 13:46 ( vähem […" at bounding box center [726, 377] width 858 height 527
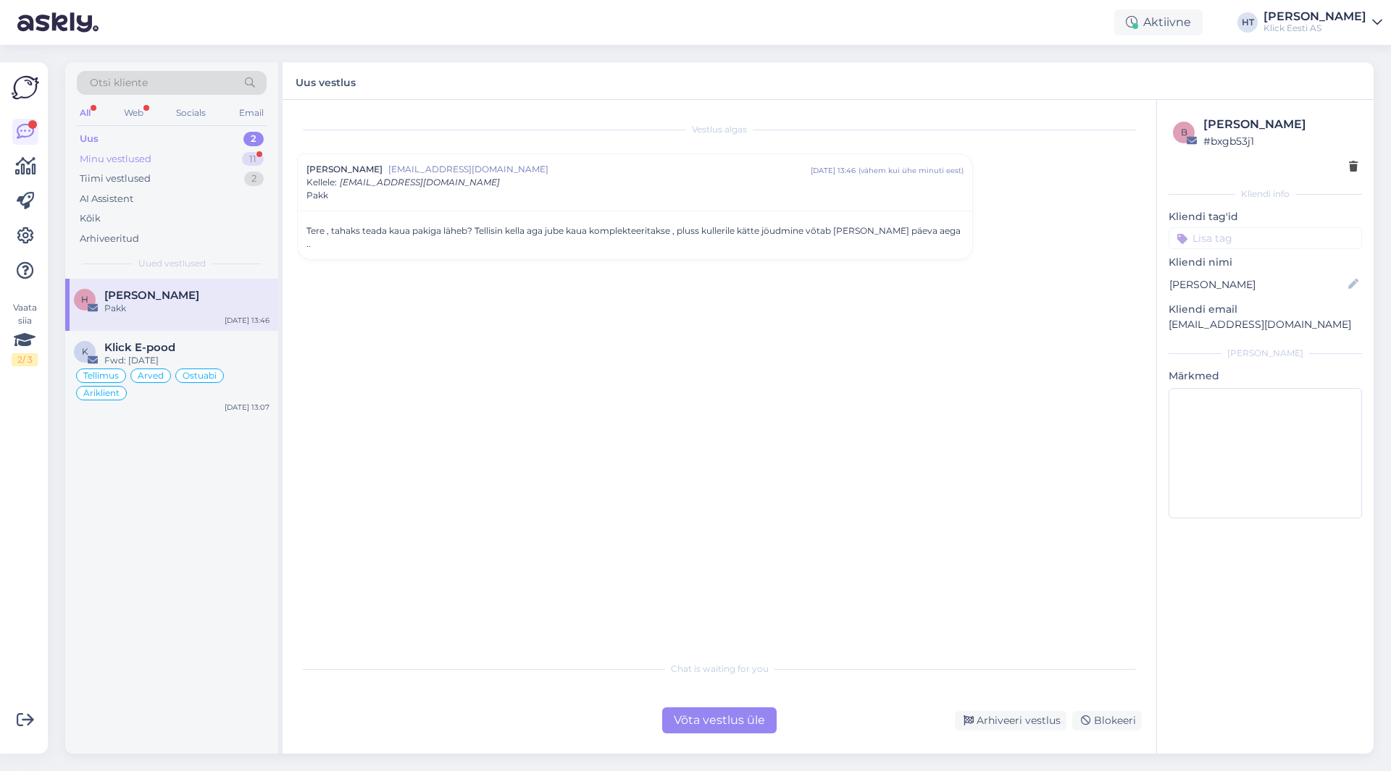
click at [246, 161] on div "11" at bounding box center [253, 159] width 22 height 14
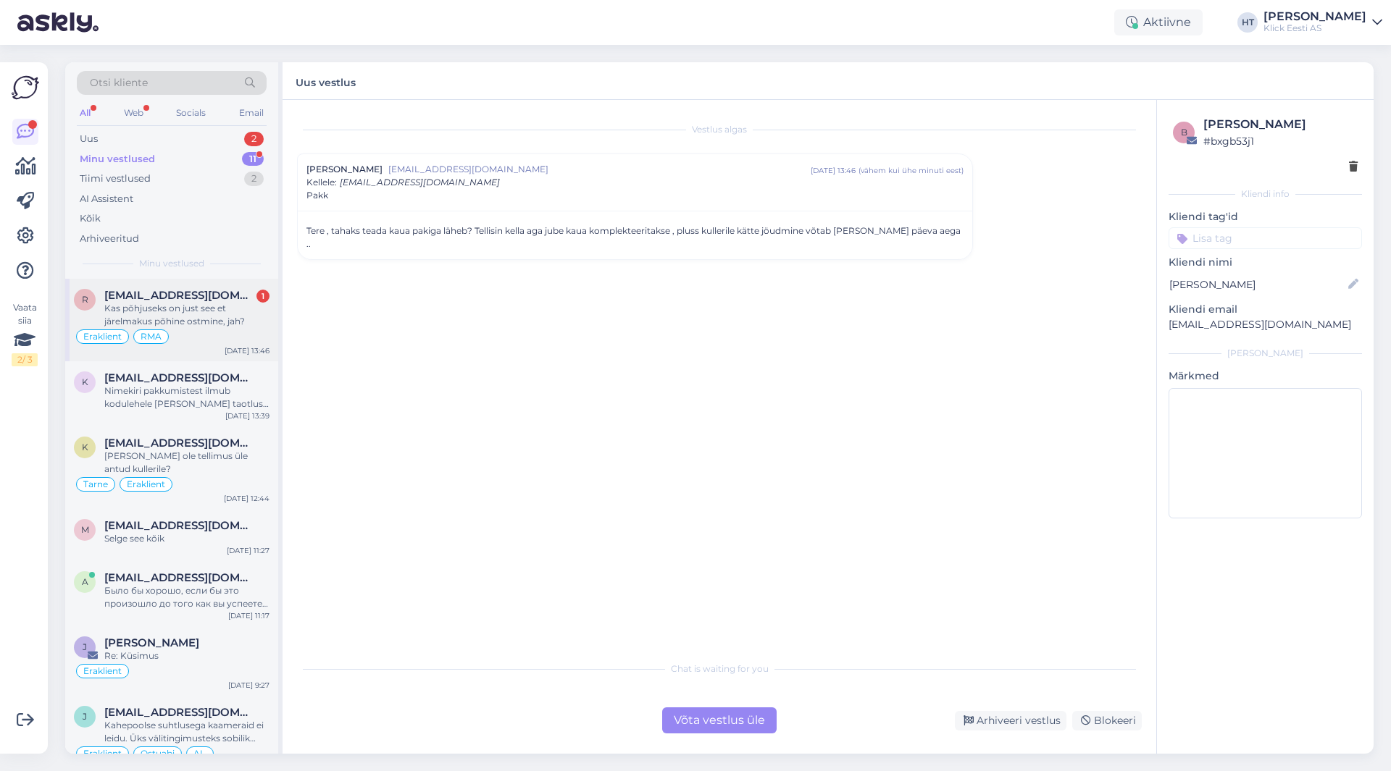
click at [261, 302] on div "Kas põhjuseks on just see et järelmakus põhine ostmine, jah?" at bounding box center [186, 315] width 165 height 26
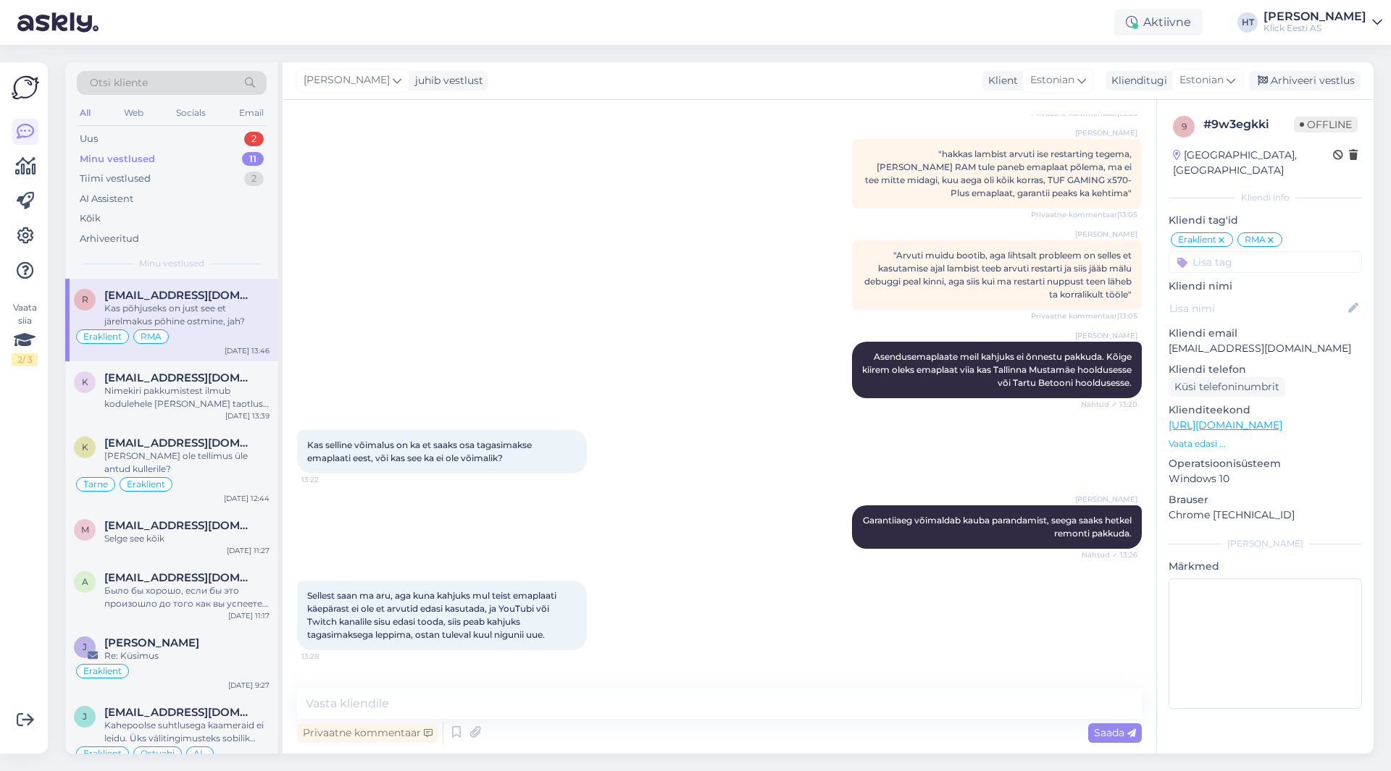
scroll to position [1530, 0]
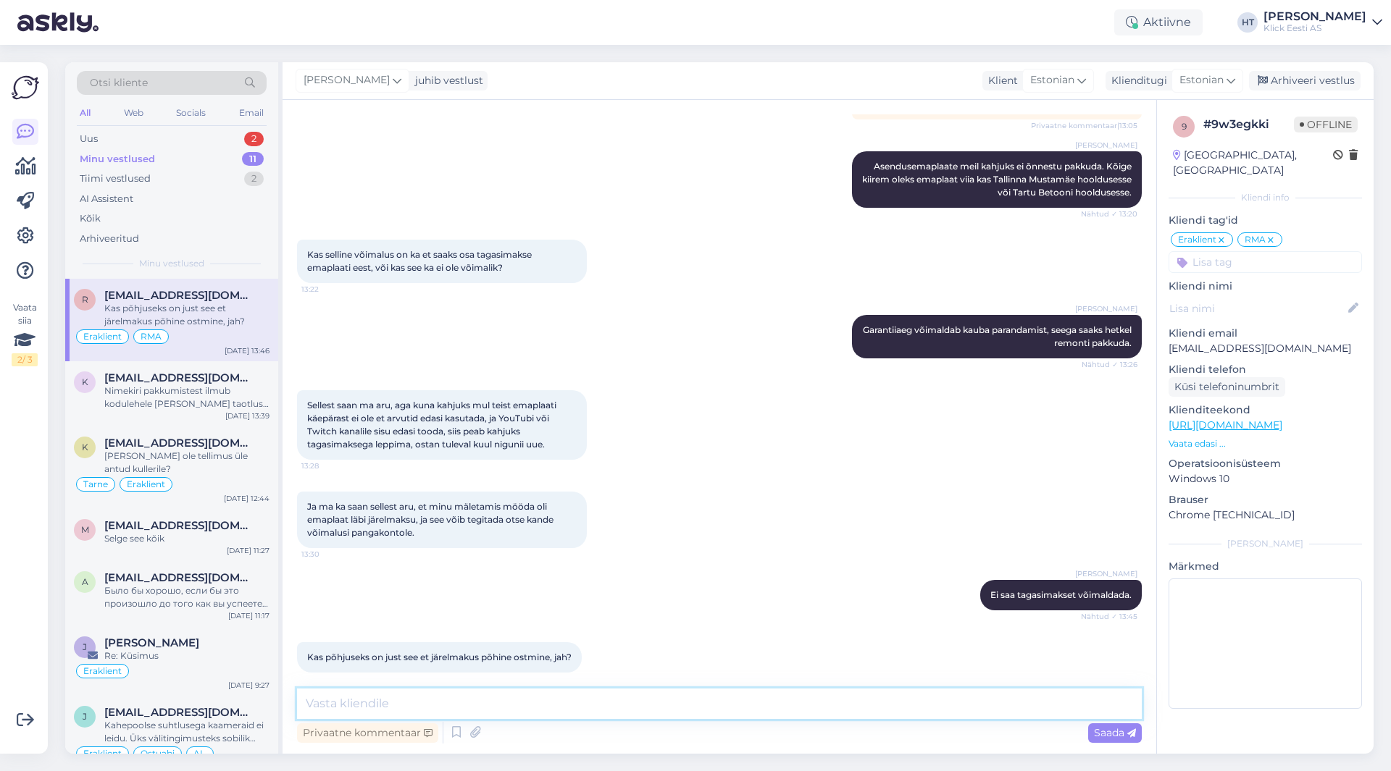
click at [694, 711] on textarea at bounding box center [719, 704] width 844 height 30
click at [442, 698] on textarea at bounding box center [719, 704] width 844 height 30
paste textarea "Tootja garantii piirdub riistvara algsete omaduste ja seisukorra taastamisega. …"
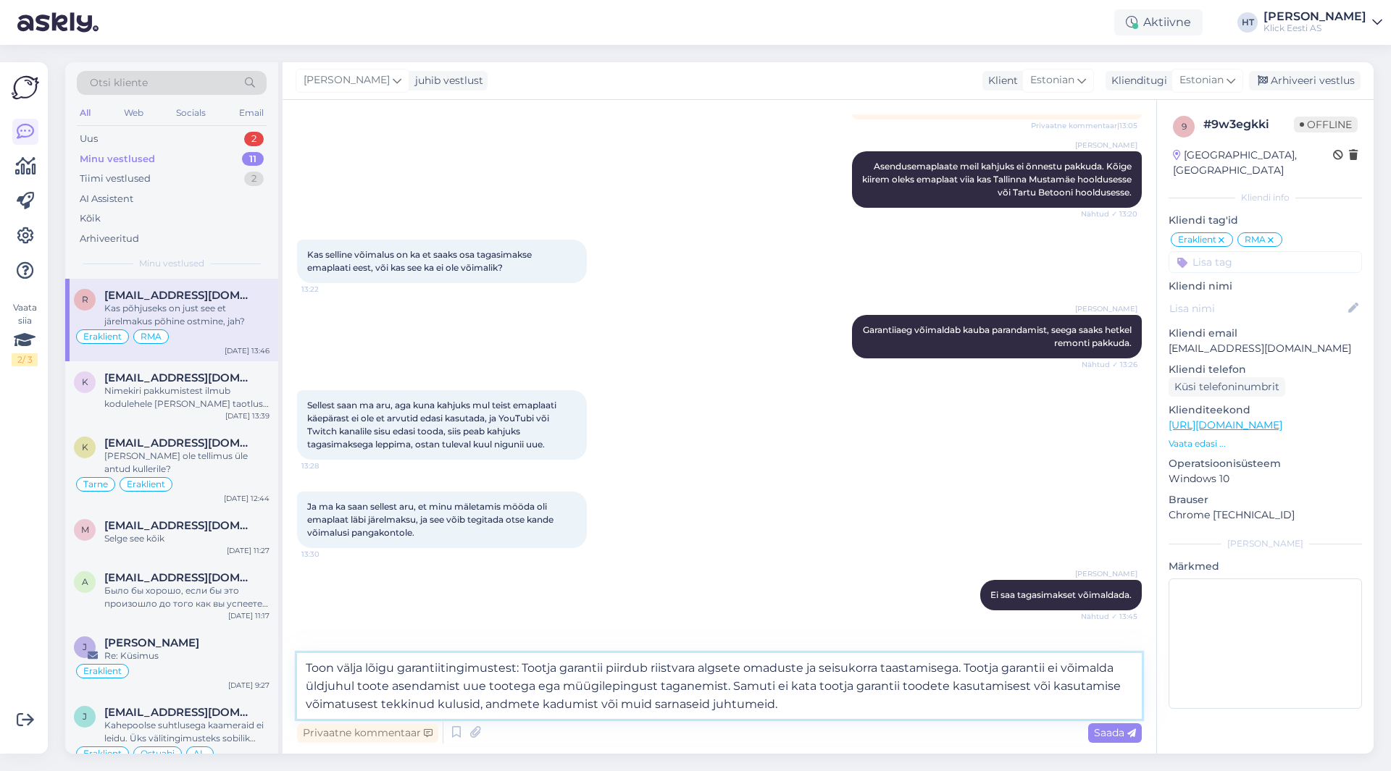
click at [525, 664] on textarea "Toon välja lõigu garantiitingimustest: Tootja garantii piirdub riistvara algset…" at bounding box center [719, 686] width 844 height 66
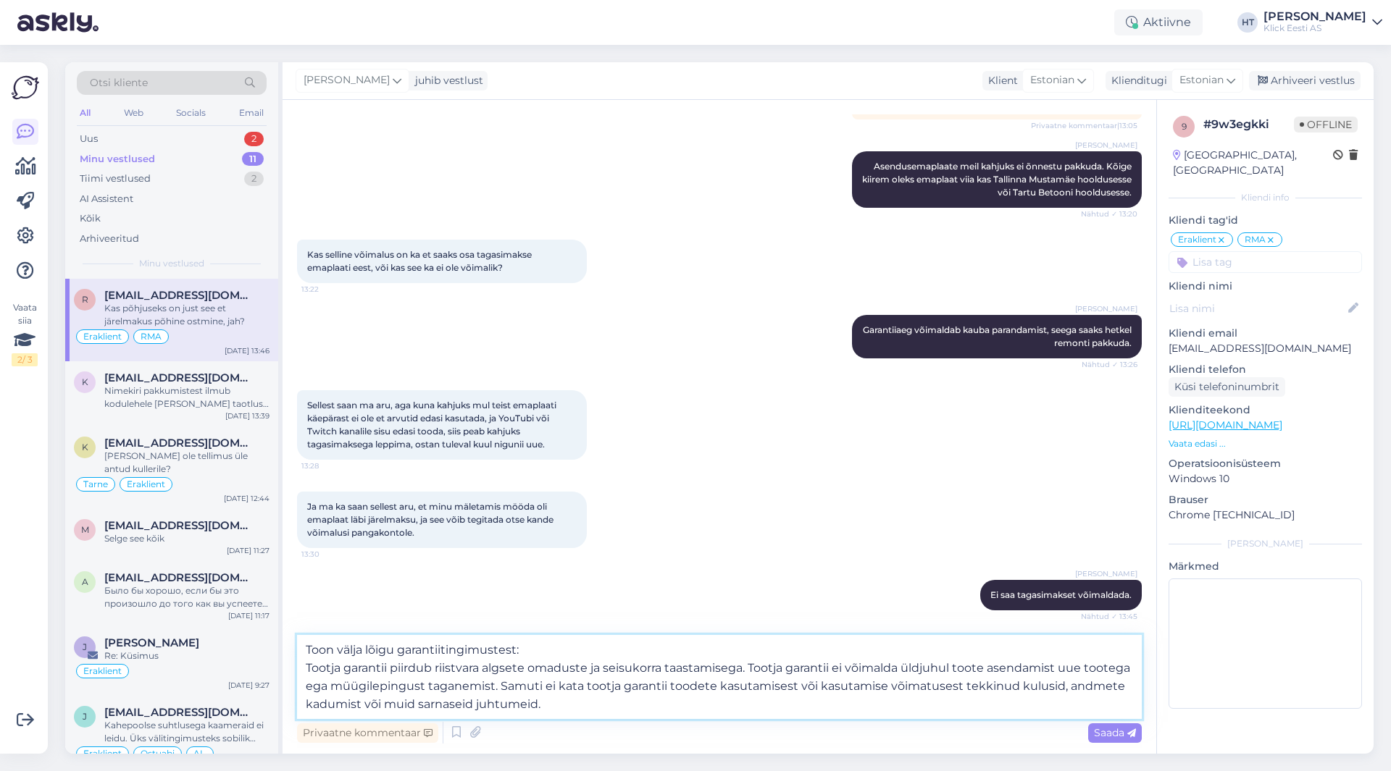
type textarea "Toon välja lõigu garantiitingimustest: Tootja garantii piirdub riistvara algset…"
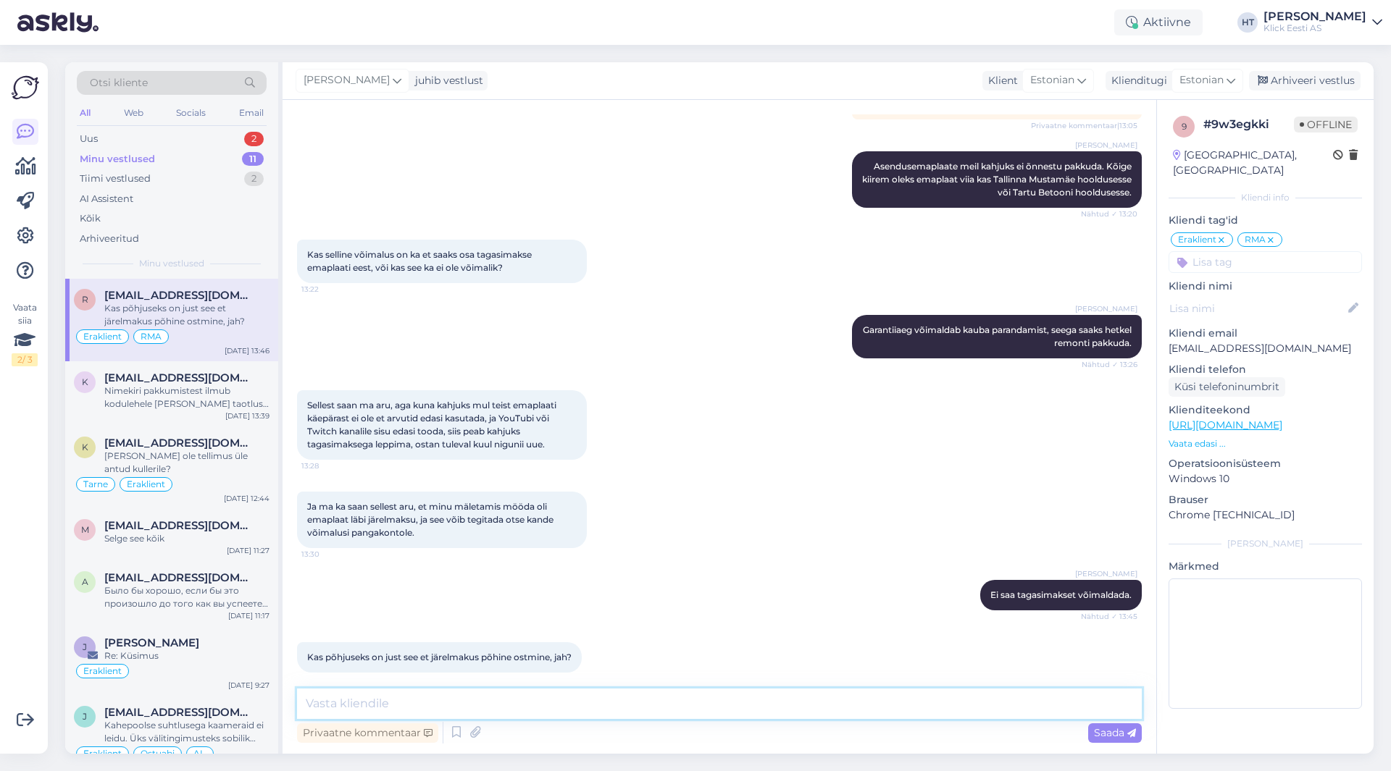
scroll to position [1684, 0]
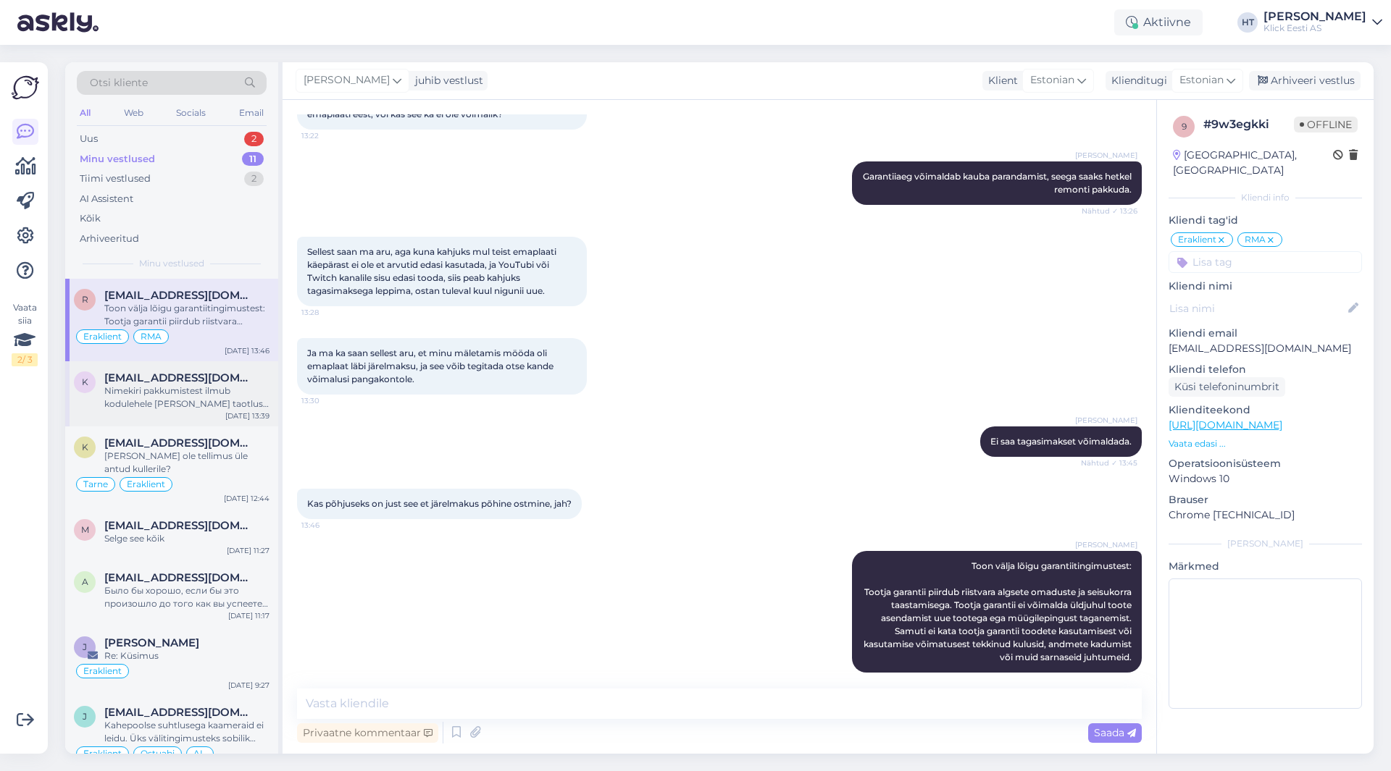
click at [111, 382] on span "[EMAIL_ADDRESS][DOMAIN_NAME]" at bounding box center [179, 378] width 151 height 13
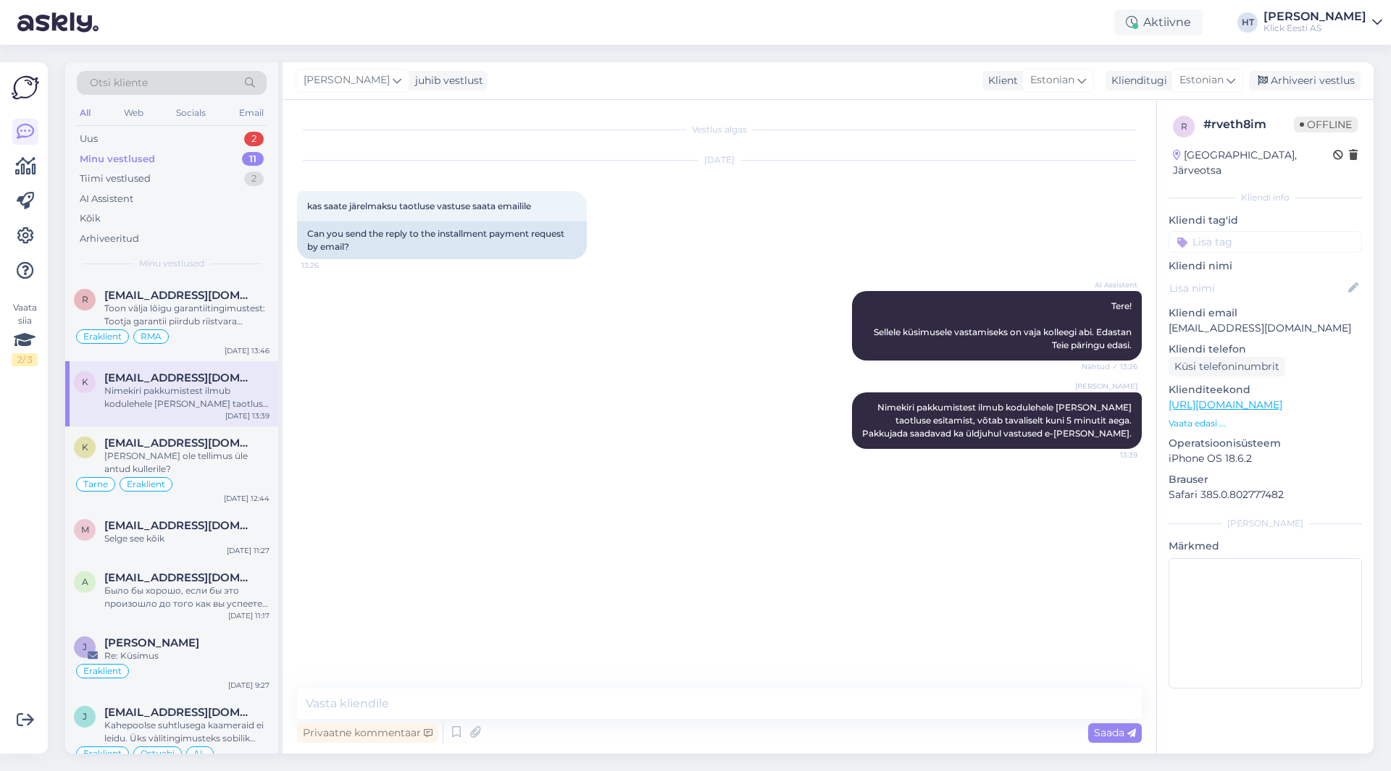
scroll to position [0, 0]
click at [193, 142] on div "Uus 2" at bounding box center [172, 139] width 190 height 20
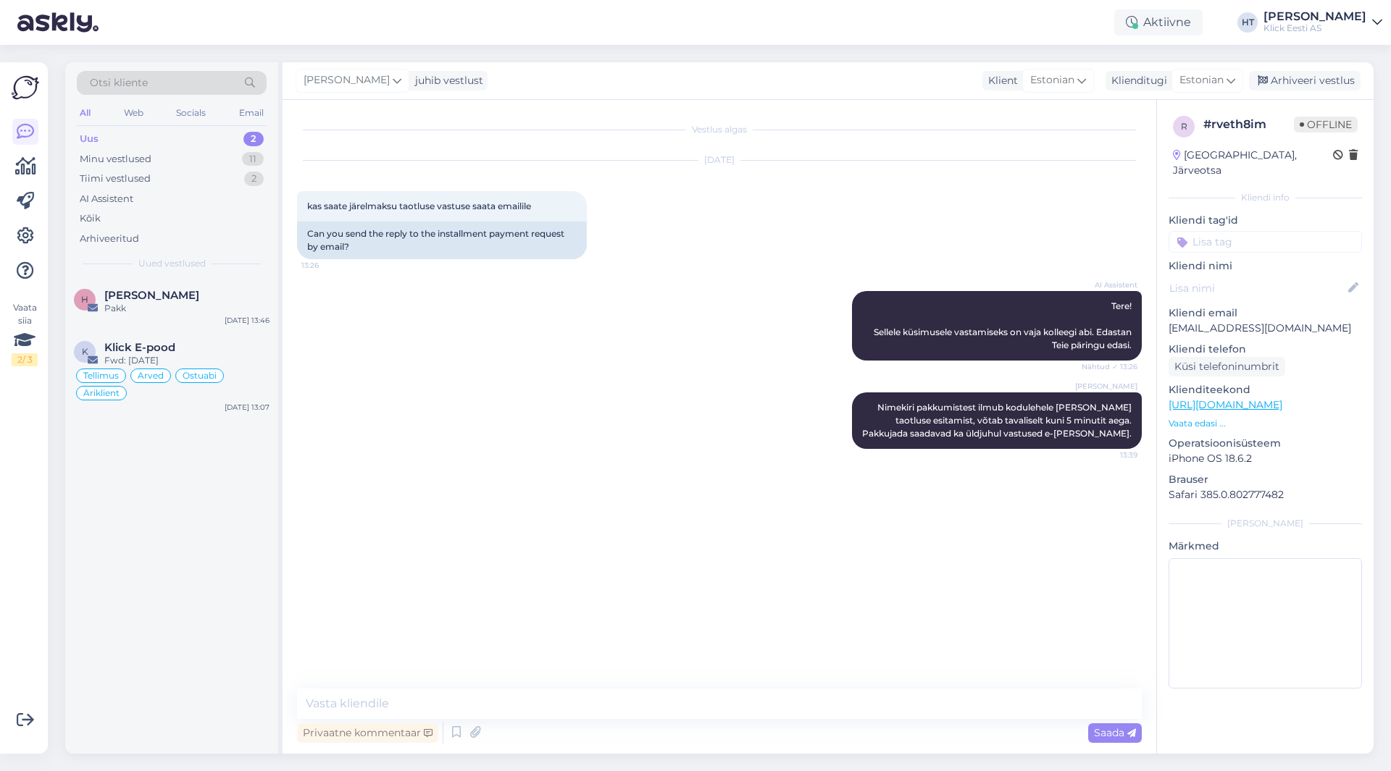
click at [217, 540] on div "H [PERSON_NAME] Pakk [DATE] 13:46 K Klick E-pood Fwd: [DATE] Tellimus Arved Ost…" at bounding box center [171, 516] width 213 height 475
click at [227, 167] on div "Minu vestlused 11" at bounding box center [172, 159] width 190 height 20
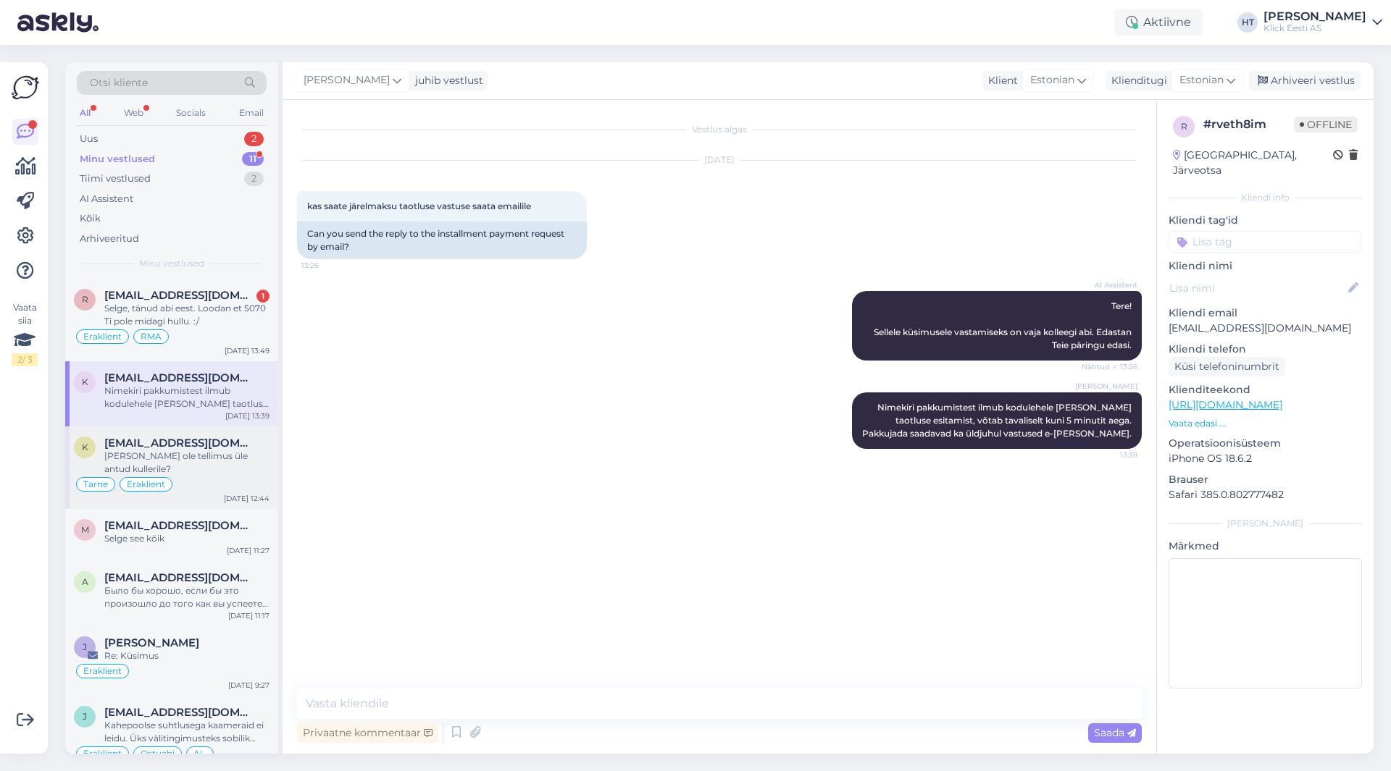
click at [202, 457] on div "[PERSON_NAME] ole tellimus üle antud kullerile?" at bounding box center [186, 463] width 165 height 26
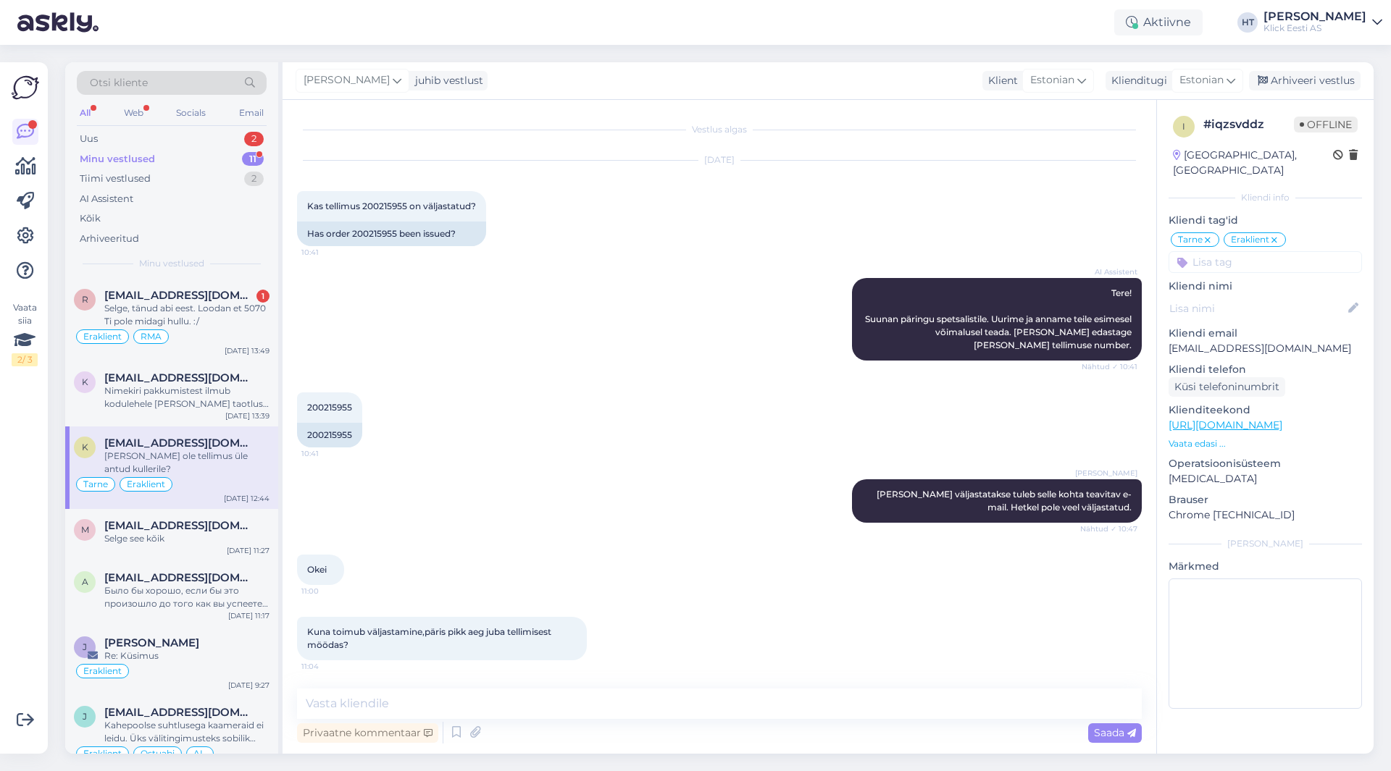
scroll to position [231, 0]
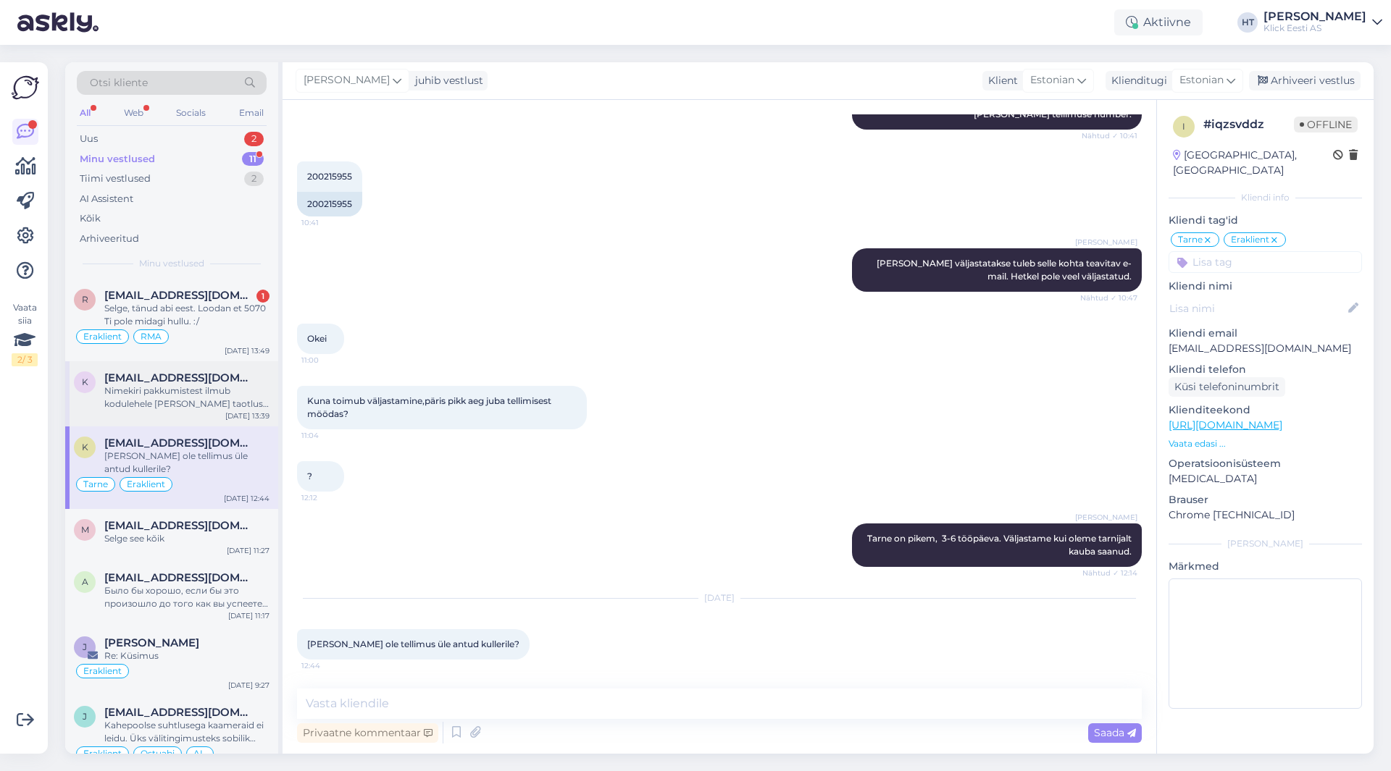
click at [203, 413] on div "k [EMAIL_ADDRESS][DOMAIN_NAME] Nimekiri pakkumistest ilmub kodulehele [PERSON_N…" at bounding box center [171, 393] width 213 height 65
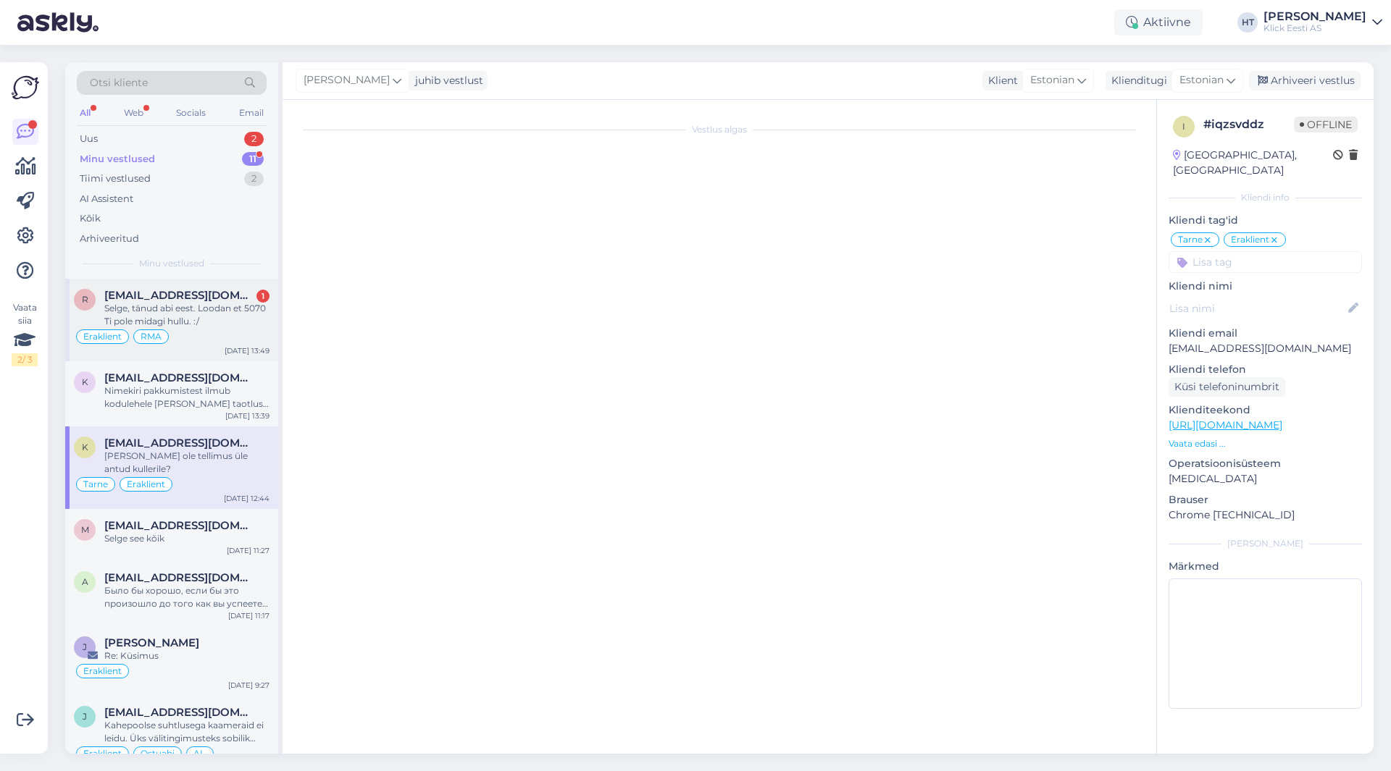
scroll to position [0, 0]
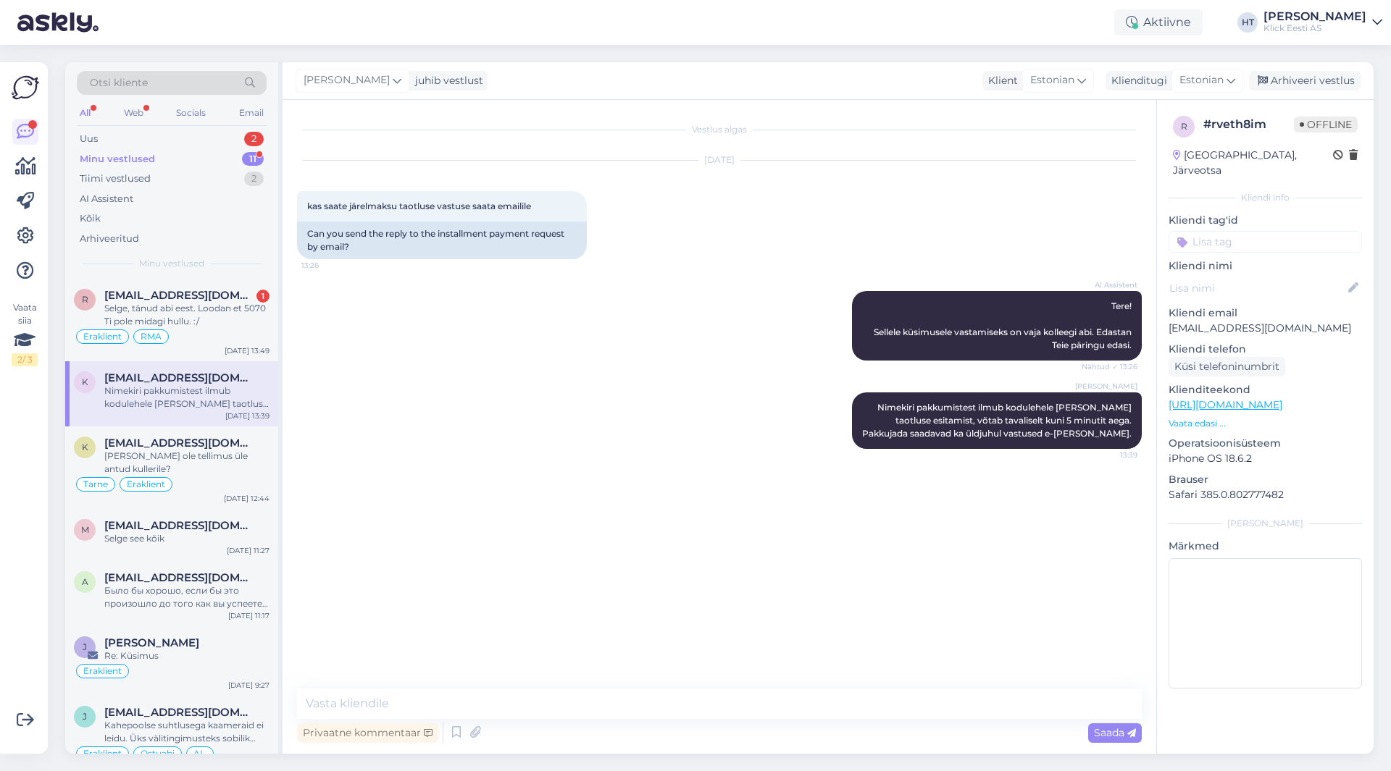
click at [204, 162] on div "Minu vestlused 11" at bounding box center [172, 159] width 190 height 20
click at [206, 154] on div "Minu vestlused 11" at bounding box center [172, 159] width 190 height 20
click at [211, 130] on div "Uus 2" at bounding box center [172, 139] width 190 height 20
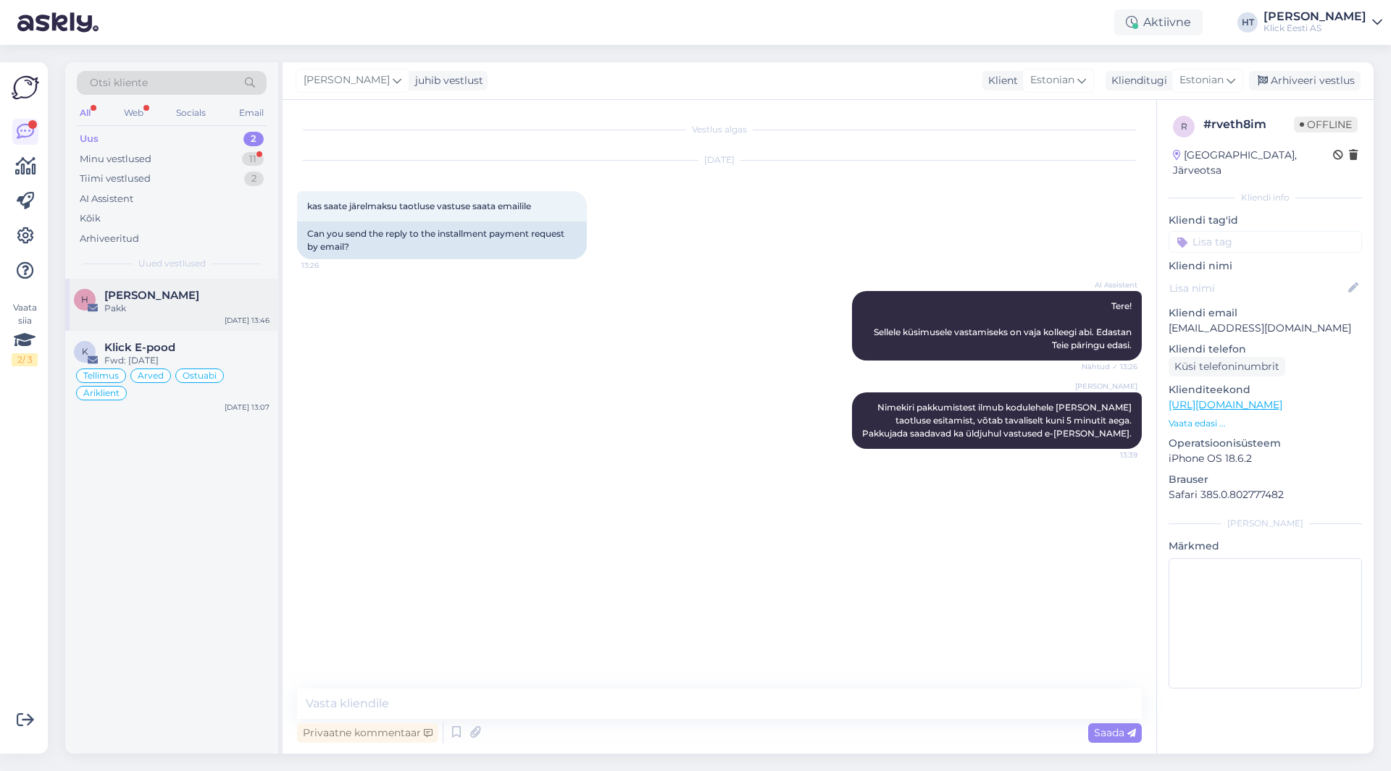
click at [214, 287] on div "H [PERSON_NAME] Pakk [DATE] 13:46" at bounding box center [171, 305] width 213 height 52
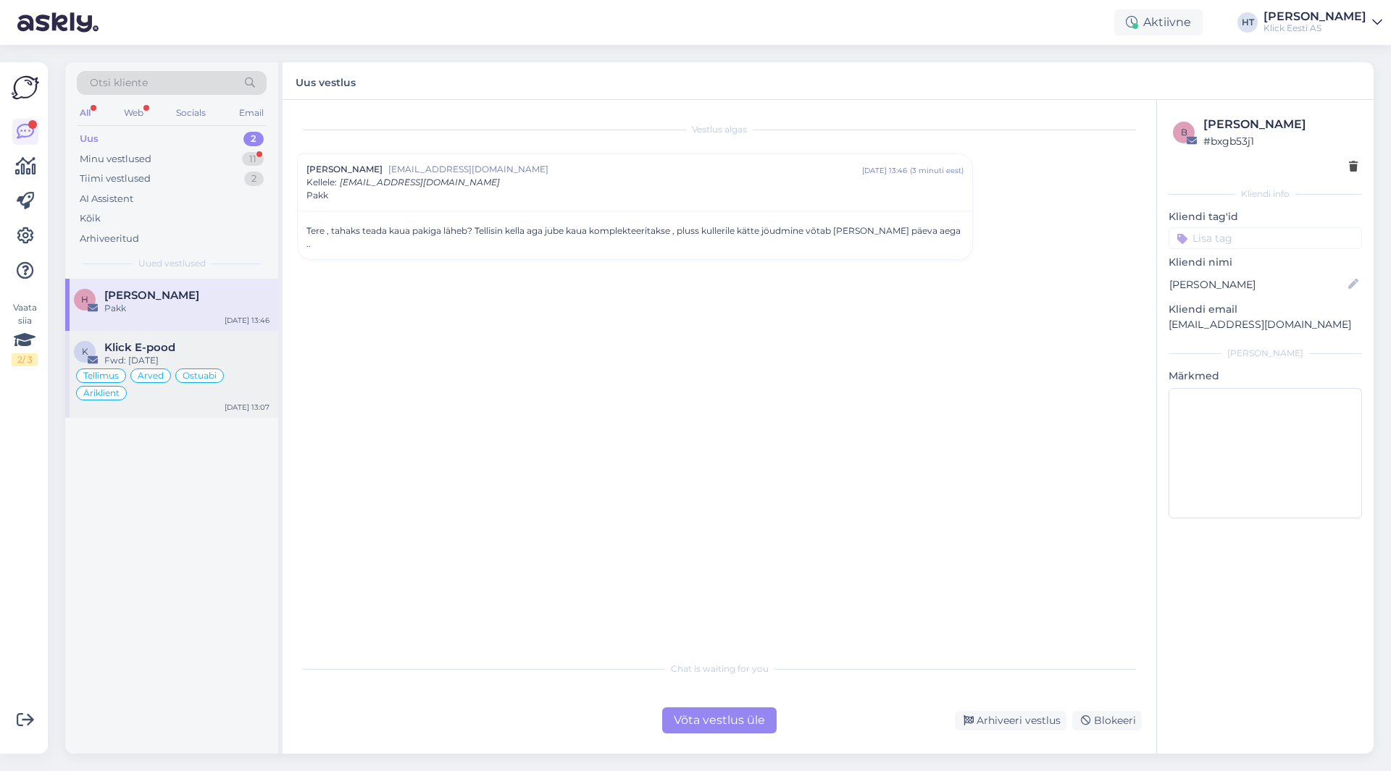
click at [204, 353] on div "Klick E-pood" at bounding box center [186, 347] width 165 height 13
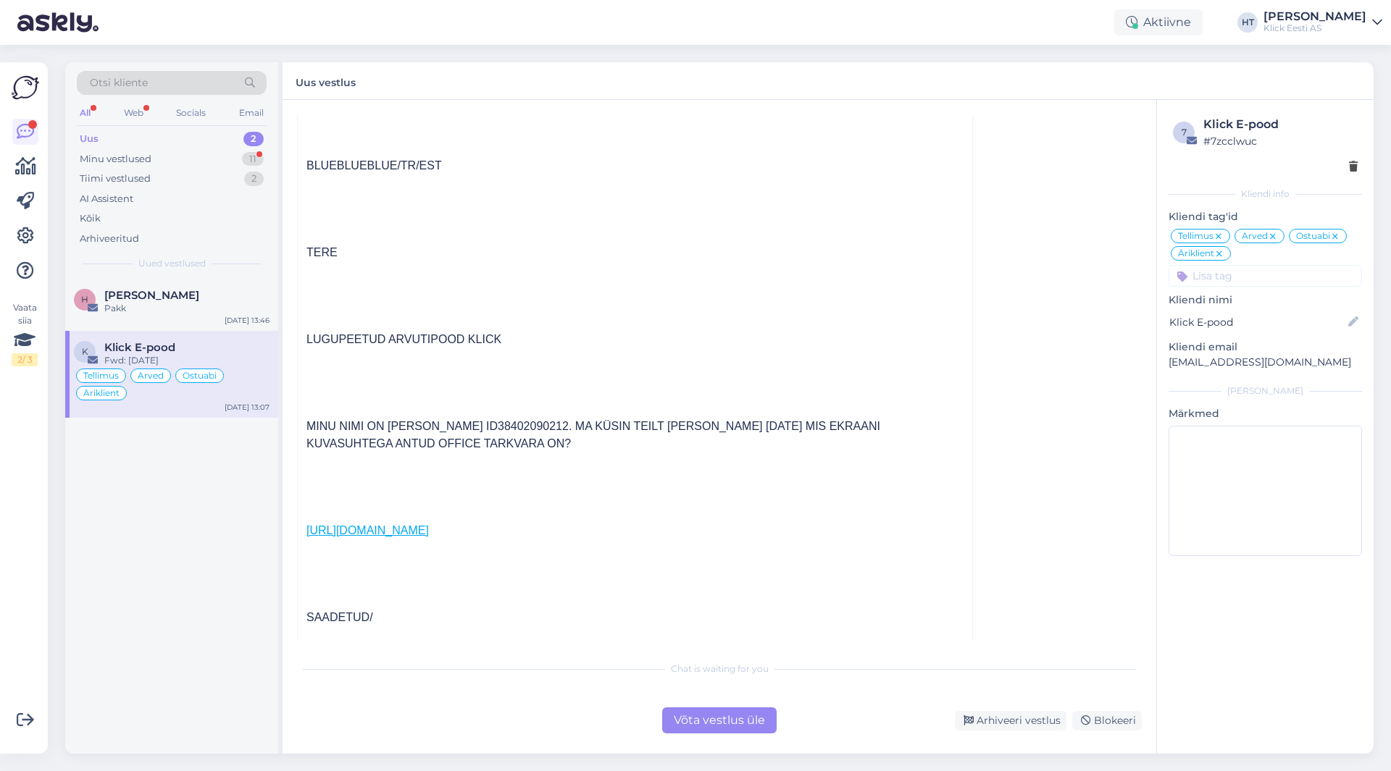
scroll to position [5018, 0]
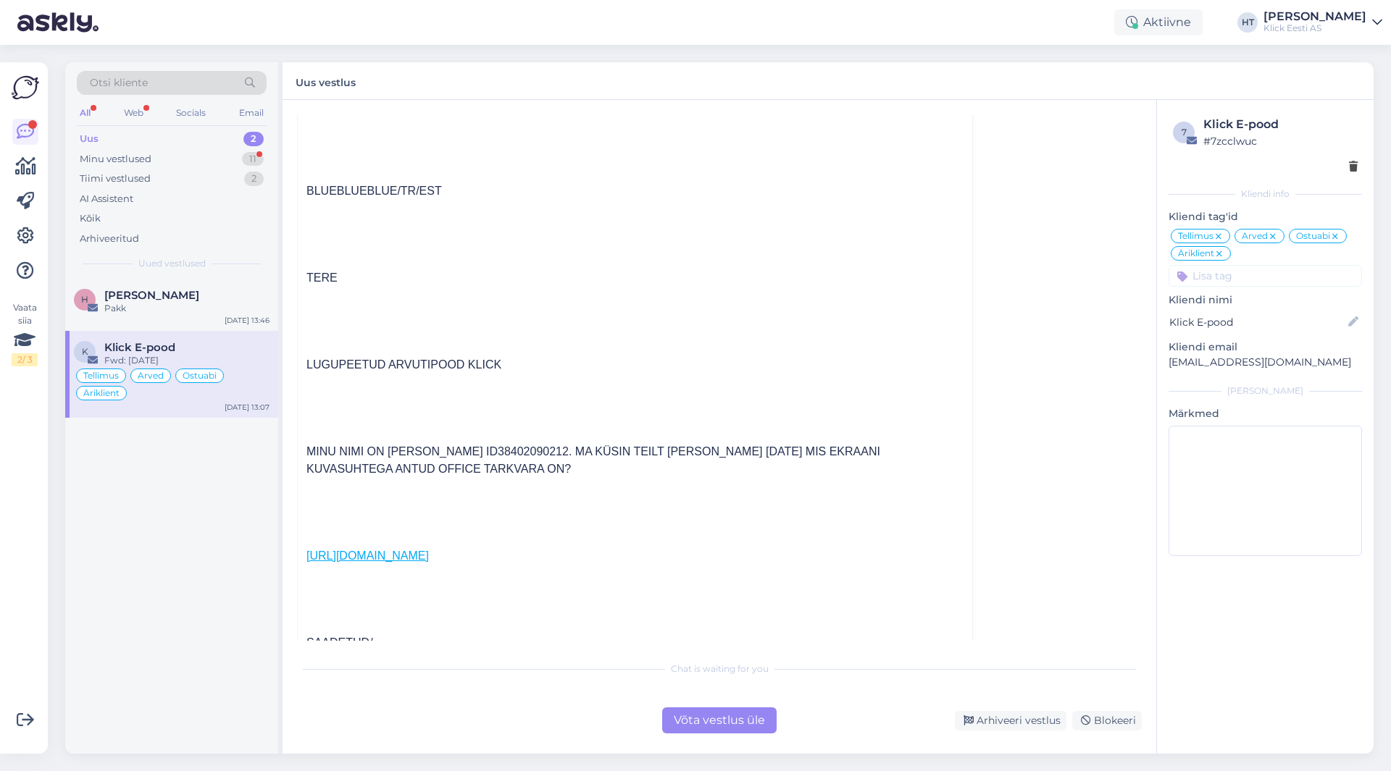
drag, startPoint x: 598, startPoint y: 477, endPoint x: 309, endPoint y: 450, distance: 290.2
click at [306, 451] on div "MINU NIMI ON [PERSON_NAME] ID38402090212. MA KÜSIN TEILT [PERSON_NAME] [DATE] M…" at bounding box center [634, 460] width 657 height 35
click at [309, 450] on div "MINU NIMI ON [PERSON_NAME] ID38402090212. MA KÜSIN TEILT [PERSON_NAME] [DATE] M…" at bounding box center [634, 460] width 657 height 35
drag, startPoint x: 307, startPoint y: 448, endPoint x: 584, endPoint y: 464, distance: 277.8
click at [584, 464] on div "MINU NIMI ON [PERSON_NAME] ID38402090212. MA KÜSIN TEILT [PERSON_NAME] [DATE] M…" at bounding box center [634, 460] width 657 height 35
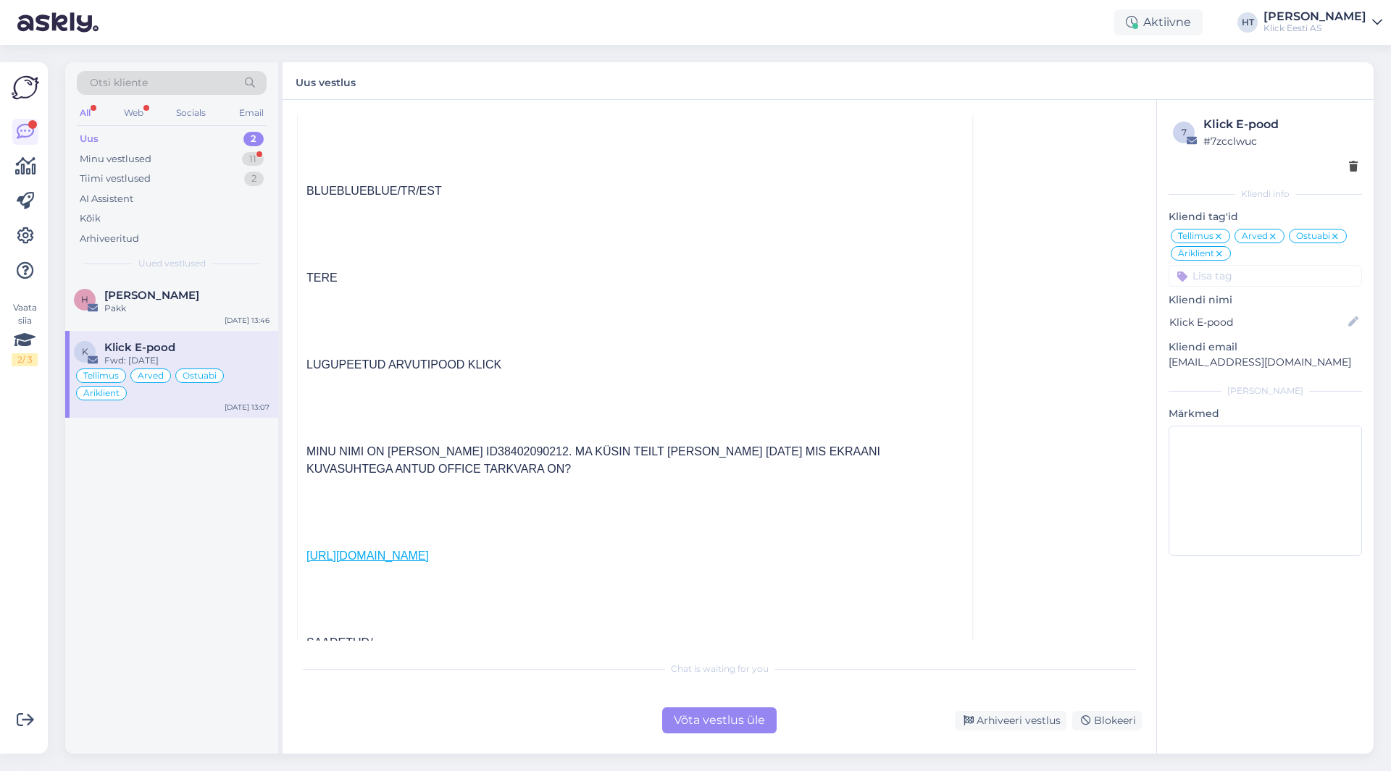
click at [586, 466] on div "MINU NIMI ON [PERSON_NAME] ID38402090212. MA KÜSIN TEILT [PERSON_NAME] [DATE] M…" at bounding box center [634, 460] width 657 height 35
drag, startPoint x: 579, startPoint y: 471, endPoint x: 282, endPoint y: 456, distance: 298.0
click at [282, 456] on div "Otsi kliente All Web Socials Email Uus 2 Minu vestlused 11 Tiimi vestlused 2 AI…" at bounding box center [719, 408] width 1308 height 692
click at [310, 451] on div "MINU NIMI ON [PERSON_NAME] ID38402090212. MA KÜSIN TEILT [PERSON_NAME] [DATE] M…" at bounding box center [634, 460] width 657 height 35
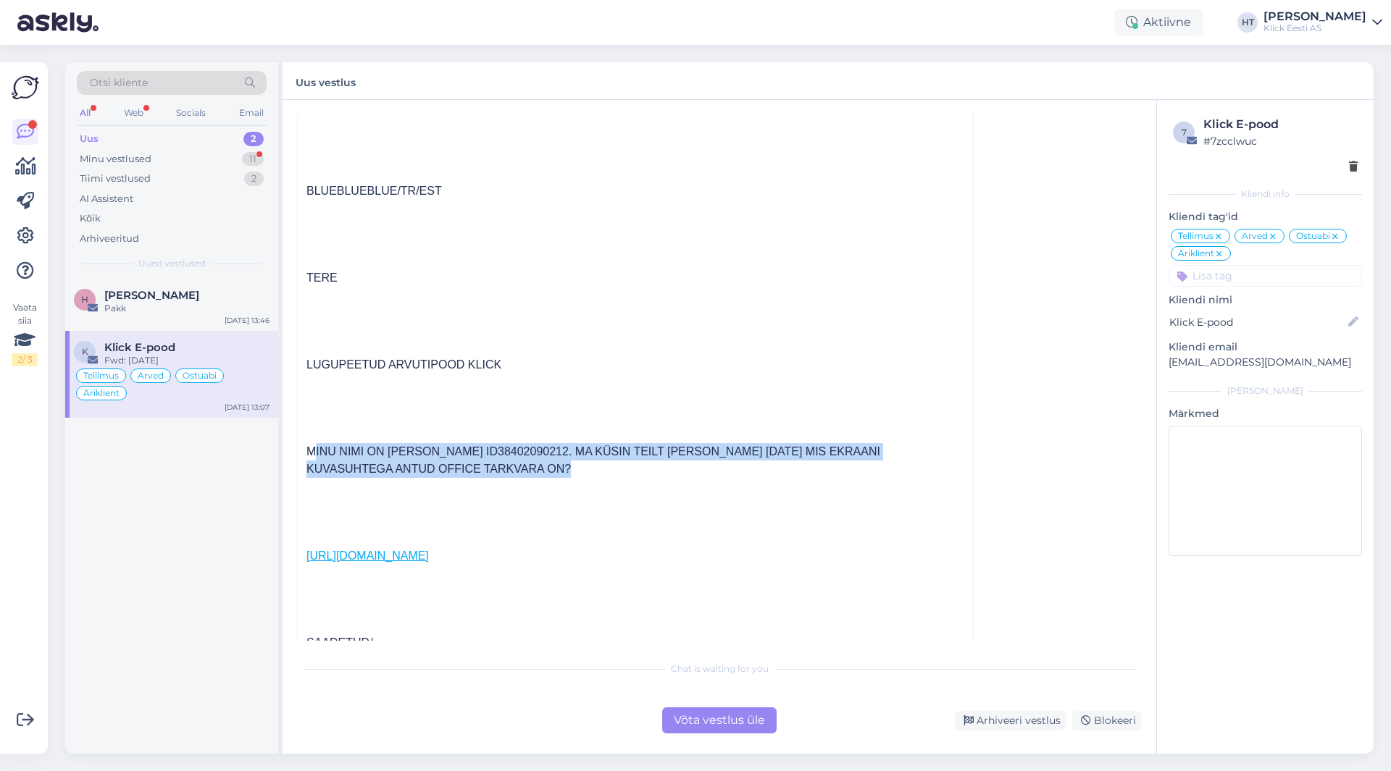
drag, startPoint x: 306, startPoint y: 448, endPoint x: 611, endPoint y: 479, distance: 306.4
click at [611, 479] on div "---------- Forwarded message --------- Saatja: [PERSON_NAME] < [PERSON_NAME][EM…" at bounding box center [635, 669] width 674 height 1374
click at [605, 471] on div "MINU NIMI ON [PERSON_NAME] ID38402090212. MA KÜSIN TEILT [PERSON_NAME] [DATE] M…" at bounding box center [634, 460] width 657 height 35
click at [571, 466] on div "MINU NIMI ON [PERSON_NAME] ID38402090212. MA KÜSIN TEILT [PERSON_NAME] [DATE] M…" at bounding box center [634, 460] width 657 height 35
drag, startPoint x: 581, startPoint y: 468, endPoint x: 294, endPoint y: 446, distance: 287.6
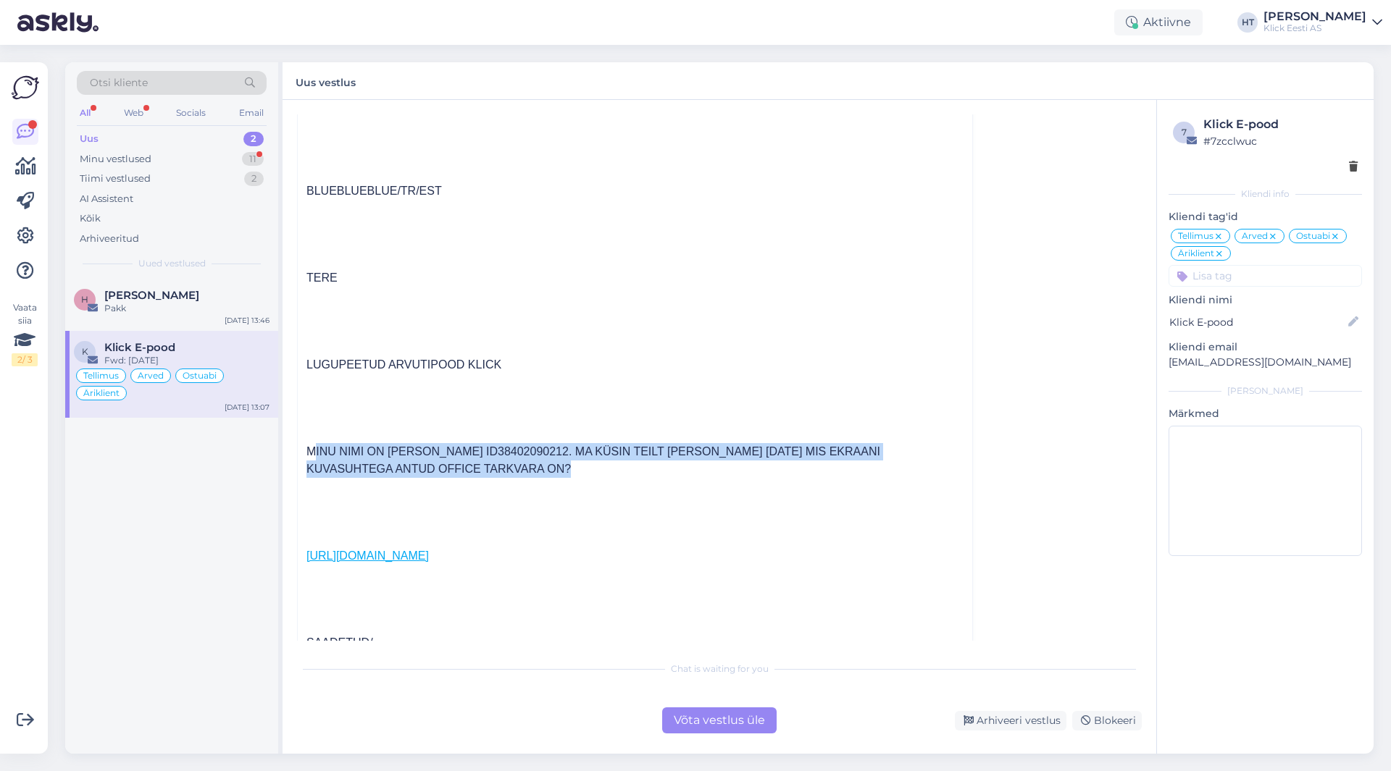
click at [294, 446] on div "Vestlus algas Klick E-pood [EMAIL_ADDRESS][DOMAIN_NAME] [DATE] 10:31 ( 8 kuu ee…" at bounding box center [718, 427] width 873 height 654
click at [301, 447] on div "---------- Forwarded message --------- Saatja: [PERSON_NAME] < [PERSON_NAME][EM…" at bounding box center [635, 669] width 674 height 1374
drag, startPoint x: 301, startPoint y: 447, endPoint x: 576, endPoint y: 471, distance: 275.5
click at [576, 471] on div "---------- Forwarded message --------- Saatja: [PERSON_NAME] < [PERSON_NAME][EM…" at bounding box center [635, 669] width 674 height 1374
click at [576, 471] on div "MINU NIMI ON [PERSON_NAME] ID38402090212. MA KÜSIN TEILT [PERSON_NAME] [DATE] M…" at bounding box center [634, 460] width 657 height 35
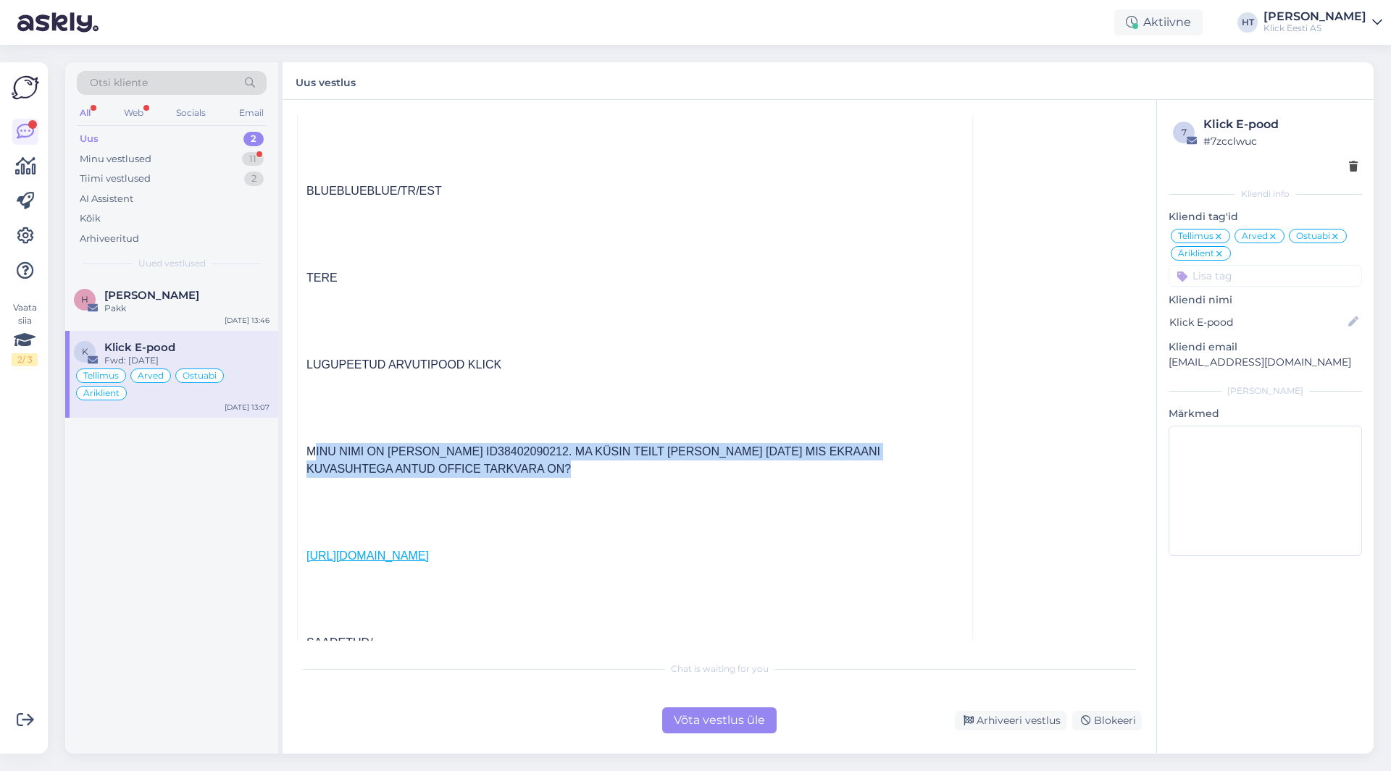
drag, startPoint x: 576, startPoint y: 471, endPoint x: 303, endPoint y: 443, distance: 273.7
click at [303, 443] on div "---------- Forwarded message --------- Saatja: [PERSON_NAME] < [PERSON_NAME][EM…" at bounding box center [635, 669] width 674 height 1374
click at [287, 460] on div "Vestlus algas Klick E-pood [EMAIL_ADDRESS][DOMAIN_NAME] [DATE] 10:31 ( 8 kuu ee…" at bounding box center [718, 427] width 873 height 654
drag, startPoint x: 303, startPoint y: 447, endPoint x: 600, endPoint y: 464, distance: 298.1
click at [600, 464] on div "---------- Forwarded message --------- Saatja: [PERSON_NAME] < [PERSON_NAME][EM…" at bounding box center [635, 669] width 674 height 1374
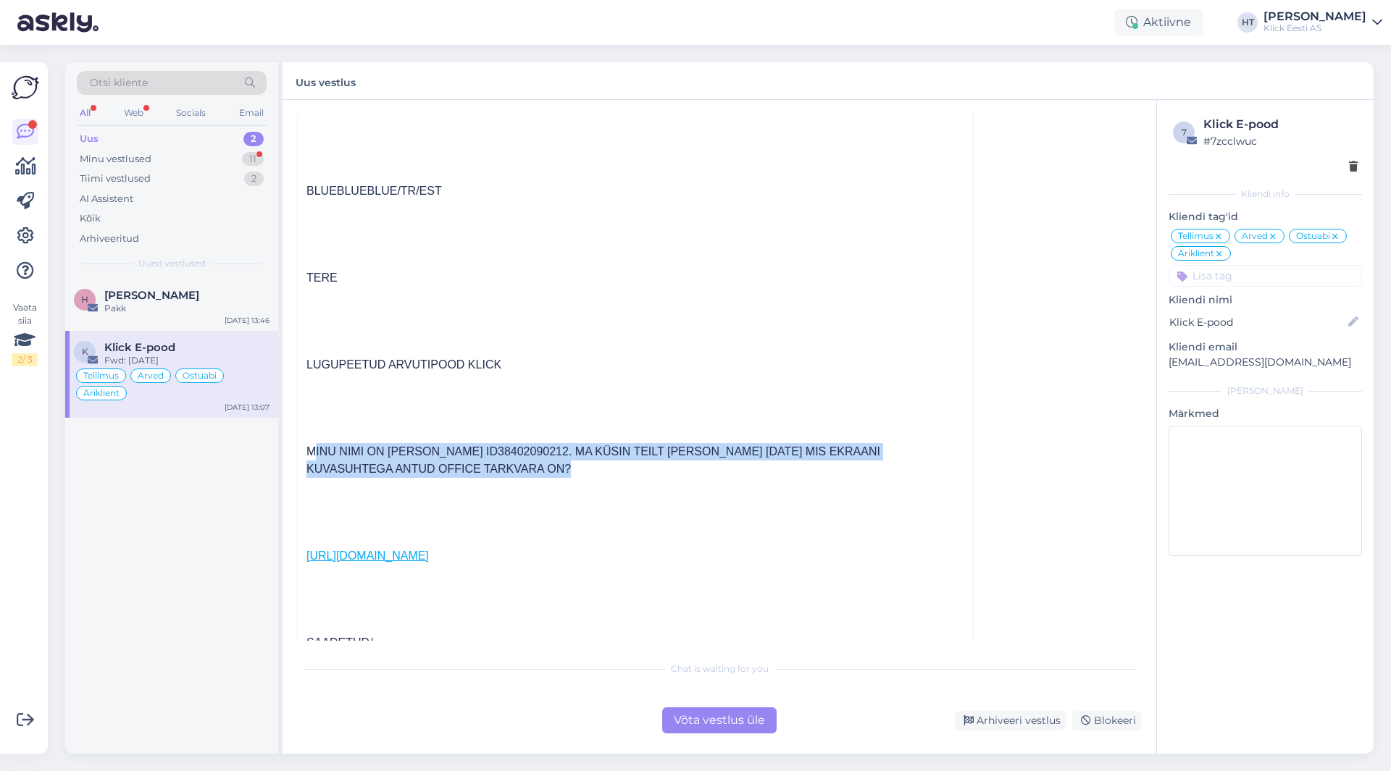
click at [600, 464] on div "MINU NIMI ON [PERSON_NAME] ID38402090212. MA KÜSIN TEILT [PERSON_NAME] [DATE] M…" at bounding box center [634, 460] width 657 height 35
drag, startPoint x: 597, startPoint y: 470, endPoint x: 308, endPoint y: 443, distance: 290.3
click at [308, 443] on div "BLUEBLUEBLUE/TR/EST TERE LUGUPEETUD ARVUTIPOOD [PERSON_NAME] NIMI ON [PERSON_NA…" at bounding box center [634, 730] width 657 height 1234
click at [307, 448] on div "MINU NIMI ON [PERSON_NAME] ID38402090212. MA KÜSIN TEILT [PERSON_NAME] [DATE] M…" at bounding box center [634, 460] width 657 height 35
drag, startPoint x: 305, startPoint y: 449, endPoint x: 577, endPoint y: 464, distance: 272.0
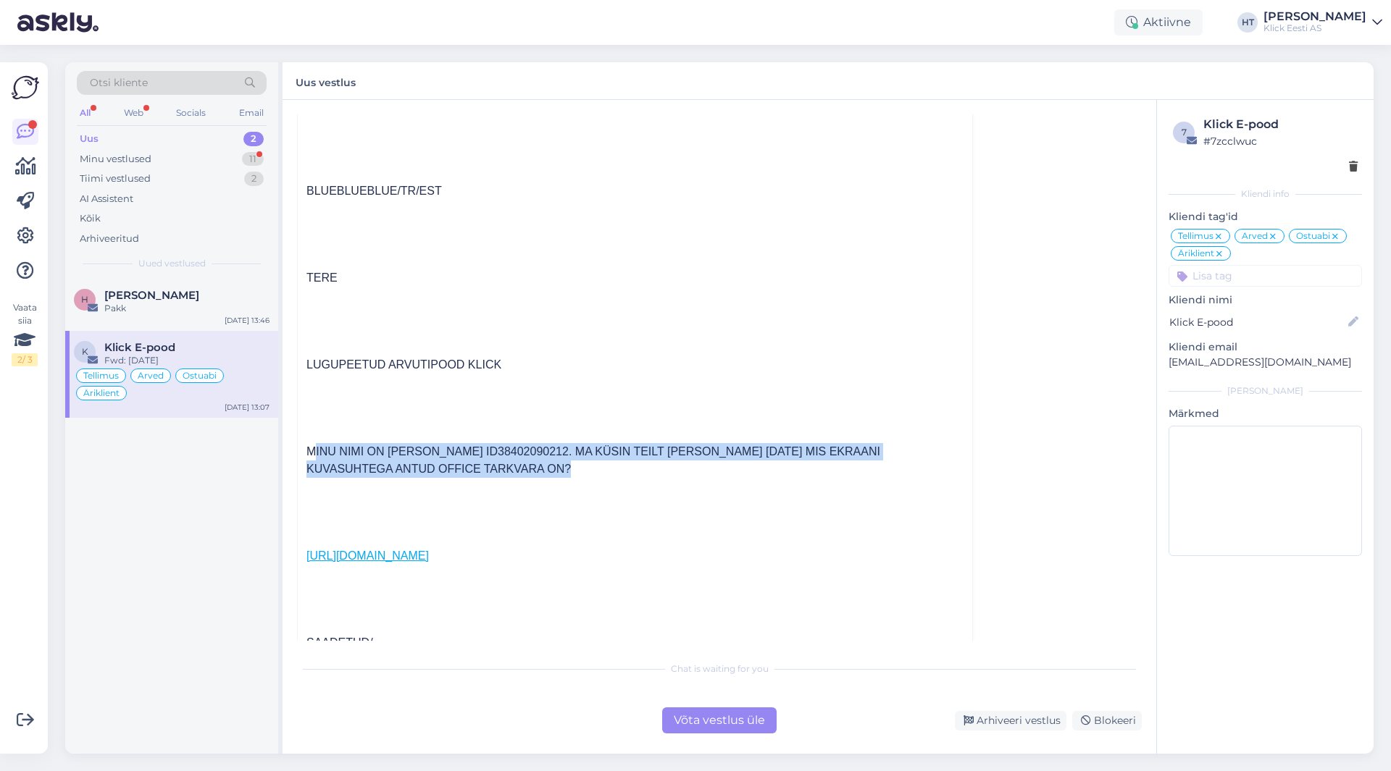
click at [577, 464] on div "---------- Forwarded message --------- Saatja: [PERSON_NAME] < [PERSON_NAME][EM…" at bounding box center [635, 669] width 674 height 1374
click at [582, 466] on div "MINU NIMI ON [PERSON_NAME] ID38402090212. MA KÜSIN TEILT [PERSON_NAME] [DATE] M…" at bounding box center [634, 460] width 657 height 35
drag, startPoint x: 574, startPoint y: 467, endPoint x: 306, endPoint y: 448, distance: 269.4
click at [306, 448] on div "---------- Forwarded message --------- Saatja: [PERSON_NAME] < [PERSON_NAME][EM…" at bounding box center [635, 669] width 674 height 1374
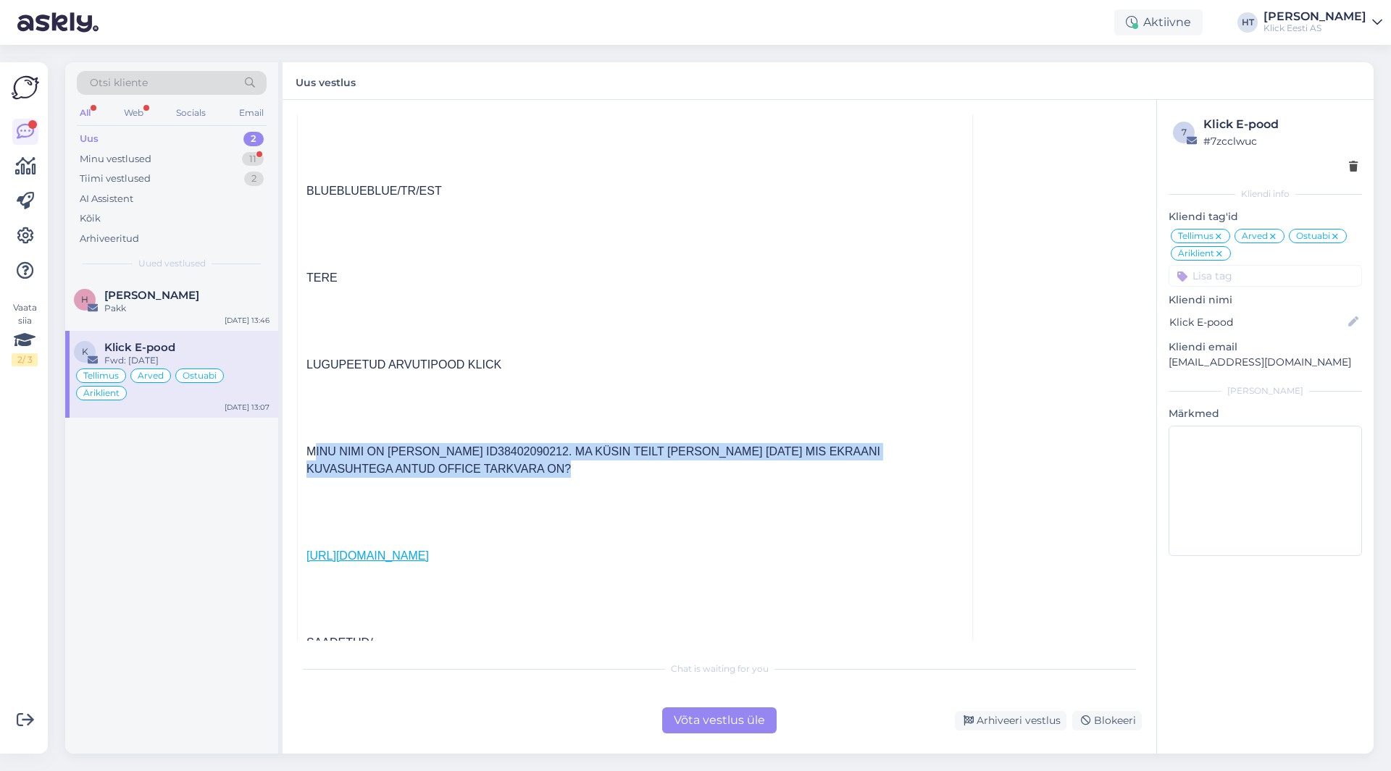
drag, startPoint x: 306, startPoint y: 448, endPoint x: 579, endPoint y: 465, distance: 274.3
click at [579, 465] on div "---------- Forwarded message --------- Saatja: [PERSON_NAME] < [PERSON_NAME][EM…" at bounding box center [635, 669] width 674 height 1374
click at [580, 465] on div "MINU NIMI ON [PERSON_NAME] ID38402090212. MA KÜSIN TEILT [PERSON_NAME] [DATE] M…" at bounding box center [634, 460] width 657 height 35
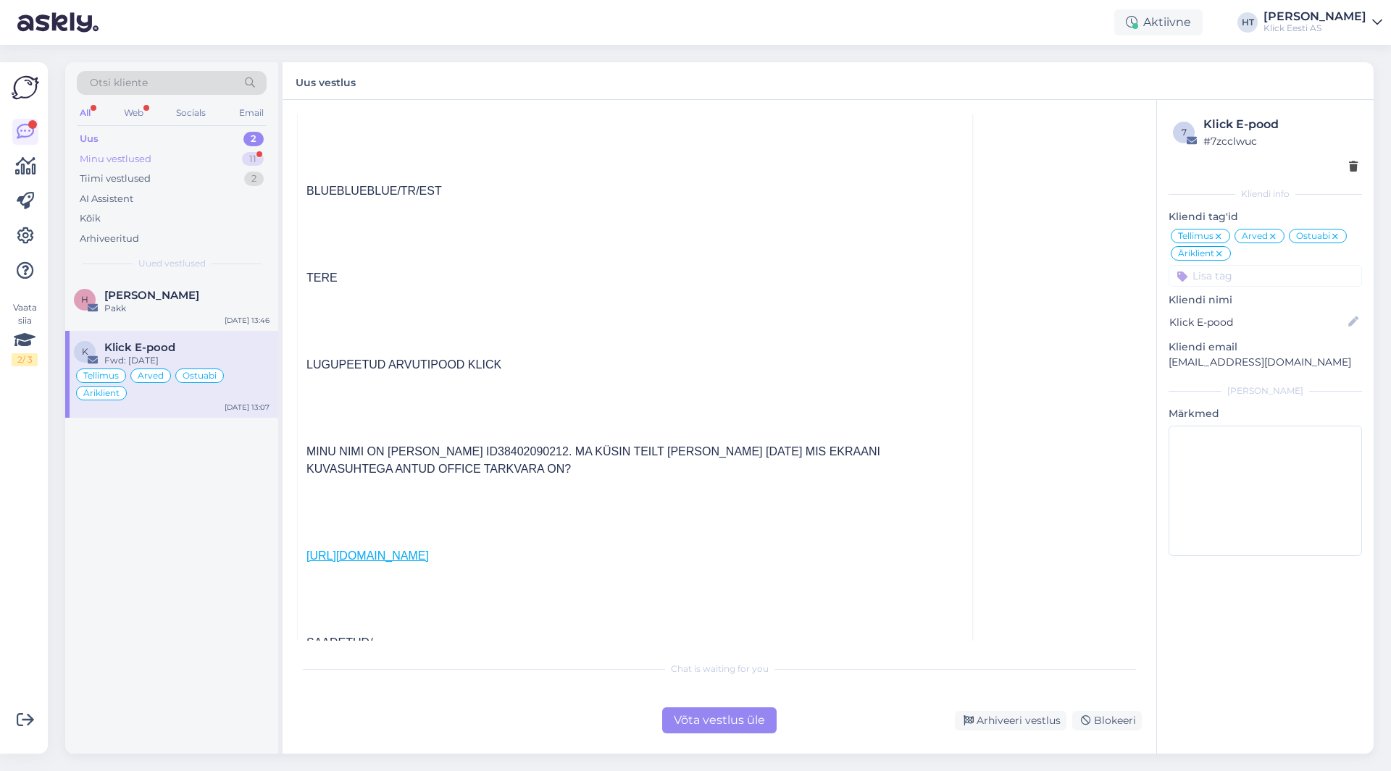
click at [246, 161] on div "11" at bounding box center [253, 159] width 22 height 14
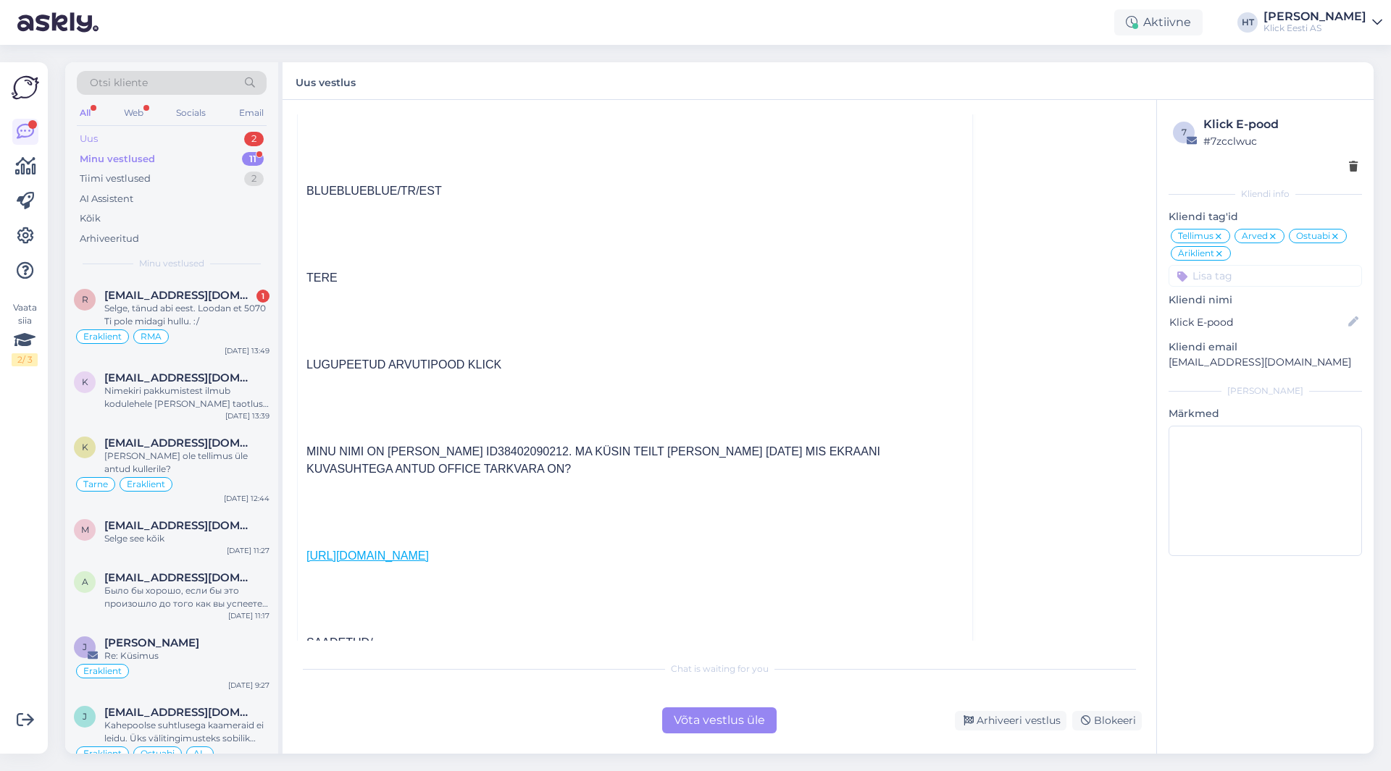
click at [242, 138] on div "Uus 2" at bounding box center [172, 139] width 190 height 20
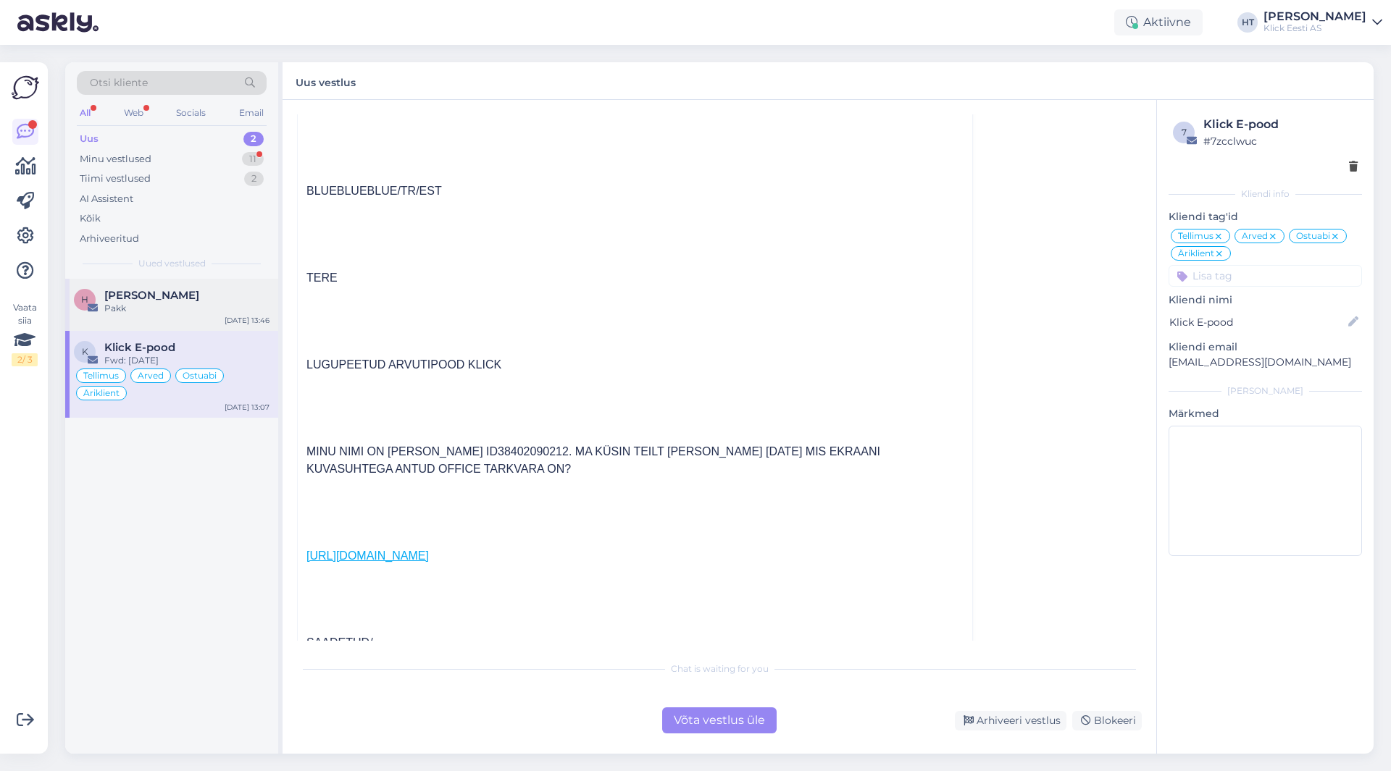
click at [240, 297] on div "[PERSON_NAME]" at bounding box center [186, 295] width 165 height 13
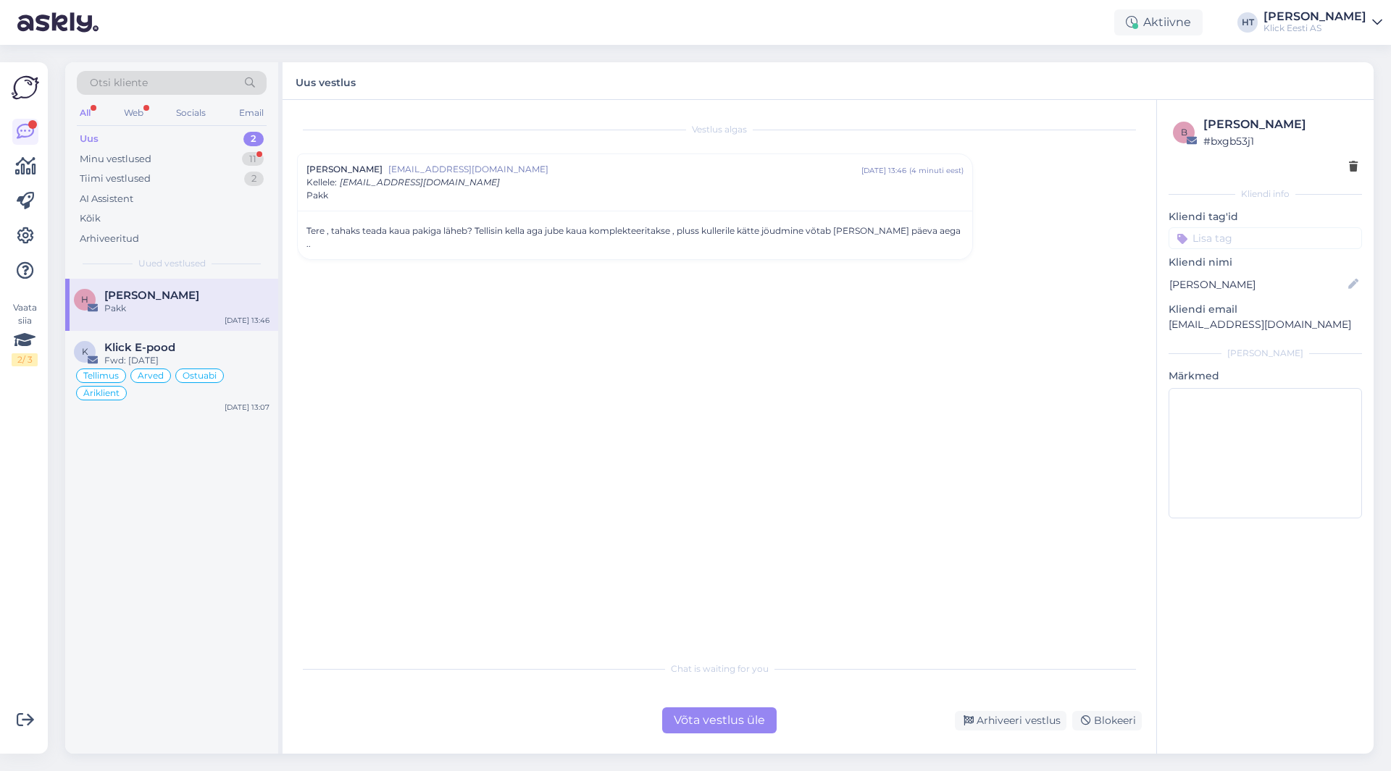
click at [554, 234] on div "Tere , tahaks teada kaua pakiga läheb? Tellisin kella aga jube kaua komplekteer…" at bounding box center [634, 238] width 657 height 26
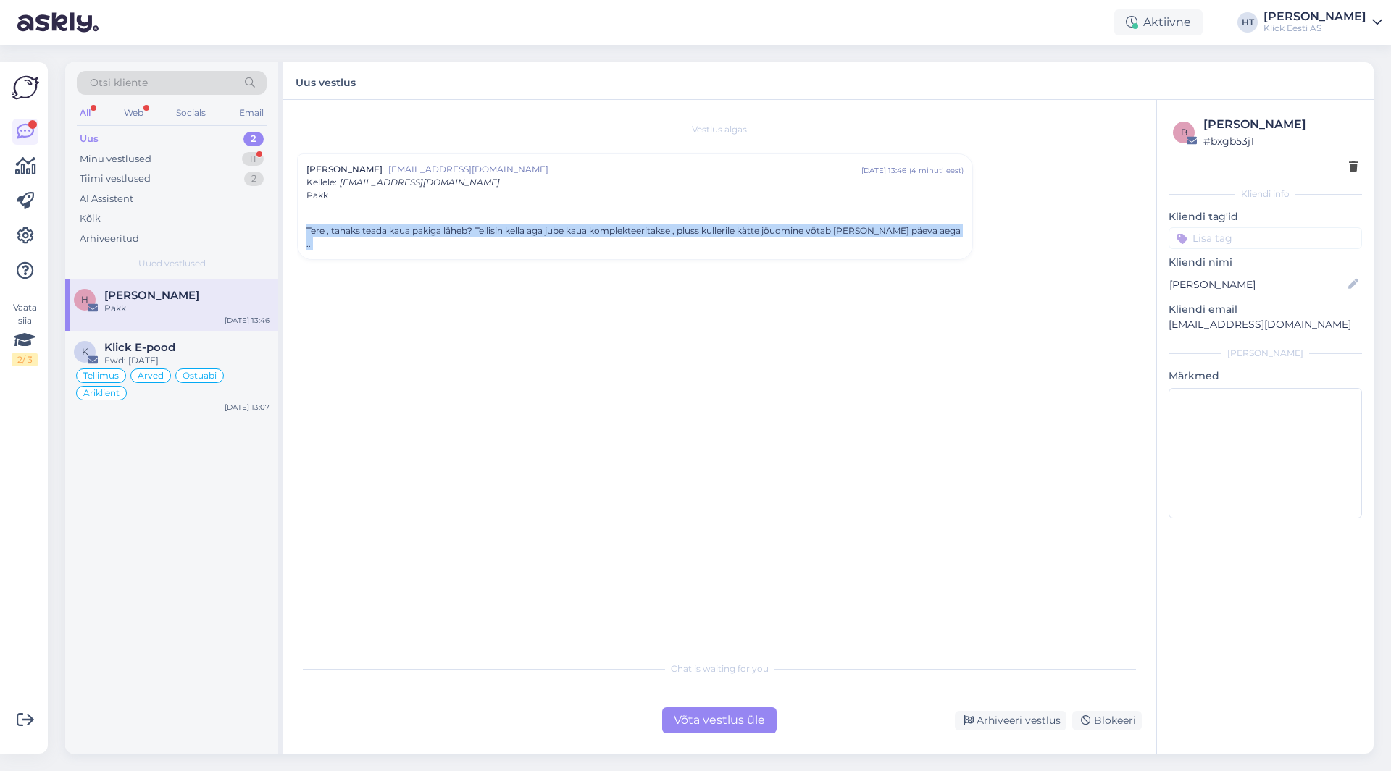
click at [554, 234] on div "Tere , tahaks teada kaua pakiga läheb? Tellisin kella aga jube kaua komplekteer…" at bounding box center [634, 238] width 657 height 26
click at [608, 283] on div "Vestlus algas [PERSON_NAME] [EMAIL_ADDRESS][DOMAIN_NAME] [DATE] 13:46 ( 4 minut…" at bounding box center [726, 377] width 858 height 527
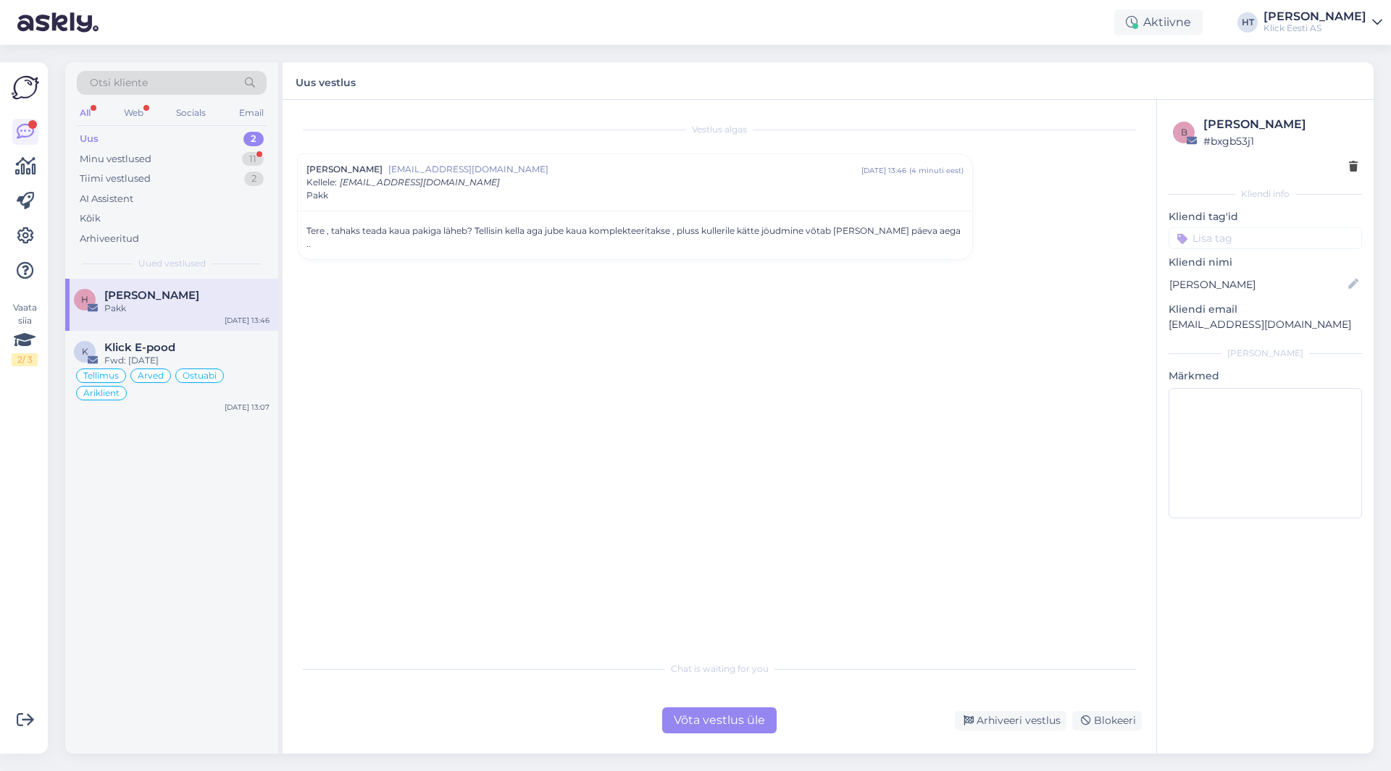
click at [1227, 326] on p "[EMAIL_ADDRESS][DOMAIN_NAME]" at bounding box center [1264, 324] width 193 height 15
click at [702, 441] on div "Vestlus algas [PERSON_NAME] [EMAIL_ADDRESS][DOMAIN_NAME] [DATE] 13:46 ( 4 minut…" at bounding box center [726, 377] width 858 height 527
click at [726, 716] on div "Võta vestlus üle" at bounding box center [719, 721] width 114 height 26
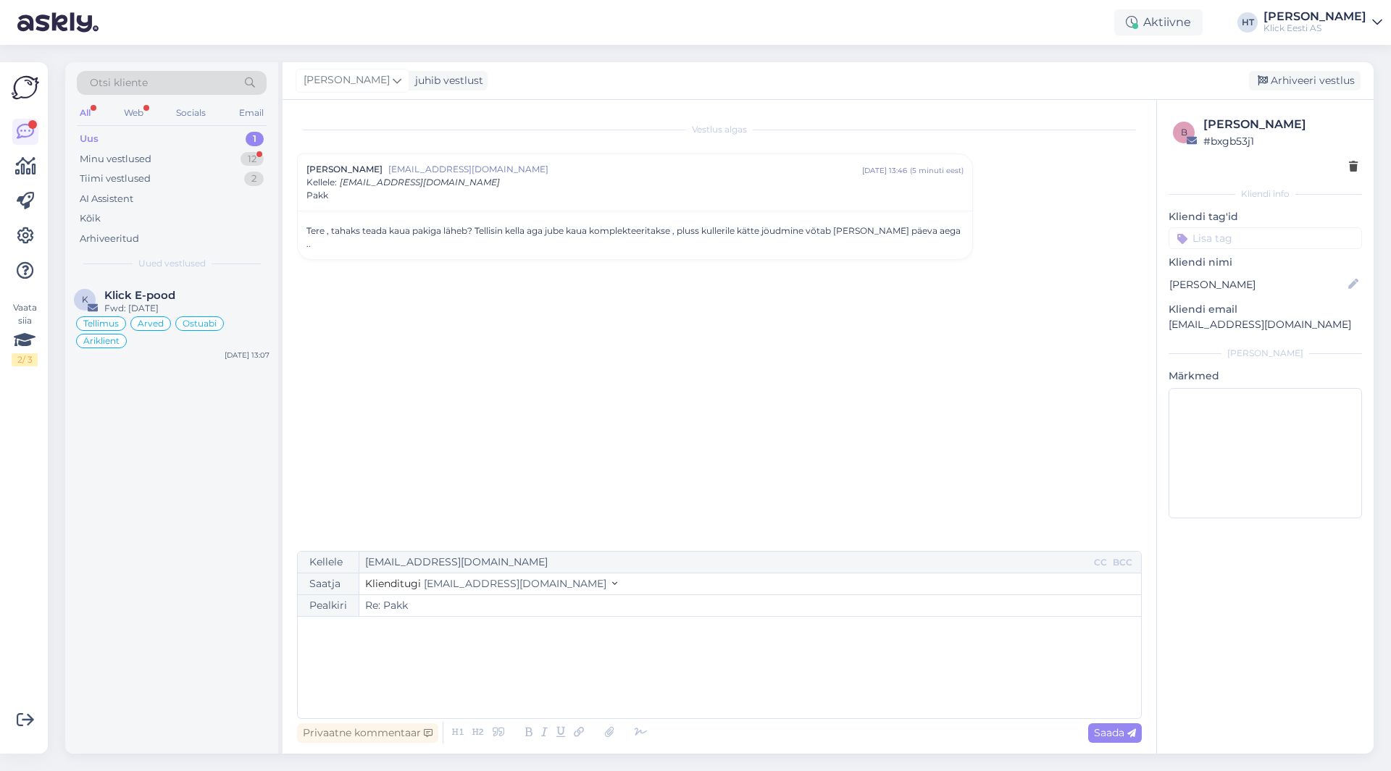
click at [569, 631] on p "﻿" at bounding box center [719, 631] width 829 height 15
click at [356, 663] on span "Tellitud on Watch Series 11 GPS 42mm" at bounding box center [402, 661] width 194 height 13
click at [567, 662] on p "Tellitud on Apple Watch Series 11 GPS 42mm" at bounding box center [719, 662] width 829 height 15
drag, startPoint x: 1109, startPoint y: 735, endPoint x: 1109, endPoint y: 746, distance: 10.9
click at [1110, 746] on div "Privaatne kommentaar Saada" at bounding box center [719, 733] width 844 height 28
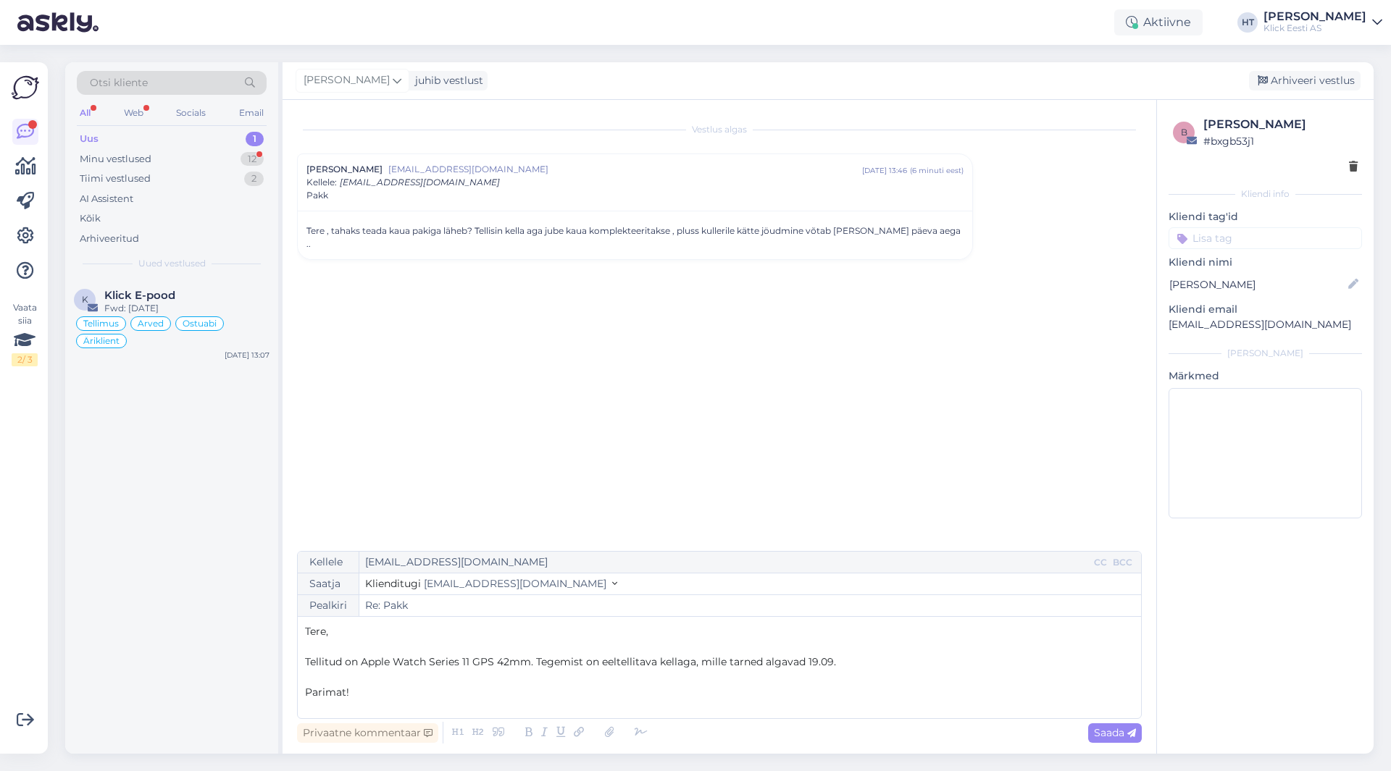
click at [1202, 329] on p "[EMAIL_ADDRESS][DOMAIN_NAME]" at bounding box center [1264, 324] width 193 height 15
click at [1118, 736] on span "Saada" at bounding box center [1115, 732] width 42 height 13
type input "Re: Re: Pakk"
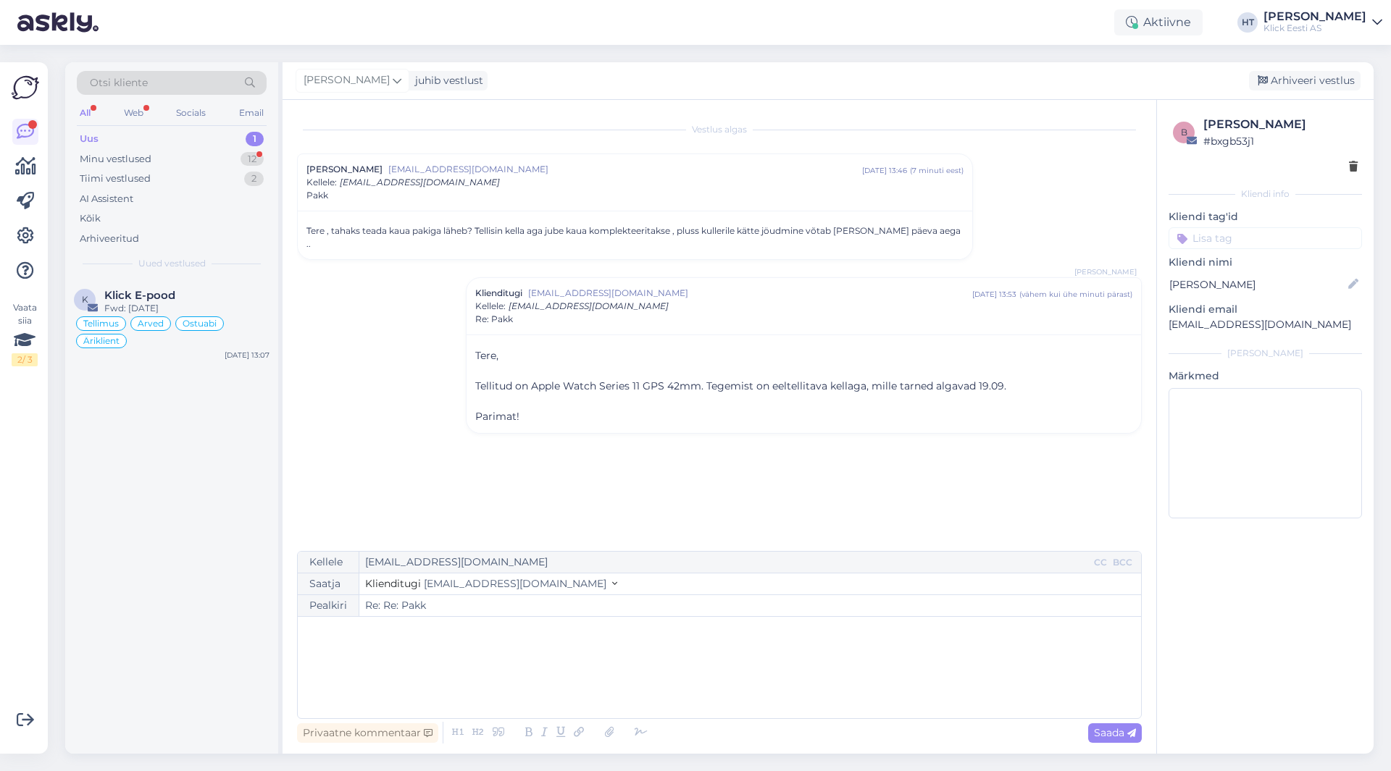
click at [705, 448] on div "Vestlus algas [PERSON_NAME] [EMAIL_ADDRESS][DOMAIN_NAME] [DATE] 13:46 ( 7 minut…" at bounding box center [726, 326] width 858 height 424
click at [238, 158] on div "Minu vestlused 12" at bounding box center [172, 159] width 190 height 20
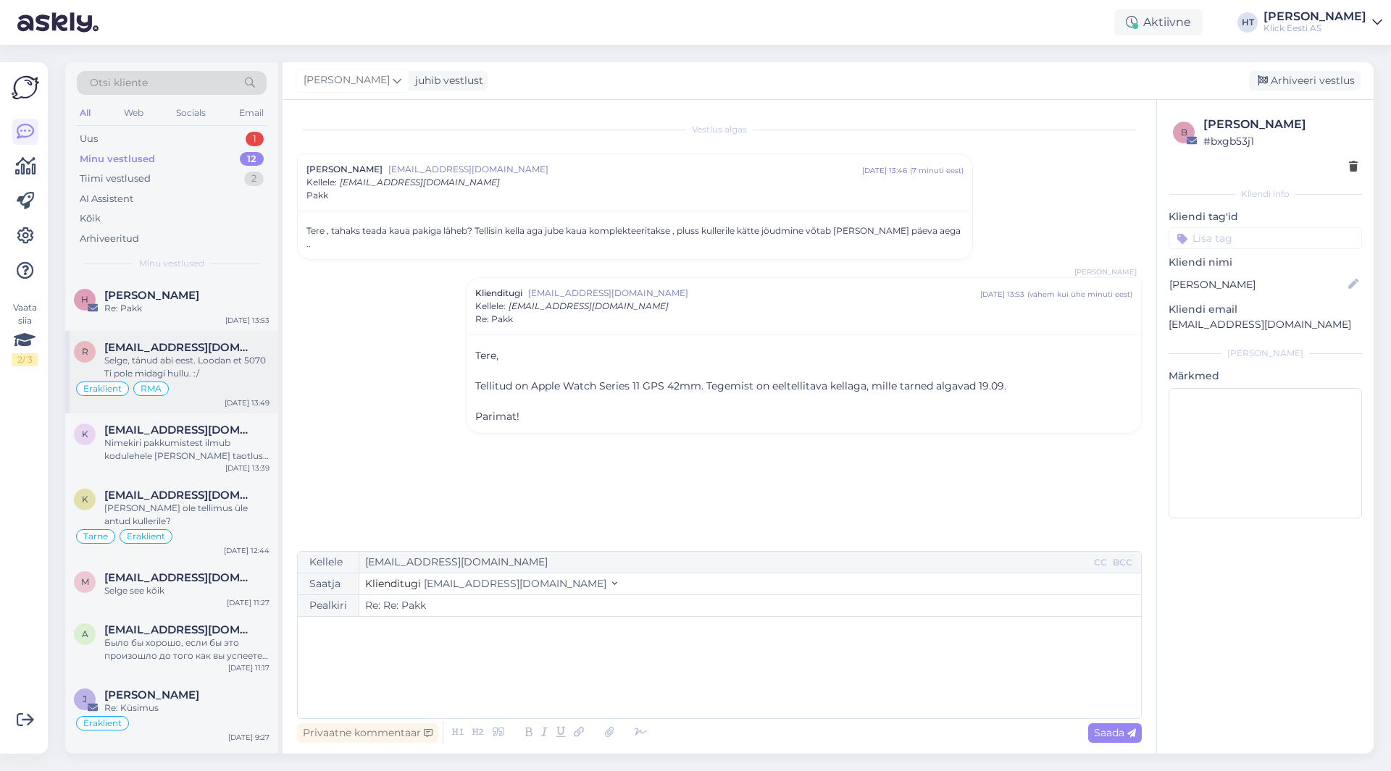
click at [223, 367] on div "Selge, tänud abi eest. Loodan et 5070 Ti pole midagi hullu. :/" at bounding box center [186, 367] width 165 height 26
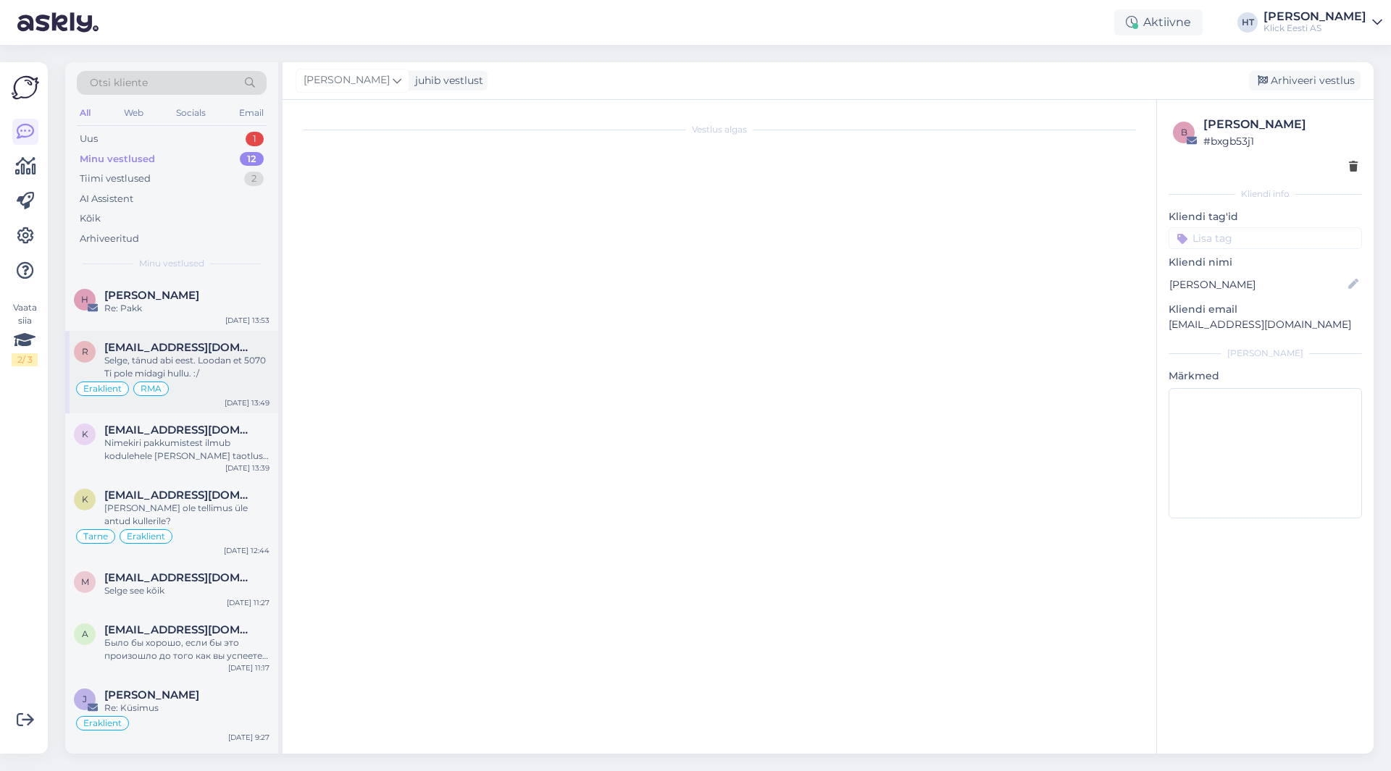
scroll to position [1746, 0]
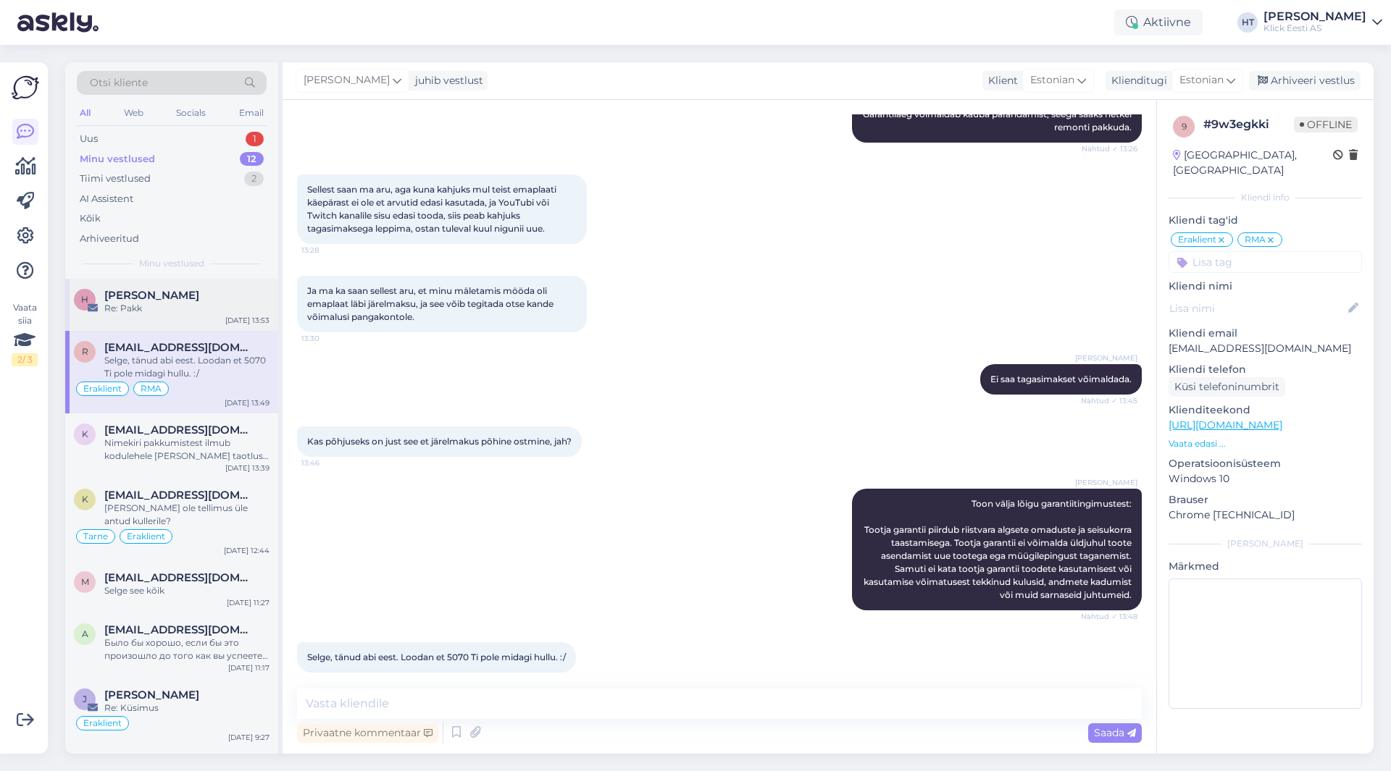
click at [228, 311] on div "Re: Pakk" at bounding box center [186, 308] width 165 height 13
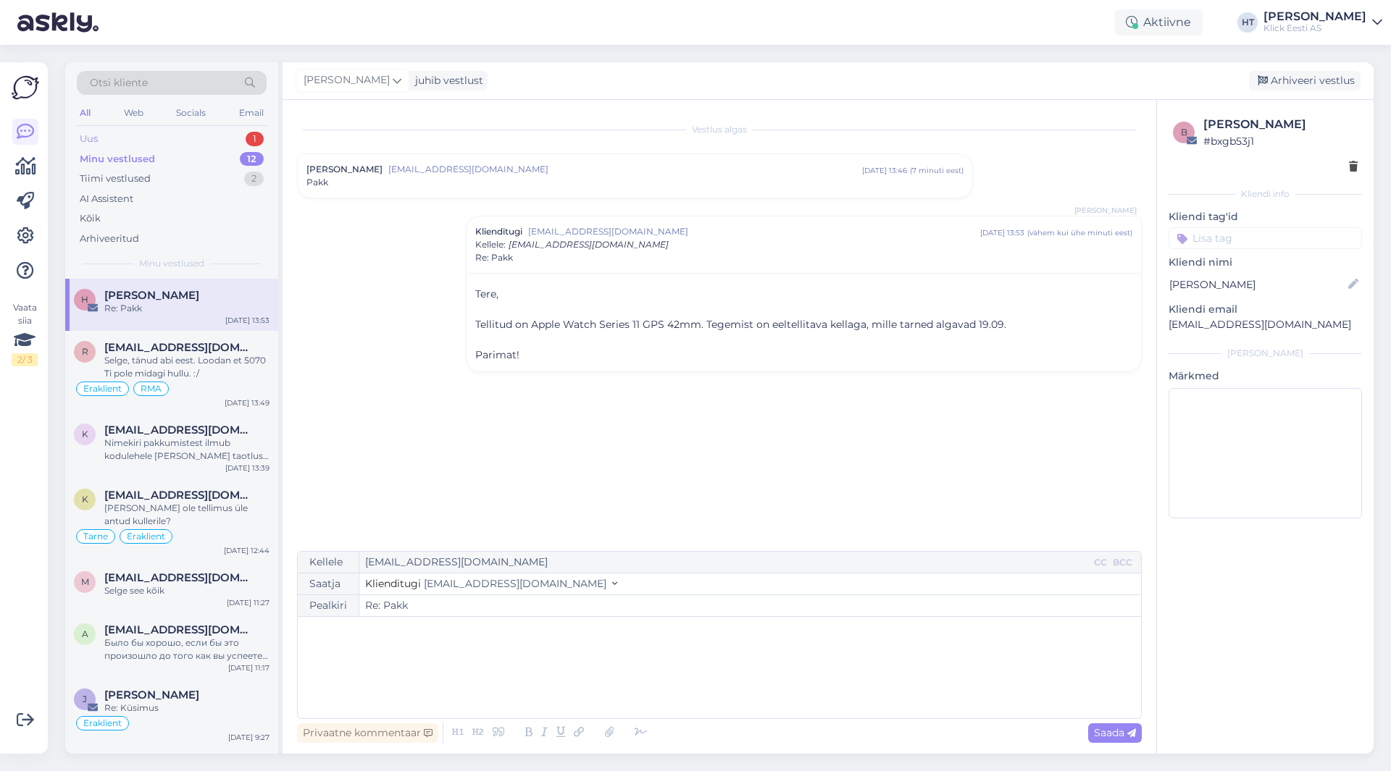
click at [237, 143] on div "Uus 1" at bounding box center [172, 139] width 190 height 20
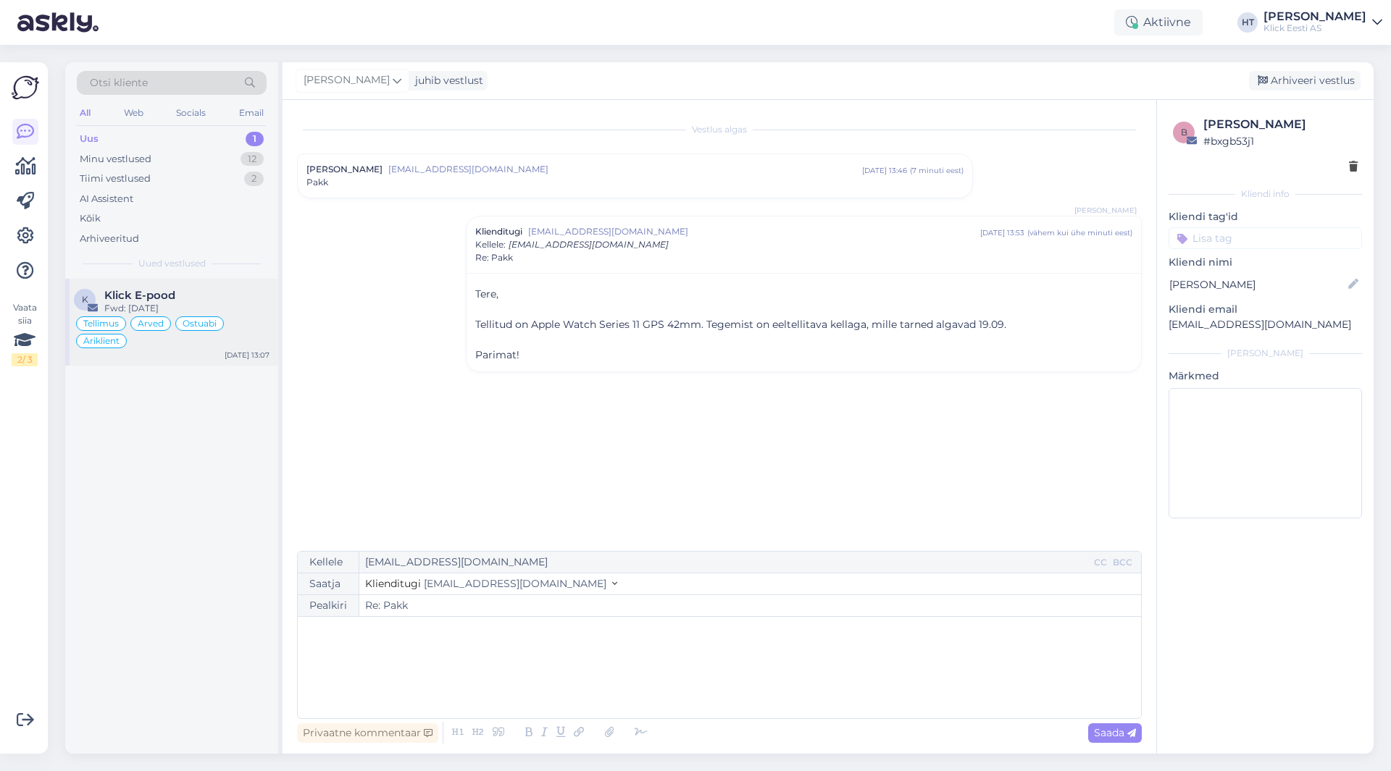
click at [222, 309] on div "Fwd: [DATE]" at bounding box center [186, 308] width 165 height 13
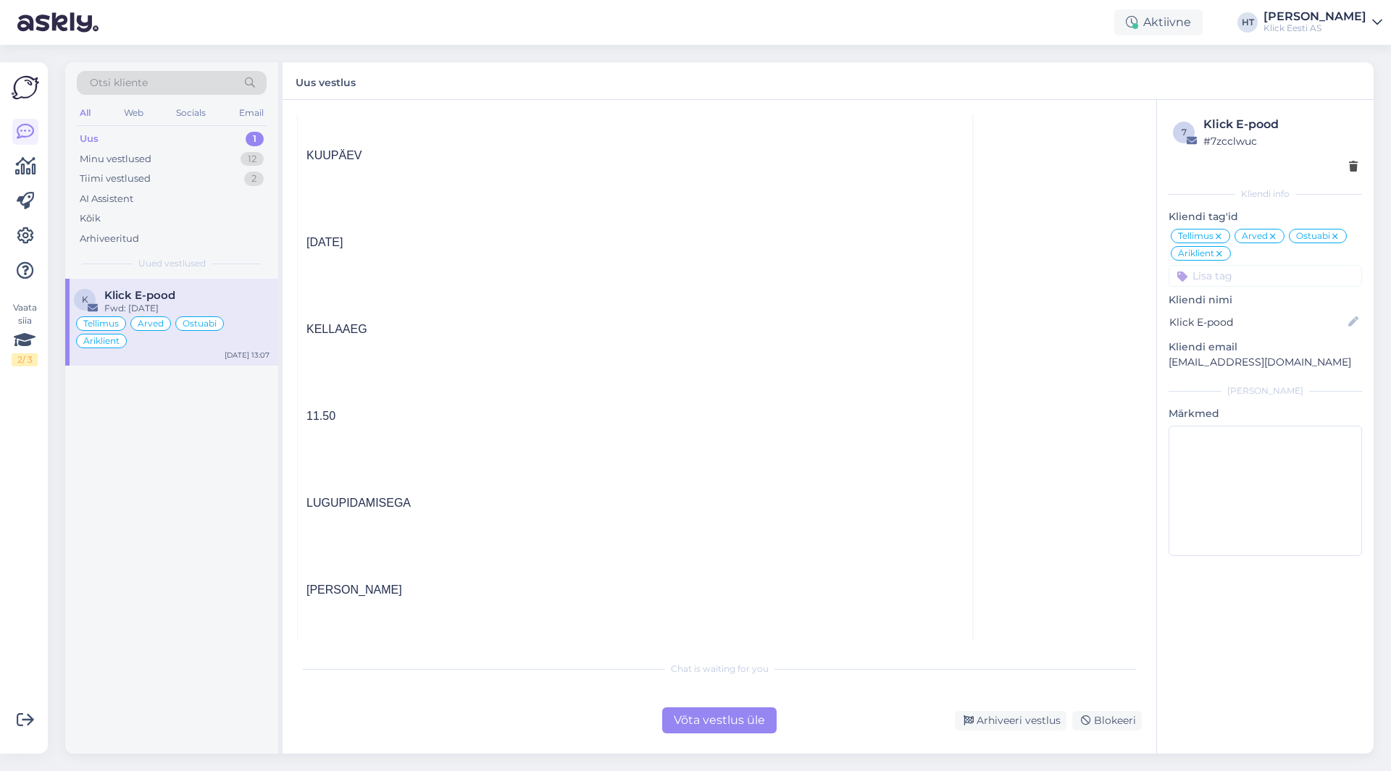
scroll to position [5742, 0]
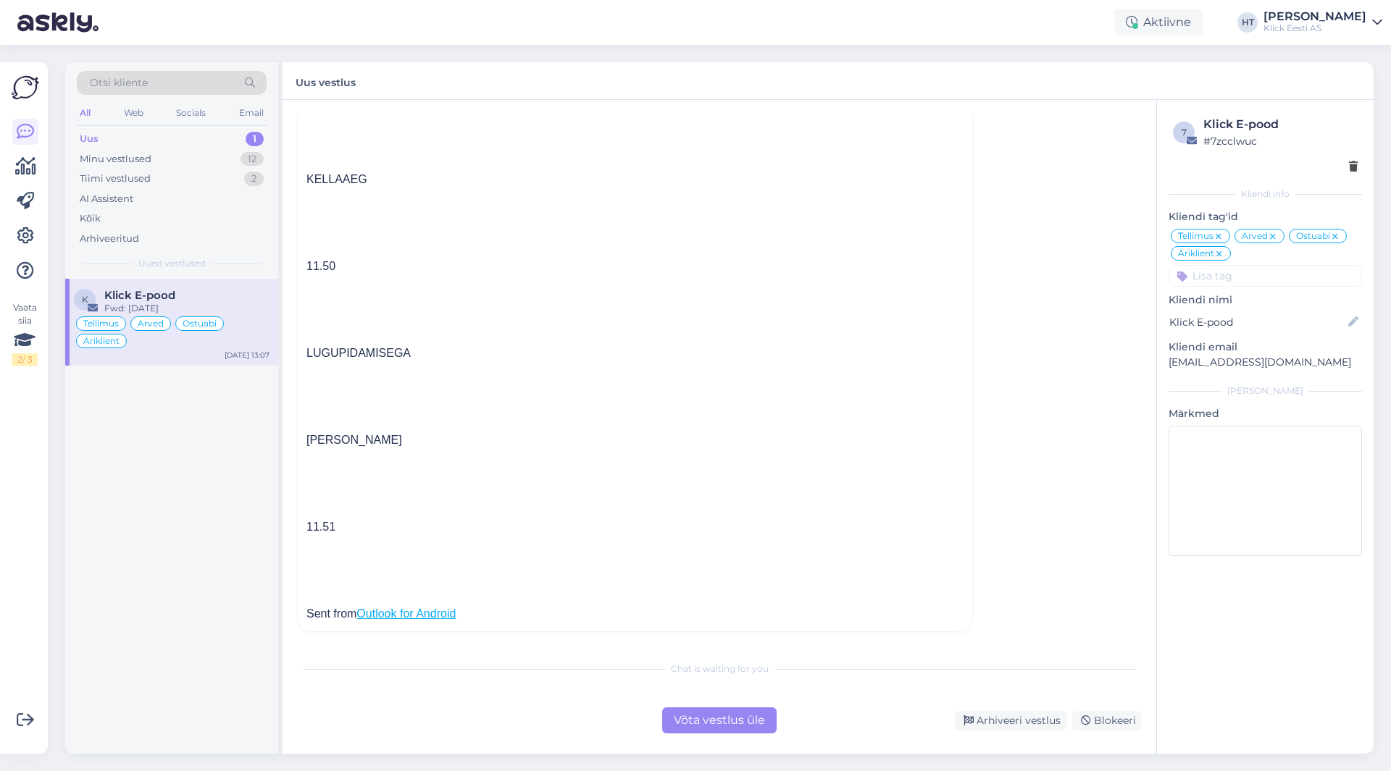
click at [183, 550] on div "K Klick E-pood Fwd: [DATE] Tellimus Arved Ostuabi Äriklient [DATE] 13:07" at bounding box center [171, 516] width 213 height 475
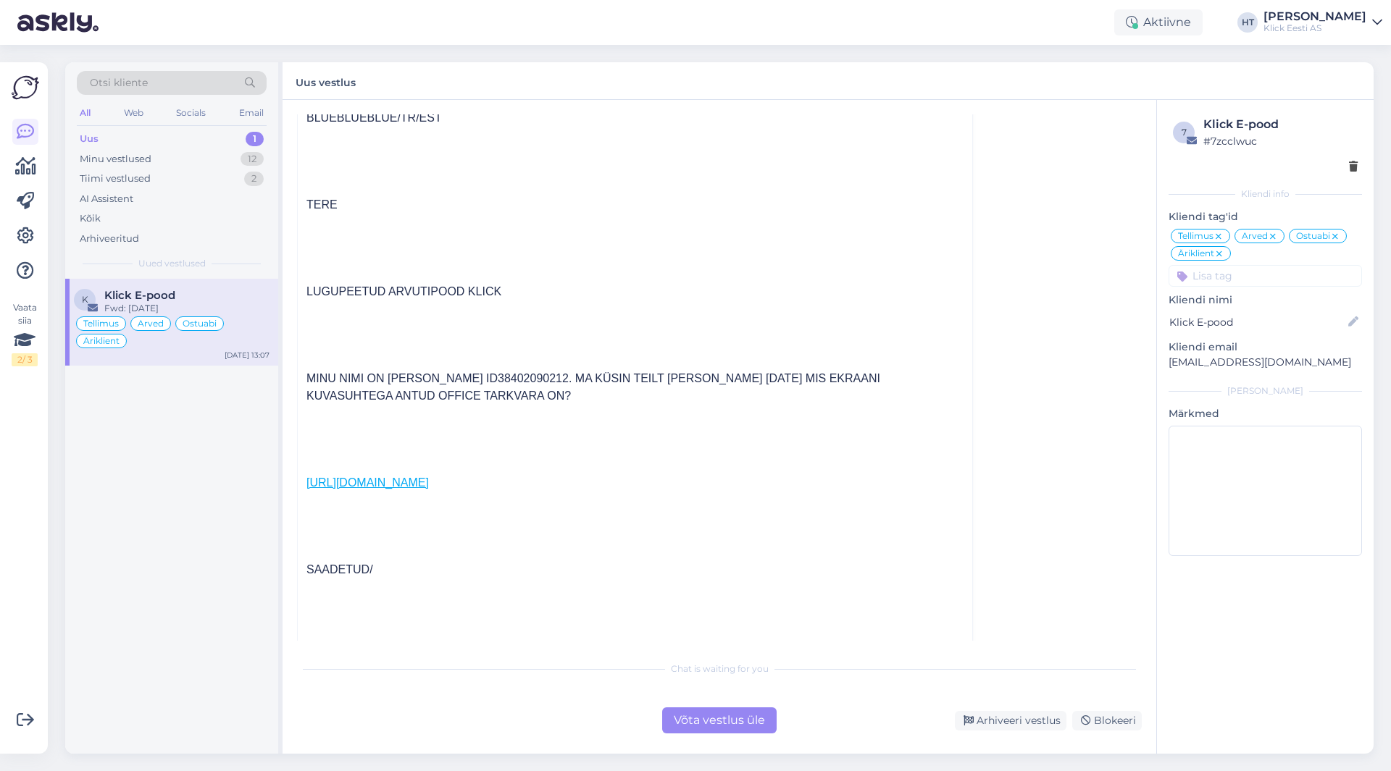
scroll to position [5090, 0]
drag, startPoint x: 603, startPoint y: 401, endPoint x: 303, endPoint y: 293, distance: 318.4
click at [303, 293] on div "---------- Forwarded message --------- Saatja: [PERSON_NAME] < [PERSON_NAME][EM…" at bounding box center [635, 596] width 674 height 1374
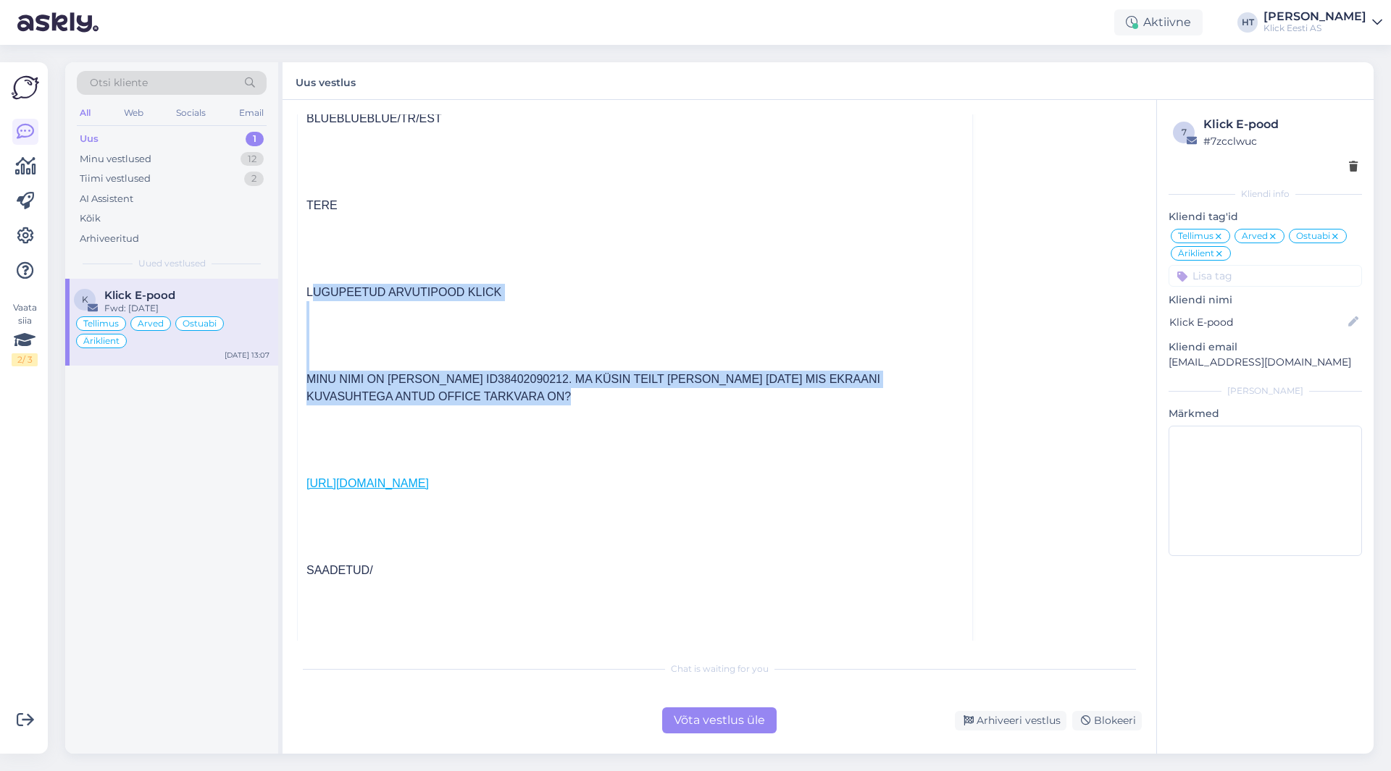
drag, startPoint x: 306, startPoint y: 289, endPoint x: 655, endPoint y: 409, distance: 369.2
click at [655, 409] on div "BLUEBLUEBLUE/TR/EST TERE LUGUPEETUD ARVUTIPOOD [PERSON_NAME] NIMI ON [PERSON_NA…" at bounding box center [634, 658] width 657 height 1234
click at [655, 409] on div at bounding box center [634, 414] width 657 height 17
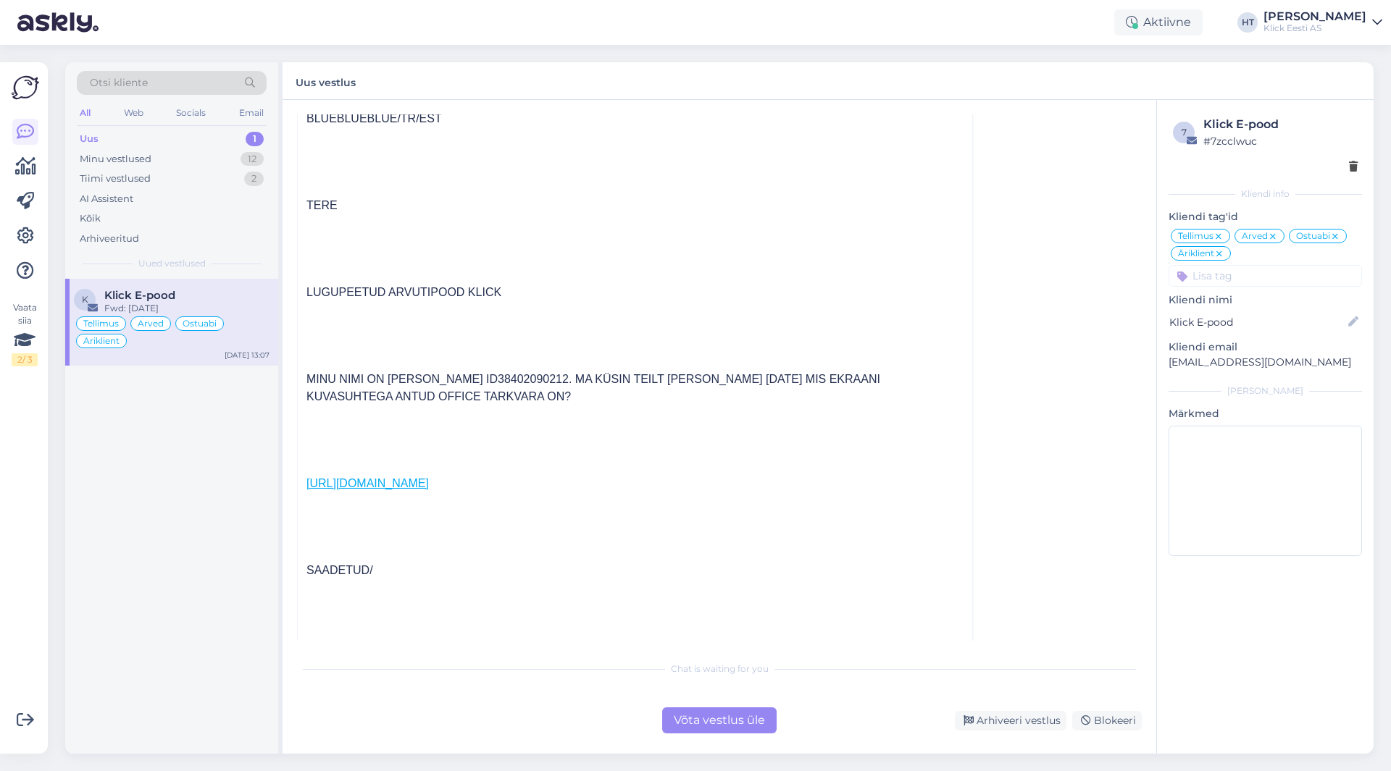
scroll to position [5018, 0]
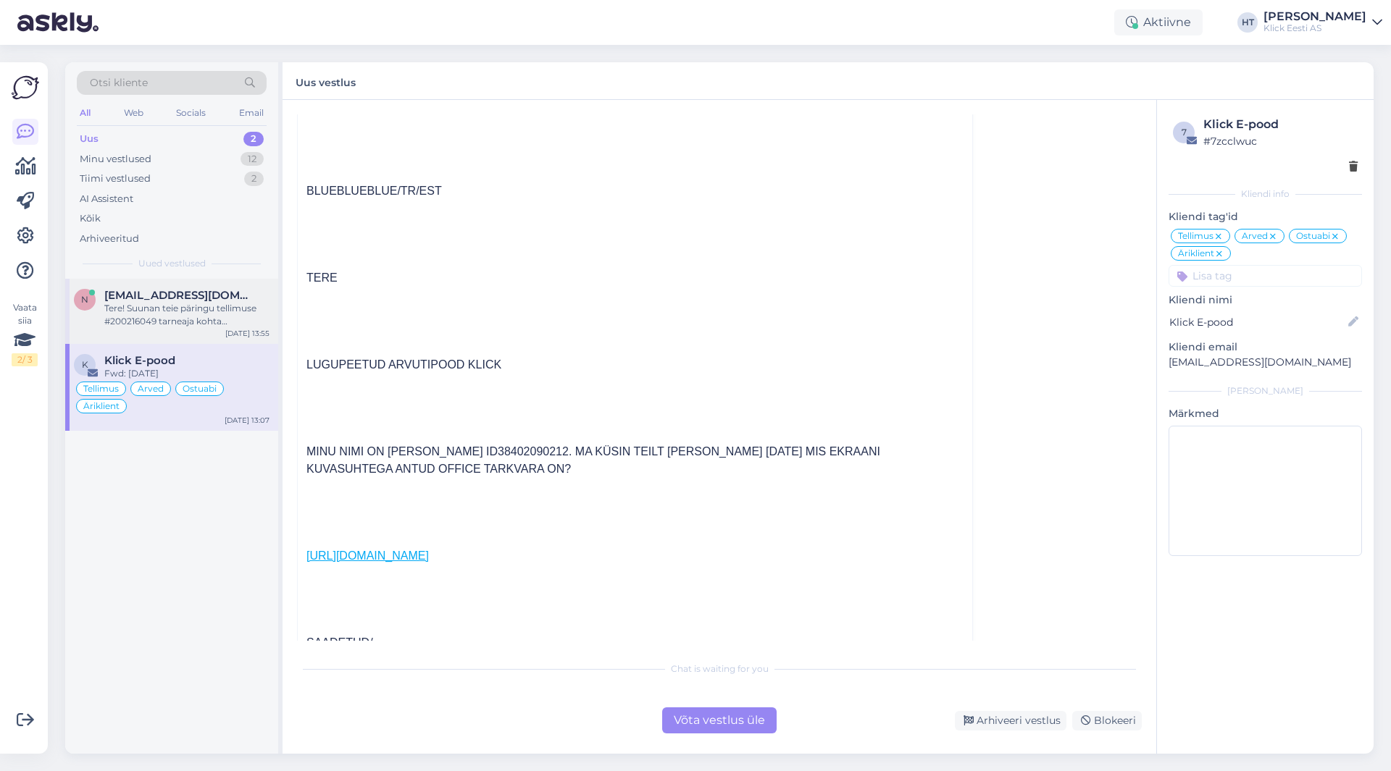
click at [224, 324] on div "Tere! Suunan teie päringu tellimuse #200216049 tarneaja kohta spetsialistile. U…" at bounding box center [186, 315] width 165 height 26
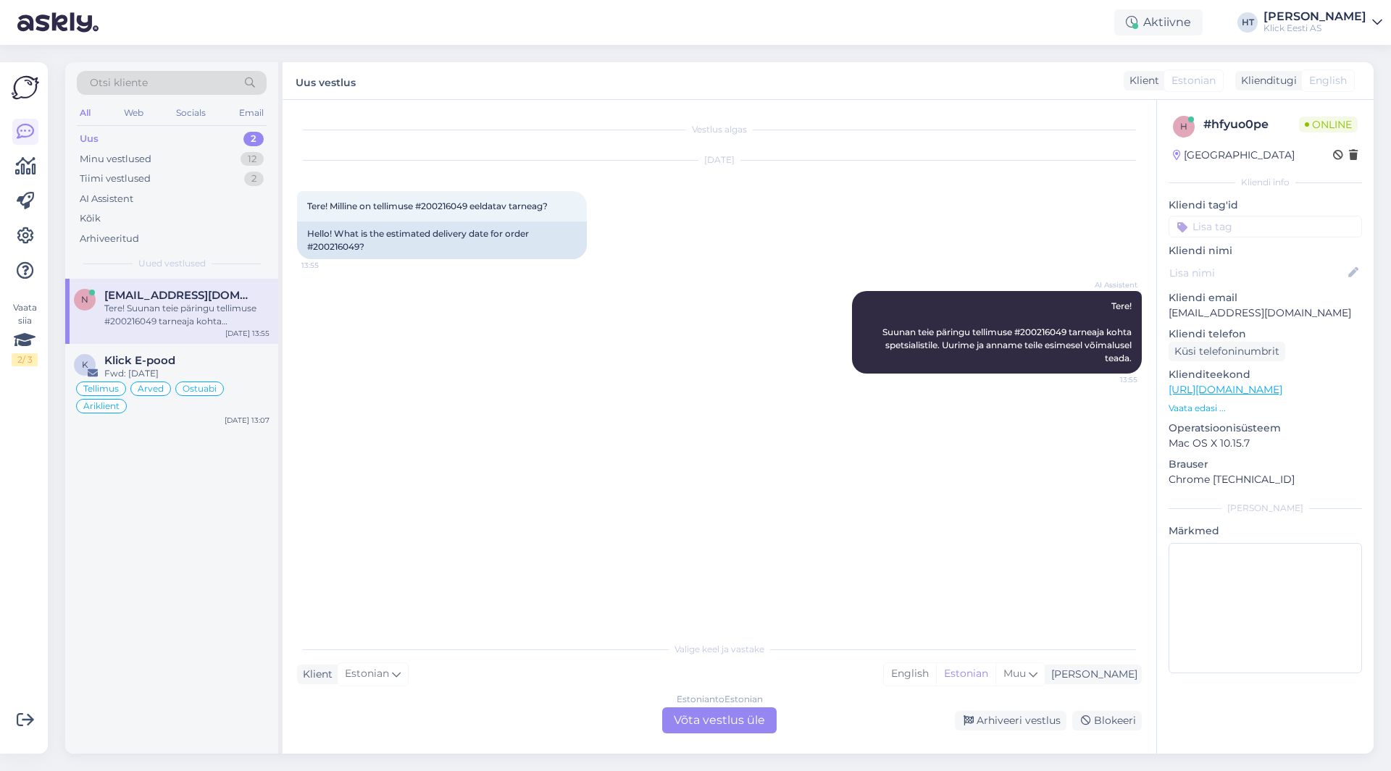
scroll to position [0, 0]
click at [443, 204] on span "Tere! Milline on tellimuse #200216049 eeldatav tarneag?" at bounding box center [427, 206] width 240 height 11
click at [227, 553] on div "n [EMAIL_ADDRESS][DOMAIN_NAME] Tere! Suunan teie päringu tellimuse #200216049 t…" at bounding box center [171, 516] width 213 height 475
click at [232, 378] on div "Fwd: [DATE]" at bounding box center [186, 373] width 165 height 13
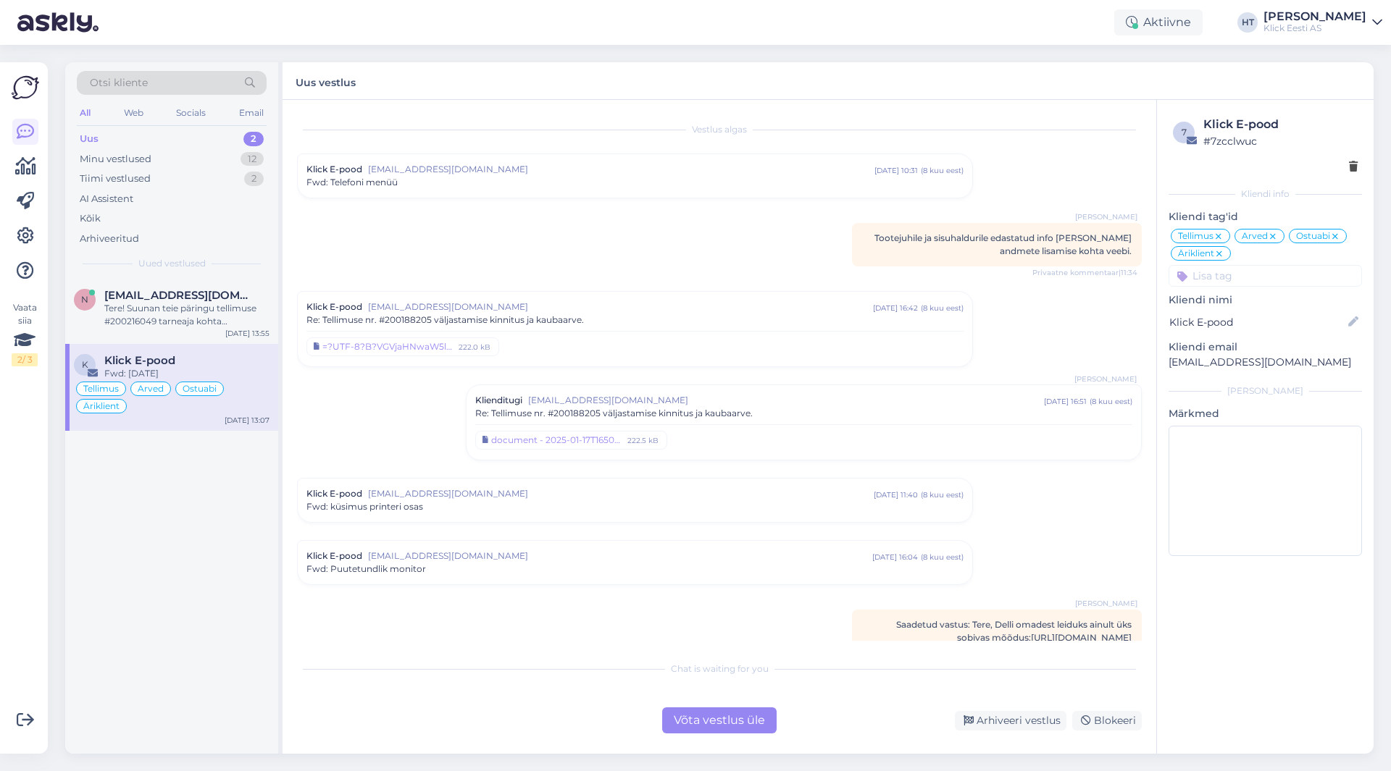
scroll to position [4828, 0]
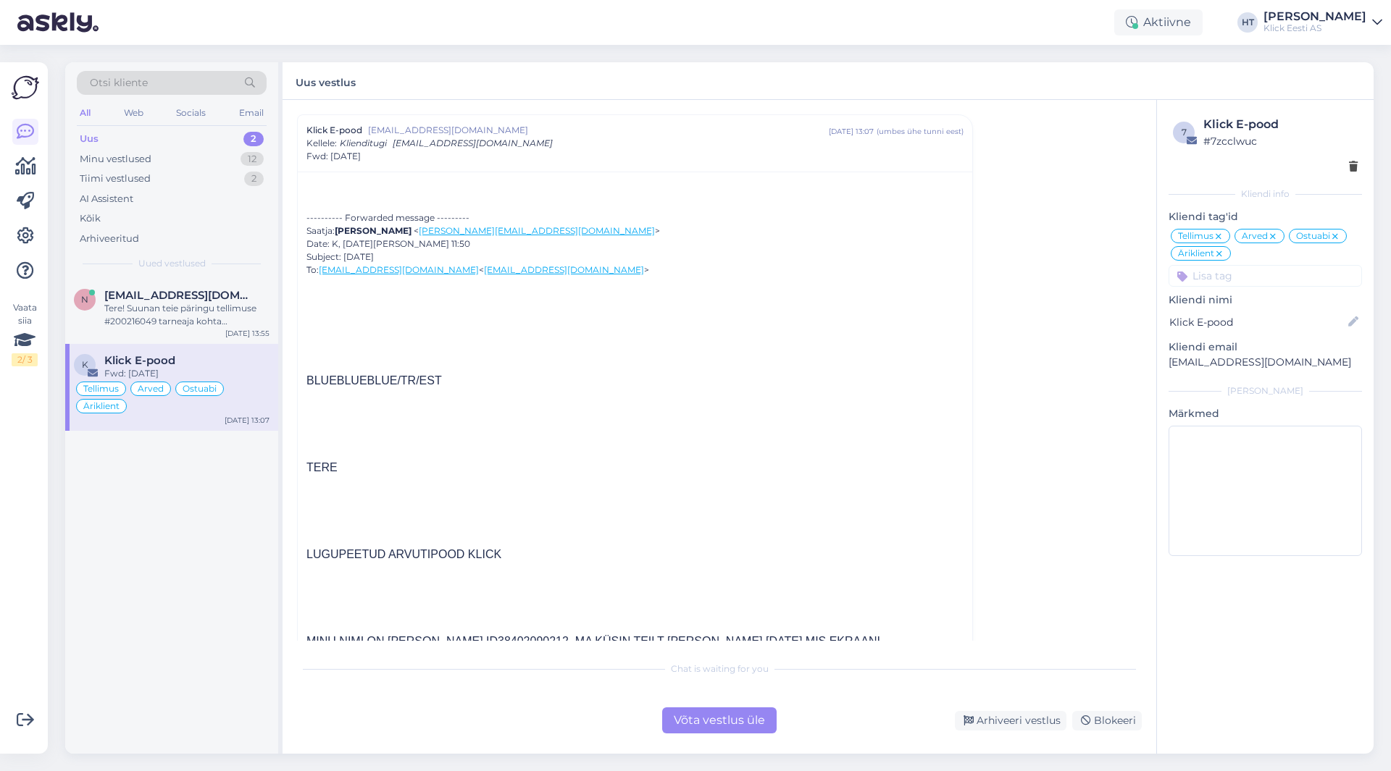
click at [152, 515] on div "n [EMAIL_ADDRESS][DOMAIN_NAME] Tere! Suunan teie päringu tellimuse #200216049 t…" at bounding box center [171, 516] width 213 height 475
click at [185, 184] on div "Tiimi vestlused 2" at bounding box center [172, 179] width 190 height 20
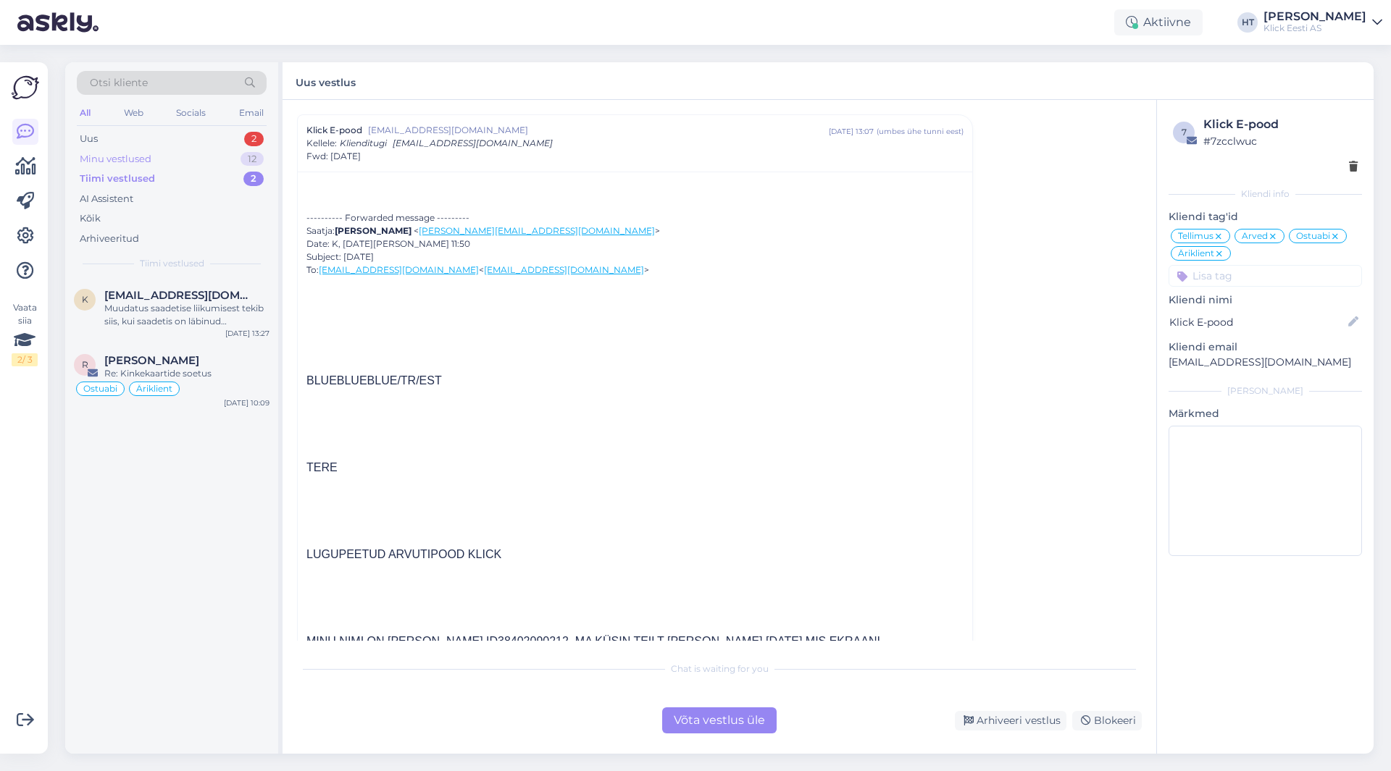
click at [185, 165] on div "Minu vestlused 12" at bounding box center [172, 159] width 190 height 20
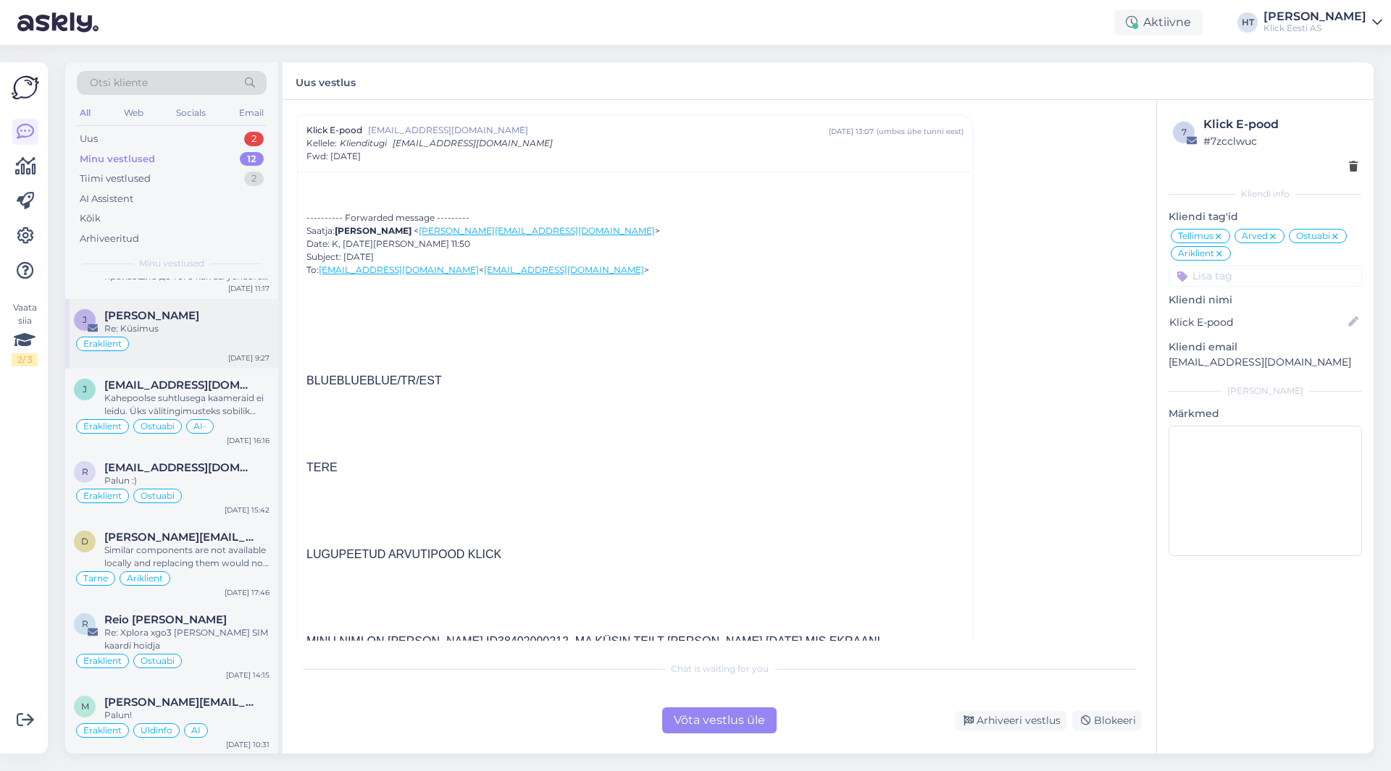
scroll to position [381, 0]
click at [228, 469] on div "[EMAIL_ADDRESS][DOMAIN_NAME]" at bounding box center [186, 466] width 165 height 13
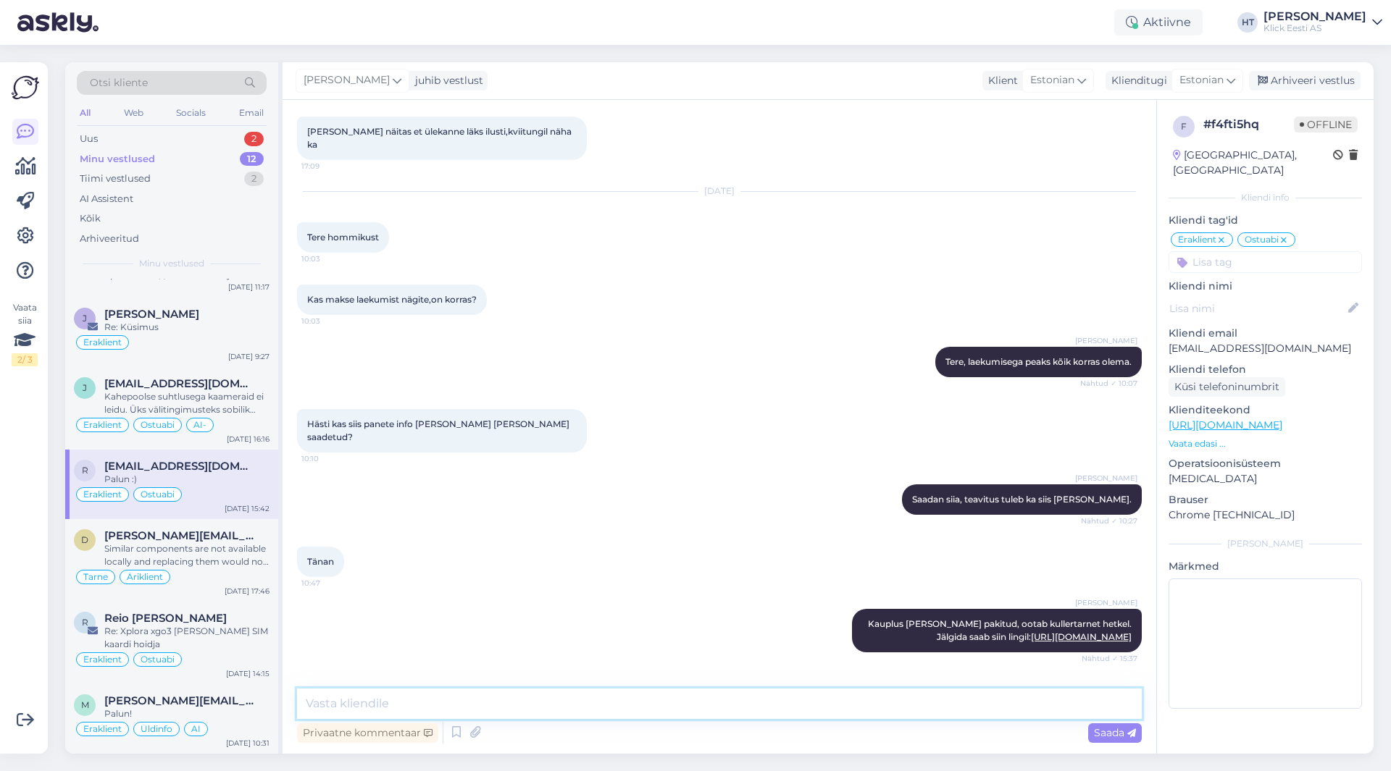
click at [482, 712] on textarea at bounding box center [719, 704] width 844 height 30
click at [477, 731] on icon at bounding box center [475, 733] width 20 height 22
click at [545, 720] on div "Privaatne kommentaar Saada" at bounding box center [719, 733] width 844 height 28
click at [546, 713] on textarea at bounding box center [719, 704] width 844 height 30
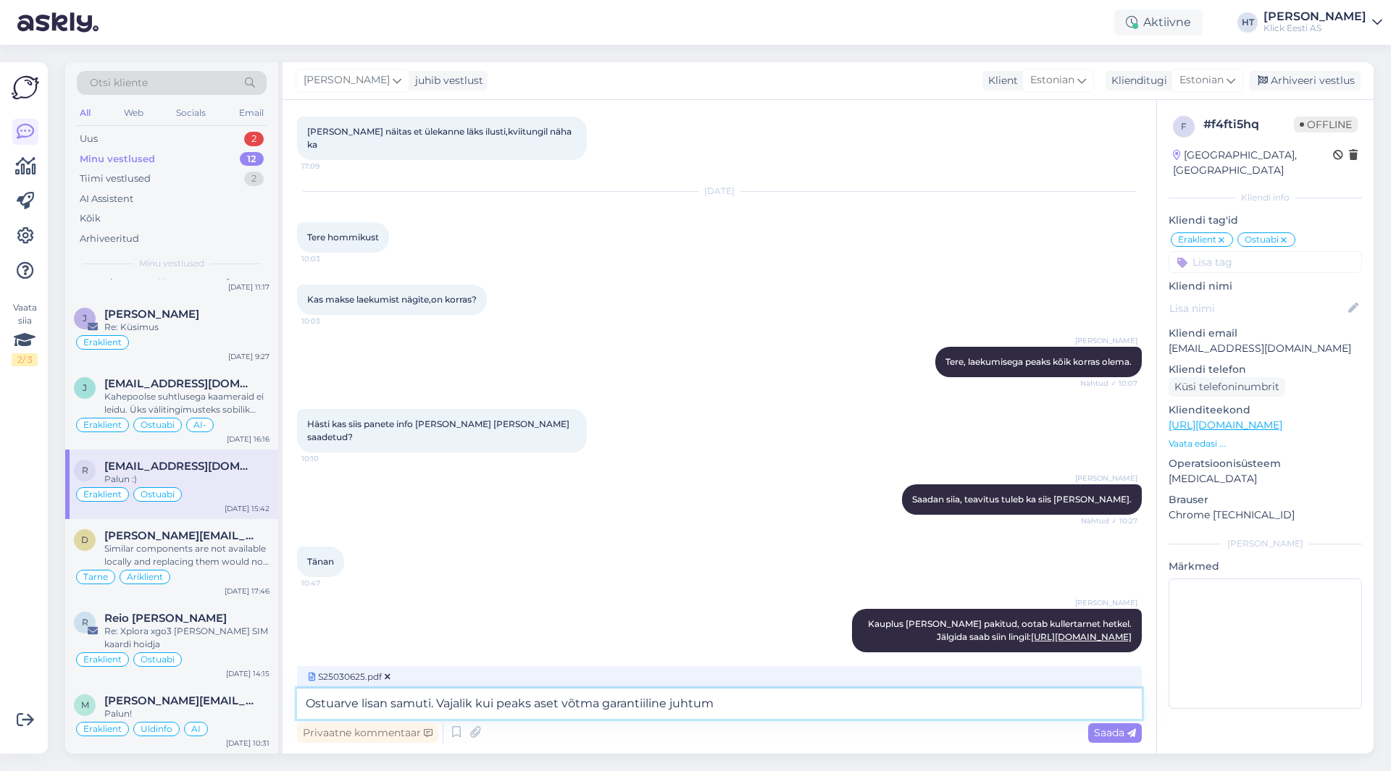
type textarea "Ostuarve lisan samuti. Vajalik kui peaks aset võtma garantiiline juhtum."
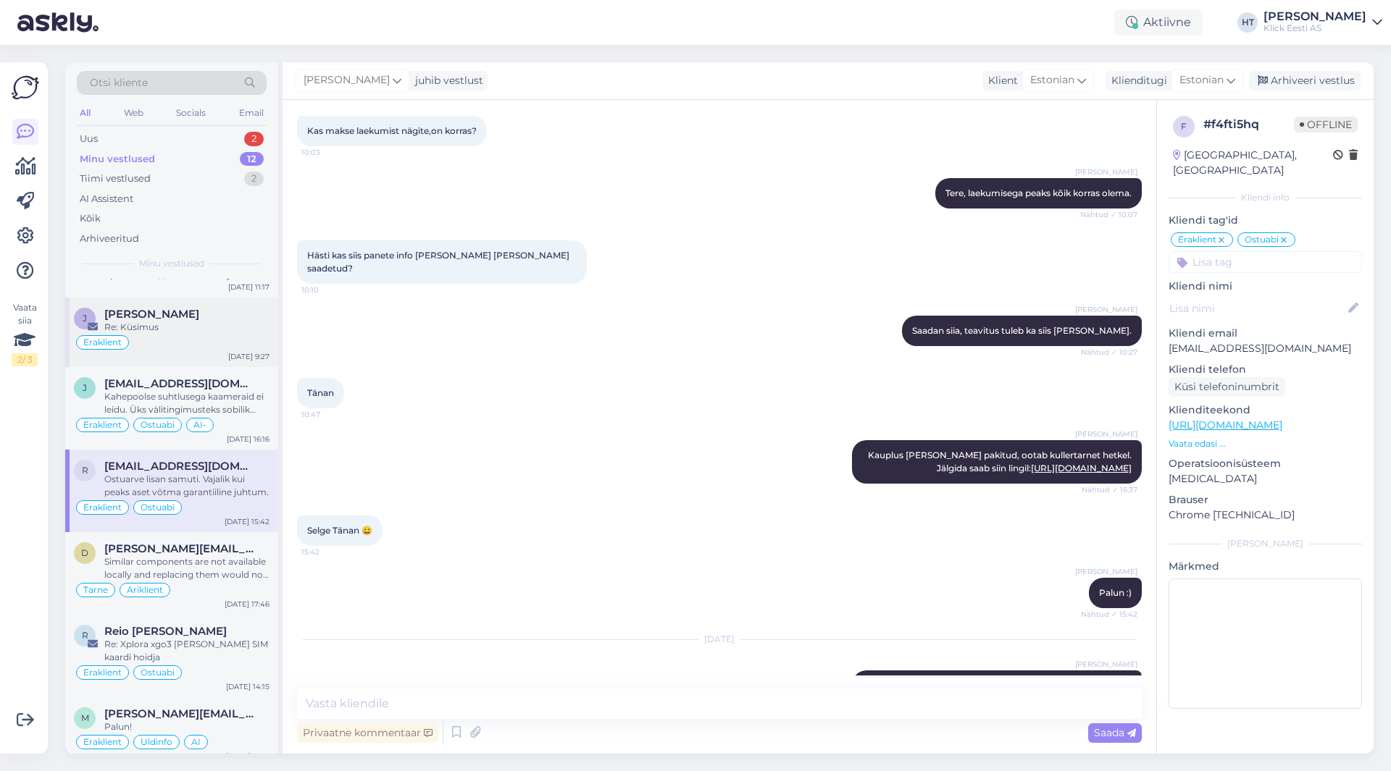
click at [227, 332] on div "Re: Küsimus" at bounding box center [186, 327] width 165 height 13
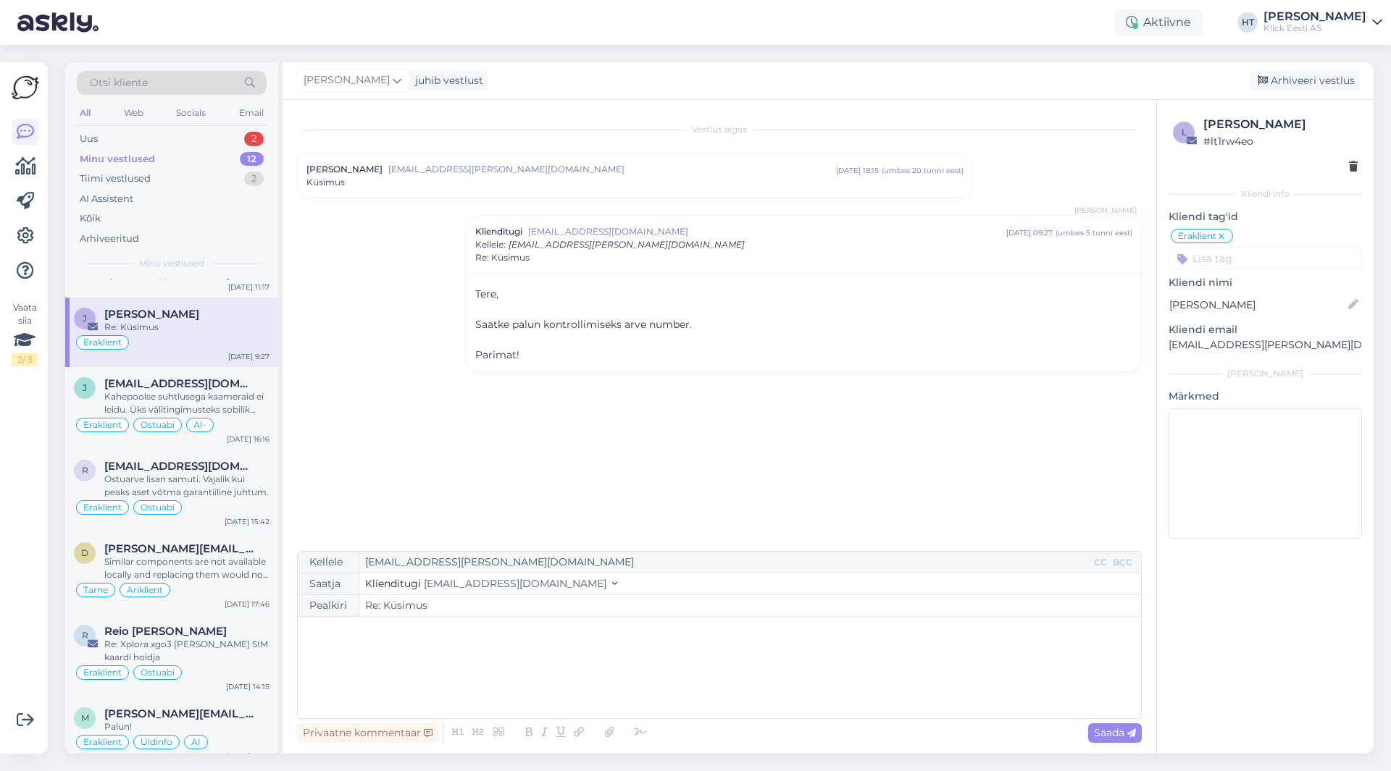
click at [241, 149] on div "Minu vestlused 12" at bounding box center [172, 159] width 190 height 20
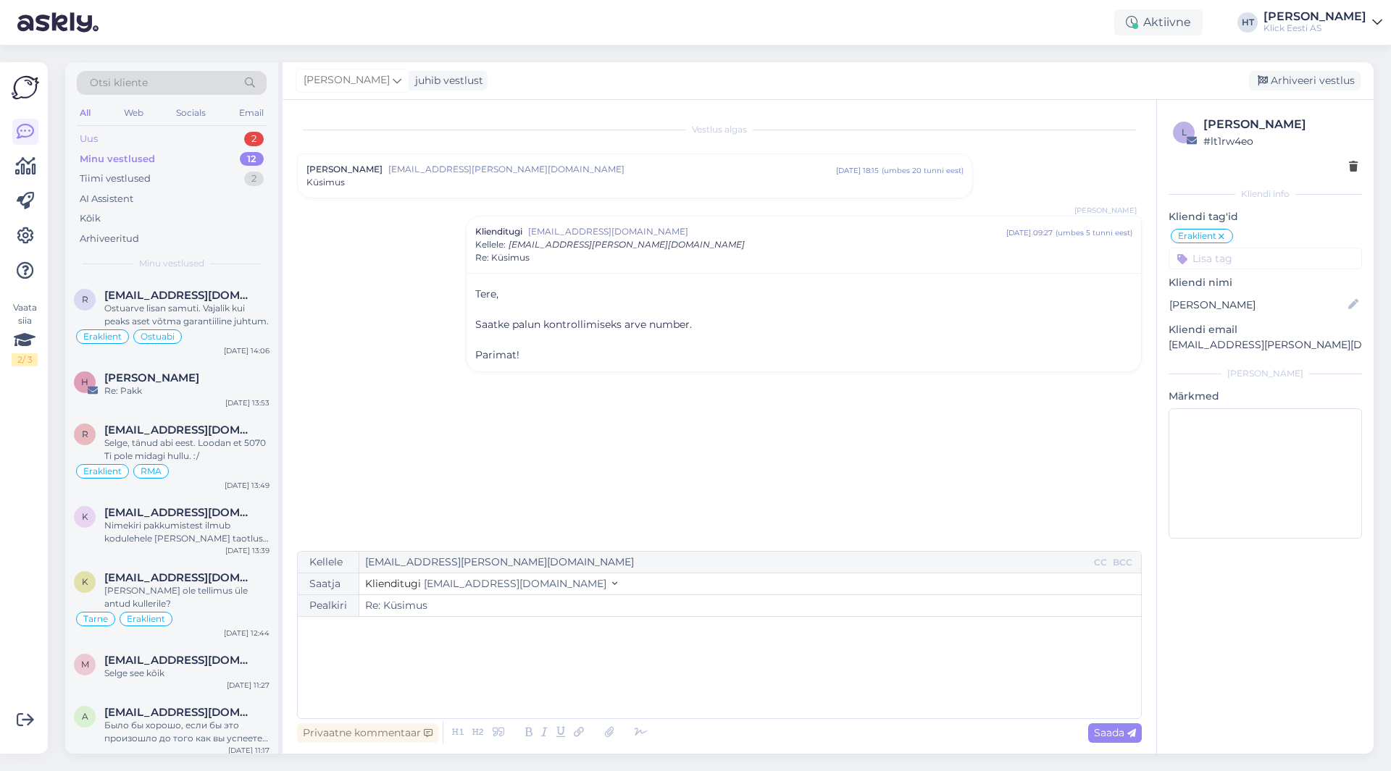
click at [242, 143] on div "Uus 2" at bounding box center [172, 139] width 190 height 20
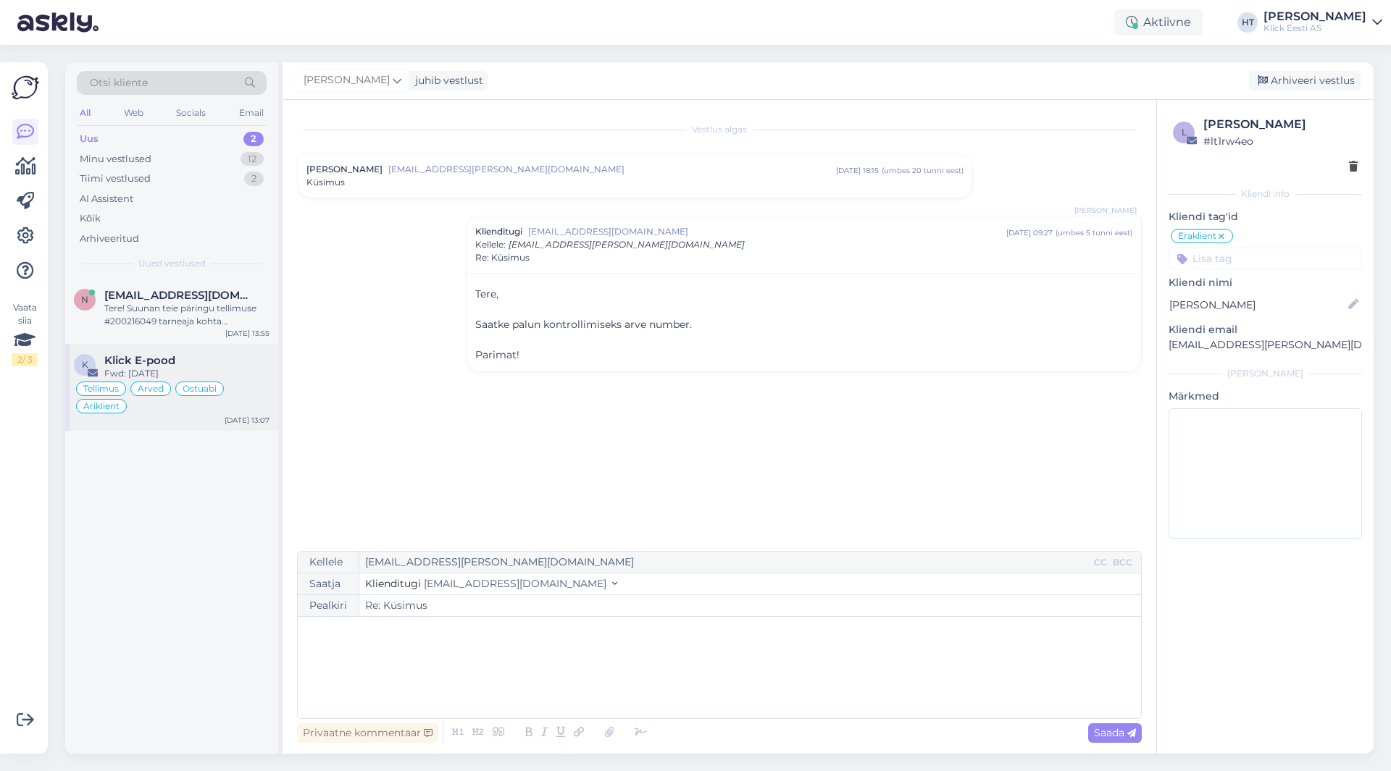
click at [235, 360] on div "Klick E-pood" at bounding box center [186, 360] width 165 height 13
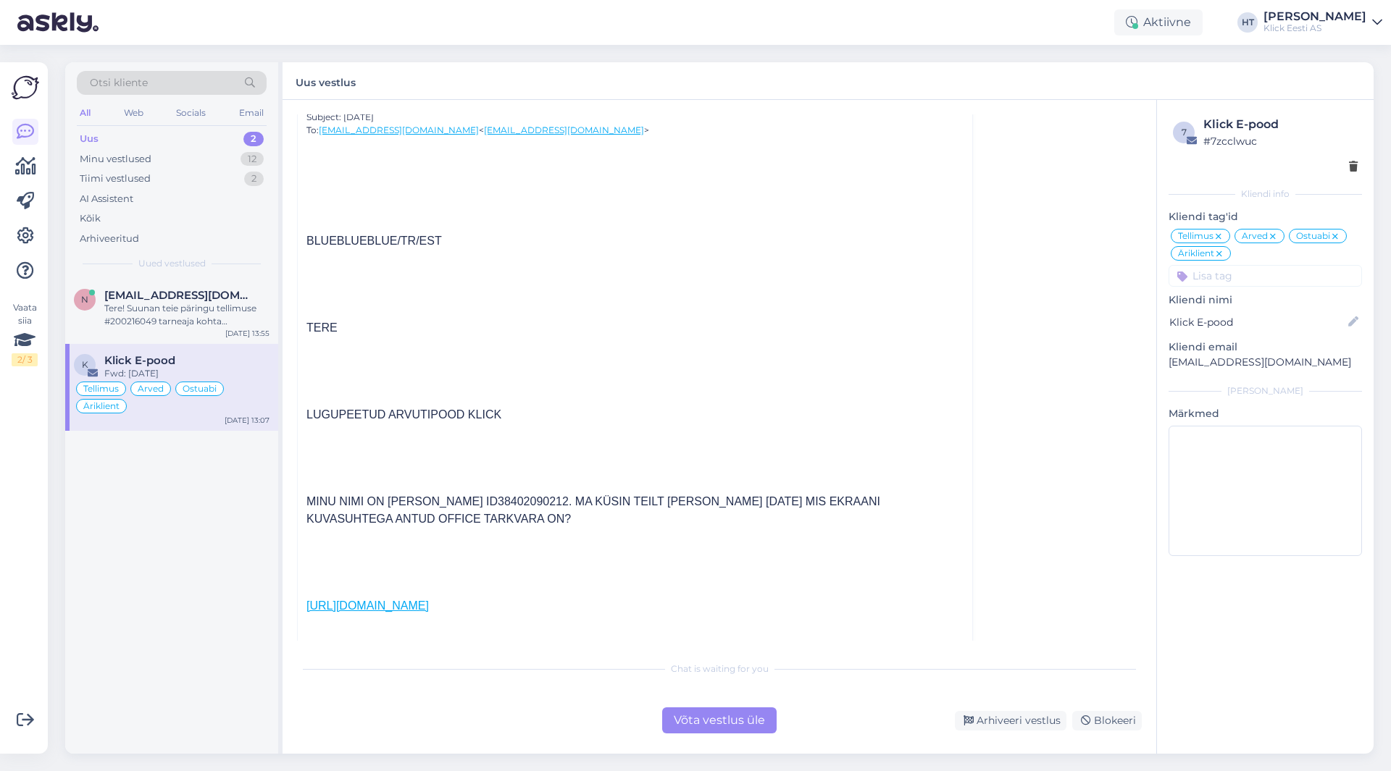
scroll to position [4973, 0]
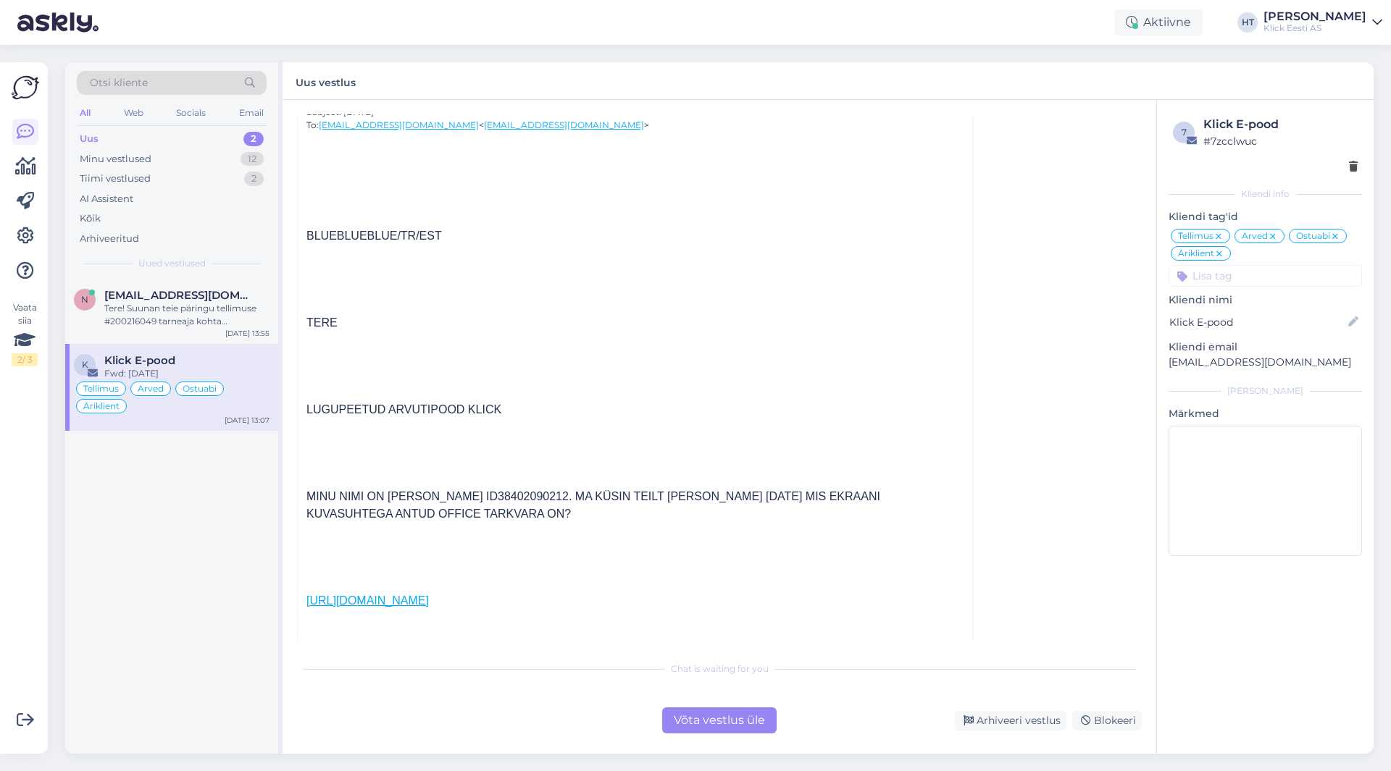
drag, startPoint x: 306, startPoint y: 407, endPoint x: 542, endPoint y: 408, distance: 235.4
click at [542, 408] on div "LUGUPEETUD ARVUTIPOOD KLICK" at bounding box center [634, 409] width 657 height 17
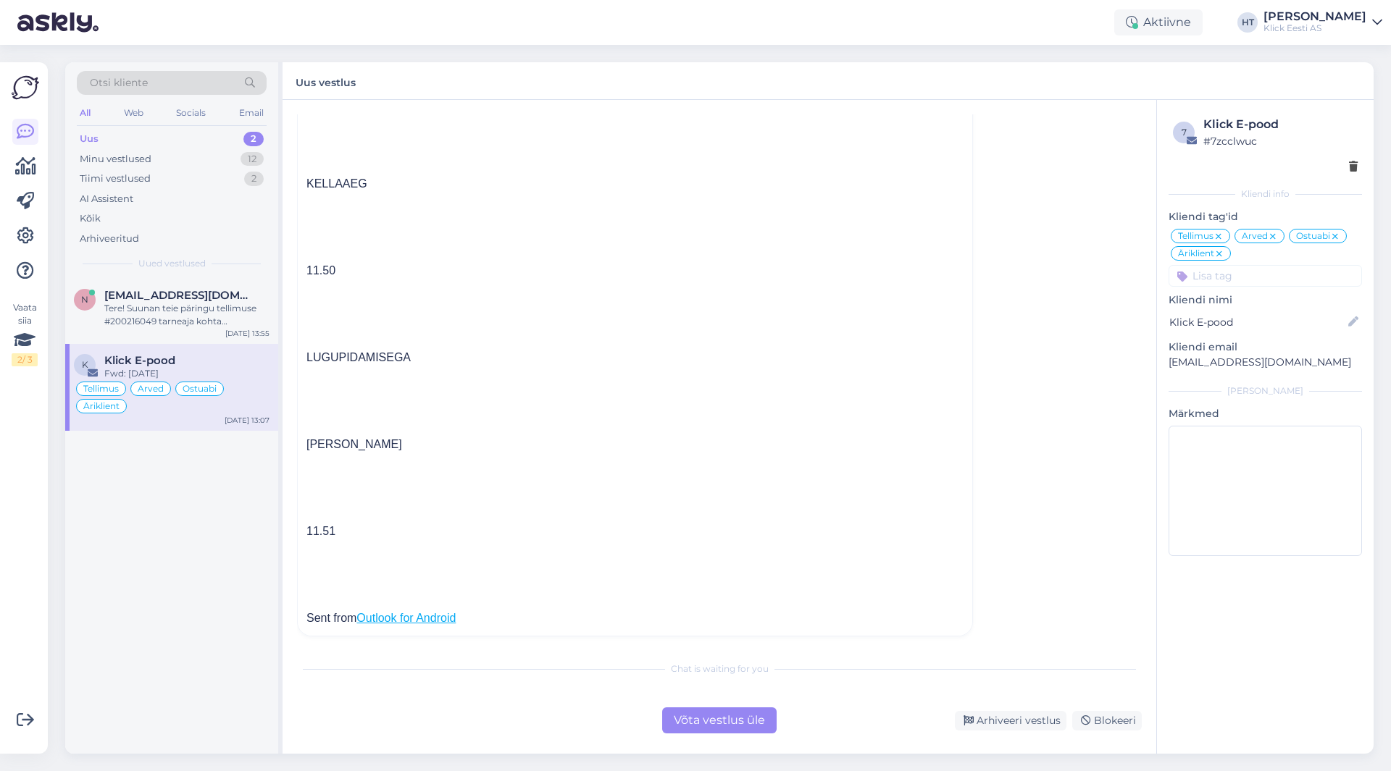
scroll to position [5742, 0]
click at [1037, 718] on div "Arhiveeri vestlus" at bounding box center [1011, 721] width 112 height 20
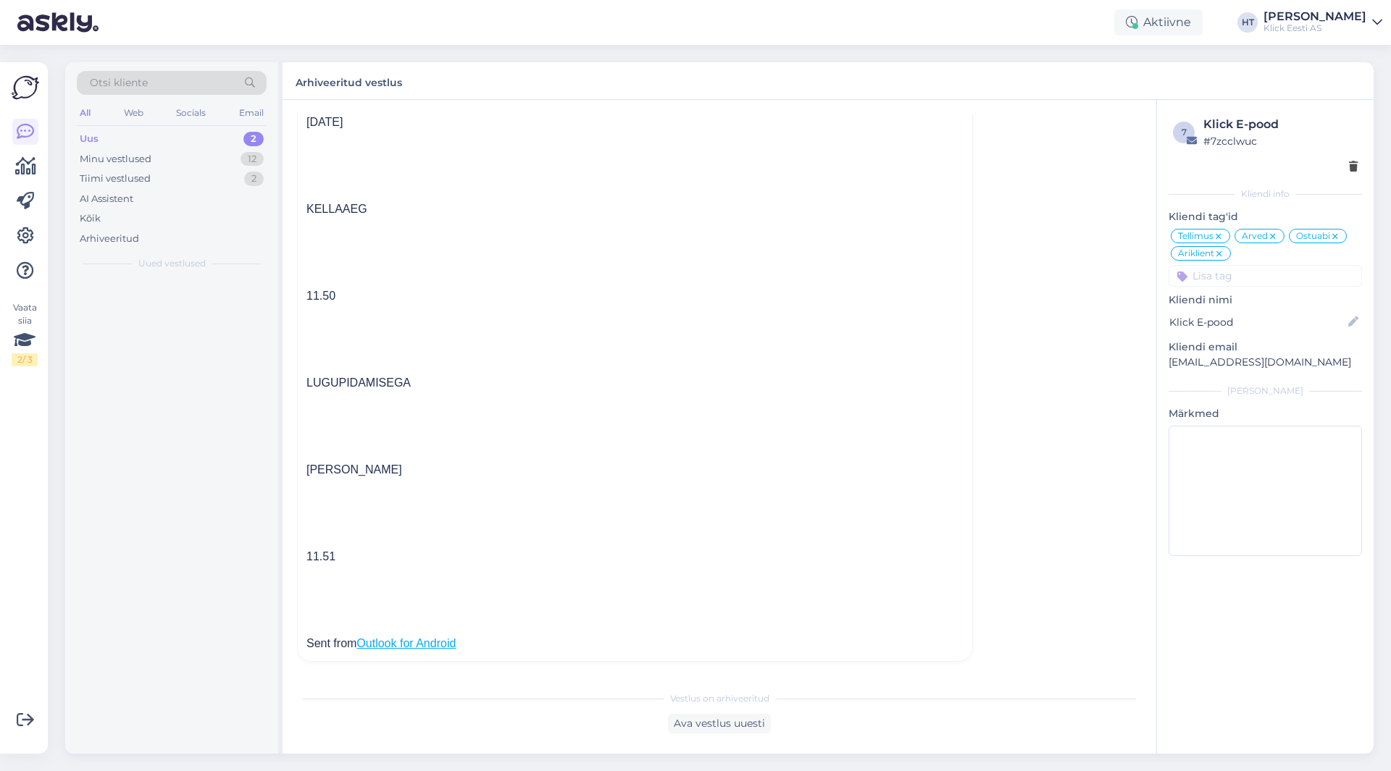
scroll to position [4828, 0]
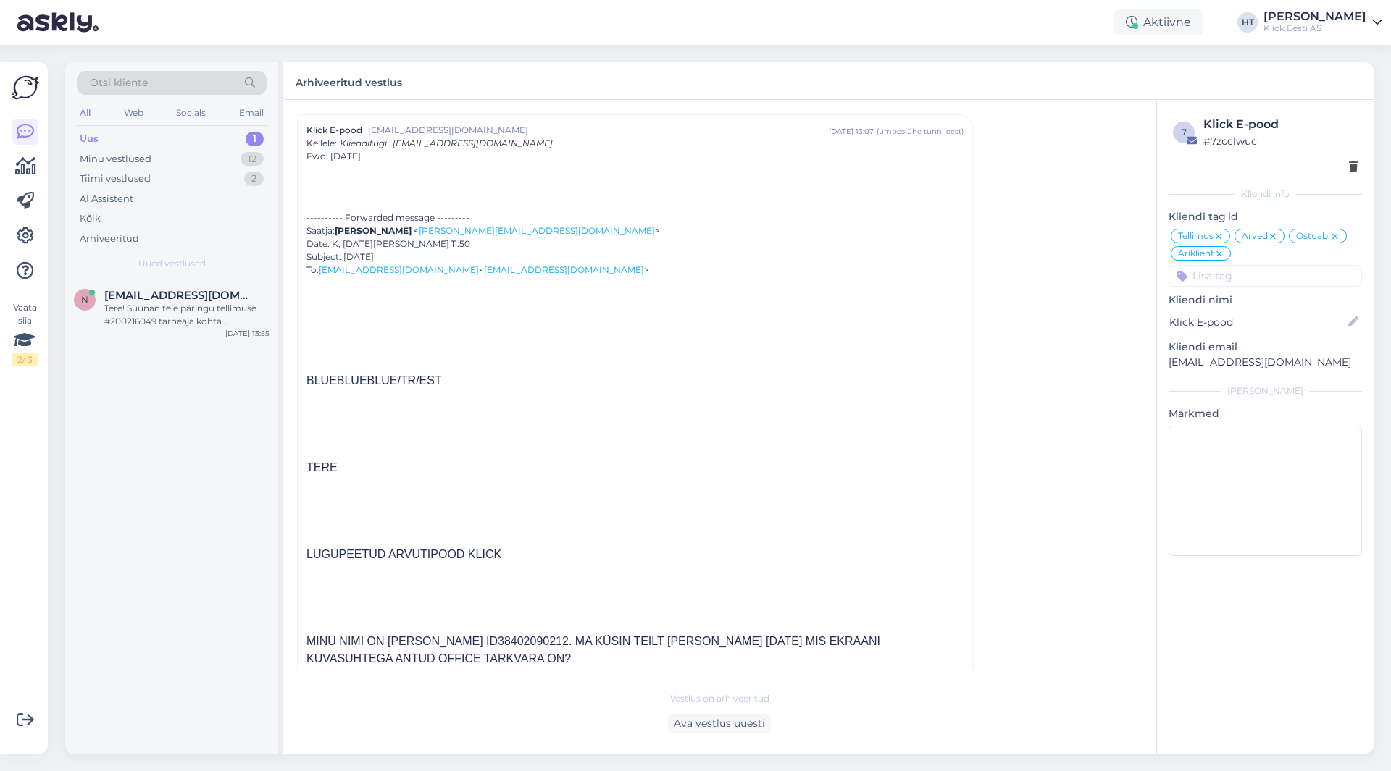
click at [208, 420] on div "n [EMAIL_ADDRESS][DOMAIN_NAME] Tere! Suunan teie päringu tellimuse #200216049 t…" at bounding box center [171, 516] width 213 height 475
click at [146, 296] on span "[EMAIL_ADDRESS][DOMAIN_NAME]" at bounding box center [179, 295] width 151 height 13
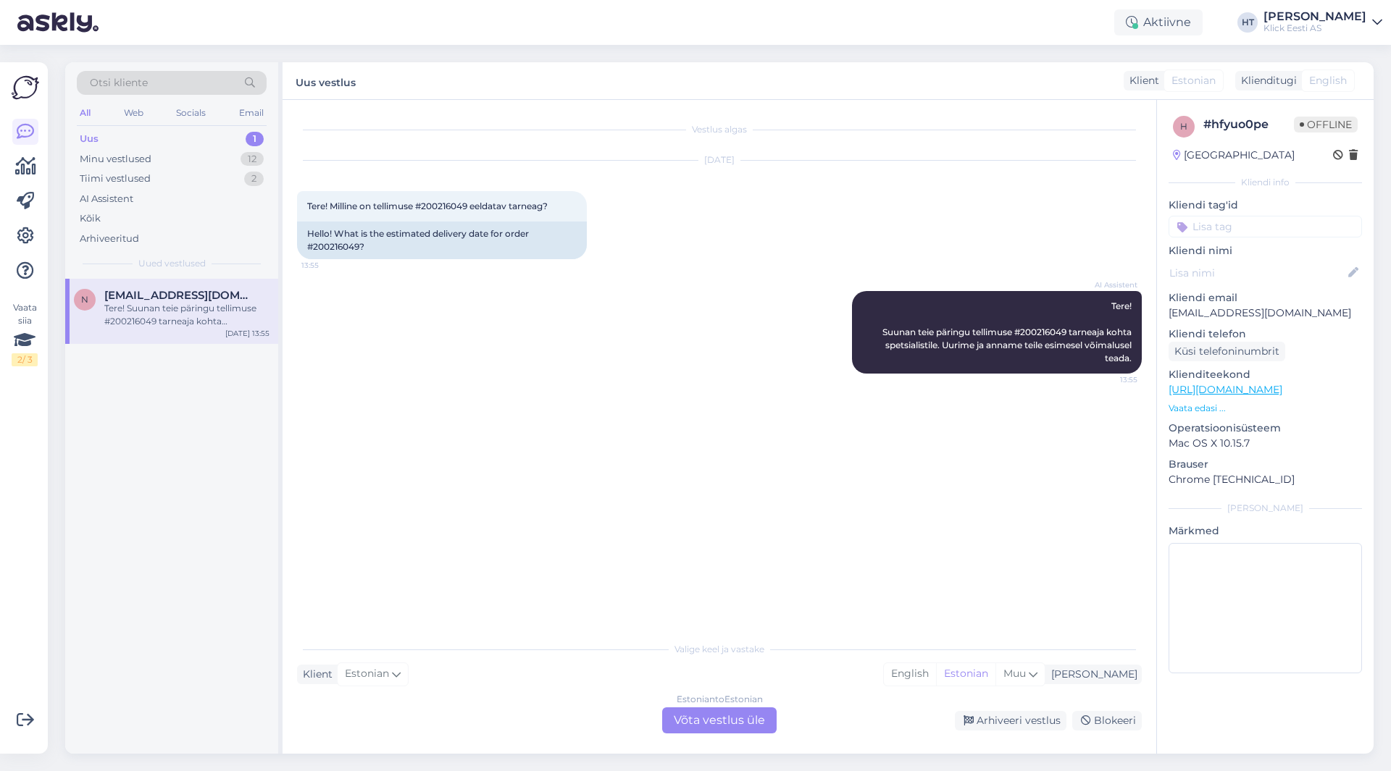
click at [731, 721] on div "Estonian to Estonian Võta vestlus üle" at bounding box center [719, 721] width 114 height 26
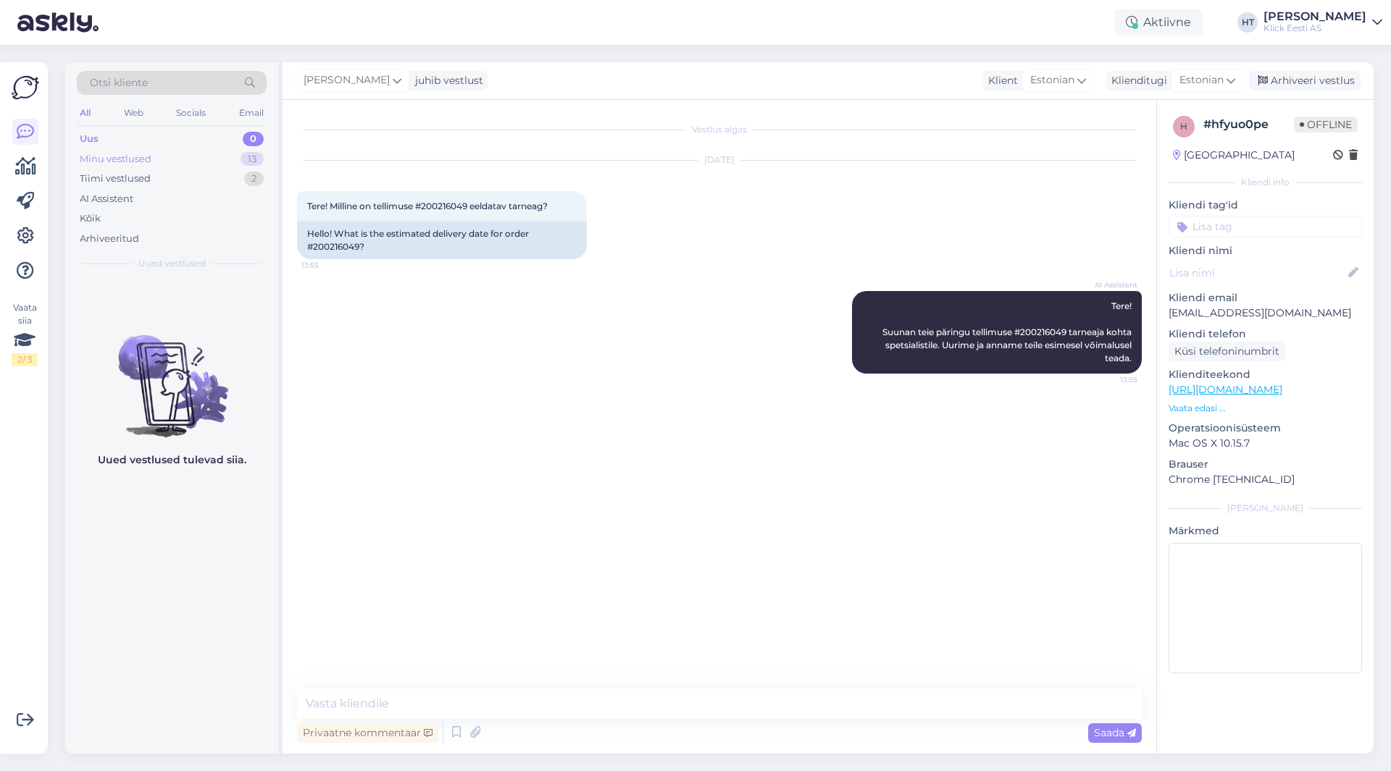
click at [250, 149] on div "Minu vestlused 13" at bounding box center [172, 159] width 190 height 20
